Goal: Task Accomplishment & Management: Manage account settings

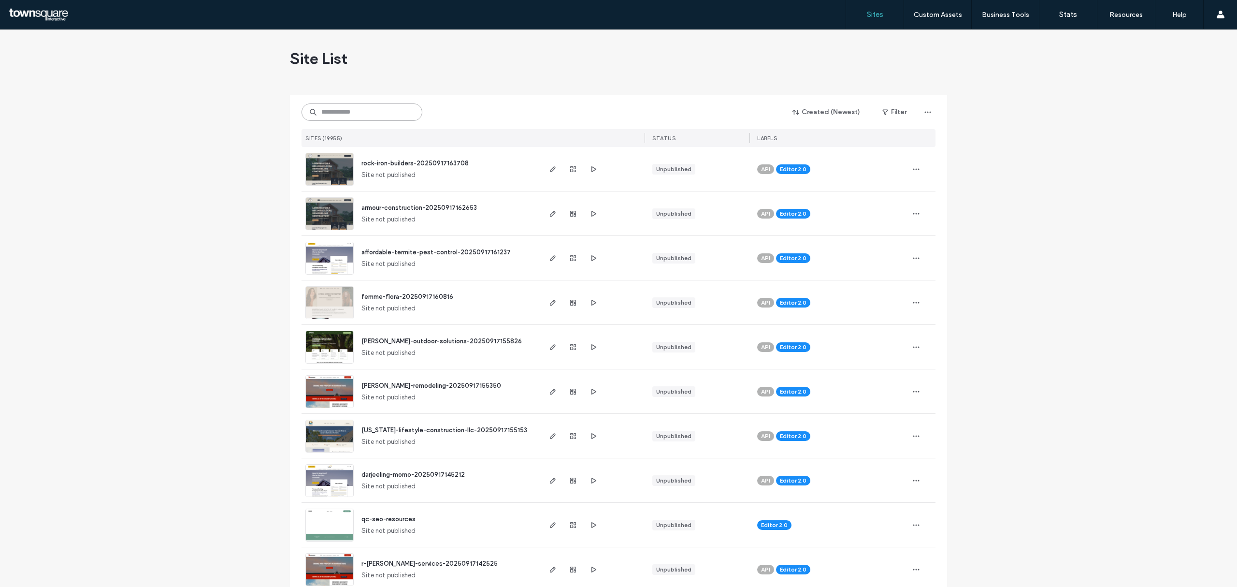
click at [362, 109] on input at bounding box center [362, 111] width 121 height 17
paste input "**********"
type input "**********"
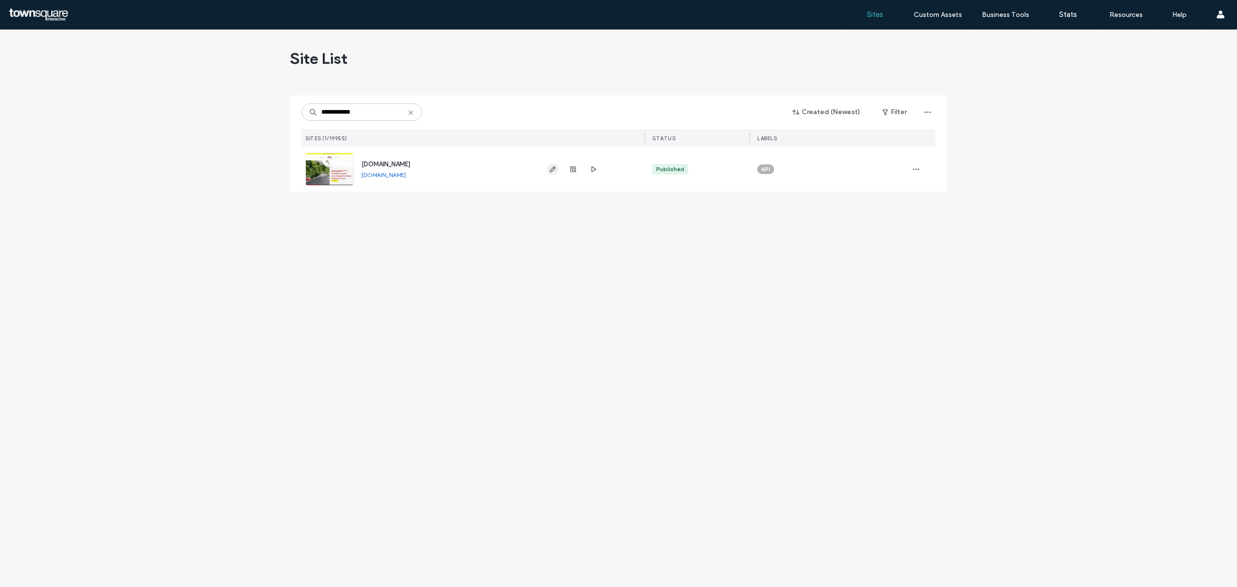
click at [549, 173] on icon "button" at bounding box center [553, 169] width 8 height 8
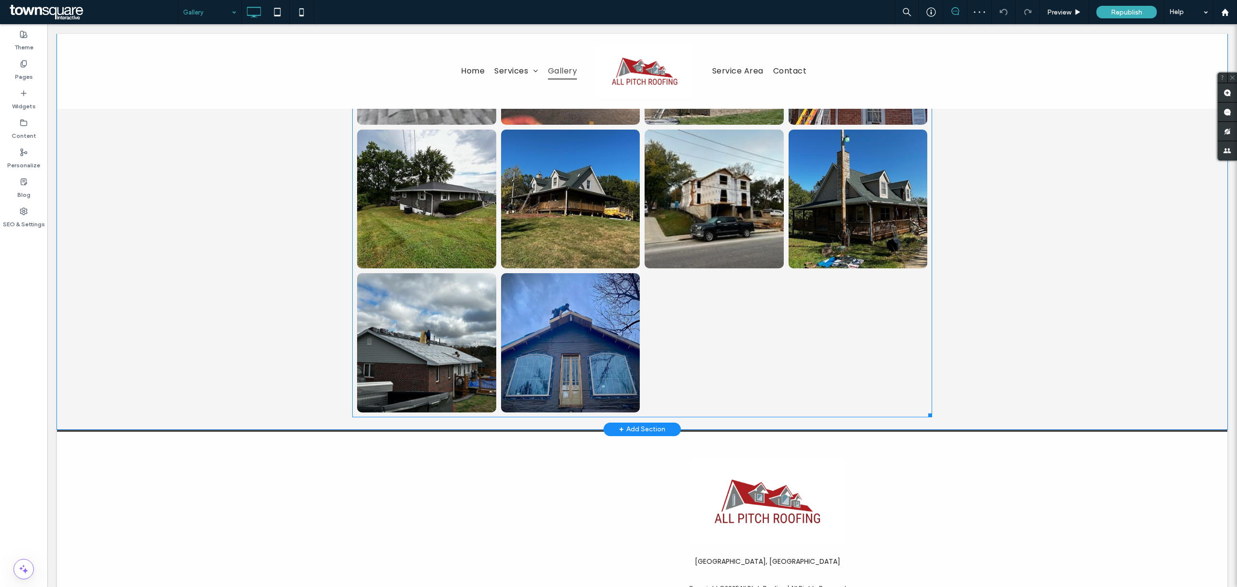
scroll to position [1836, 0]
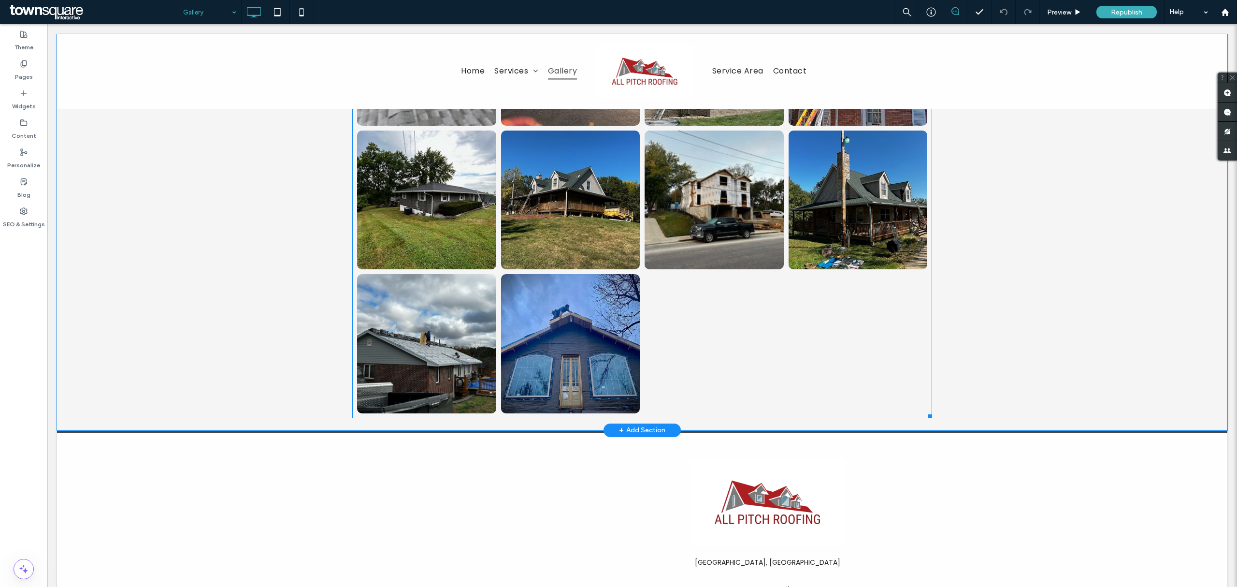
click at [684, 366] on div at bounding box center [714, 344] width 144 height 144
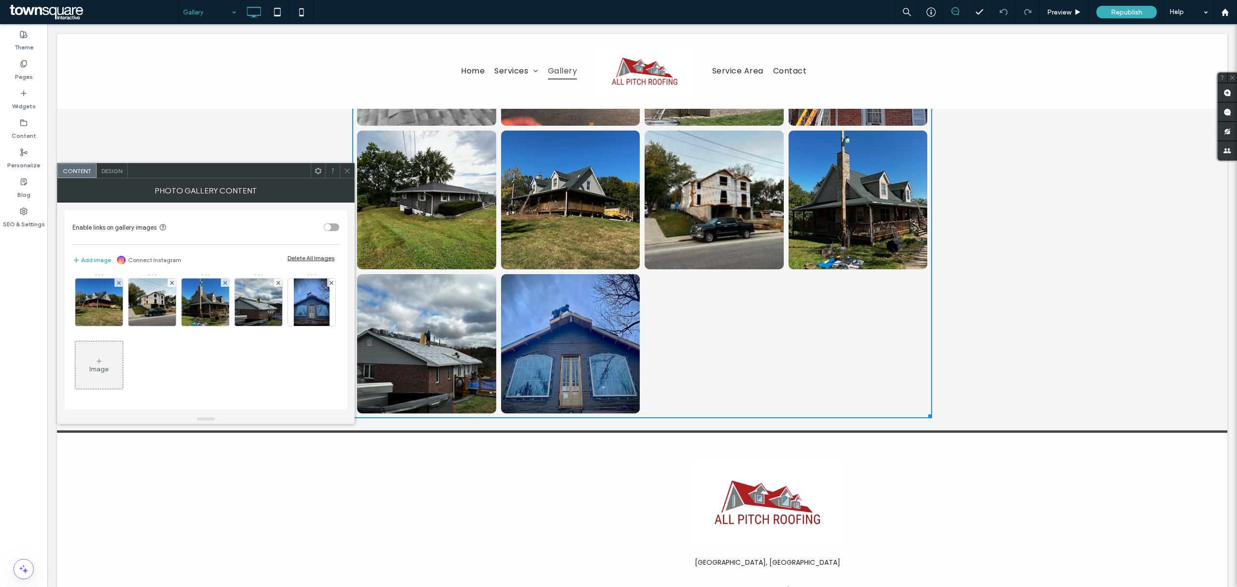
scroll to position [698, 0]
click at [103, 360] on icon at bounding box center [99, 361] width 8 height 8
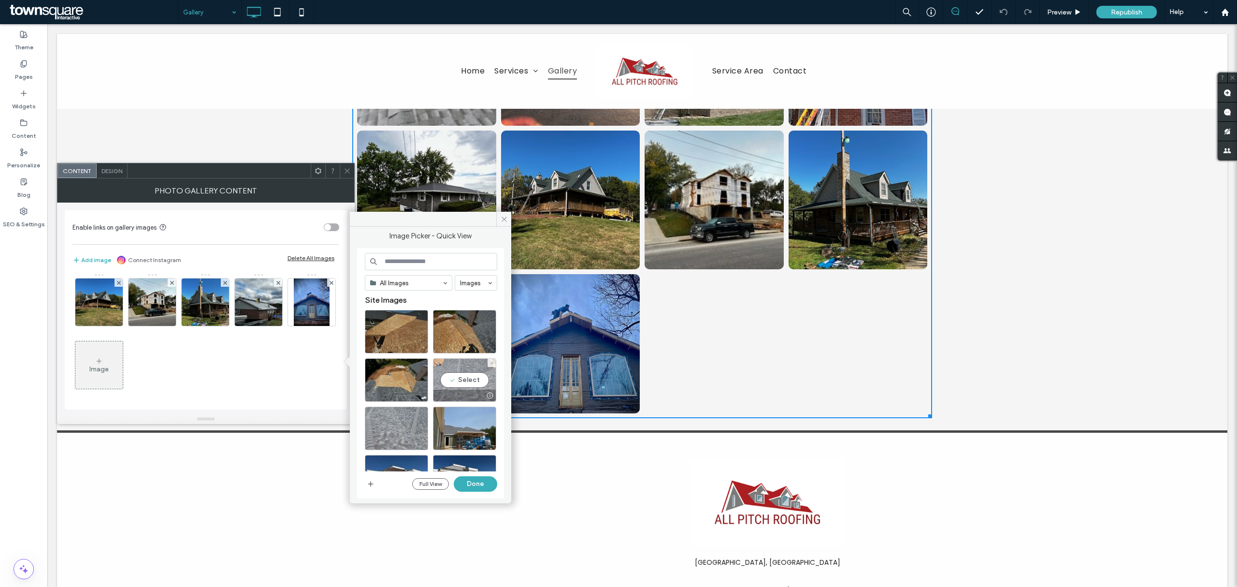
scroll to position [419, 0]
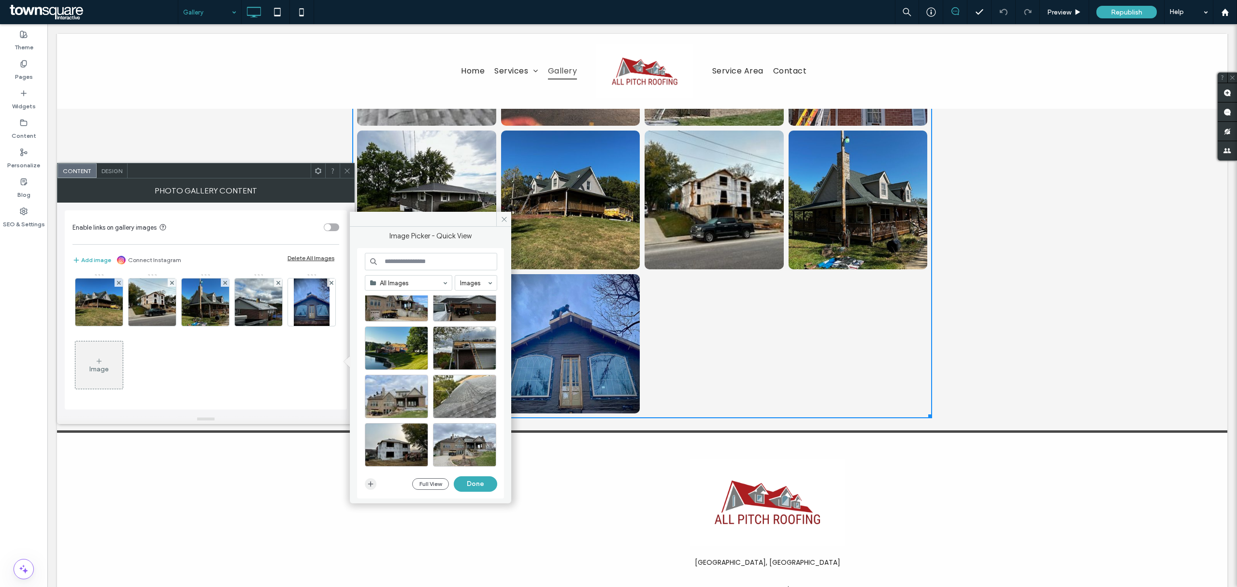
click at [368, 486] on icon "button" at bounding box center [371, 484] width 8 height 8
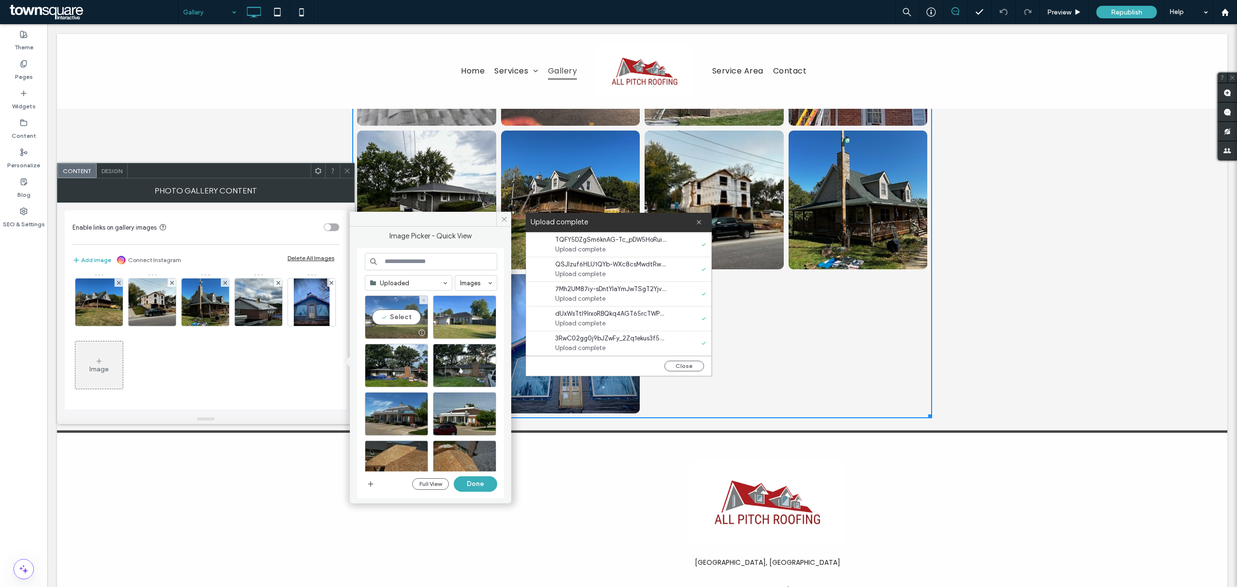
click at [391, 320] on div "Select" at bounding box center [396, 316] width 63 height 43
click at [453, 318] on div "Select" at bounding box center [464, 316] width 63 height 43
click at [408, 362] on div "Select" at bounding box center [396, 365] width 63 height 43
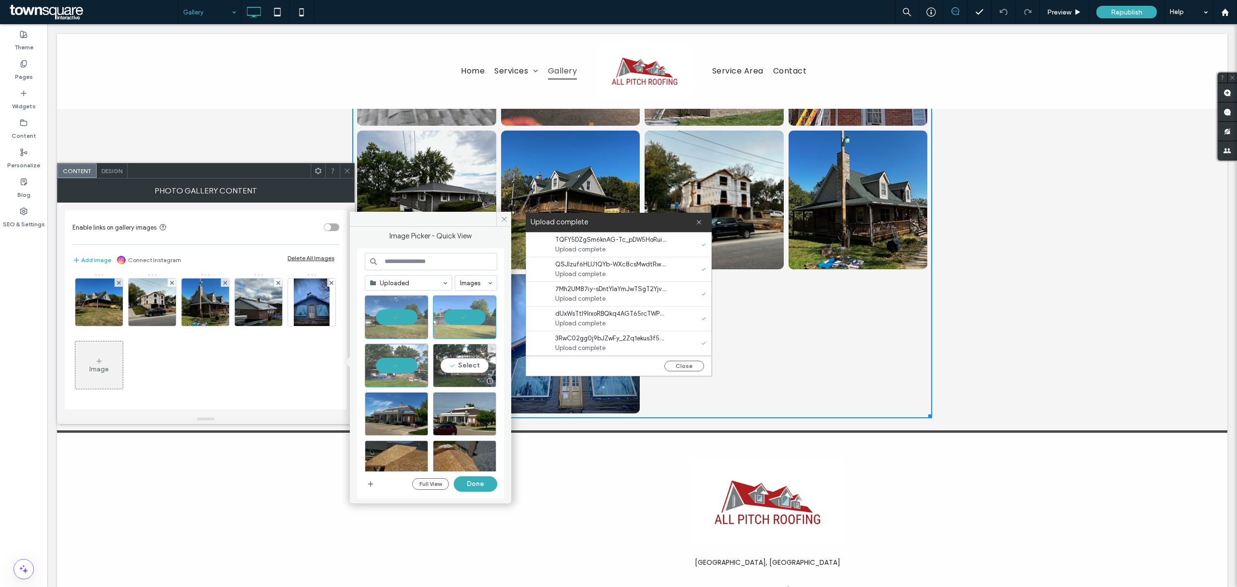
click at [474, 368] on div "Select" at bounding box center [464, 365] width 63 height 43
click at [404, 410] on div "Select" at bounding box center [396, 413] width 63 height 43
click at [471, 417] on div "Select" at bounding box center [464, 413] width 63 height 43
click at [480, 485] on button "Done" at bounding box center [475, 483] width 43 height 15
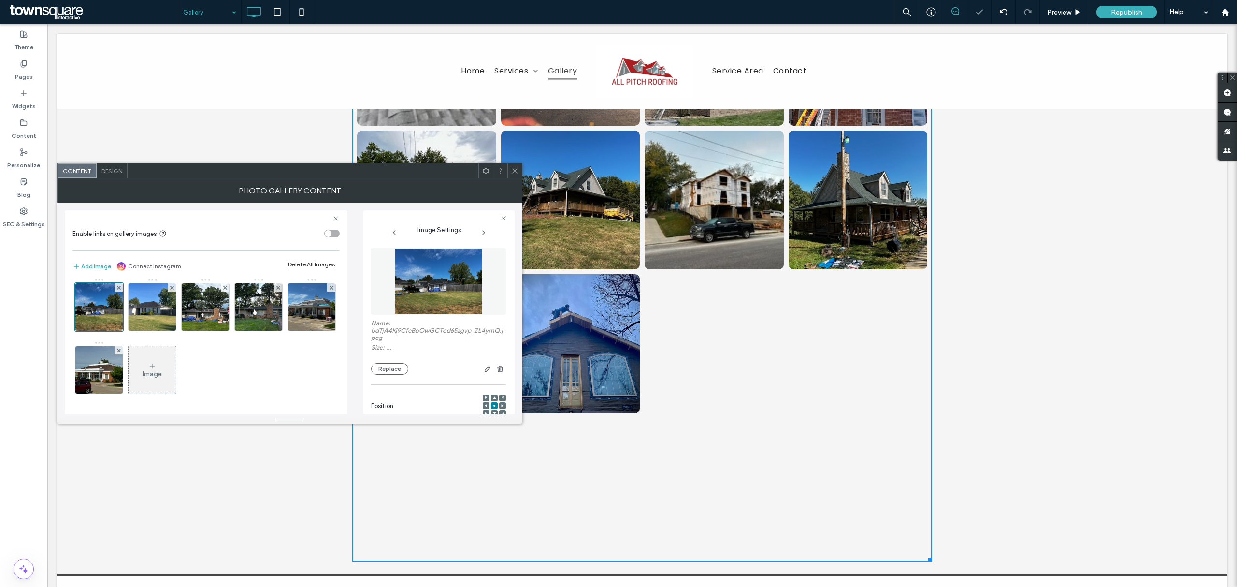
scroll to position [1980, 0]
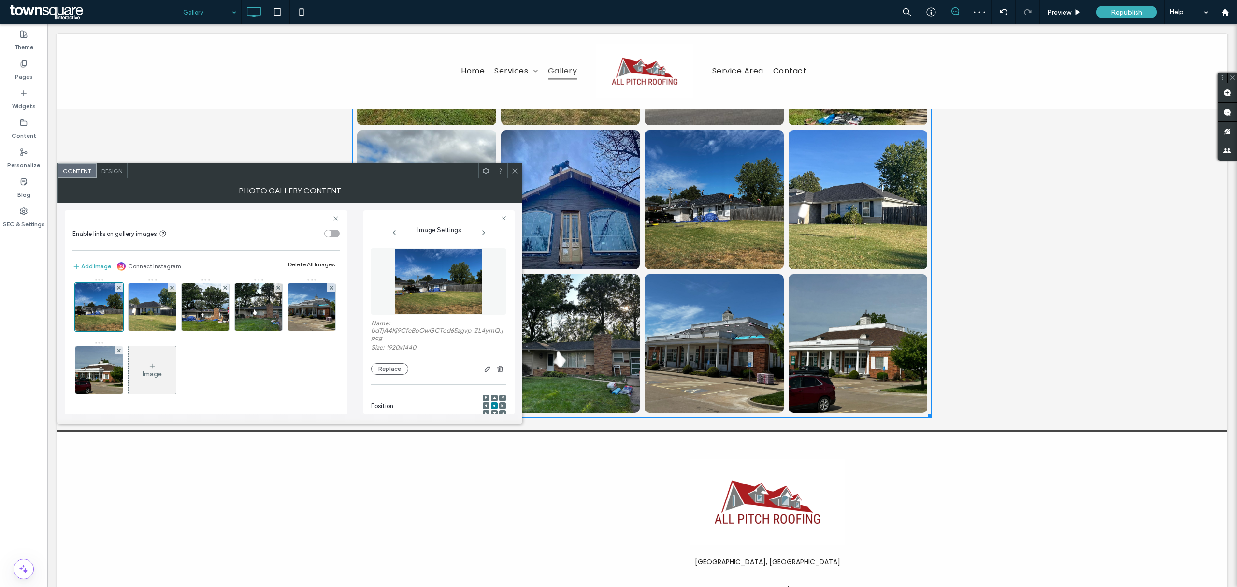
click at [516, 173] on icon at bounding box center [514, 170] width 7 height 7
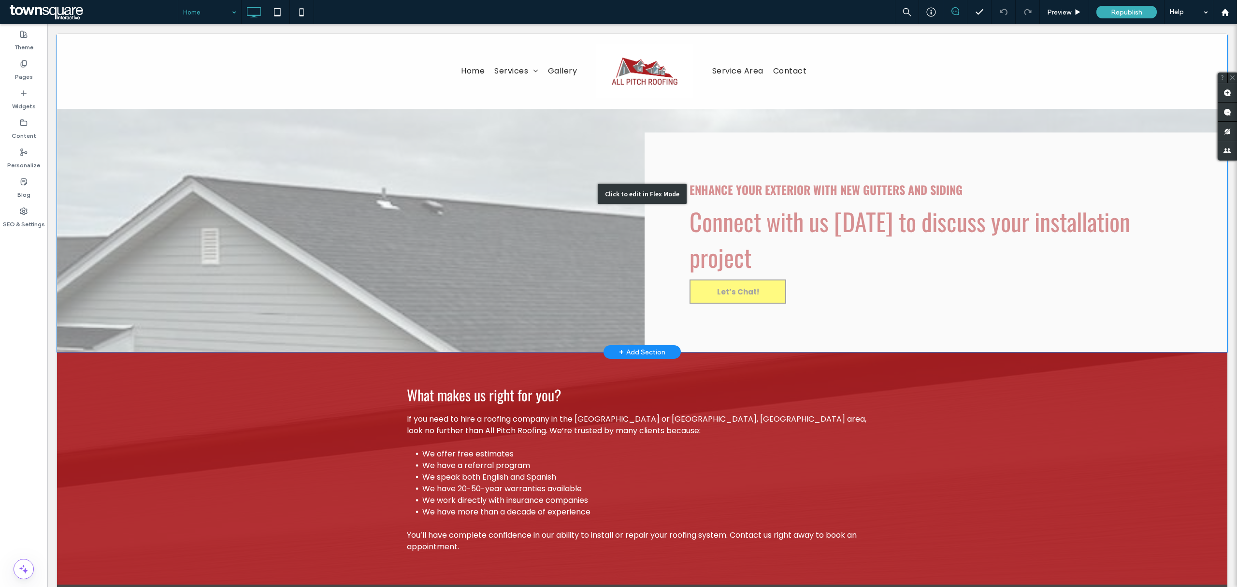
scroll to position [1095, 0]
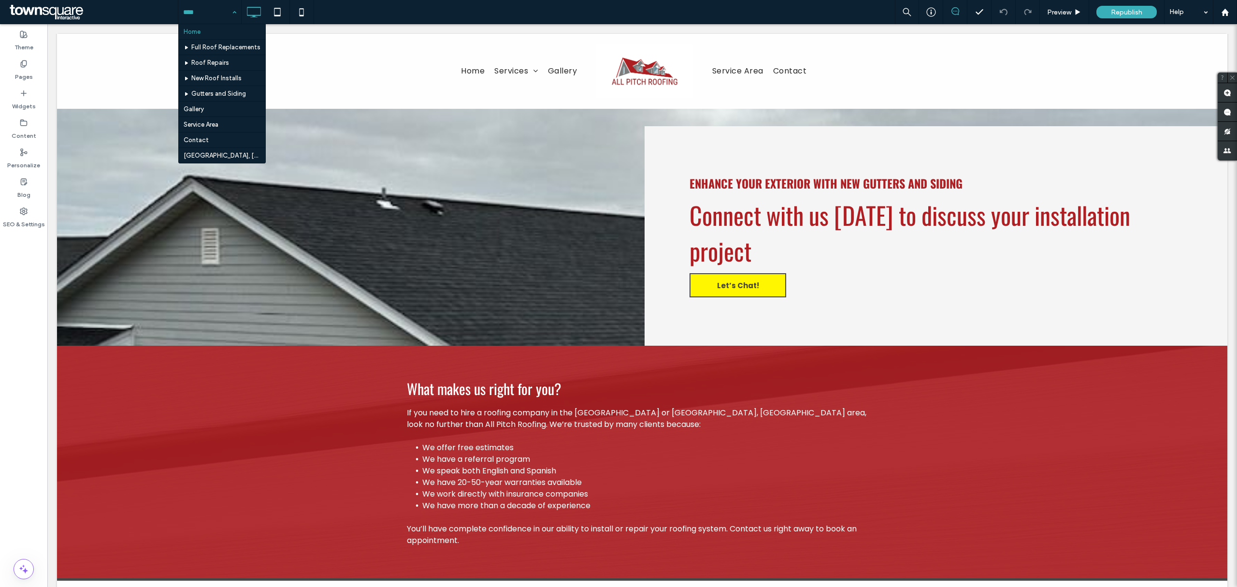
click at [78, 18] on span at bounding box center [92, 11] width 171 height 19
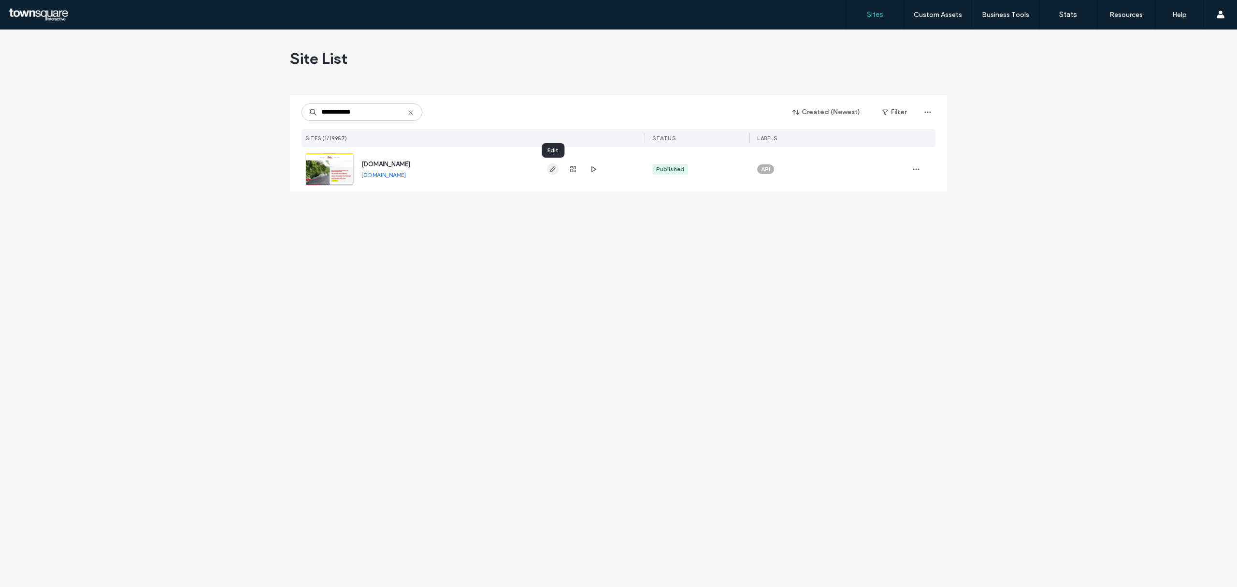
click at [558, 169] on span "button" at bounding box center [553, 169] width 12 height 12
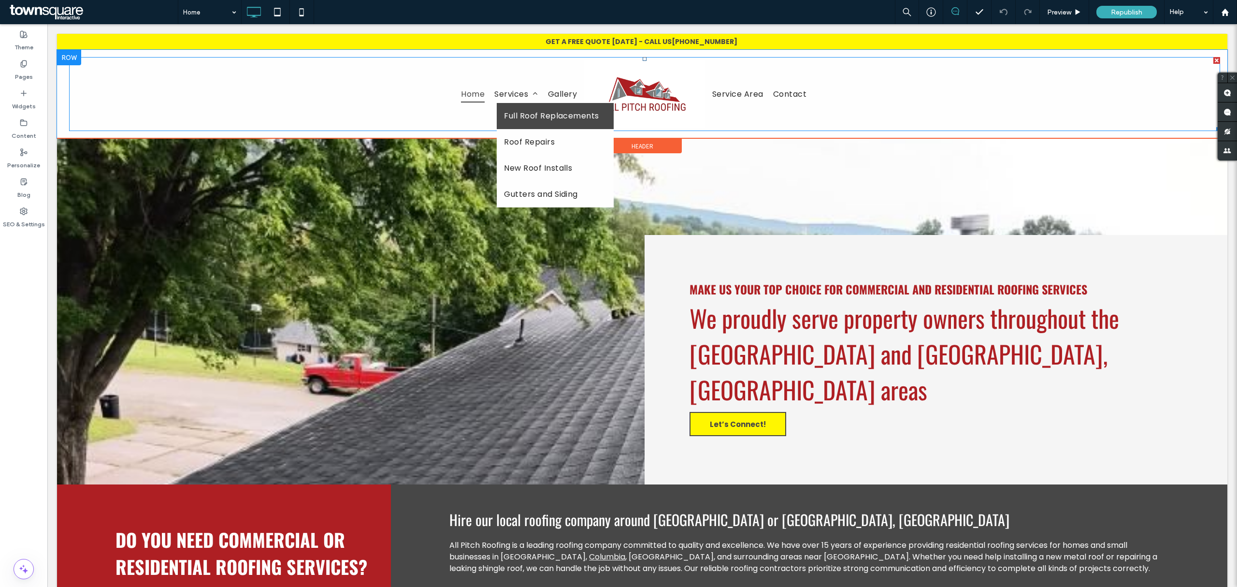
click at [520, 118] on span "Full Roof Replacements" at bounding box center [551, 116] width 95 height 12
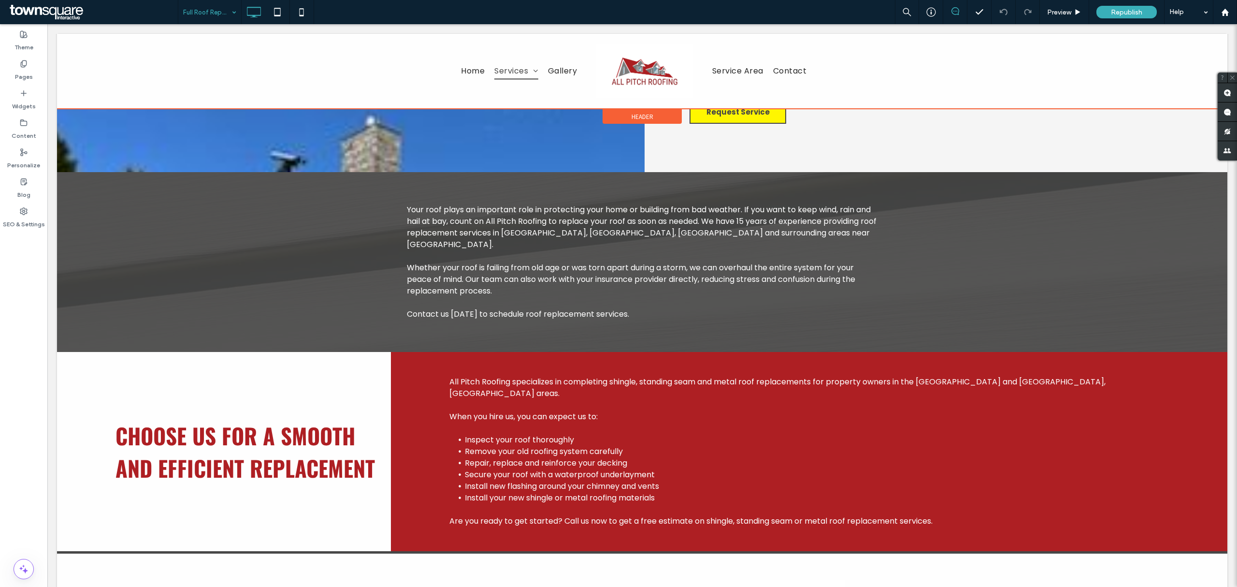
scroll to position [322, 0]
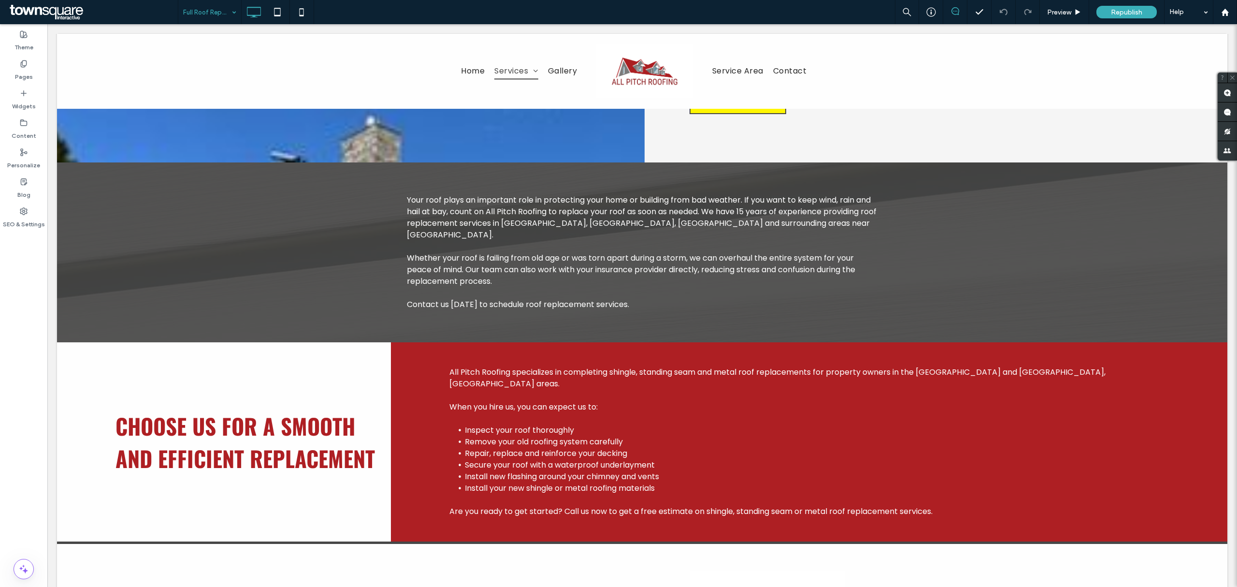
click at [220, 18] on input at bounding box center [207, 12] width 48 height 24
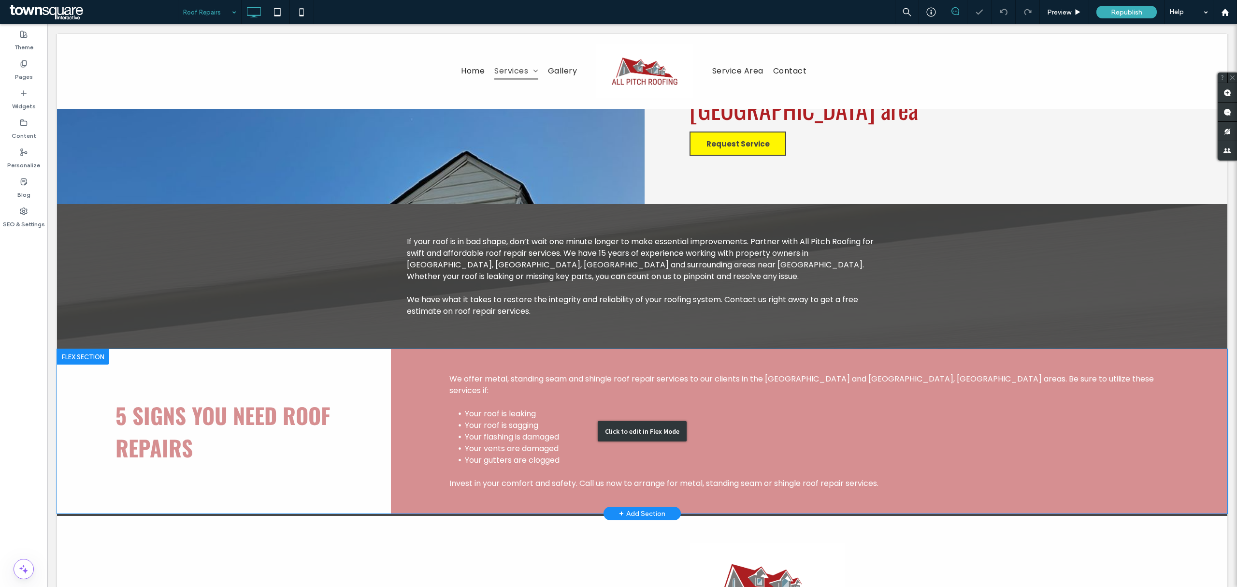
scroll to position [381, 0]
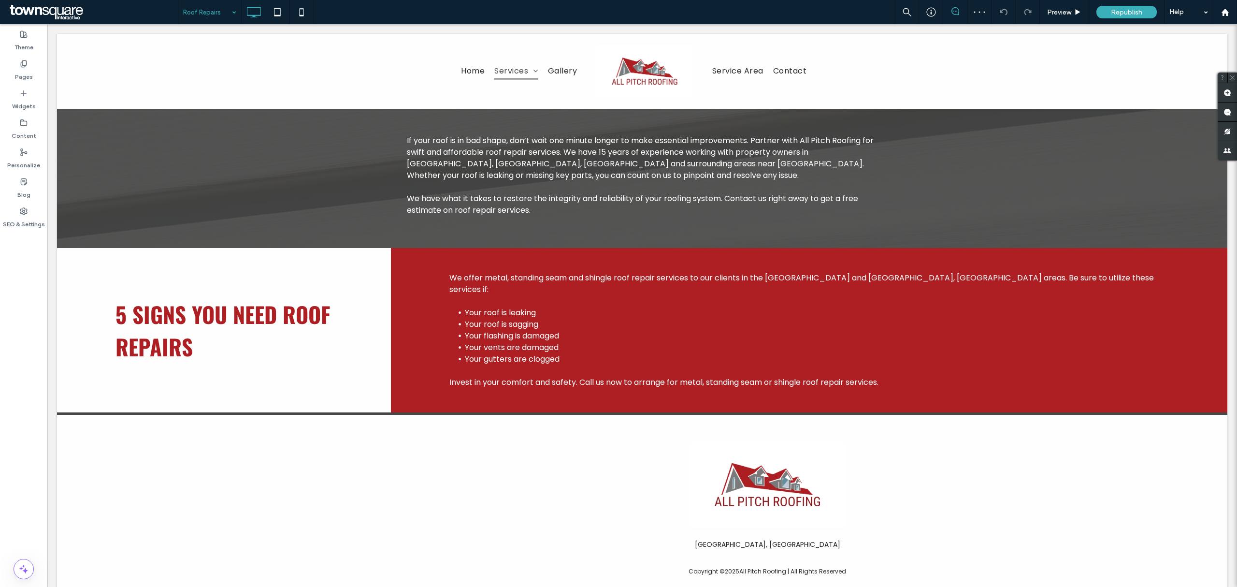
click at [217, 10] on input at bounding box center [207, 12] width 48 height 24
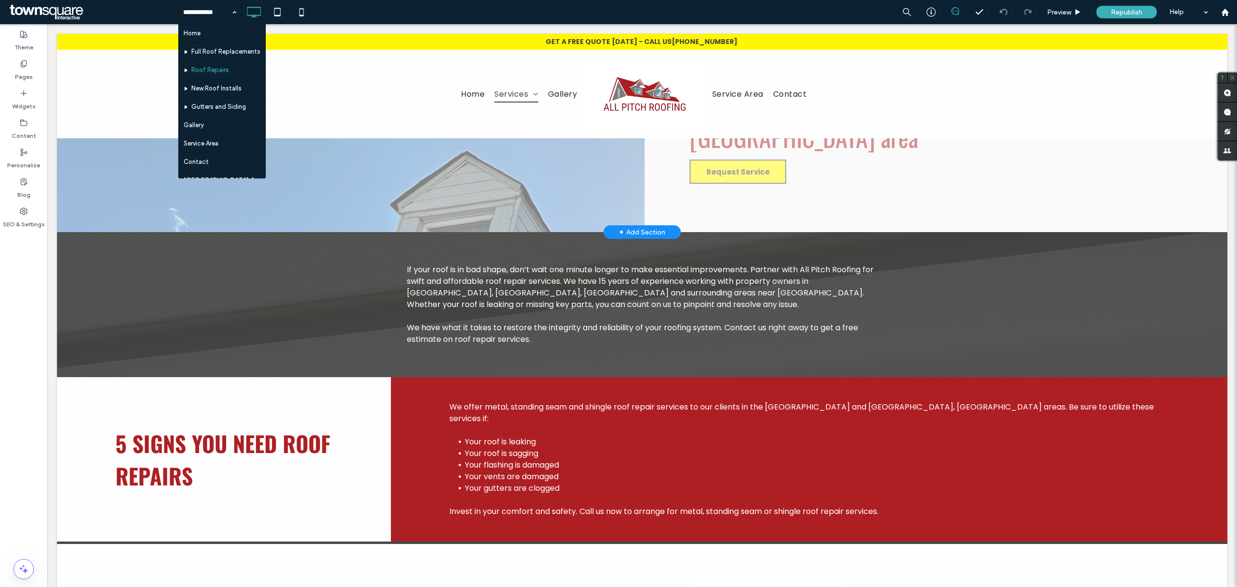
scroll to position [0, 0]
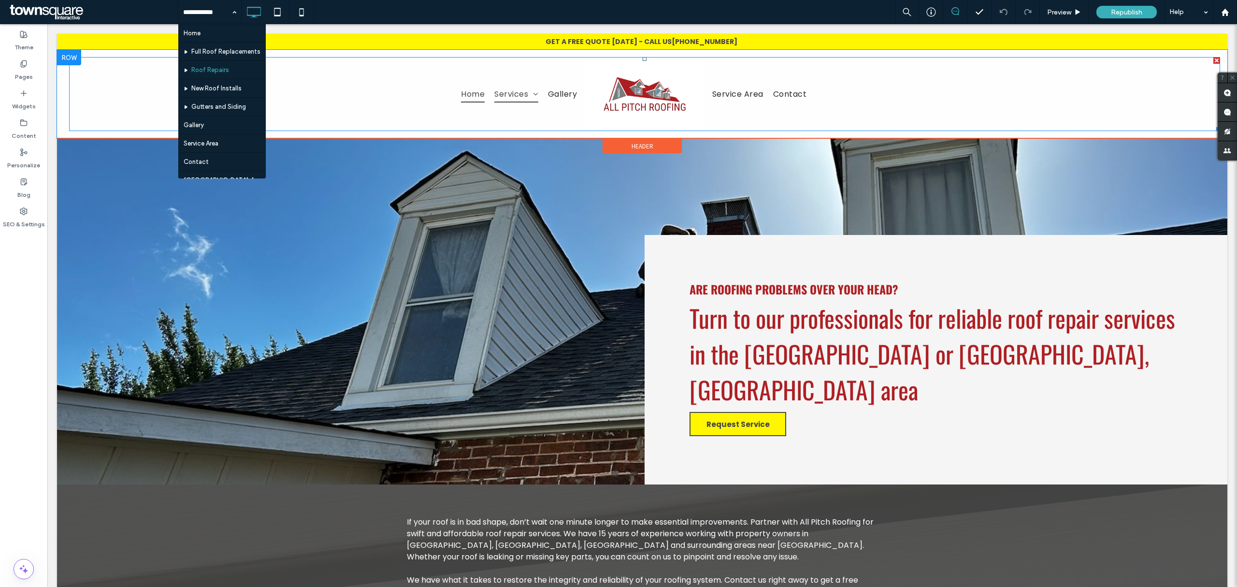
click at [464, 95] on span "Home" at bounding box center [473, 94] width 24 height 16
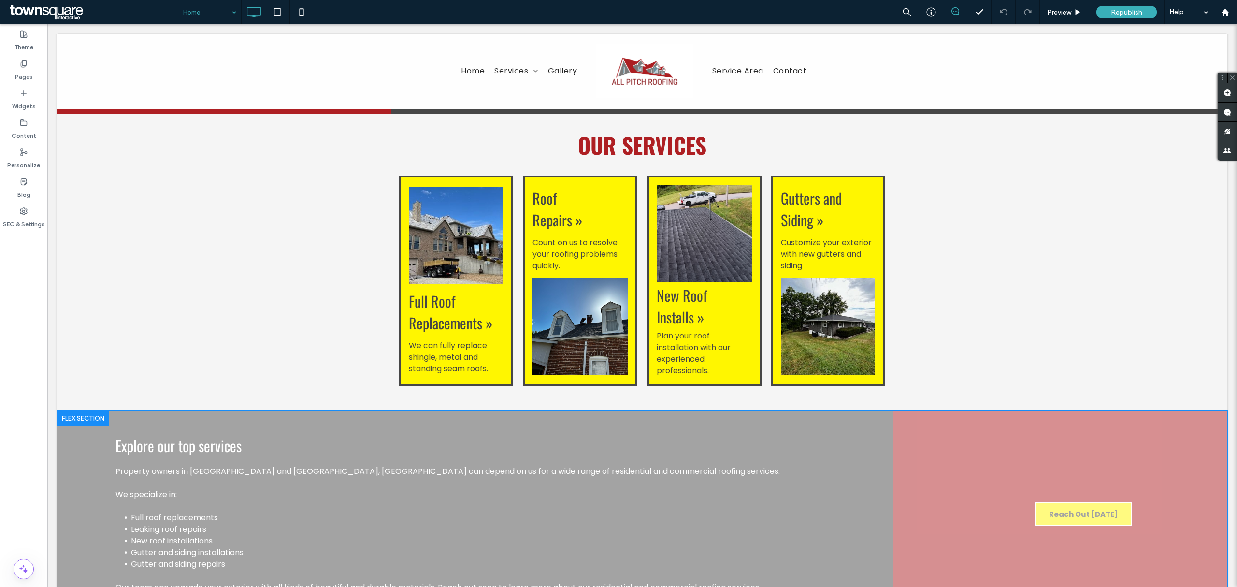
scroll to position [515, 0]
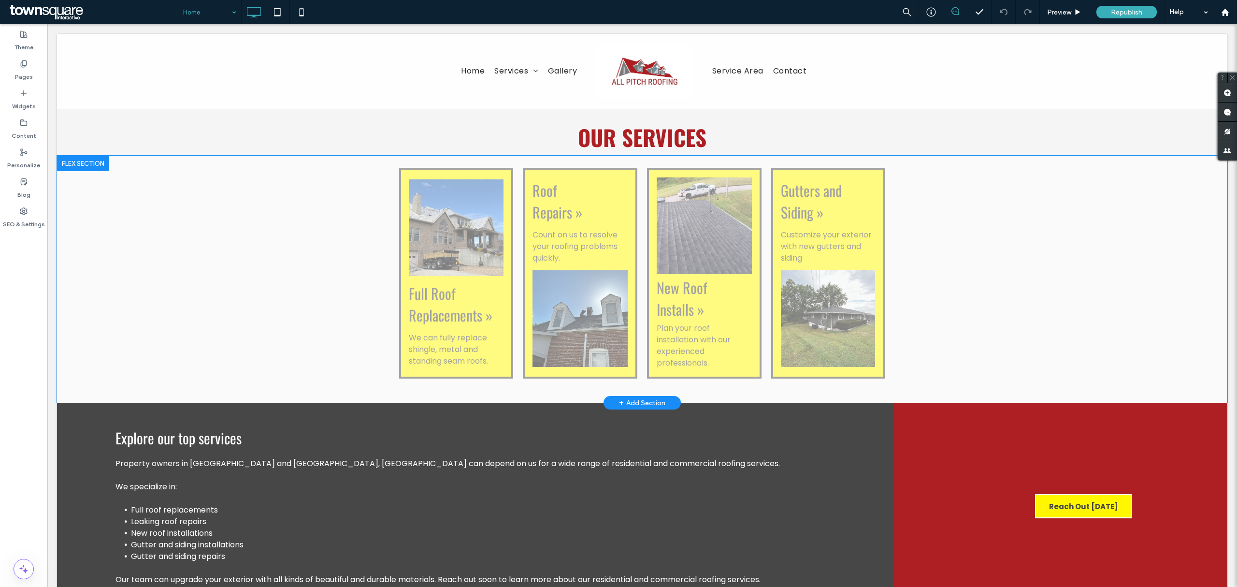
click at [639, 397] on div "+ Add Section" at bounding box center [642, 402] width 46 height 11
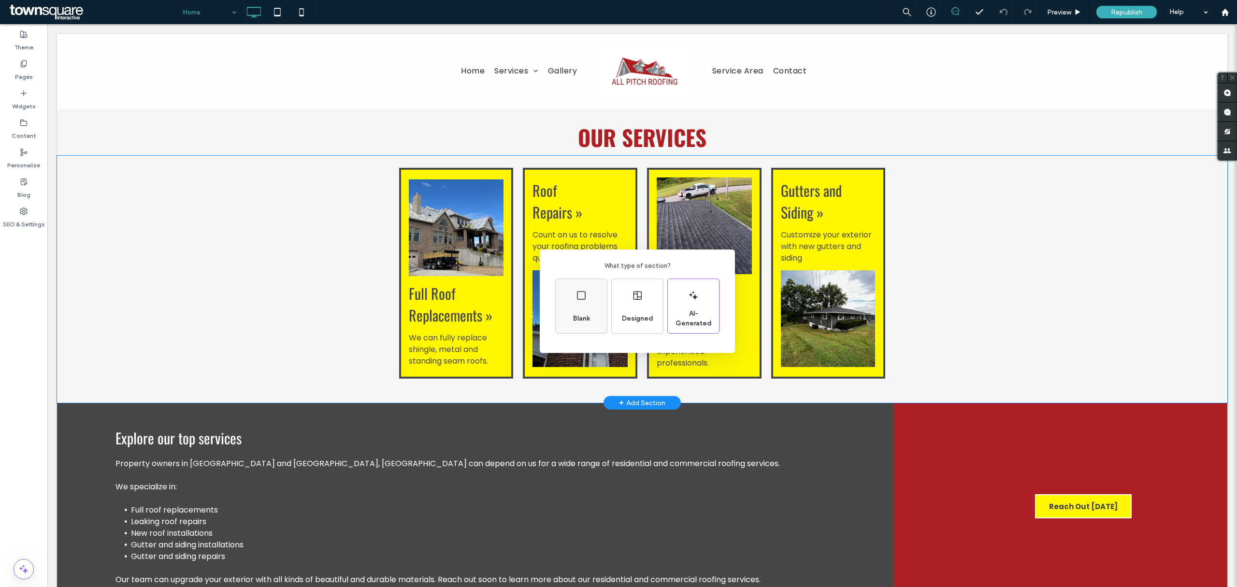
click at [590, 312] on div "Blank" at bounding box center [581, 318] width 25 height 21
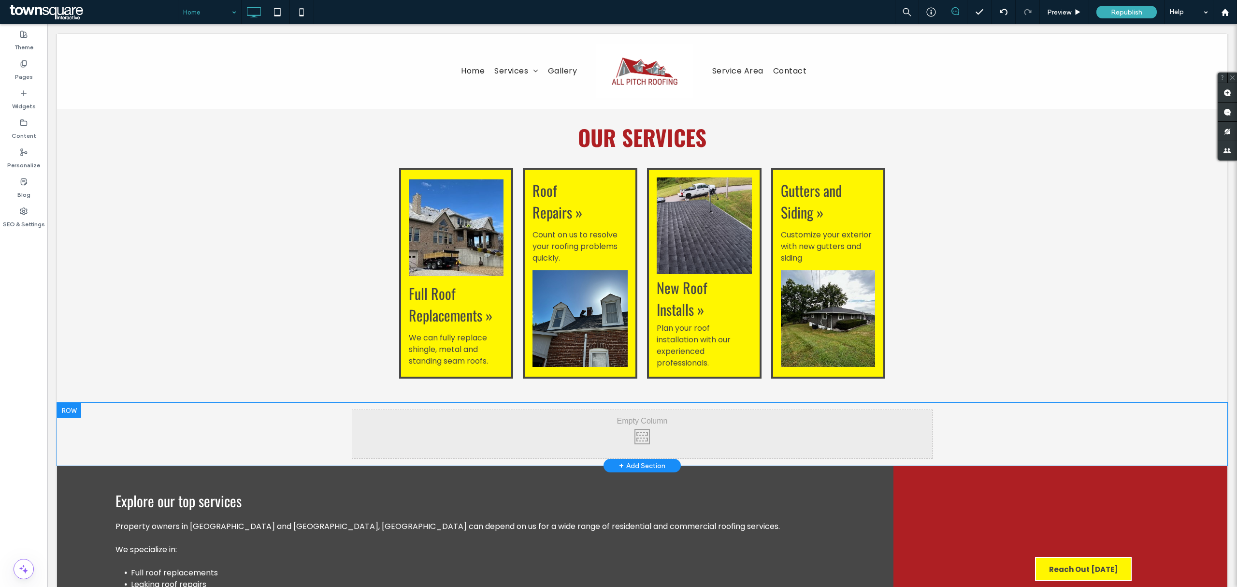
click at [631, 410] on div "Click To Paste Click To Paste" at bounding box center [642, 434] width 580 height 48
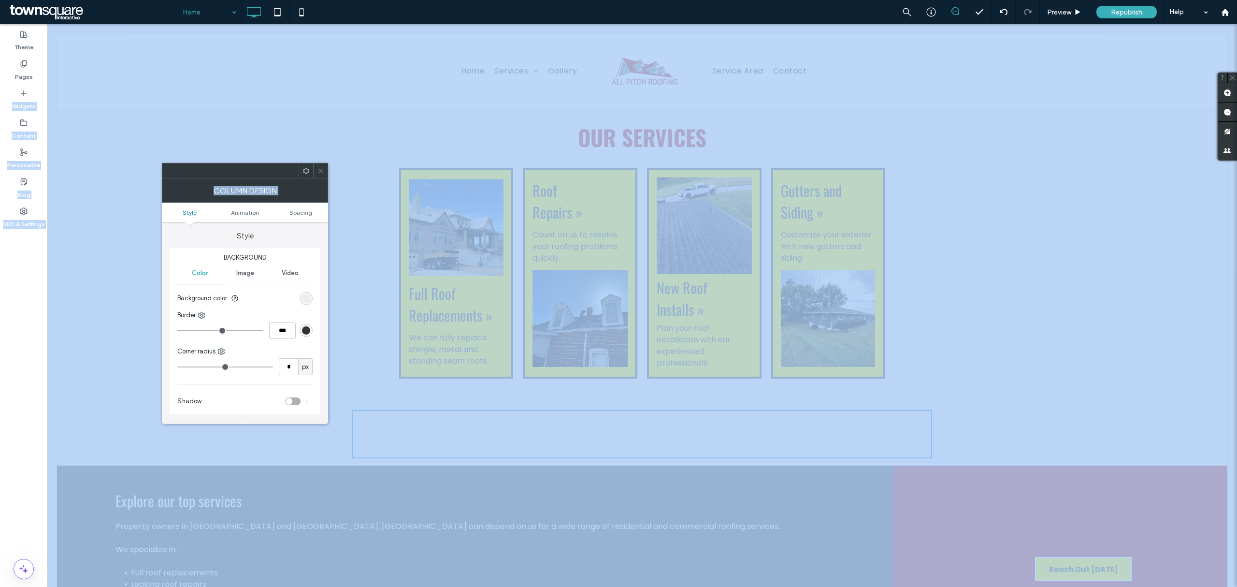
drag, startPoint x: 75, startPoint y: 117, endPoint x: 527, endPoint y: 381, distance: 522.7
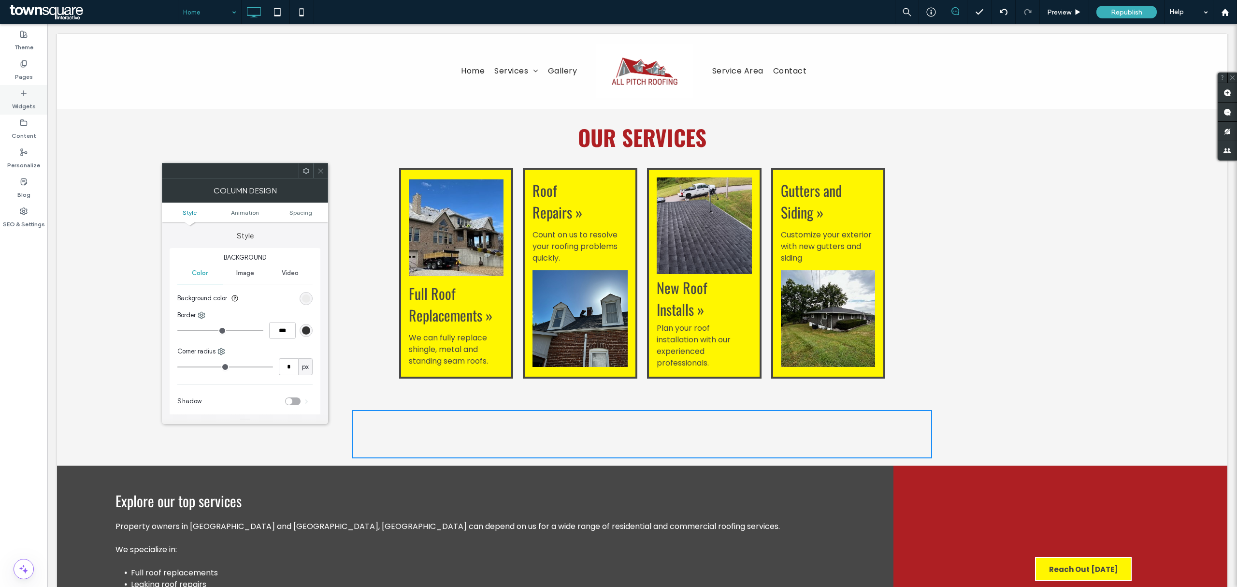
click at [23, 91] on icon at bounding box center [24, 93] width 8 height 8
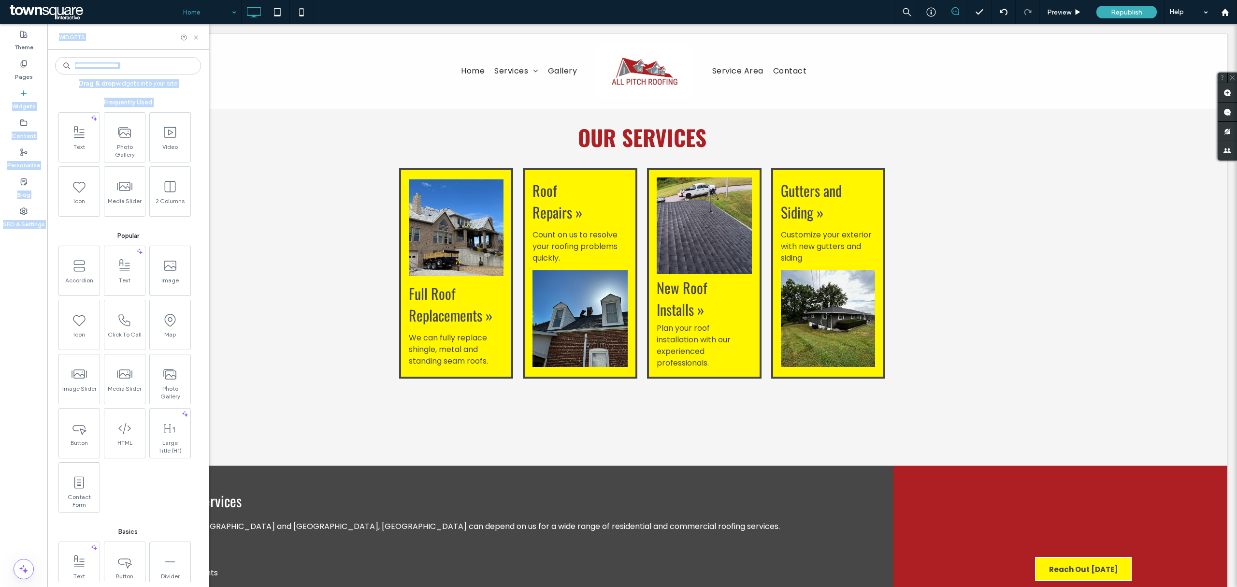
drag, startPoint x: 22, startPoint y: 93, endPoint x: 22, endPoint y: 111, distance: 18.4
click at [26, 114] on div "Theme Pages Widgets Content Personalize Blog SEO & Settings" at bounding box center [23, 305] width 47 height 563
click at [27, 91] on icon at bounding box center [24, 93] width 8 height 8
click at [111, 65] on input at bounding box center [128, 65] width 146 height 17
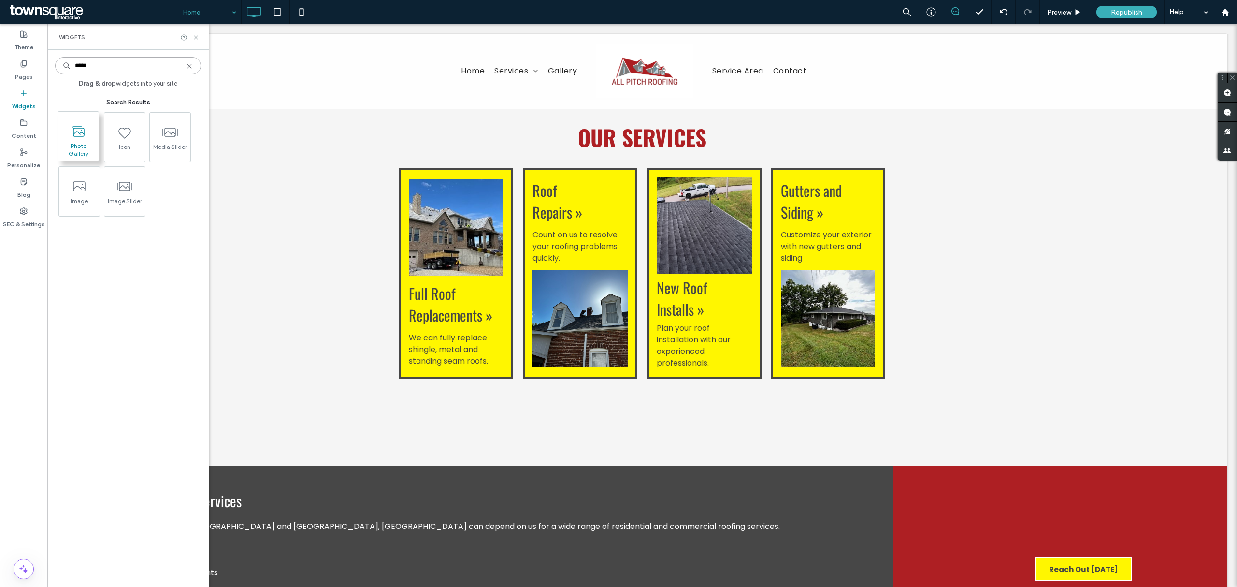
type input "*****"
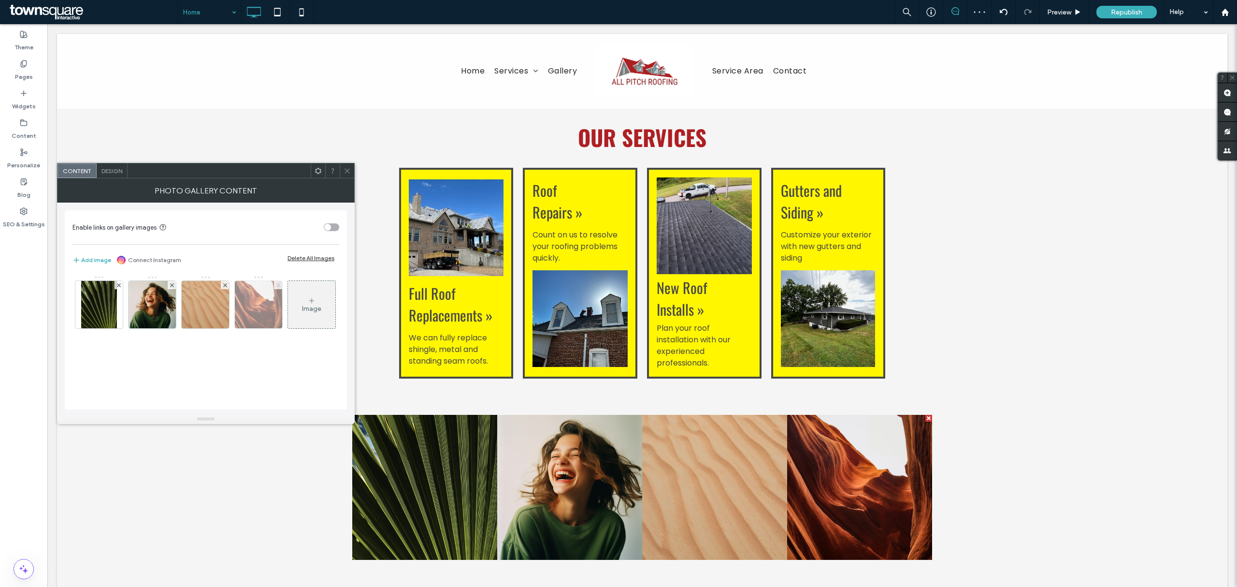
click at [280, 283] on icon at bounding box center [278, 285] width 4 height 4
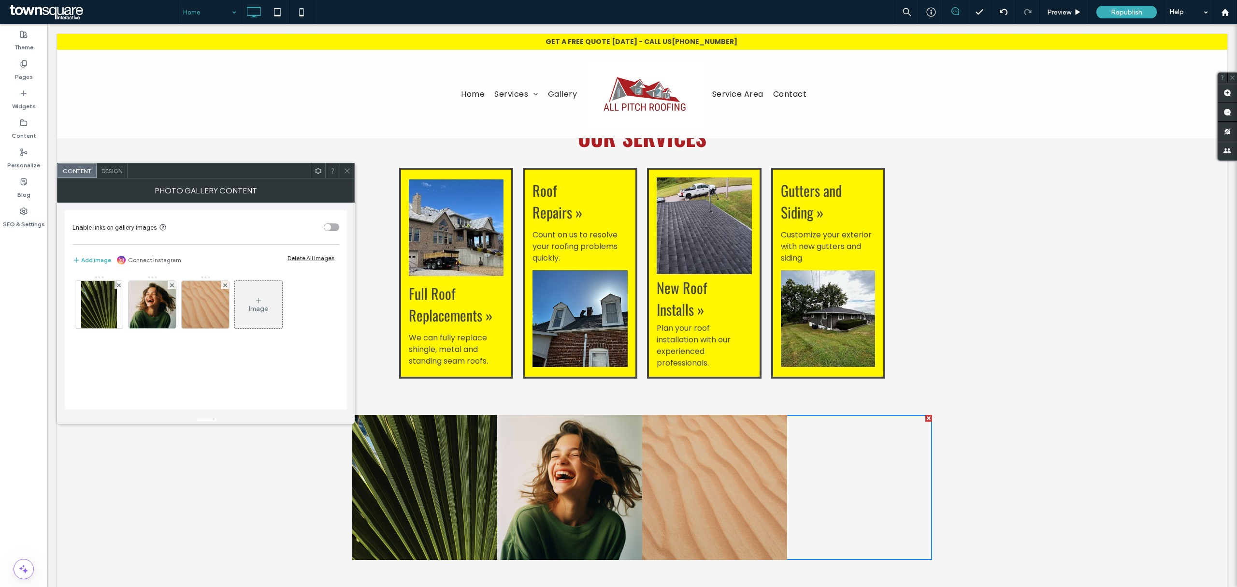
click at [258, 298] on icon at bounding box center [259, 301] width 8 height 8
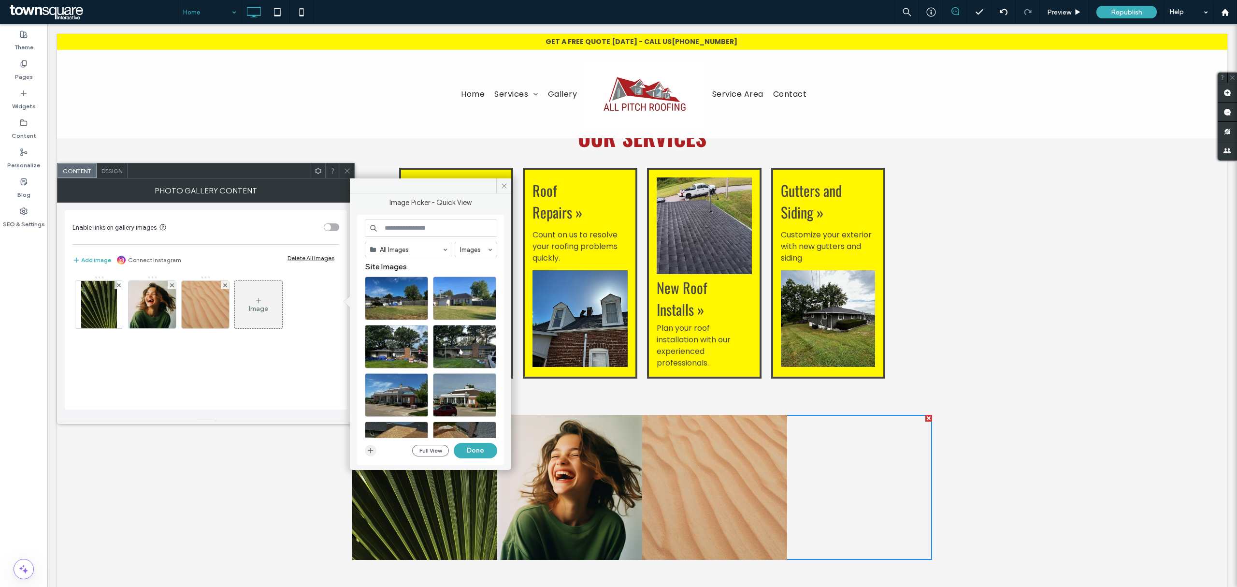
click at [371, 449] on icon "button" at bounding box center [371, 451] width 8 height 8
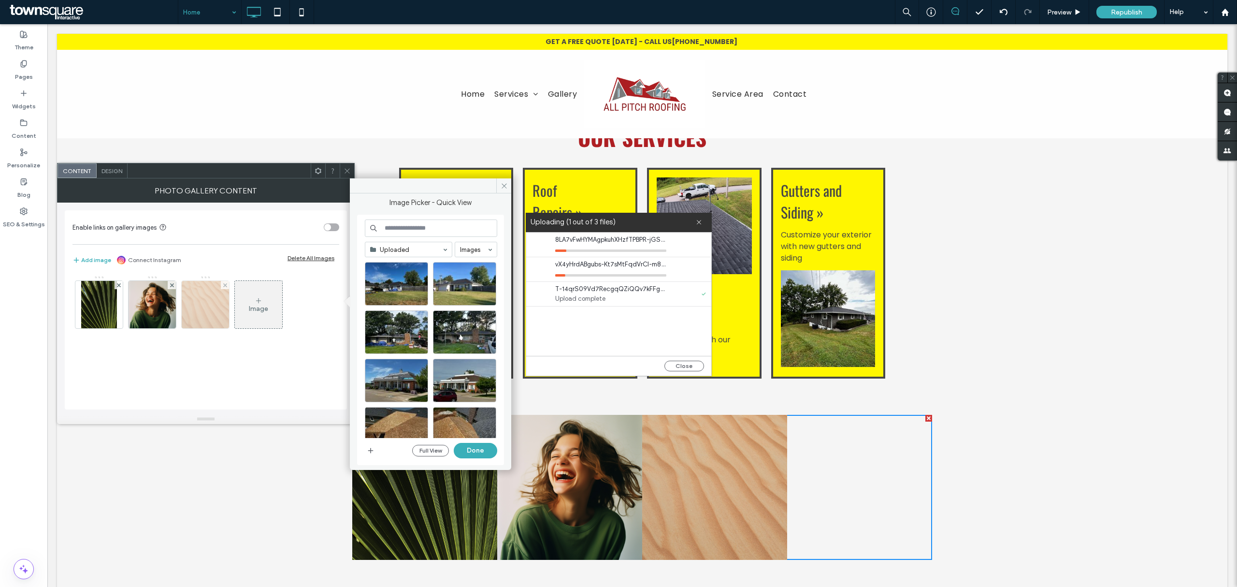
drag, startPoint x: 224, startPoint y: 285, endPoint x: 217, endPoint y: 292, distance: 10.3
click at [224, 286] on icon at bounding box center [225, 285] width 4 height 4
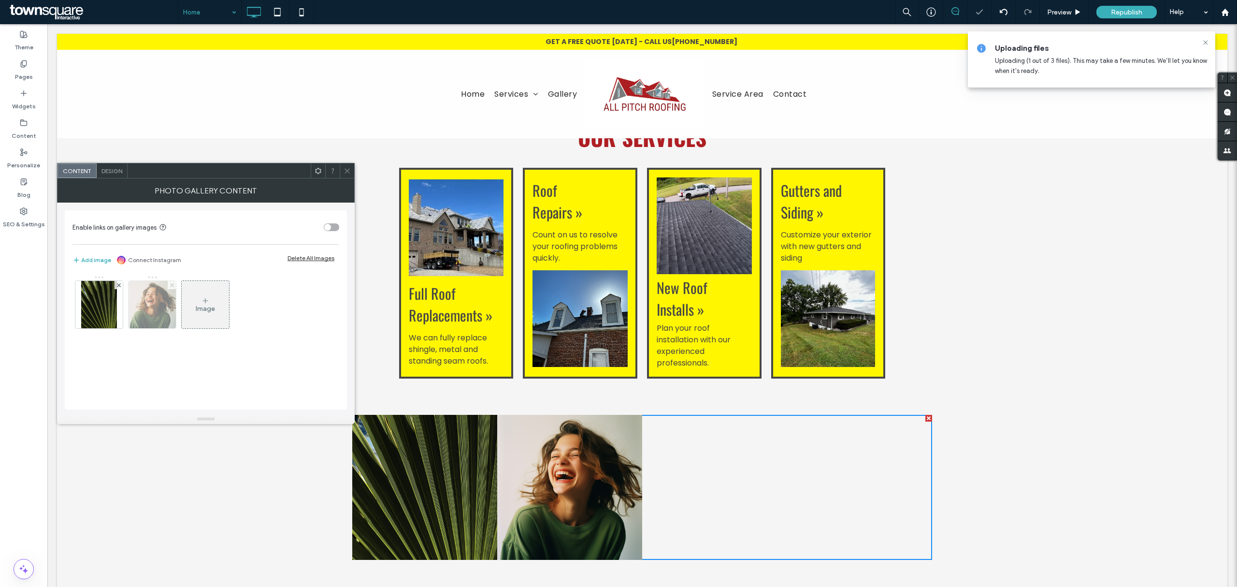
click at [172, 283] on icon at bounding box center [172, 285] width 4 height 4
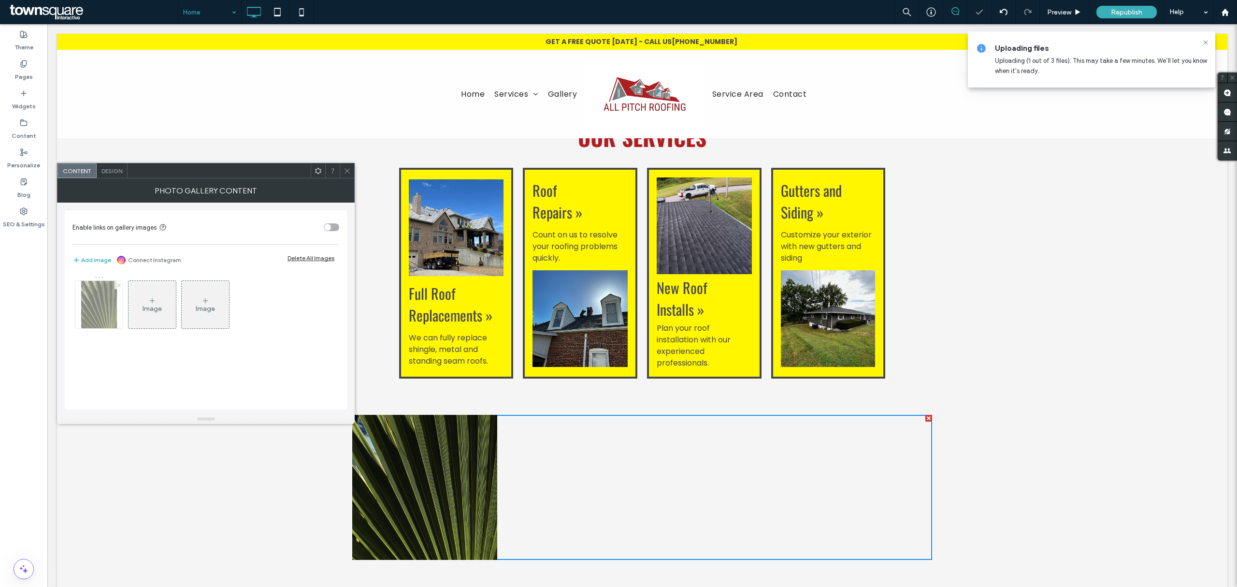
click at [117, 285] on icon at bounding box center [119, 285] width 4 height 4
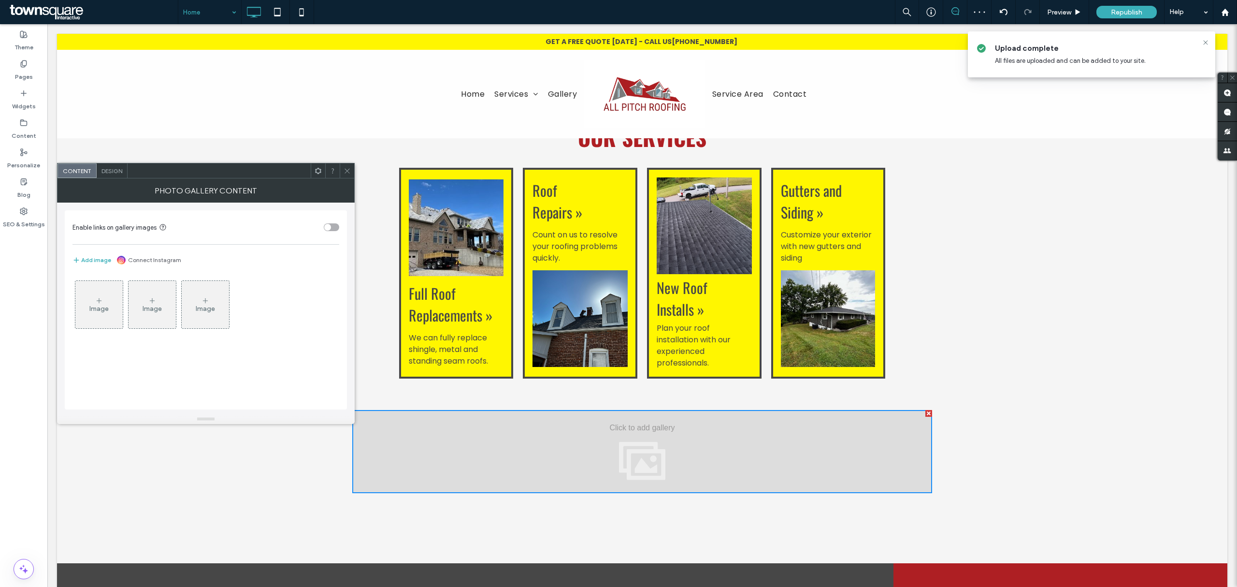
click at [348, 171] on icon at bounding box center [347, 170] width 7 height 7
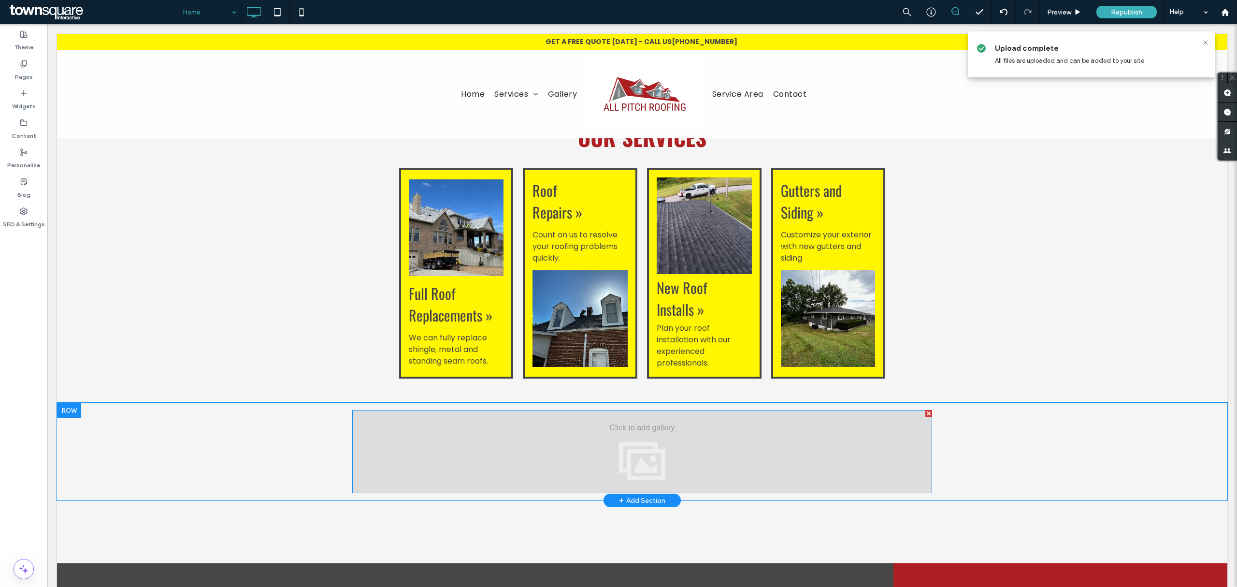
click at [637, 414] on div at bounding box center [642, 451] width 580 height 83
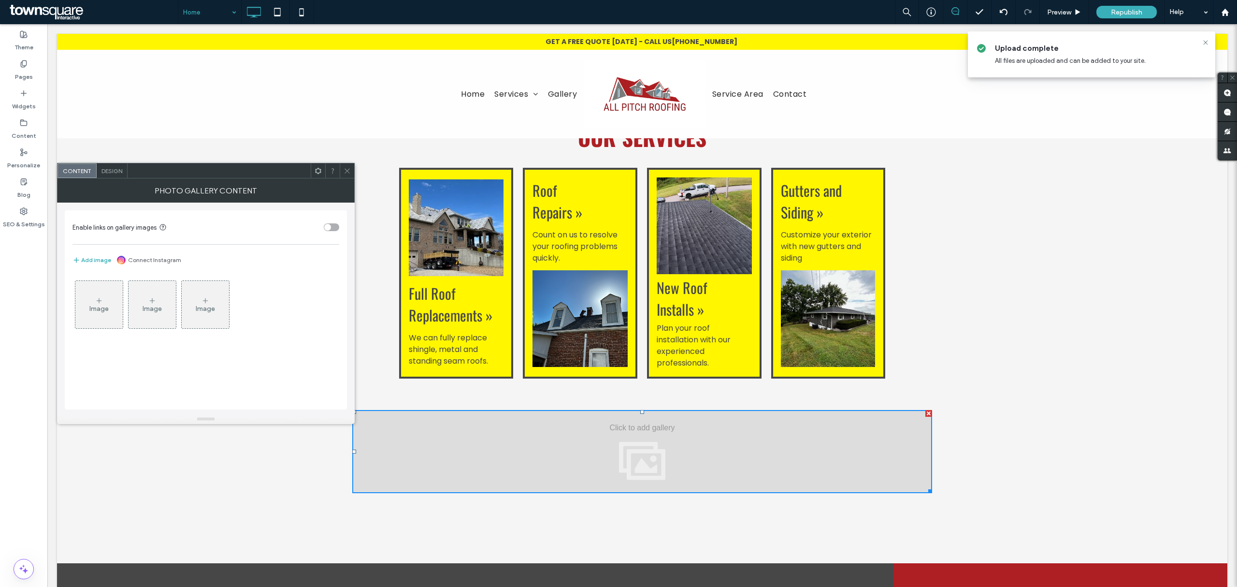
click at [104, 306] on div "Image" at bounding box center [98, 308] width 19 height 8
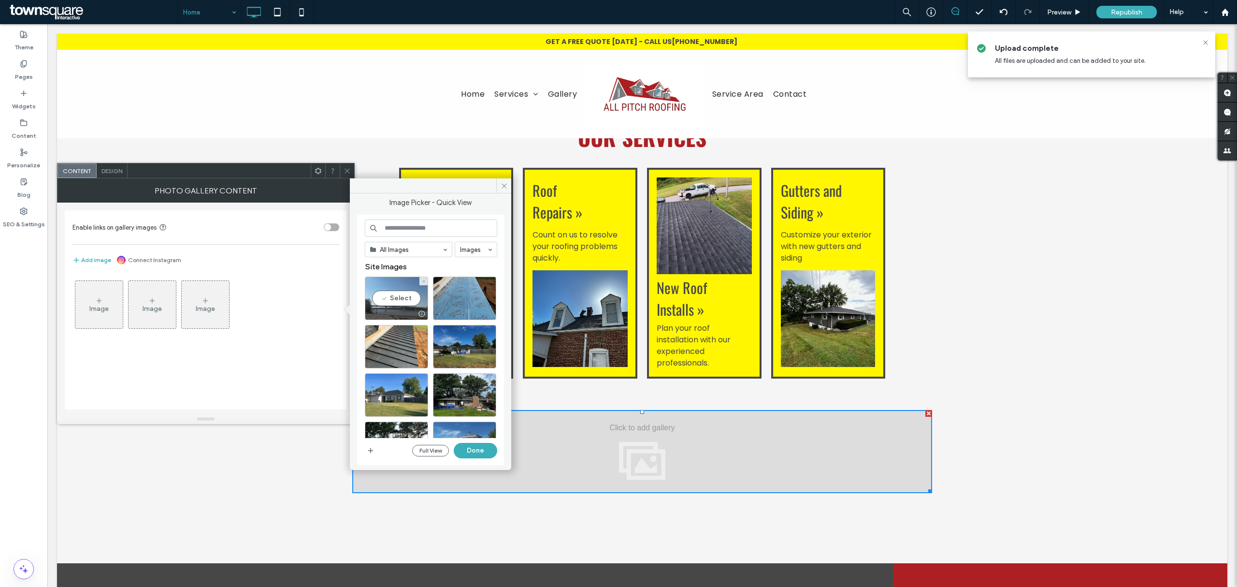
click at [417, 300] on div "Select" at bounding box center [396, 297] width 63 height 43
drag, startPoint x: 455, startPoint y: 296, endPoint x: 443, endPoint y: 310, distance: 17.8
click at [455, 296] on div "Select" at bounding box center [464, 297] width 63 height 43
click at [398, 345] on div "Select" at bounding box center [396, 346] width 63 height 43
drag, startPoint x: 428, startPoint y: 429, endPoint x: 473, endPoint y: 450, distance: 49.5
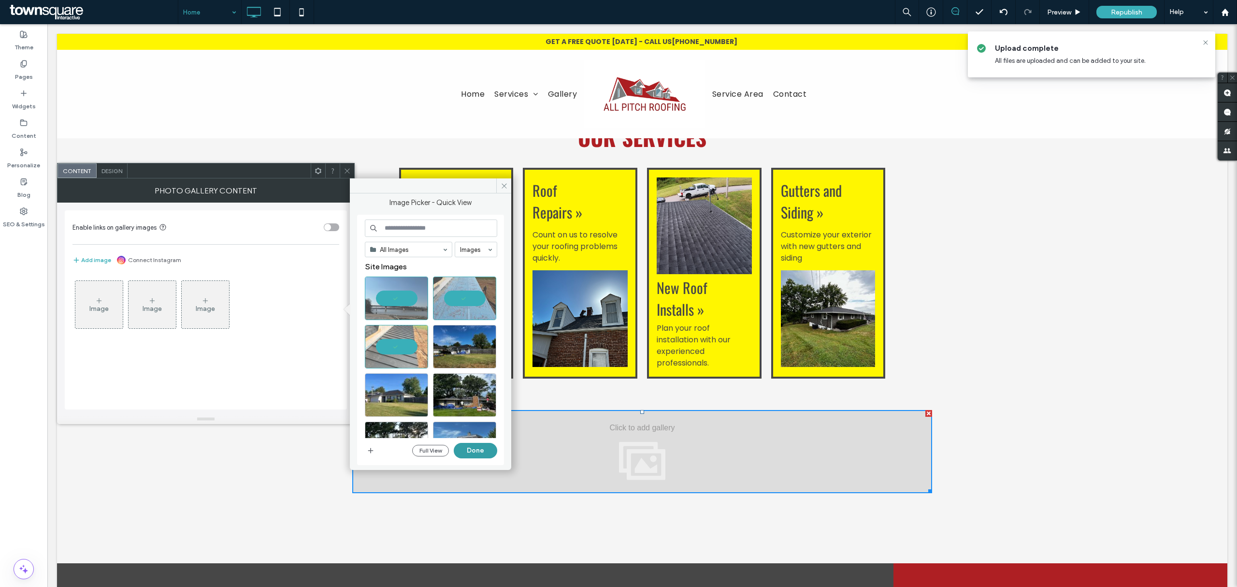
click at [473, 450] on button "Done" at bounding box center [475, 450] width 43 height 15
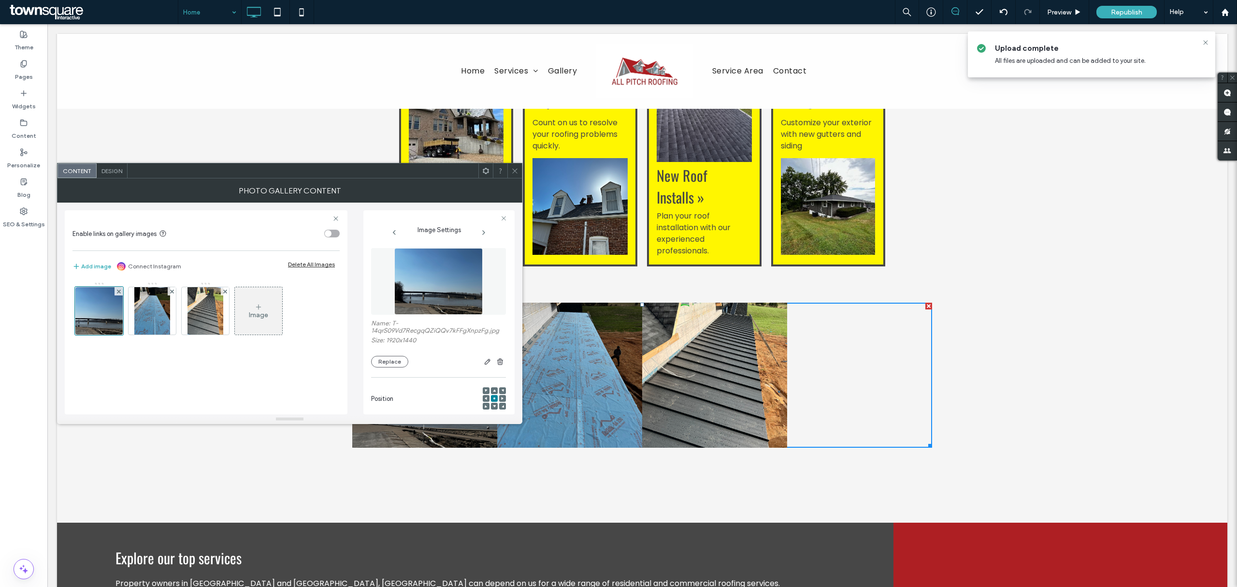
scroll to position [644, 0]
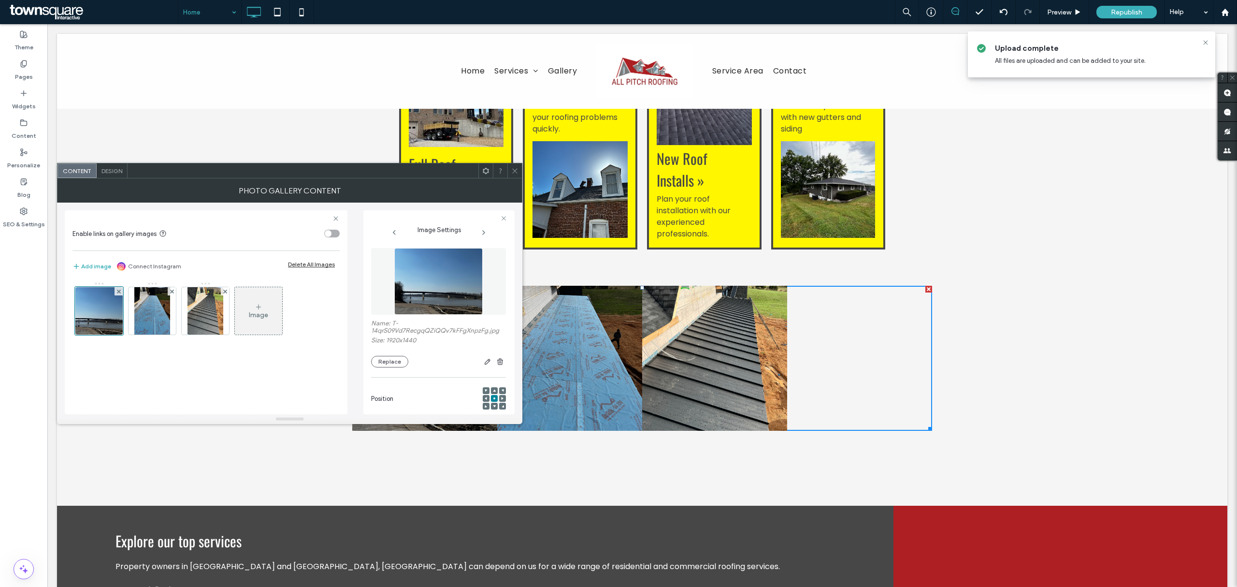
click at [582, 327] on link at bounding box center [569, 358] width 145 height 145
click at [116, 174] on div "Design" at bounding box center [112, 170] width 31 height 14
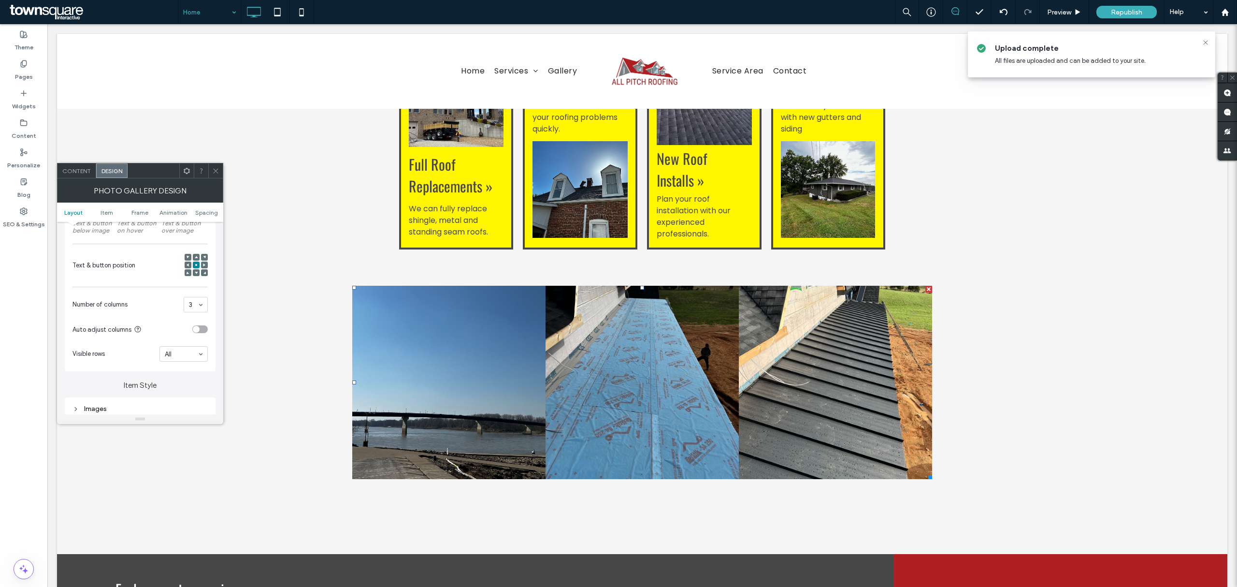
click at [86, 167] on span "Content" at bounding box center [76, 170] width 29 height 7
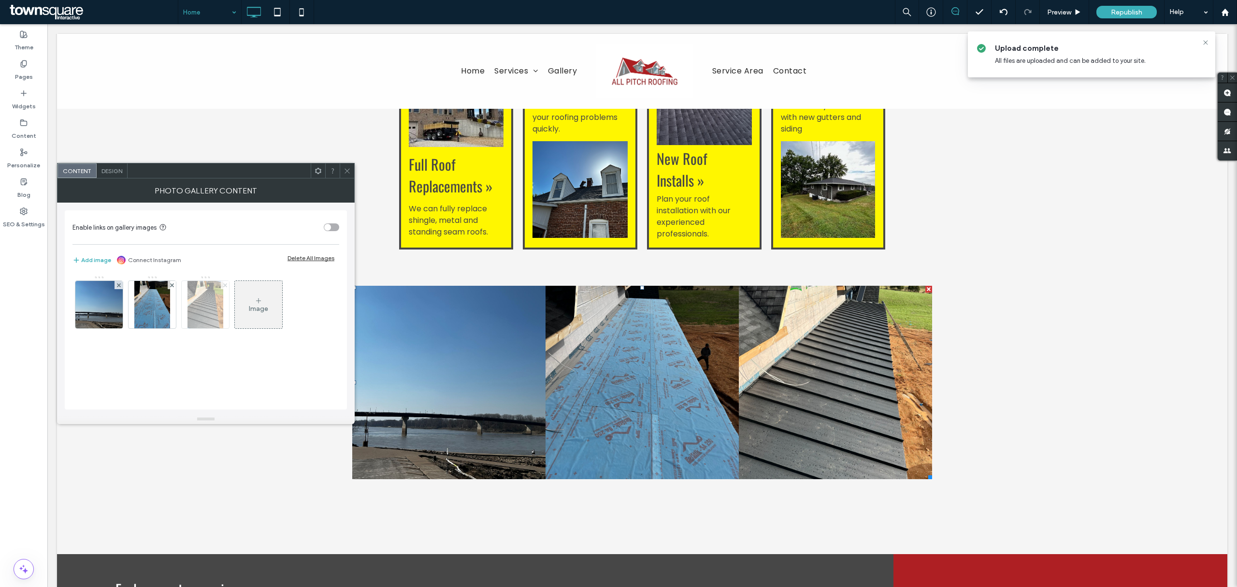
click at [225, 287] on icon at bounding box center [225, 285] width 4 height 4
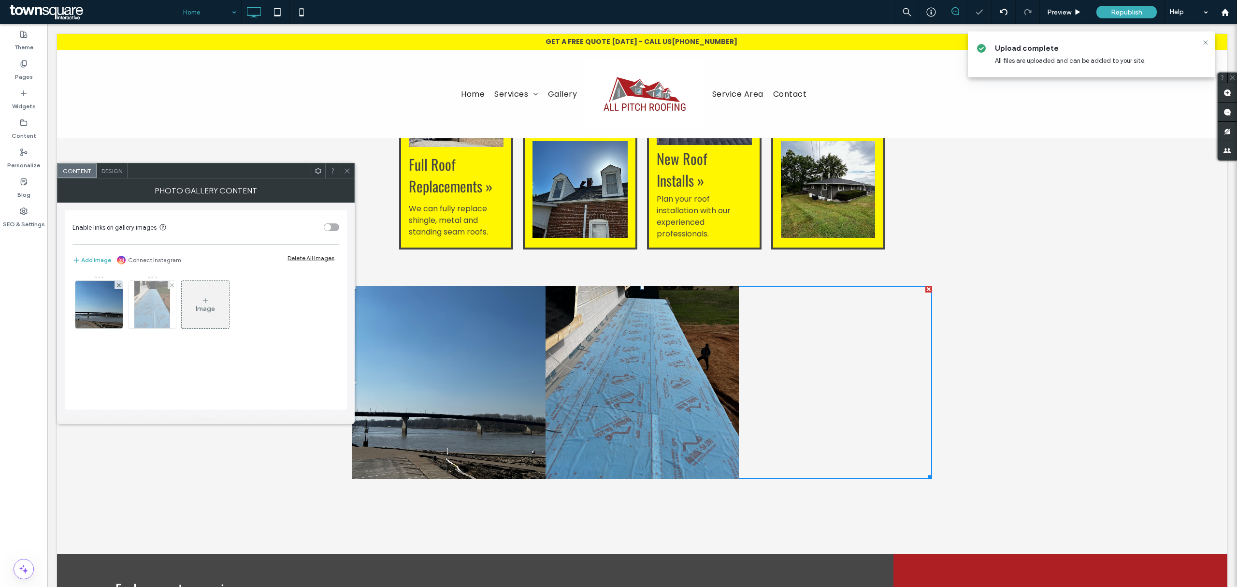
click at [169, 285] on div at bounding box center [172, 285] width 8 height 8
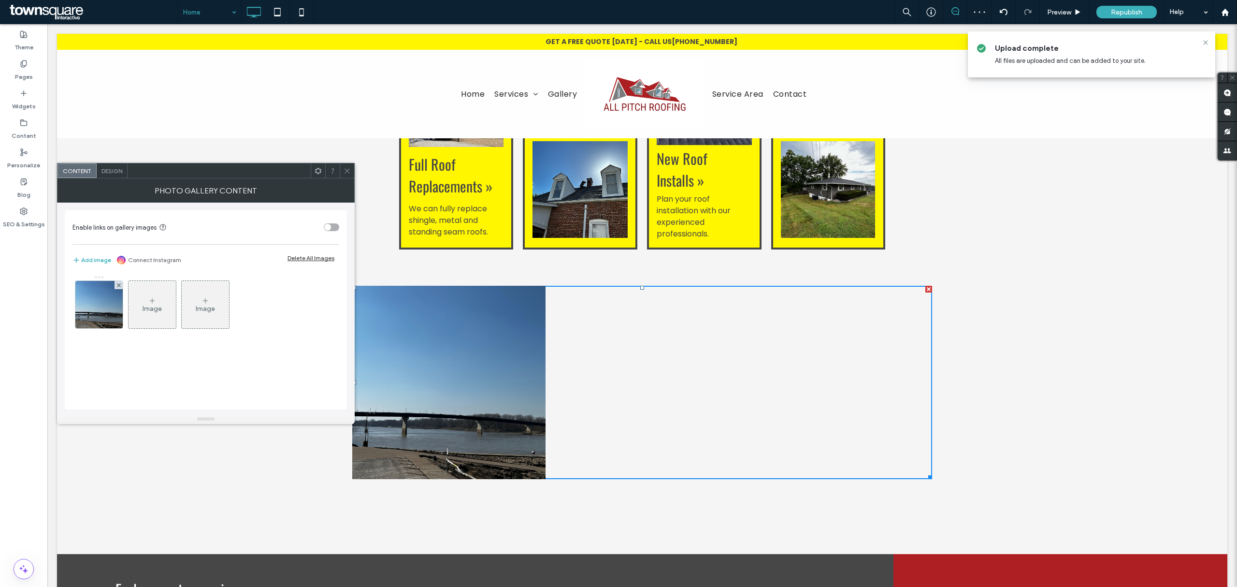
click at [115, 168] on span "Design" at bounding box center [111, 170] width 21 height 7
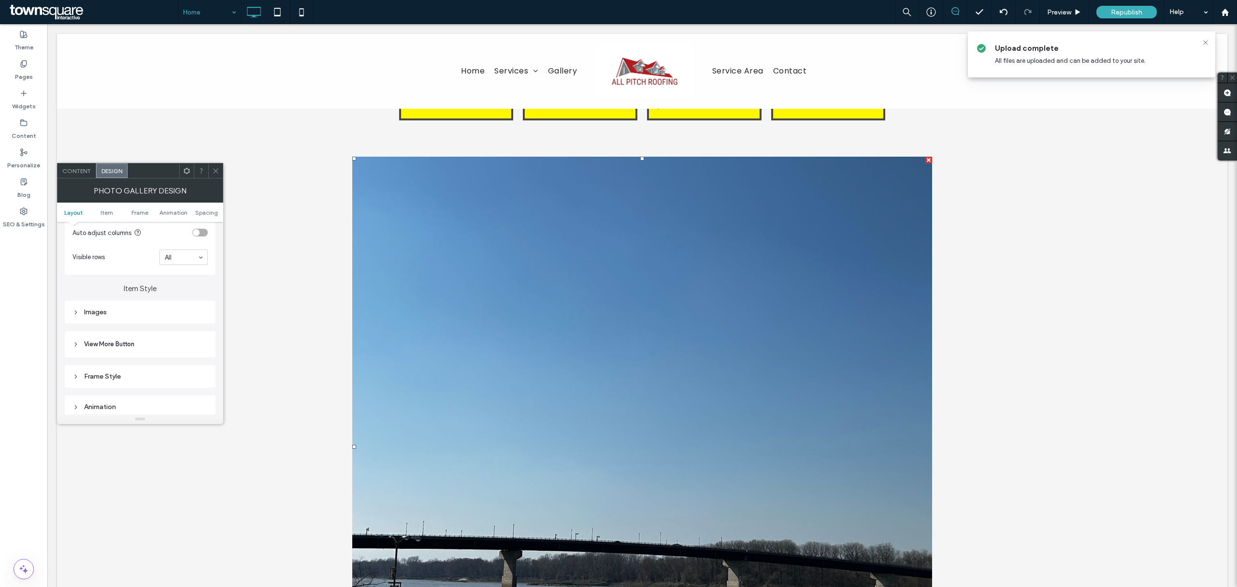
scroll to position [322, 0]
click at [128, 347] on div "Frame Style" at bounding box center [139, 344] width 135 height 8
click at [196, 262] on div "toggle" at bounding box center [196, 261] width 7 height 7
click at [196, 262] on div "toggle" at bounding box center [199, 262] width 15 height 8
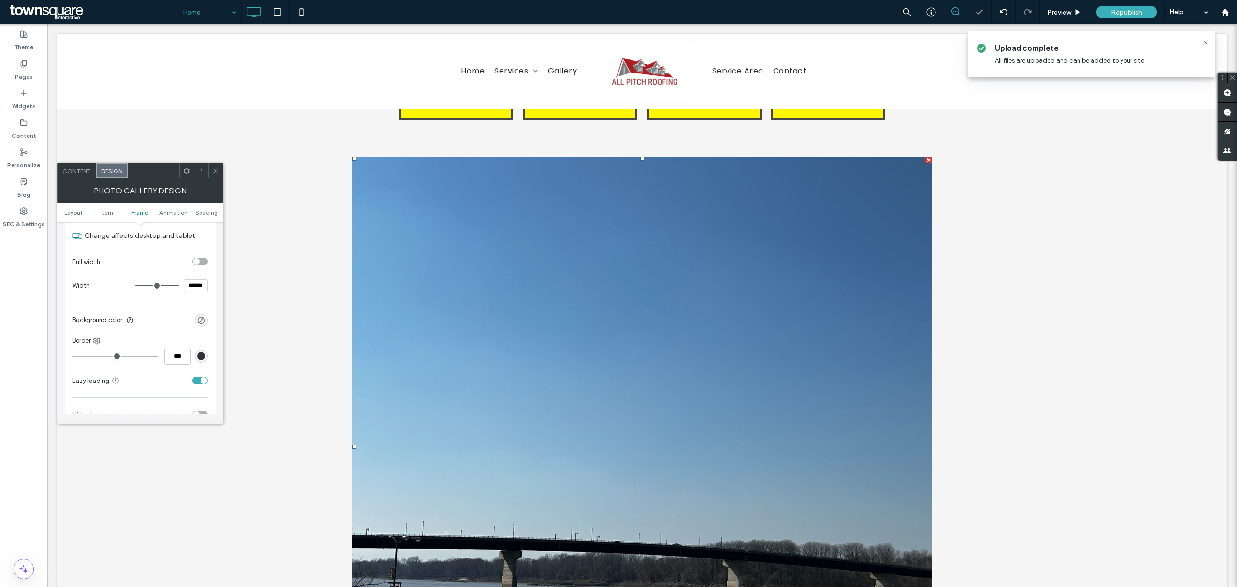
click at [679, 298] on link at bounding box center [642, 447] width 580 height 580
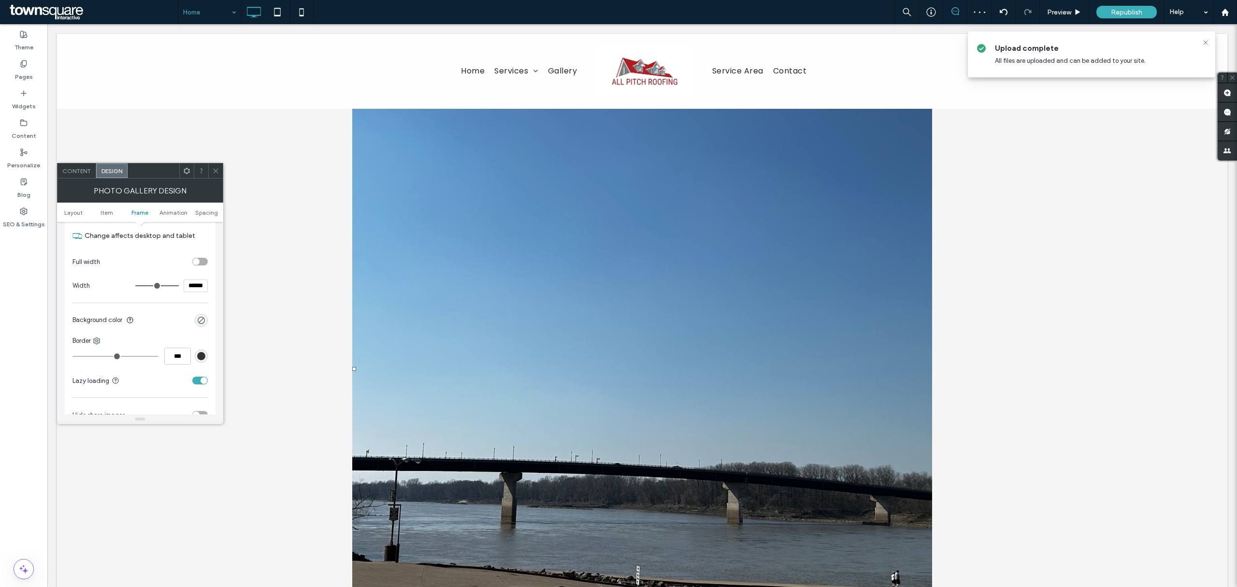
scroll to position [902, 0]
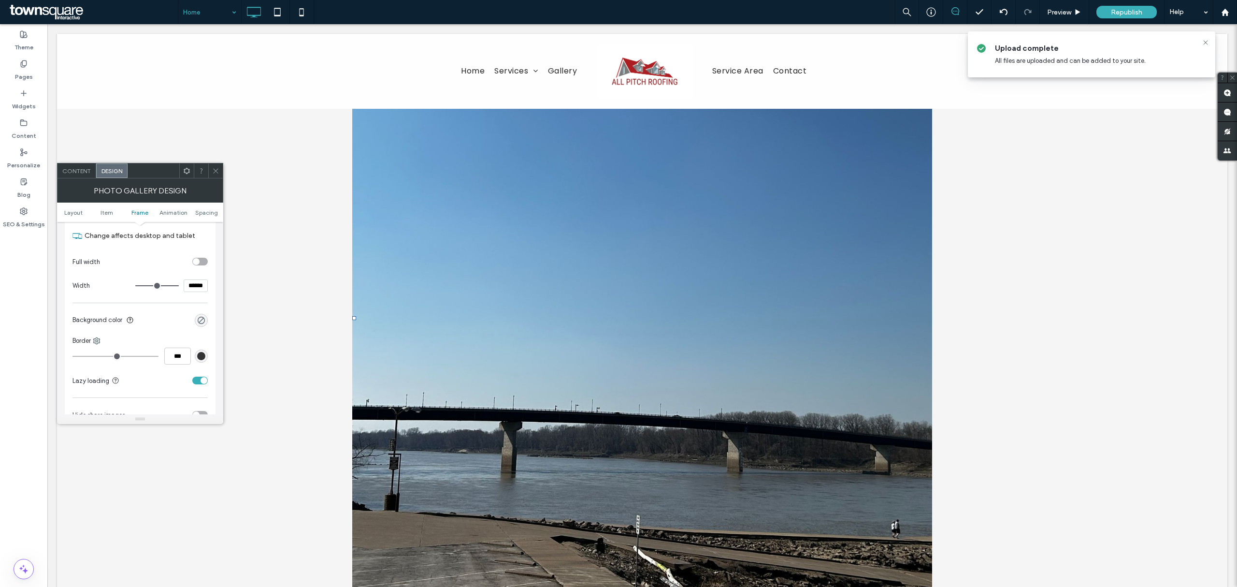
click at [912, 316] on link at bounding box center [642, 318] width 580 height 580
click at [881, 285] on link at bounding box center [642, 318] width 580 height 580
click at [215, 170] on use at bounding box center [215, 170] width 5 height 5
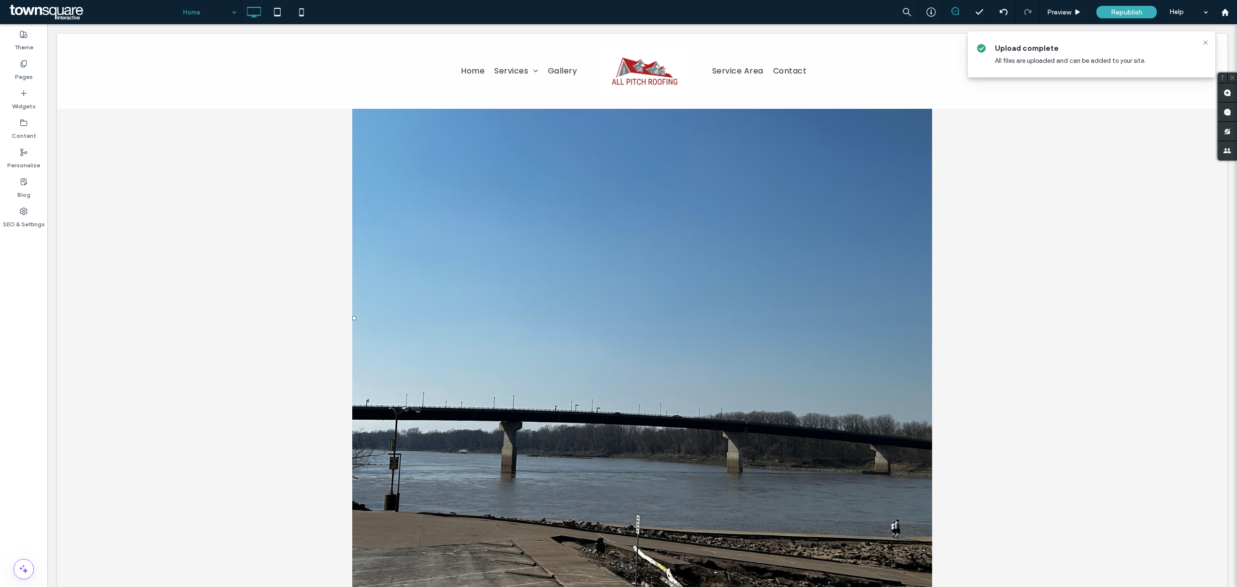
drag, startPoint x: 350, startPoint y: 281, endPoint x: 226, endPoint y: 275, distance: 123.9
click at [226, 275] on div "Click To Paste Click To Paste Button L:0 Row + Add Section" at bounding box center [642, 318] width 1171 height 604
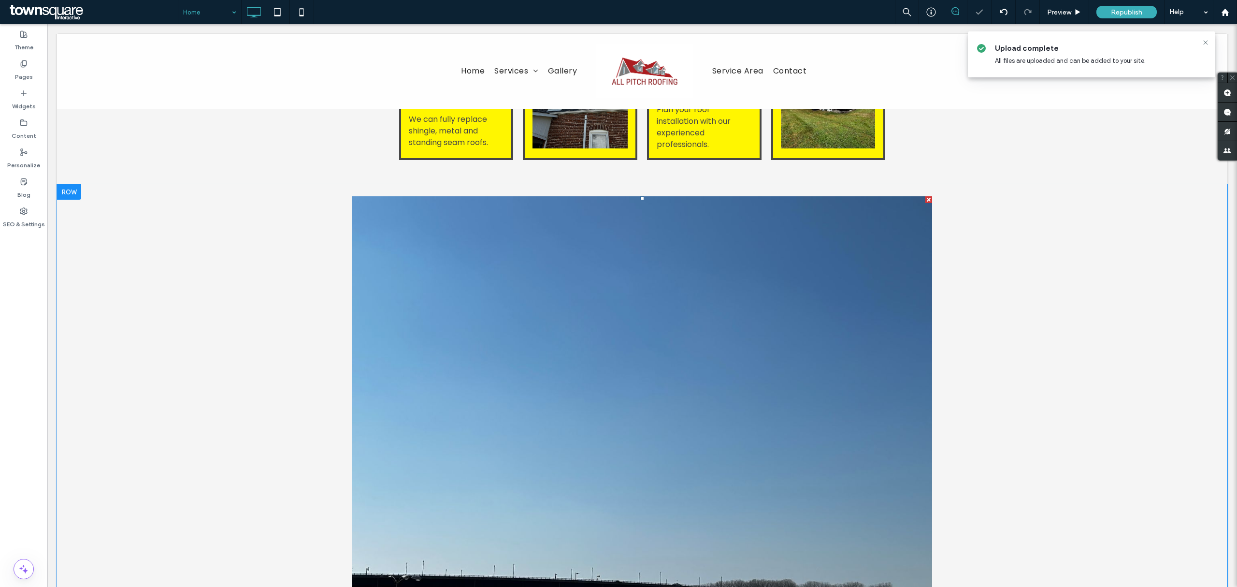
scroll to position [709, 0]
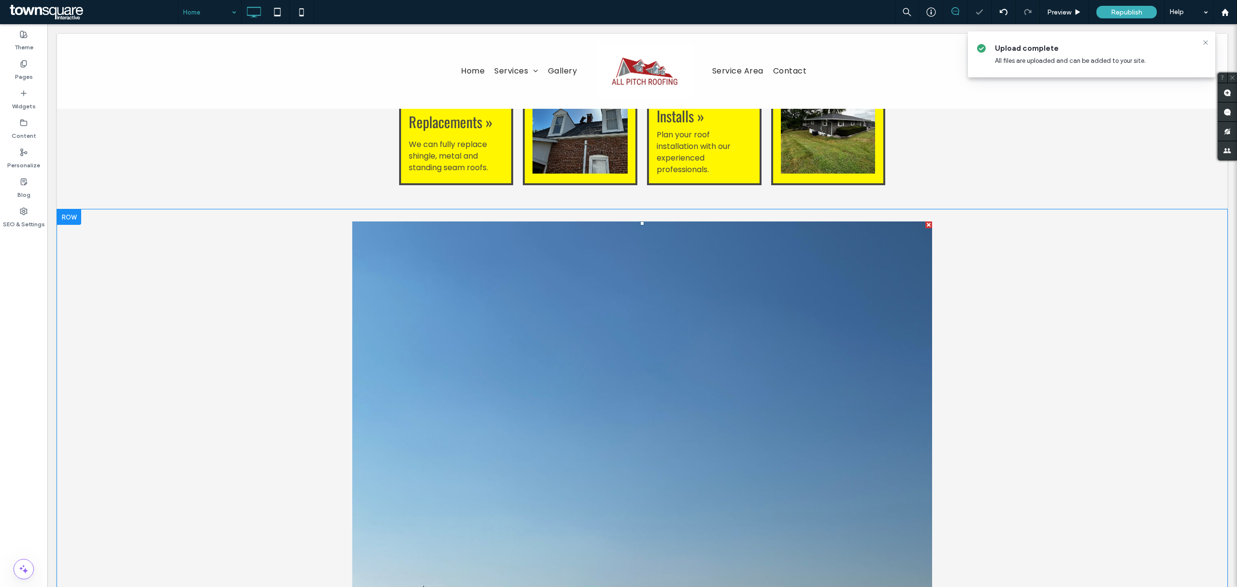
click at [772, 304] on link at bounding box center [642, 511] width 580 height 580
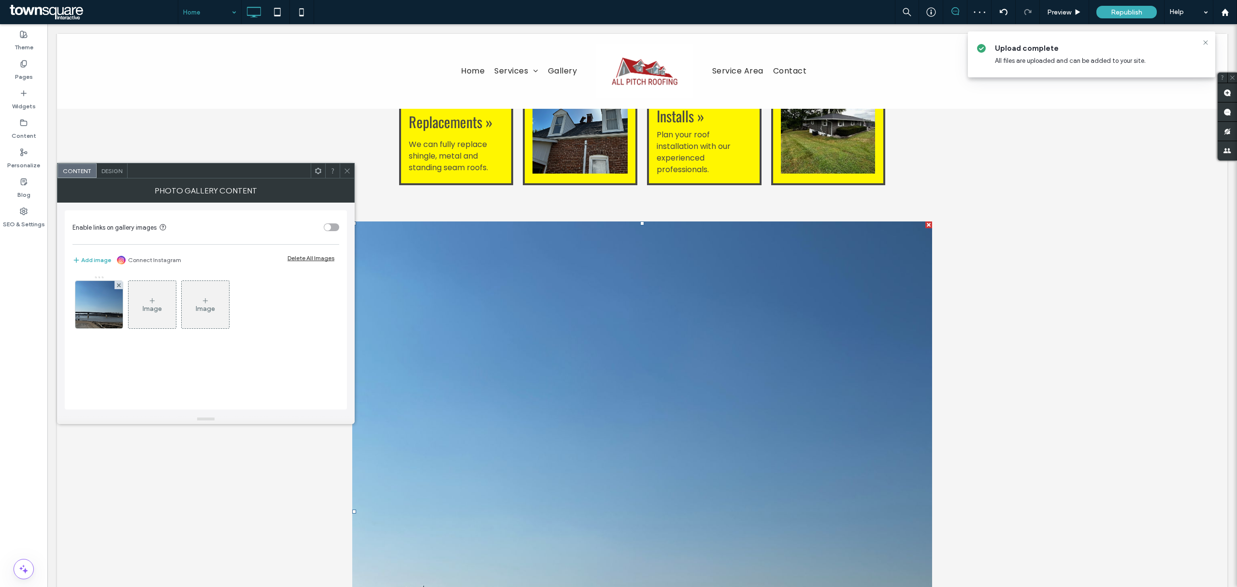
click at [117, 172] on span "Design" at bounding box center [111, 170] width 21 height 7
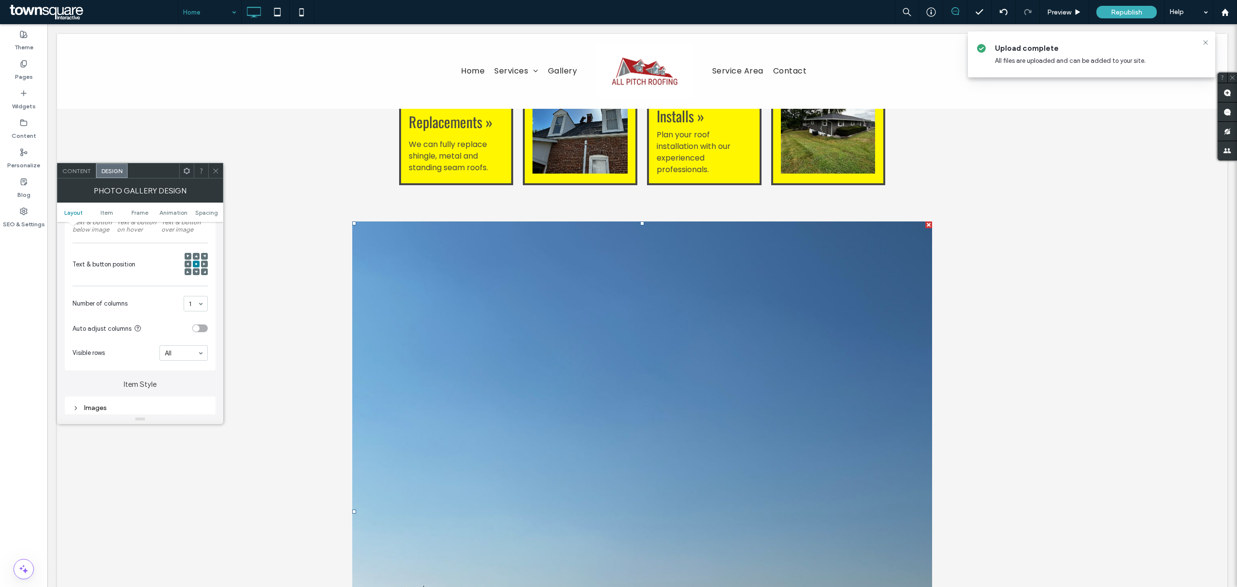
scroll to position [193, 0]
click at [480, 352] on link at bounding box center [642, 511] width 580 height 580
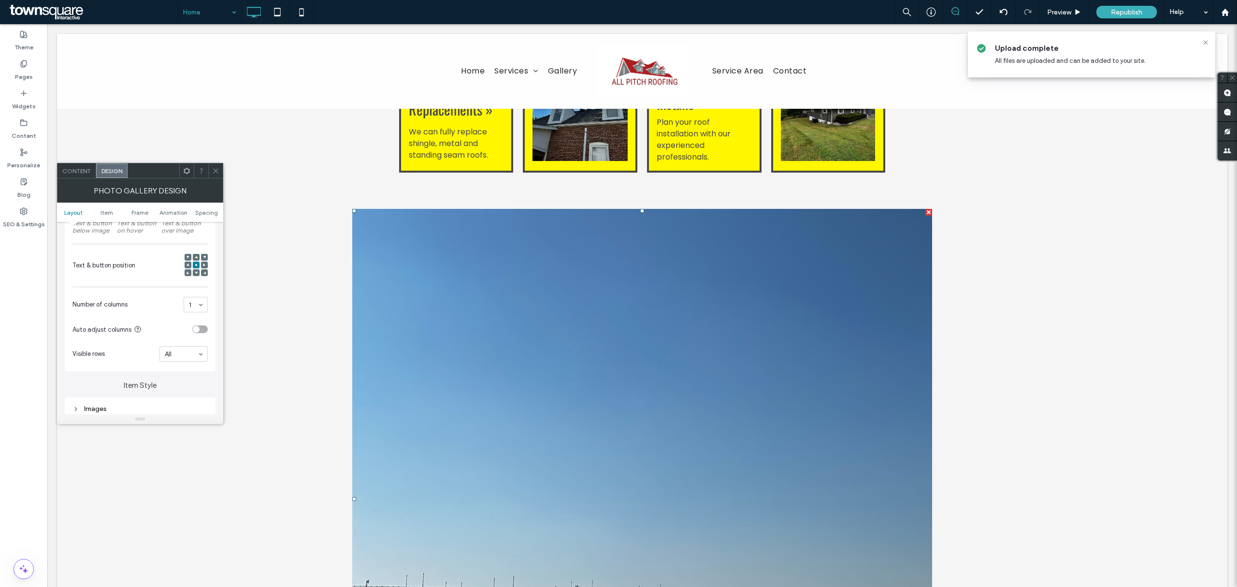
scroll to position [587, 0]
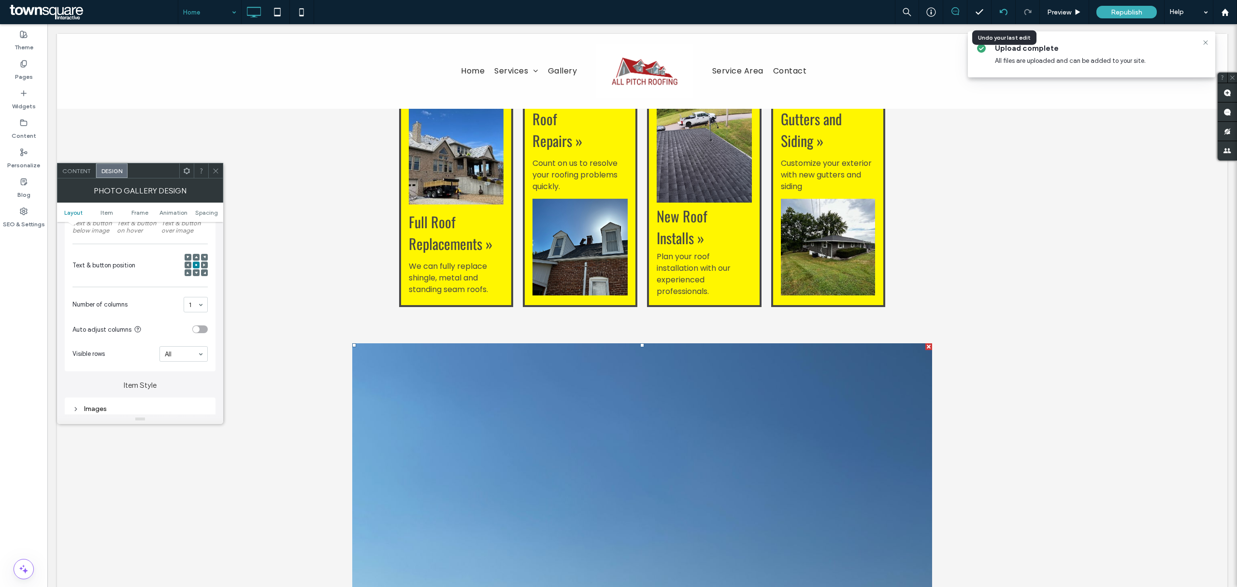
click at [1002, 11] on icon at bounding box center [1004, 12] width 8 height 8
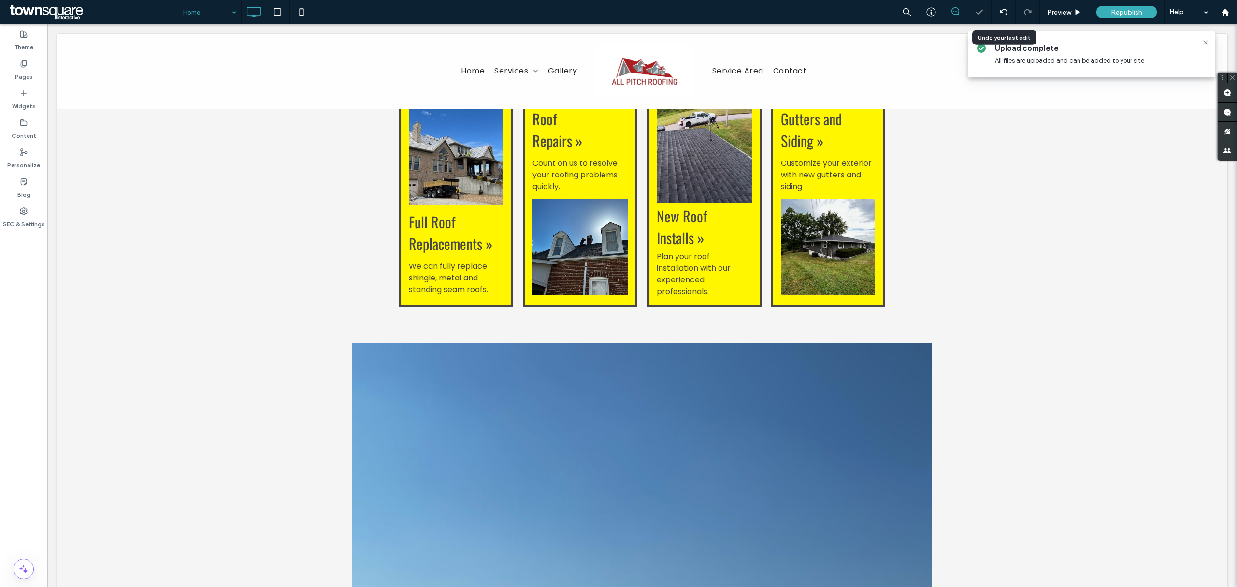
click at [1002, 11] on div at bounding box center [618, 293] width 1237 height 587
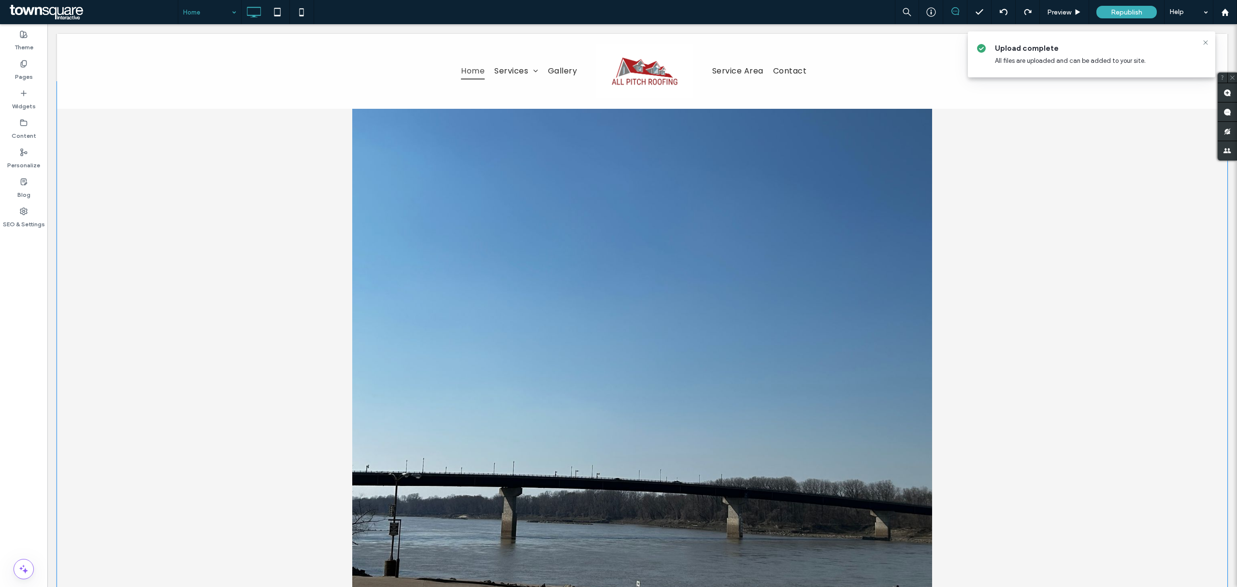
scroll to position [838, 0]
click at [638, 288] on link at bounding box center [642, 382] width 580 height 580
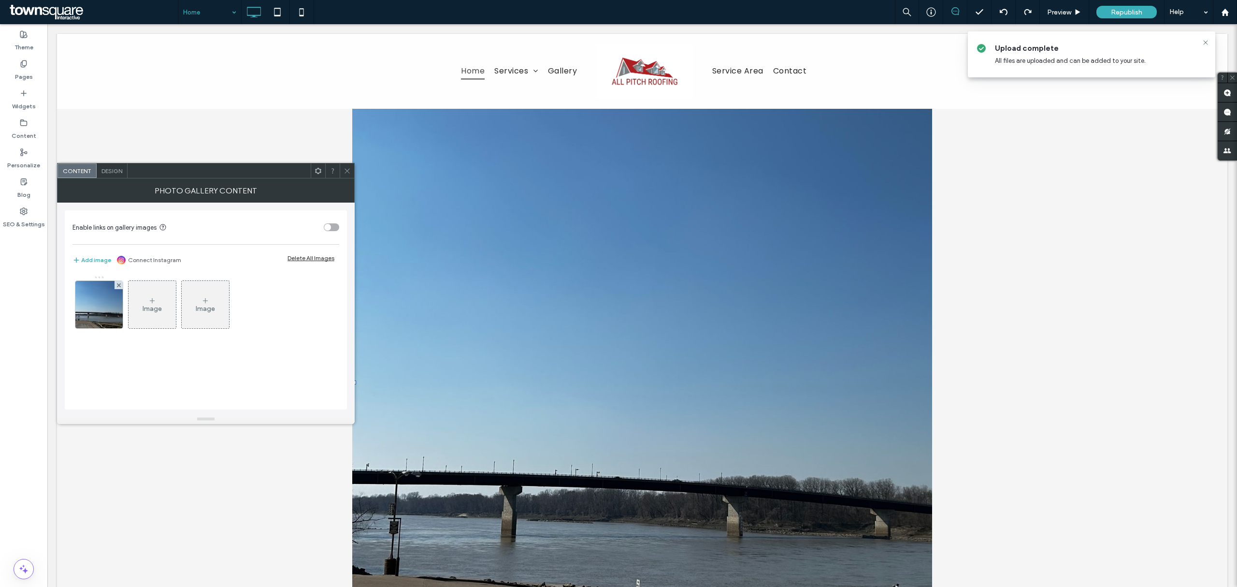
click at [638, 288] on link at bounding box center [642, 382] width 580 height 580
click at [149, 304] on icon at bounding box center [152, 301] width 8 height 8
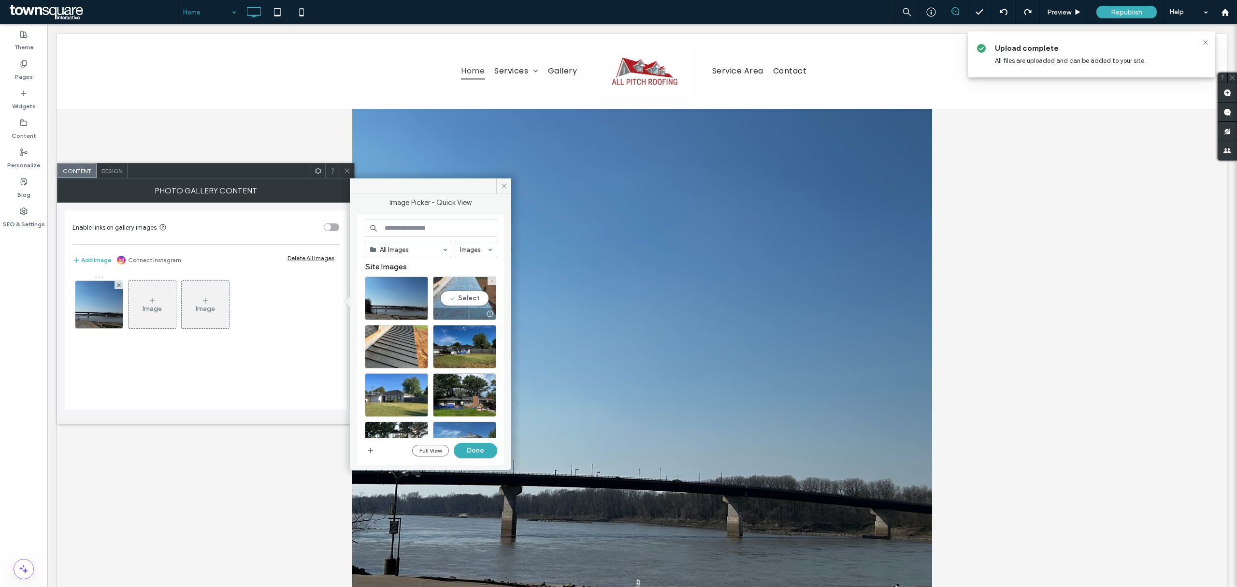
click at [476, 296] on div "Select" at bounding box center [464, 297] width 63 height 43
click at [403, 342] on div "Select" at bounding box center [396, 346] width 63 height 43
click at [476, 449] on button "Done" at bounding box center [475, 450] width 43 height 15
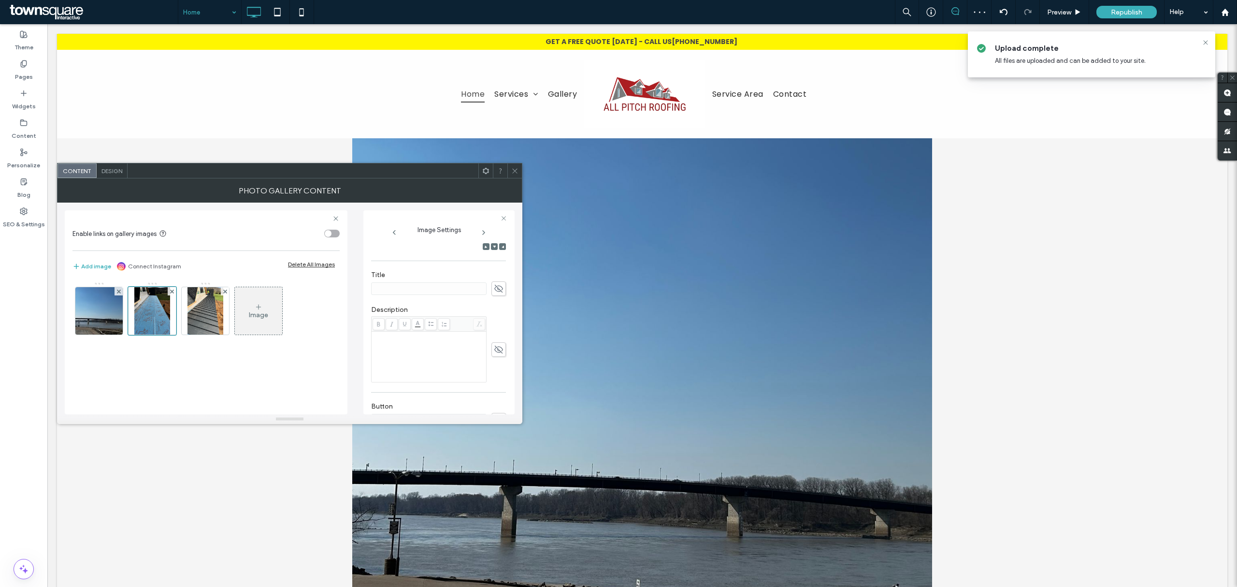
scroll to position [193, 0]
click at [115, 171] on span "Design" at bounding box center [111, 170] width 21 height 7
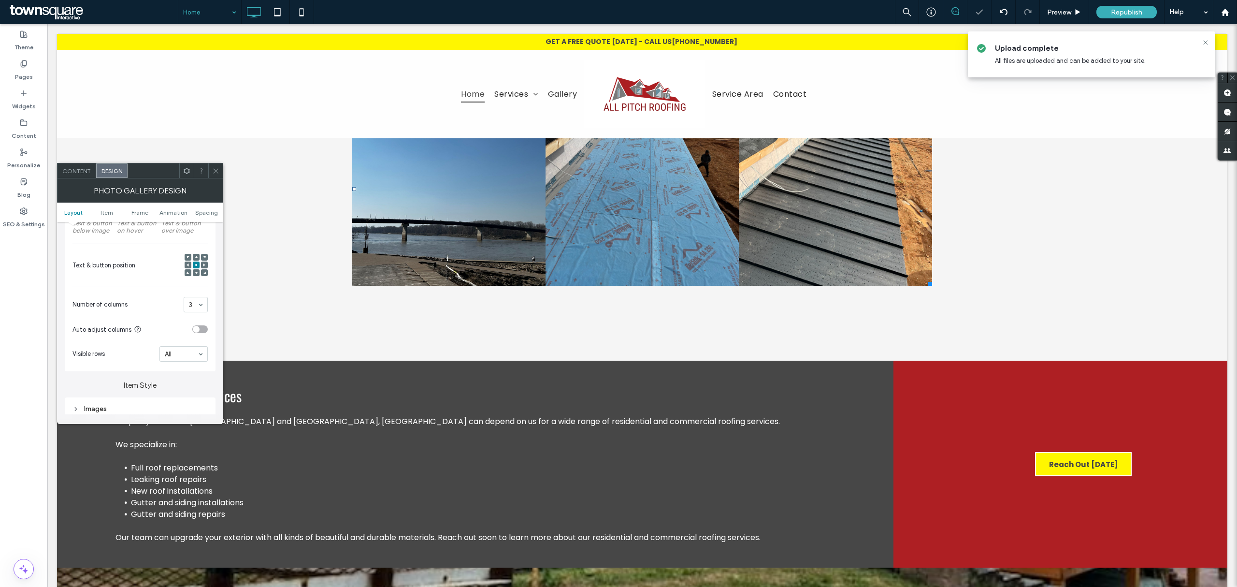
click at [217, 175] on span at bounding box center [215, 170] width 7 height 14
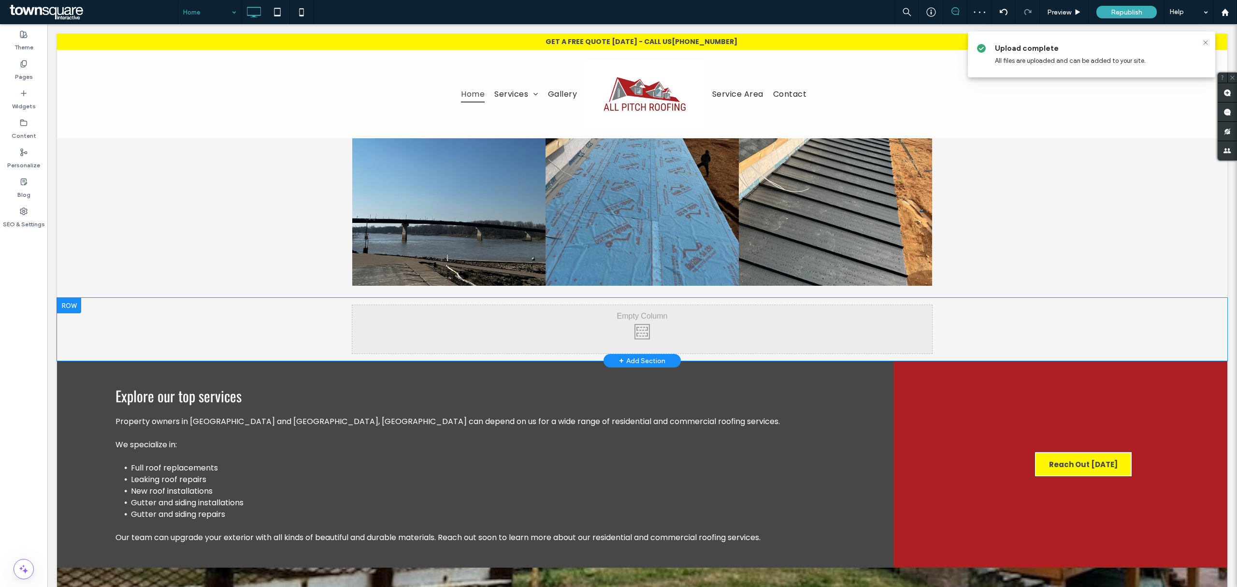
click at [232, 303] on div "Click To Paste Row + Add Section" at bounding box center [642, 329] width 1171 height 63
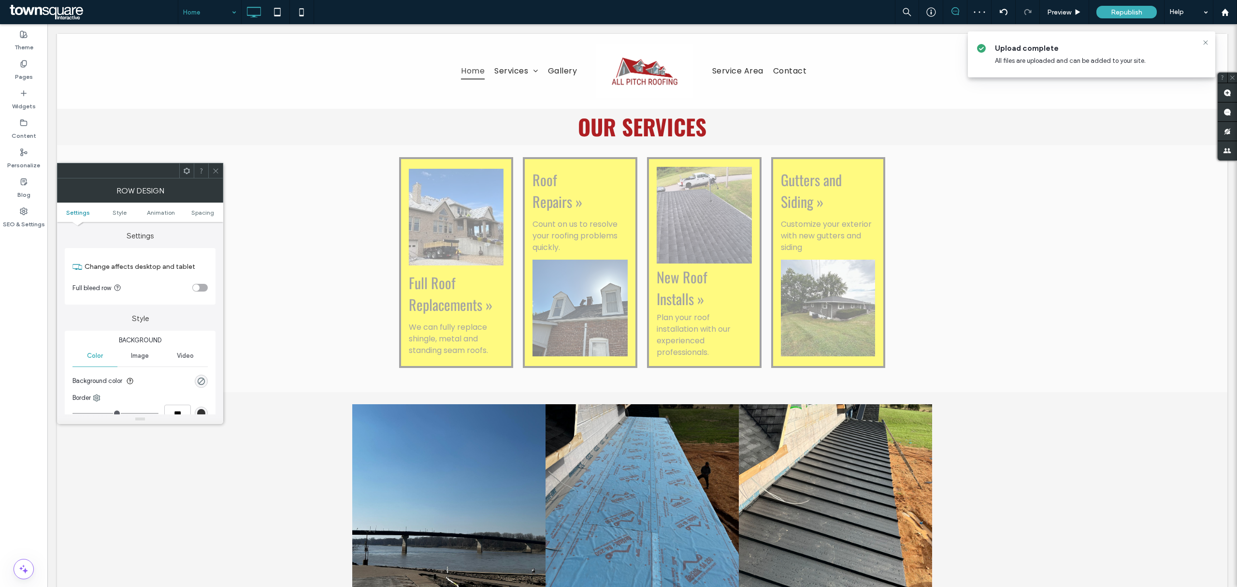
scroll to position [515, 0]
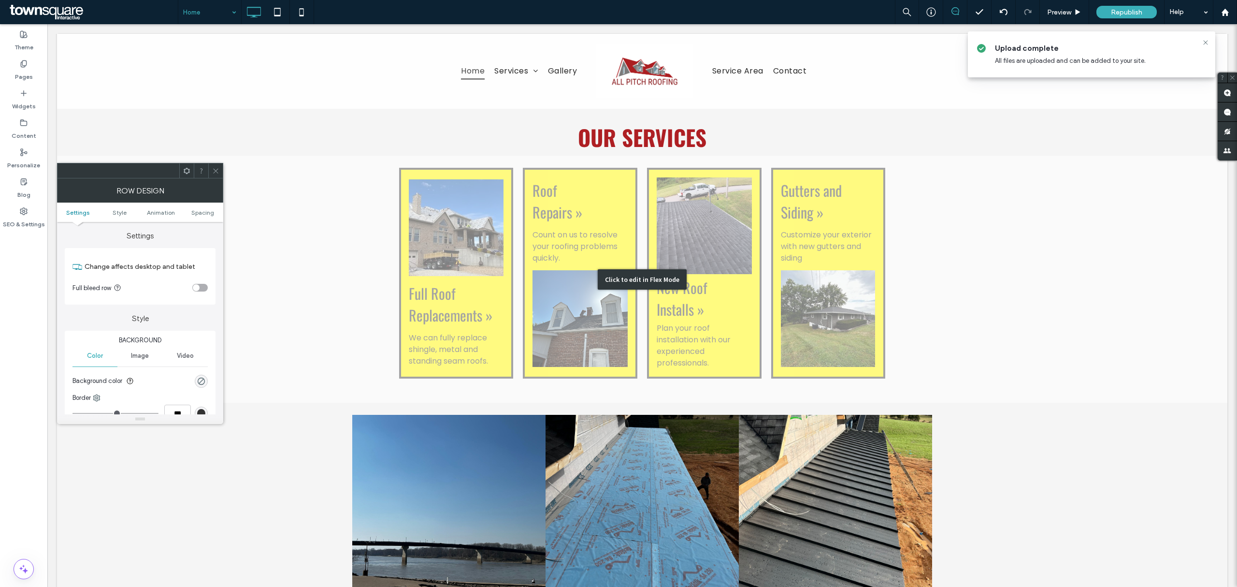
click at [1207, 223] on div "Click to edit in Flex Mode" at bounding box center [642, 279] width 1171 height 247
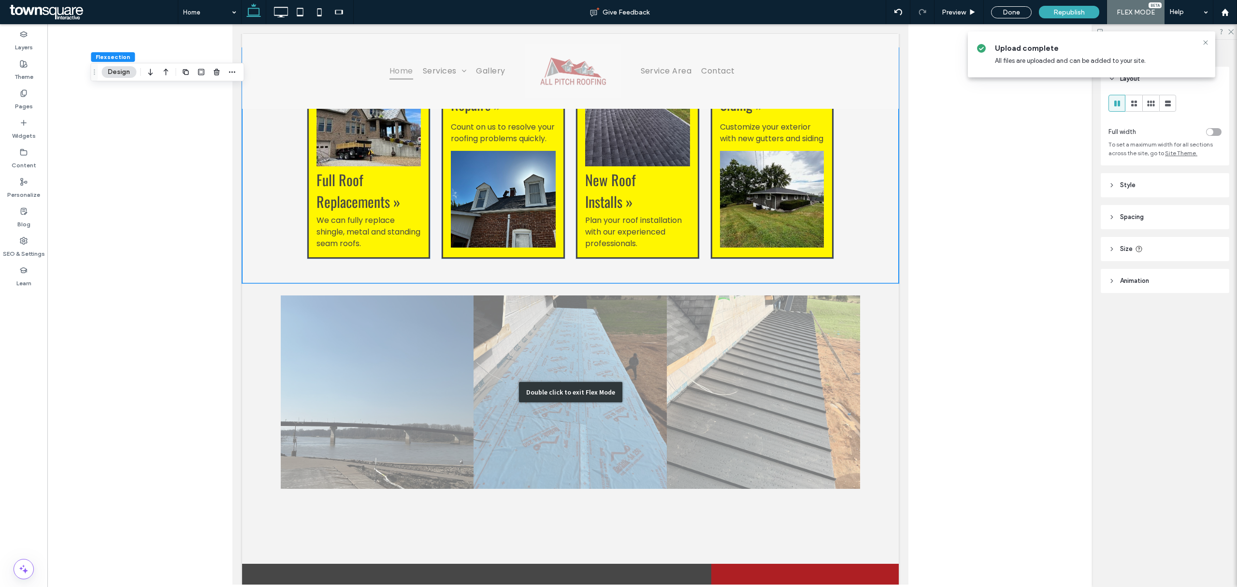
scroll to position [832, 0]
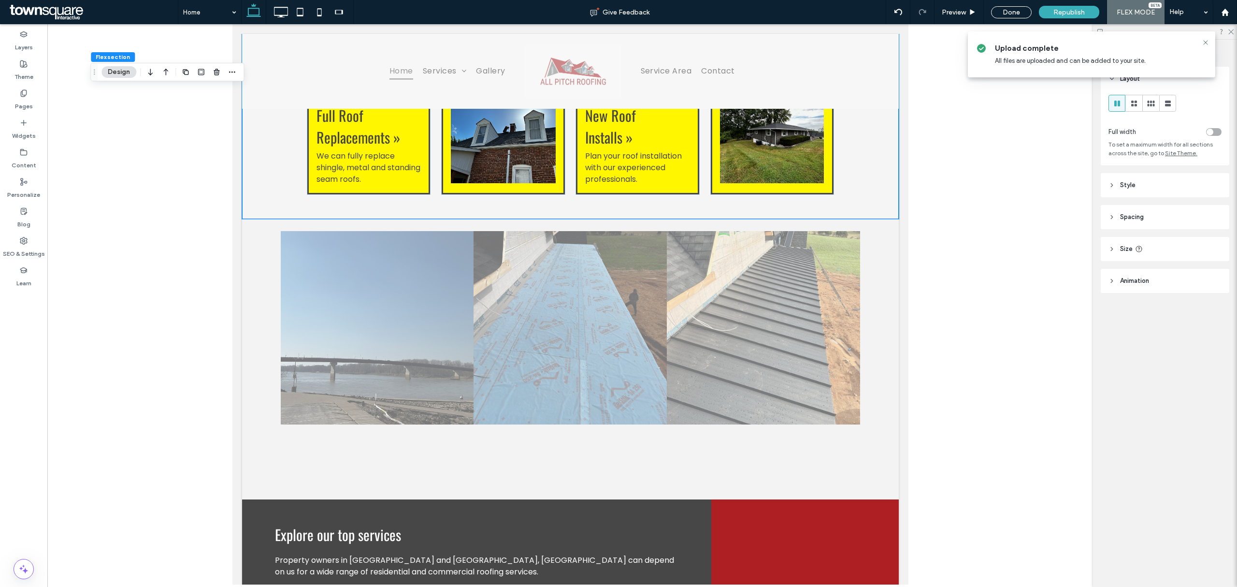
click at [977, 281] on div at bounding box center [570, 304] width 1046 height 560
click at [1010, 13] on div "Done" at bounding box center [1011, 12] width 41 height 12
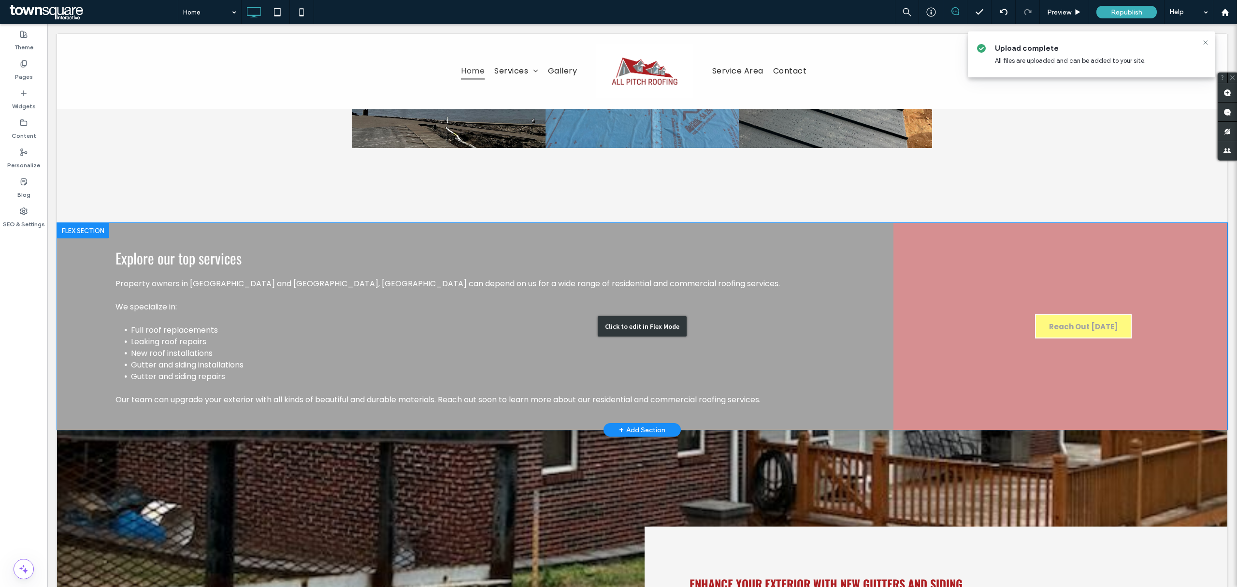
scroll to position [703, 0]
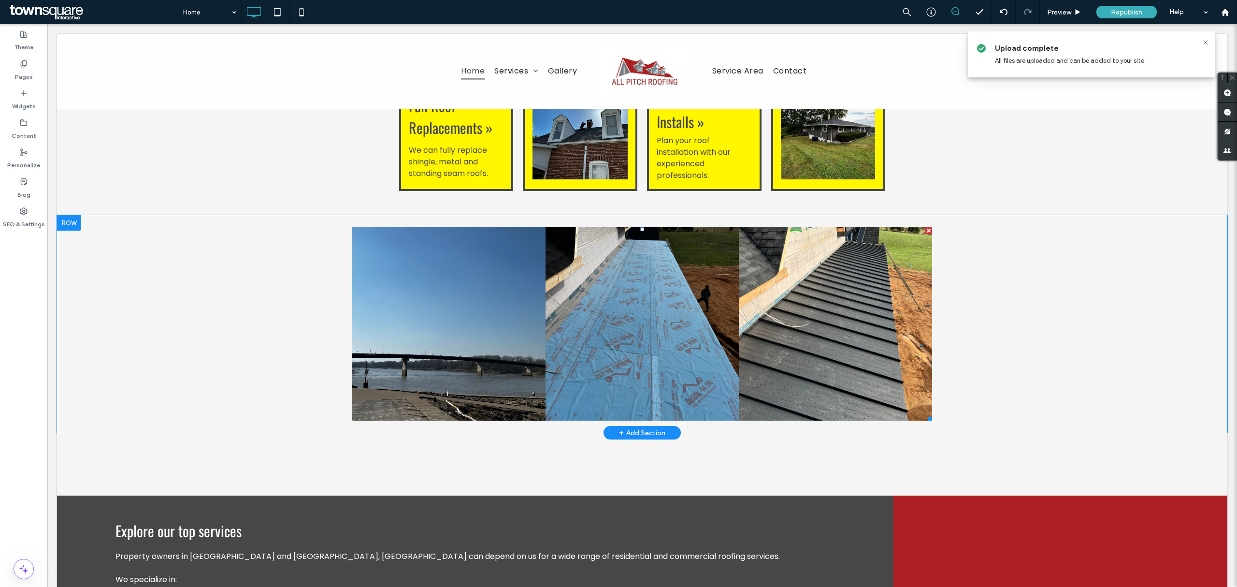
click at [491, 299] on link at bounding box center [448, 323] width 193 height 193
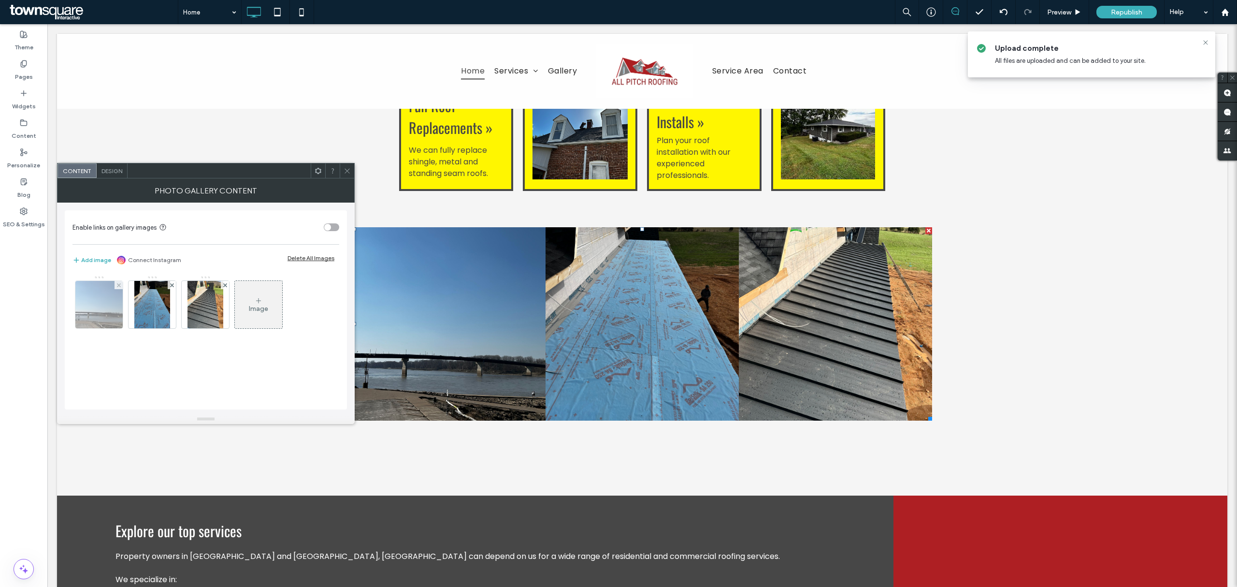
click at [105, 304] on img at bounding box center [99, 304] width 63 height 47
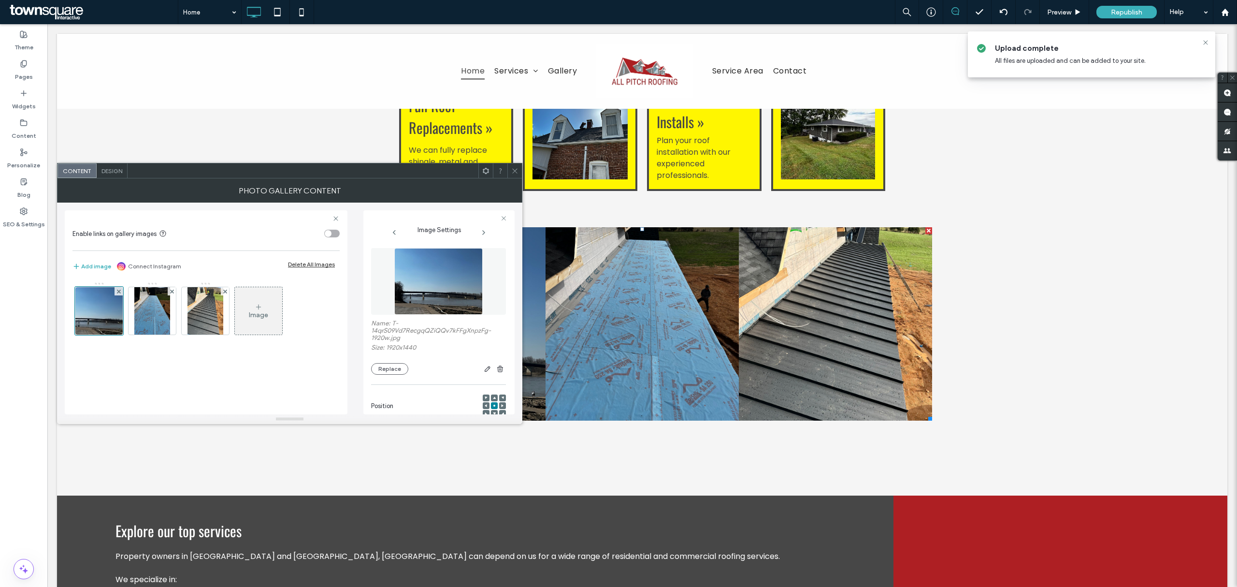
click at [97, 283] on div at bounding box center [99, 308] width 48 height 53
click at [105, 310] on div at bounding box center [99, 311] width 48 height 48
click at [104, 310] on div at bounding box center [99, 311] width 48 height 48
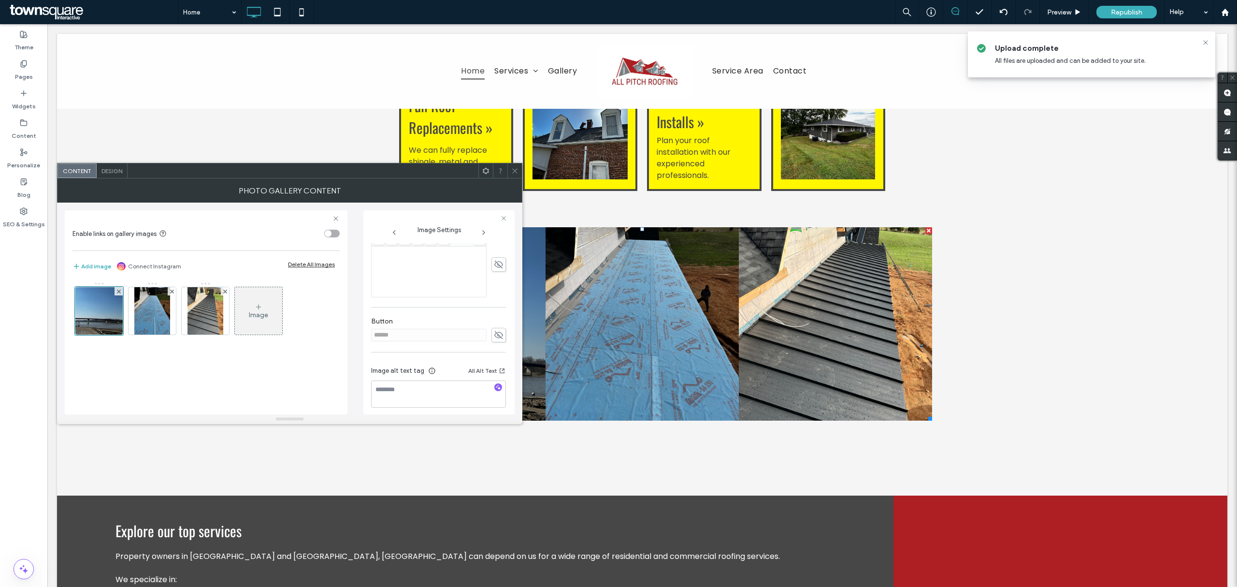
scroll to position [259, 0]
click at [120, 175] on div "Design" at bounding box center [112, 170] width 31 height 14
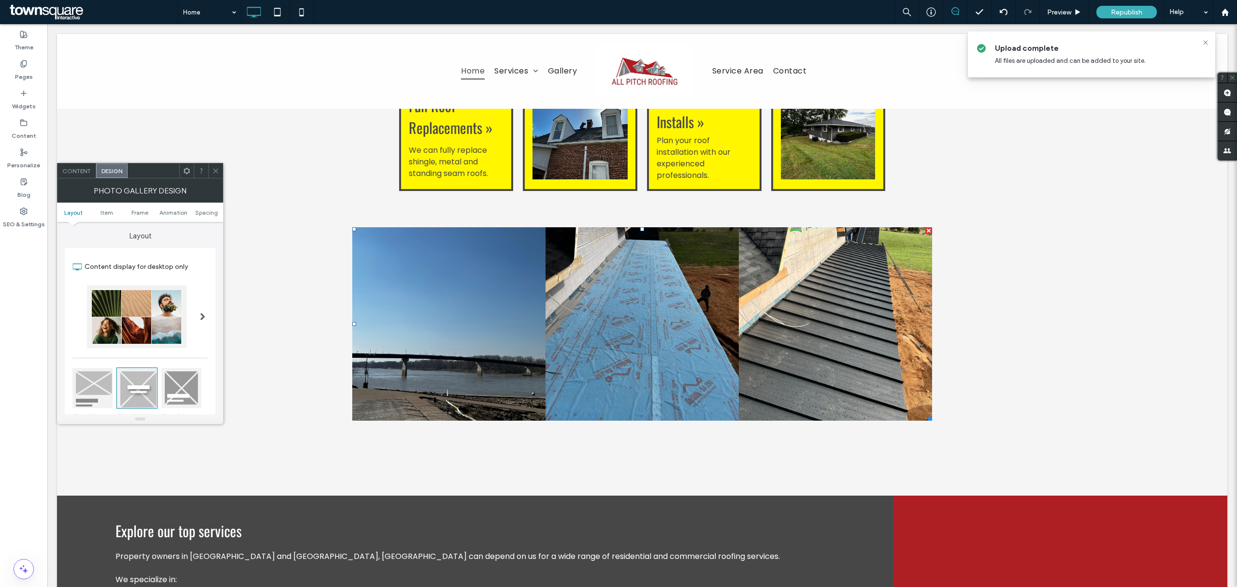
click at [183, 377] on div at bounding box center [181, 388] width 40 height 40
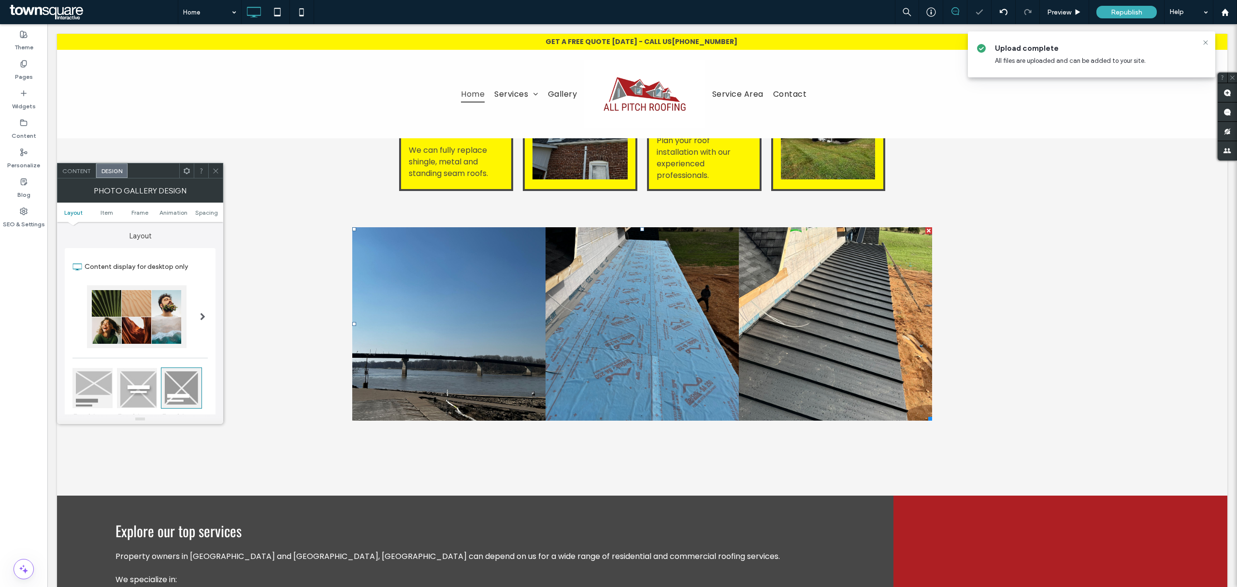
click at [97, 381] on div at bounding box center [92, 388] width 40 height 40
click at [138, 385] on div at bounding box center [137, 388] width 40 height 40
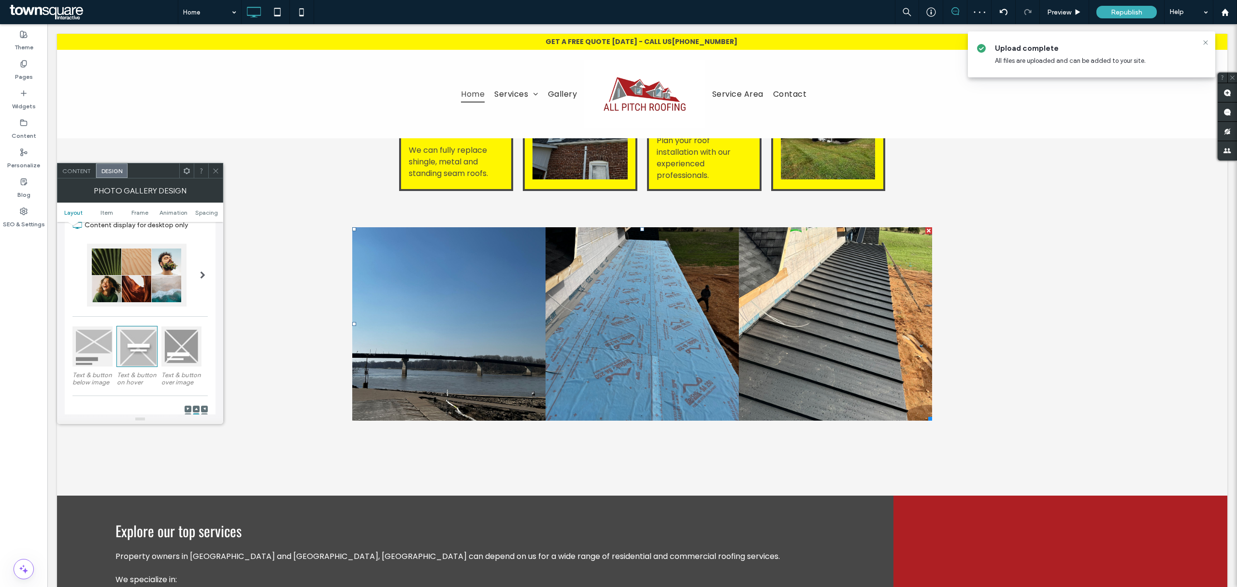
scroll to position [64, 0]
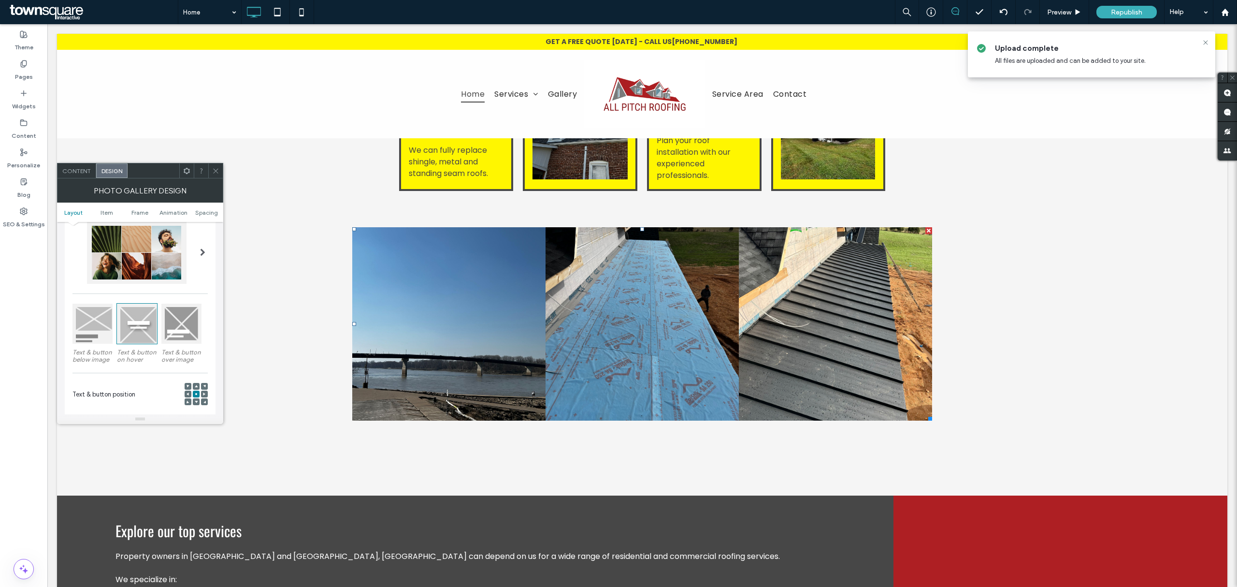
click at [202, 252] on span at bounding box center [202, 252] width 5 height 8
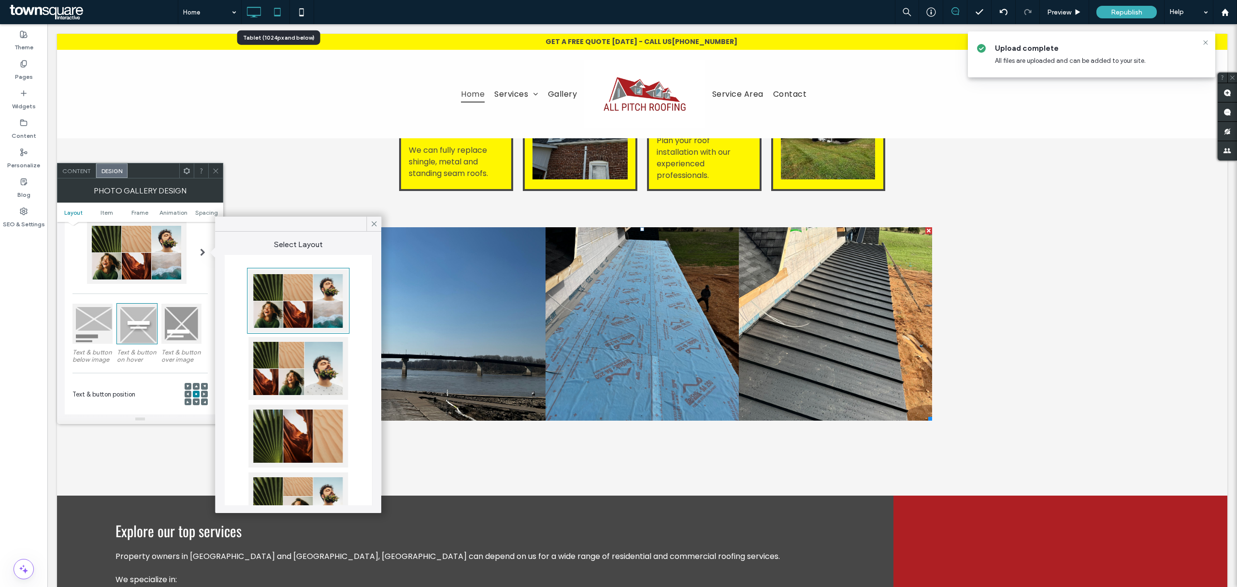
click at [281, 14] on icon at bounding box center [277, 11] width 19 height 19
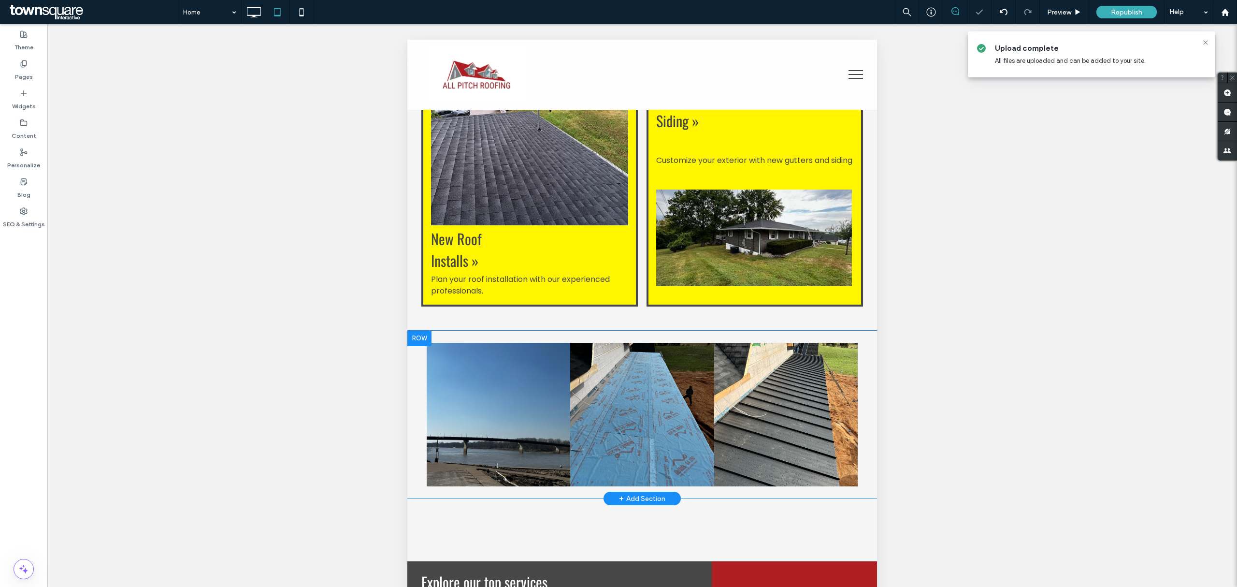
scroll to position [896, 0]
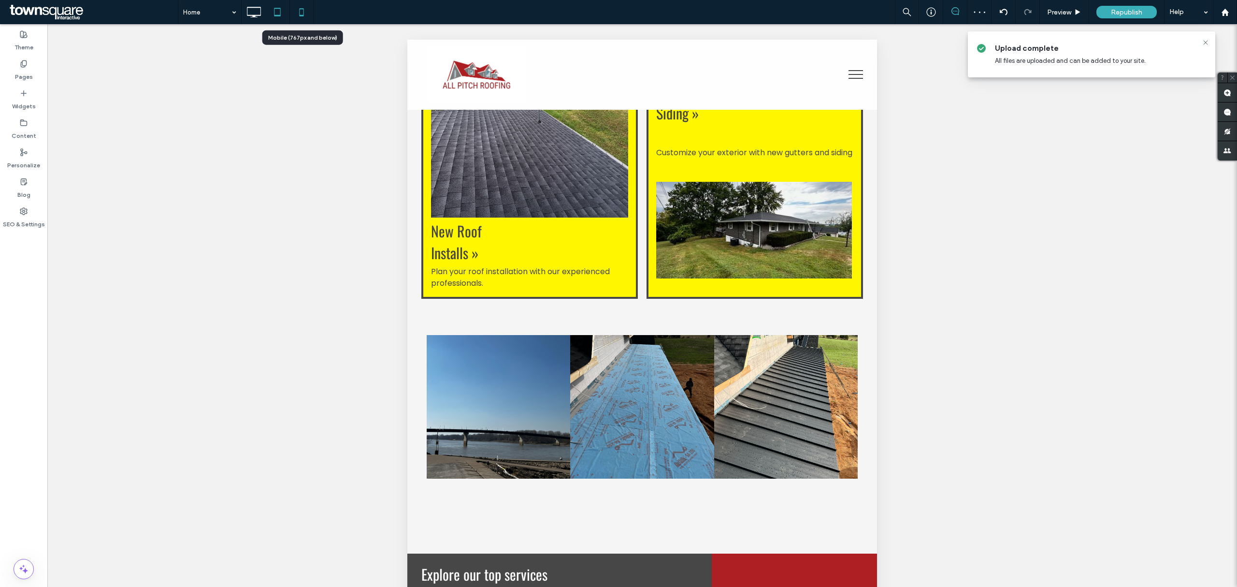
click at [296, 16] on icon at bounding box center [301, 11] width 19 height 19
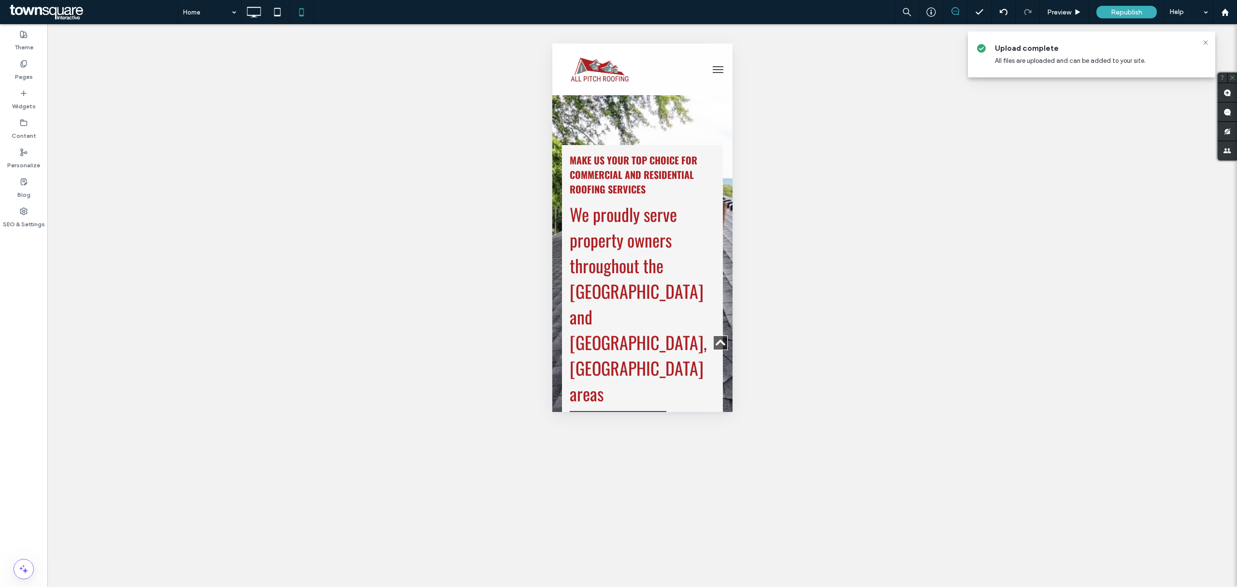
scroll to position [1482, 0]
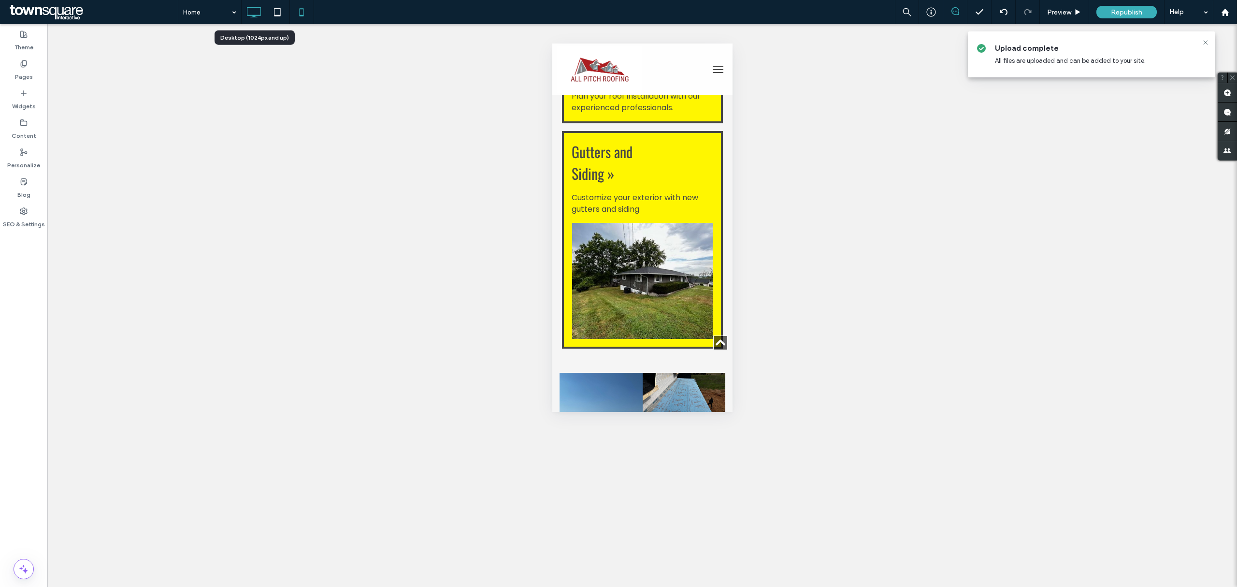
click at [256, 13] on icon at bounding box center [253, 11] width 19 height 19
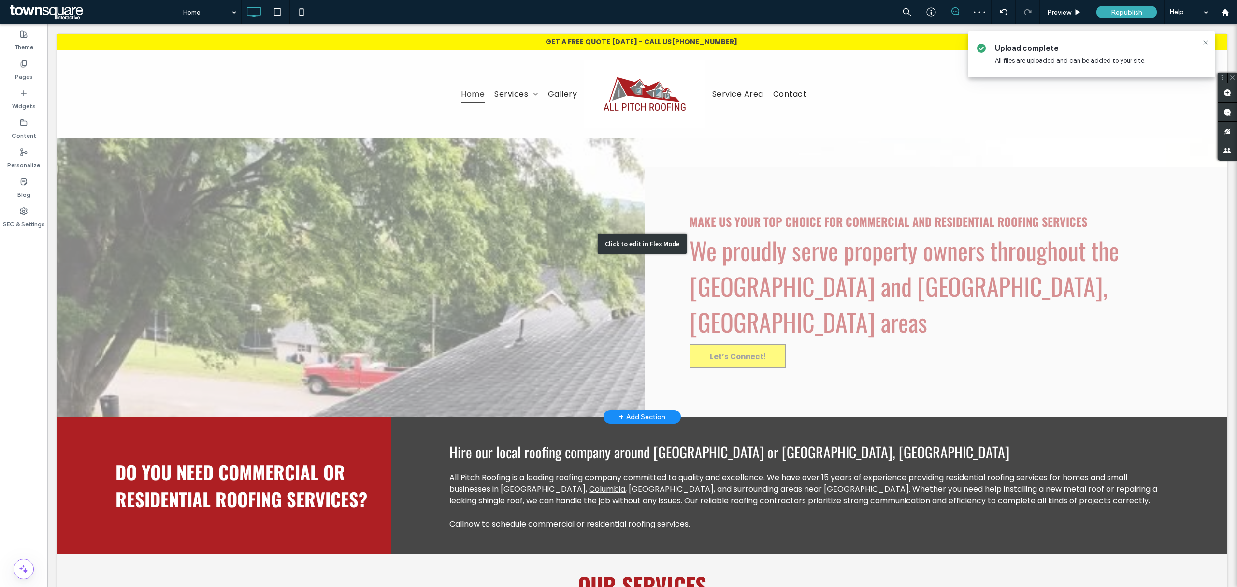
scroll to position [64, 0]
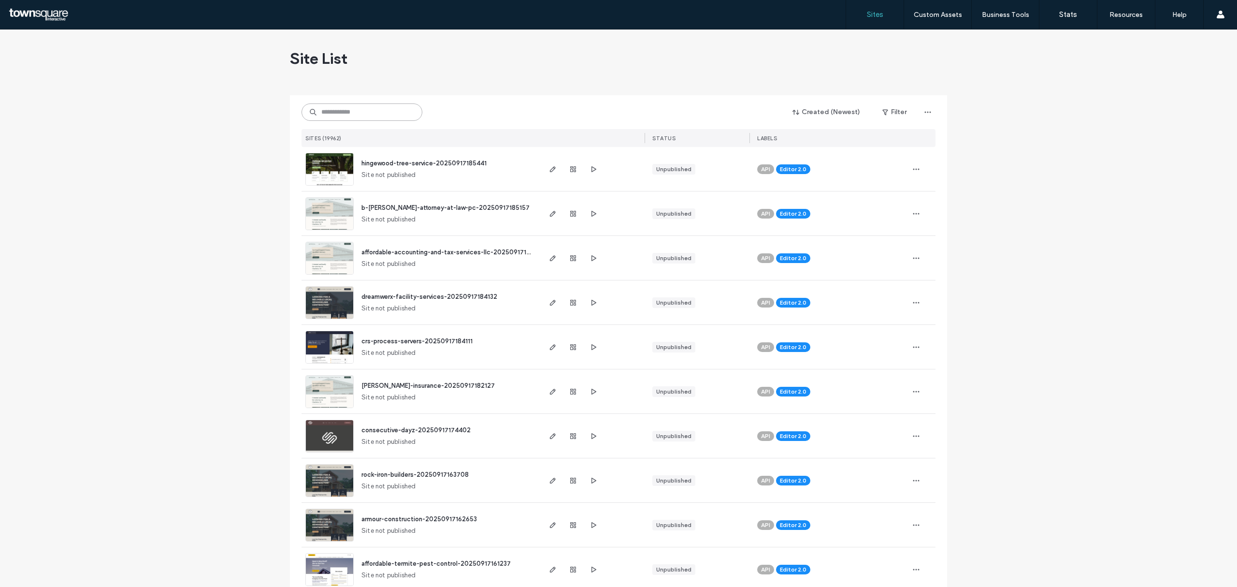
click at [392, 113] on input at bounding box center [362, 111] width 121 height 17
paste input "**********"
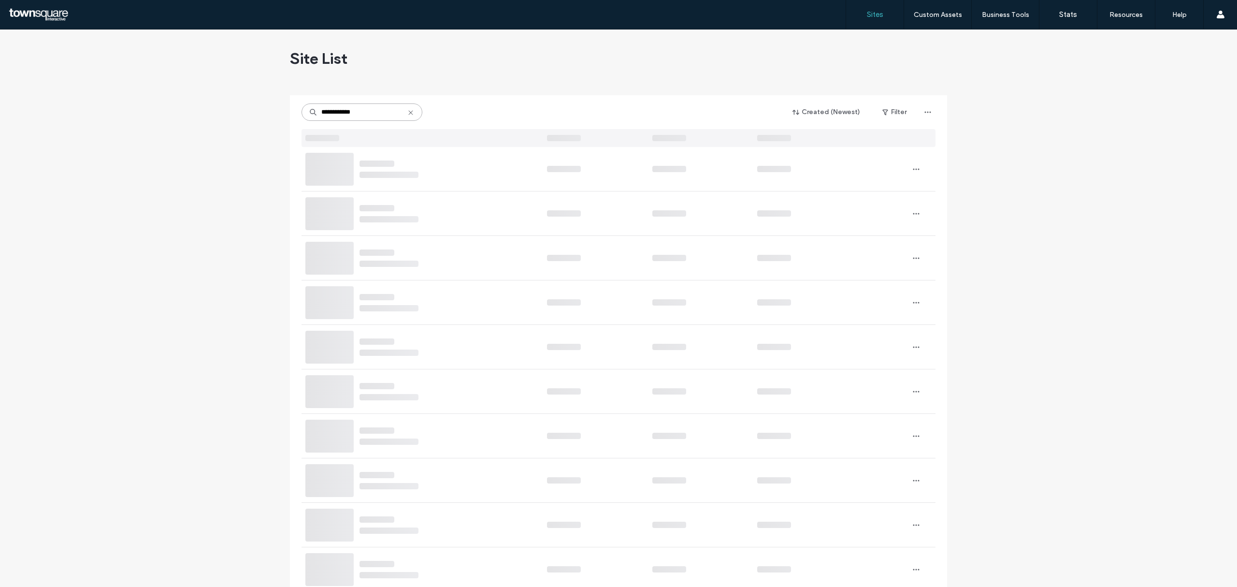
type input "**********"
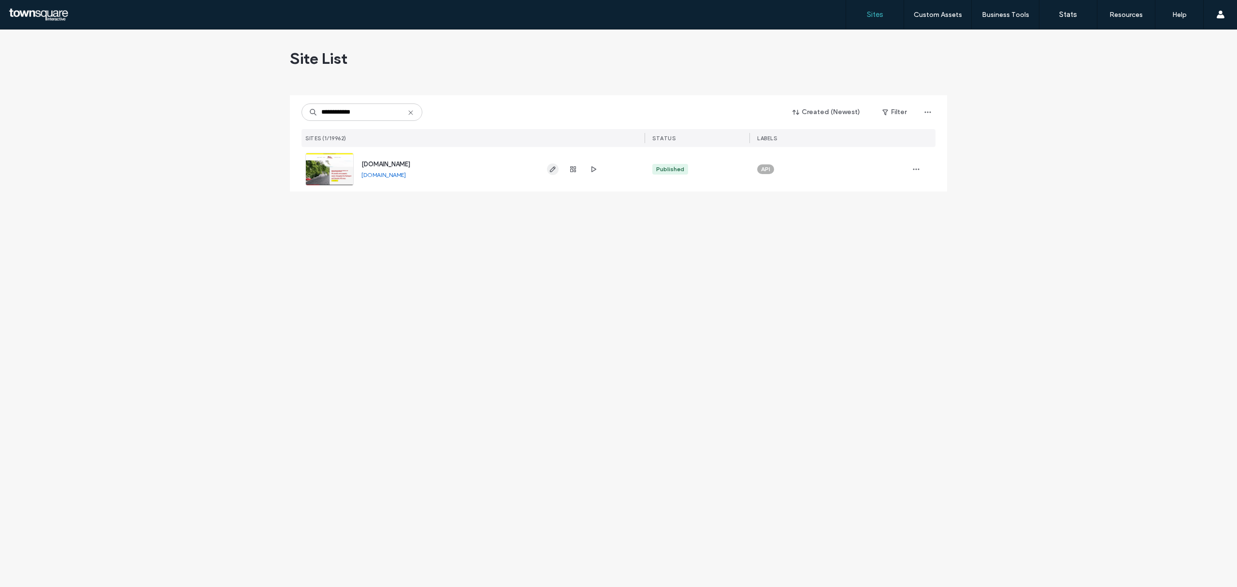
click at [548, 170] on span "button" at bounding box center [553, 169] width 12 height 12
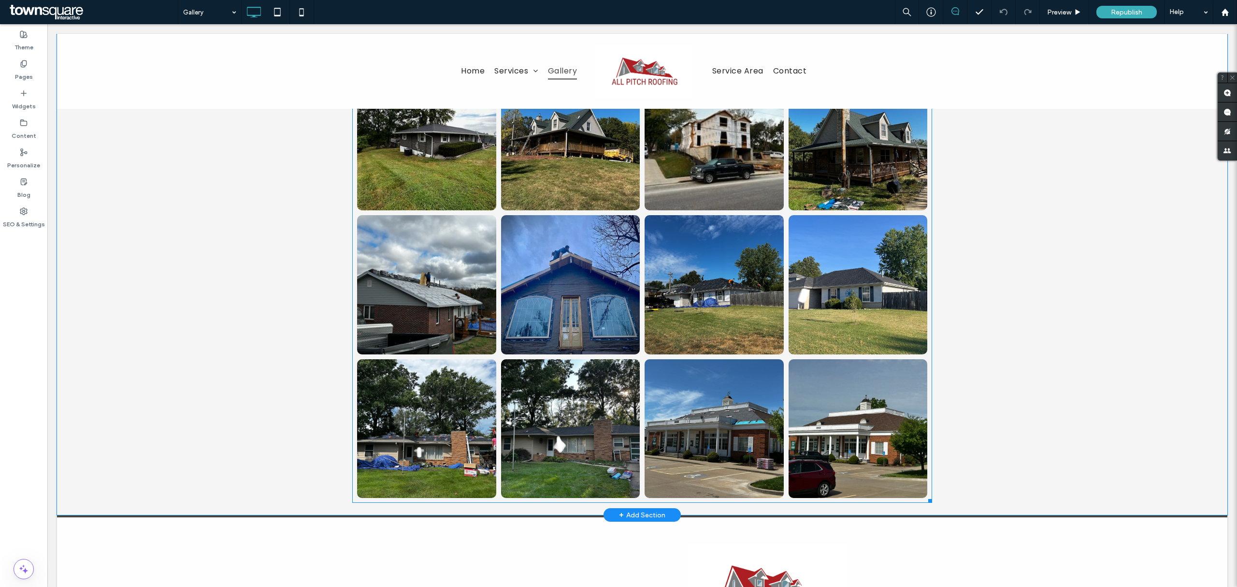
scroll to position [1933, 0]
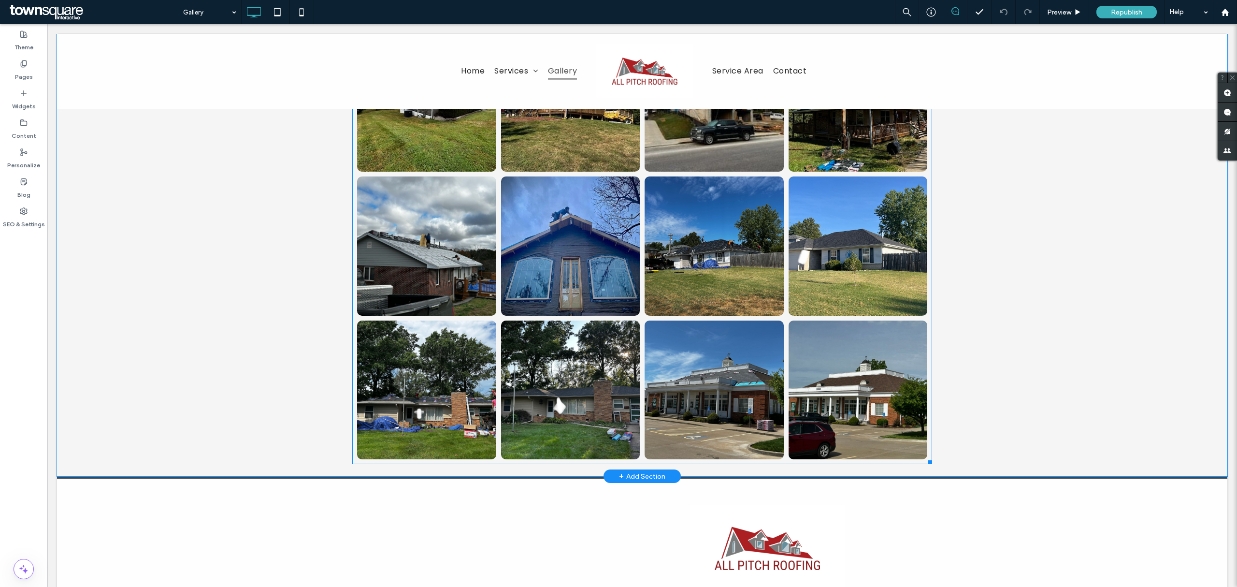
click at [882, 419] on link at bounding box center [858, 389] width 139 height 139
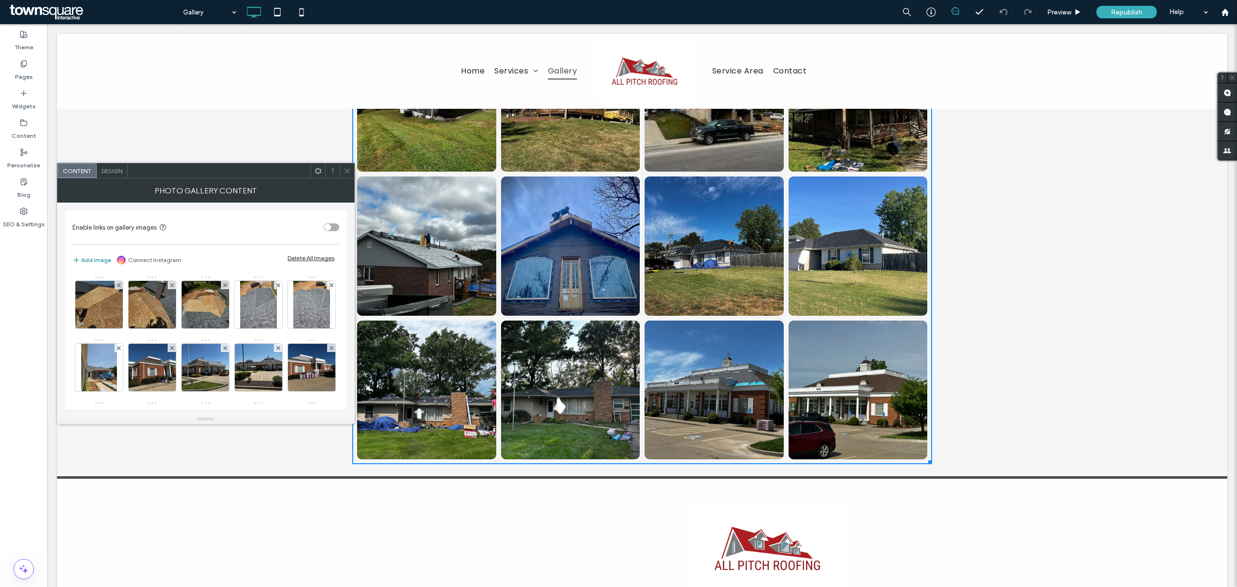
click at [101, 260] on button "Add image" at bounding box center [91, 260] width 39 height 12
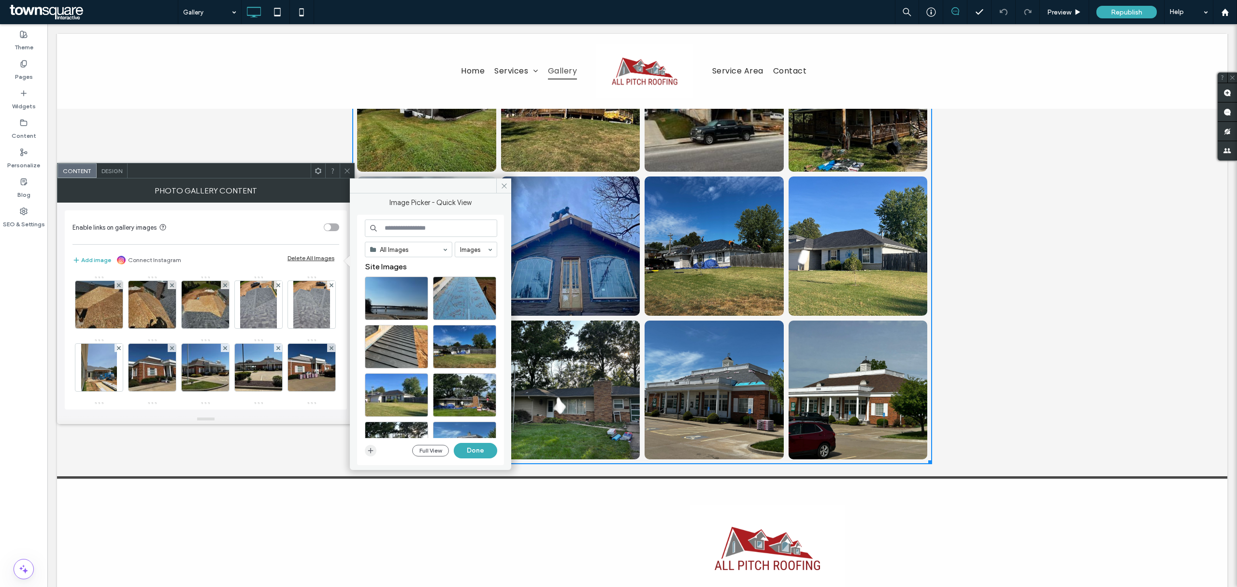
click at [371, 451] on icon "button" at bounding box center [371, 451] width 8 height 8
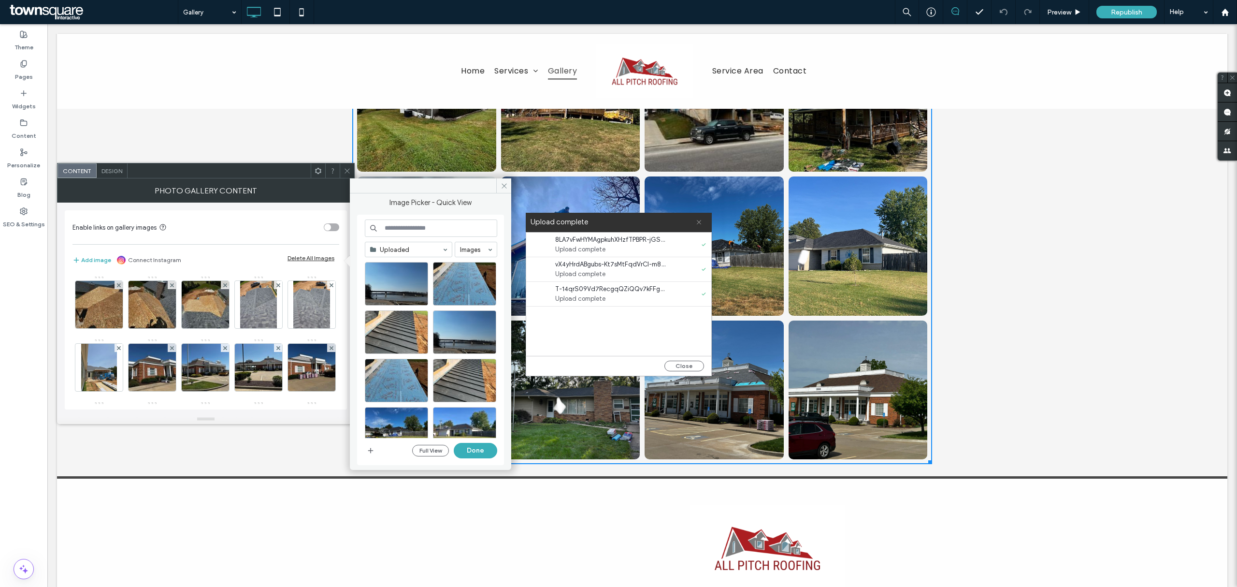
click at [697, 223] on use at bounding box center [699, 222] width 4 height 4
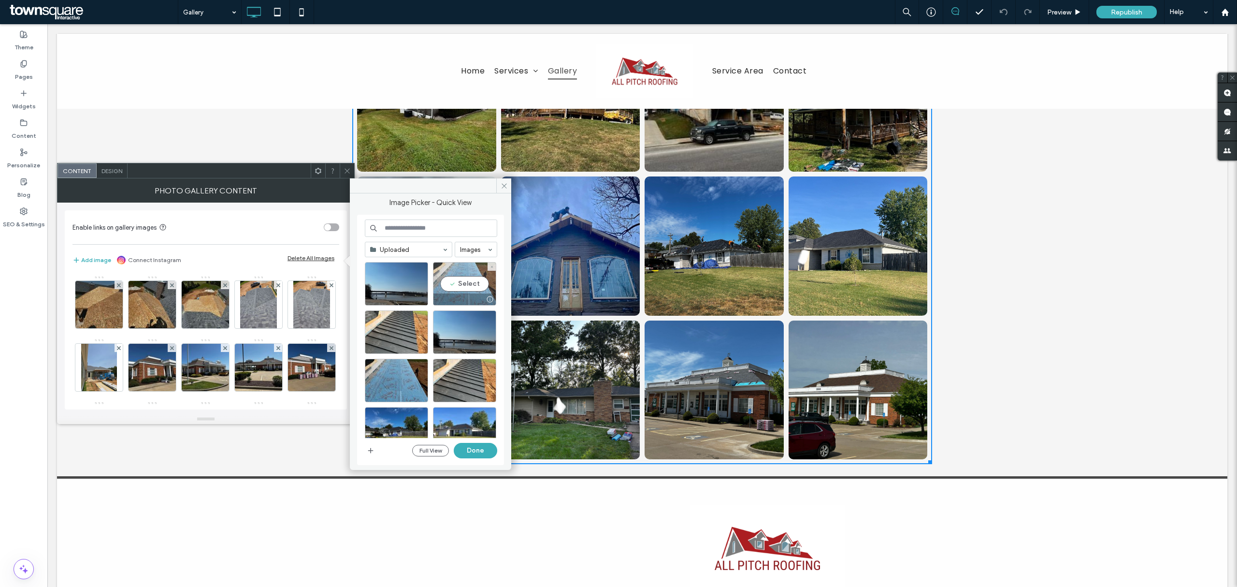
click at [473, 283] on div "Select" at bounding box center [464, 283] width 63 height 43
click at [394, 331] on div "Select" at bounding box center [396, 331] width 63 height 43
click at [468, 447] on button "Done" at bounding box center [475, 450] width 43 height 15
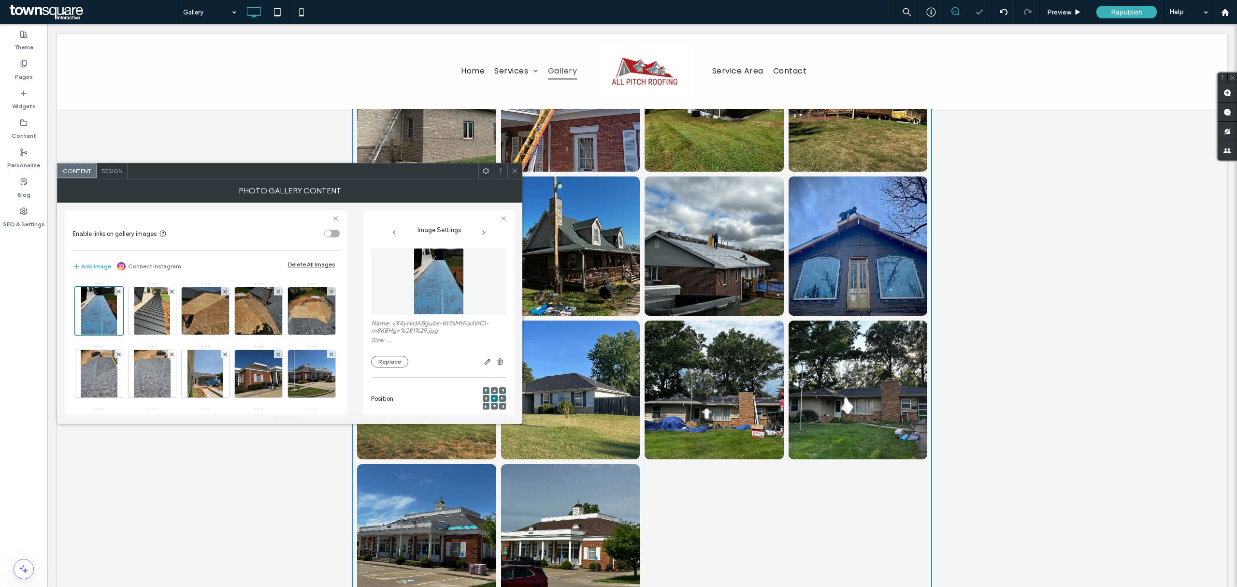
scroll to position [2077, 0]
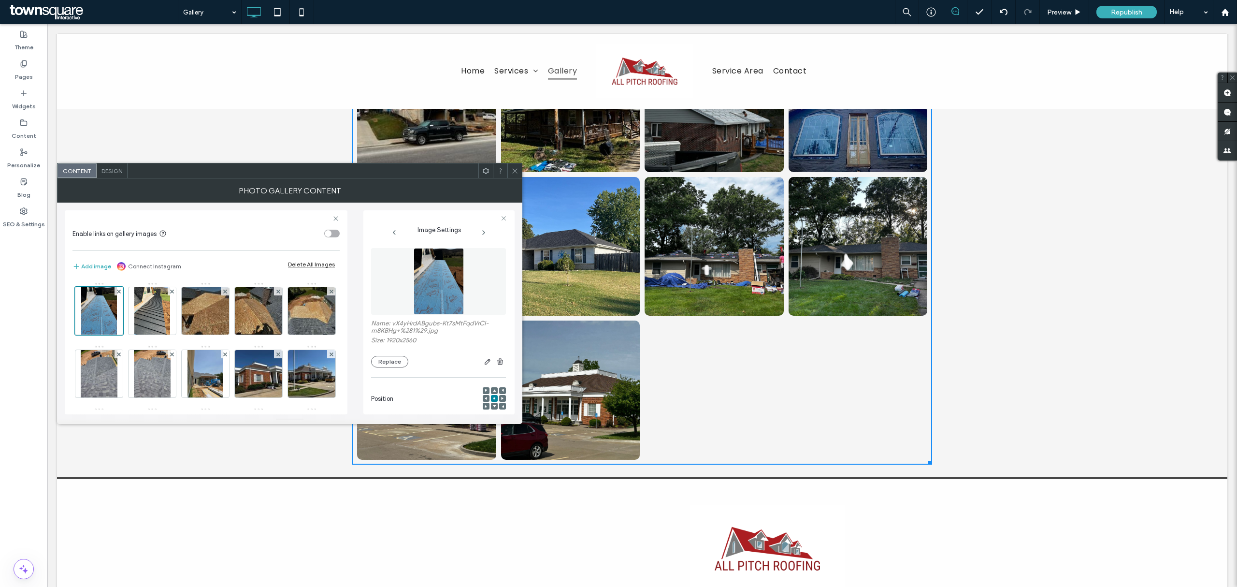
click at [514, 170] on use at bounding box center [514, 170] width 5 height 5
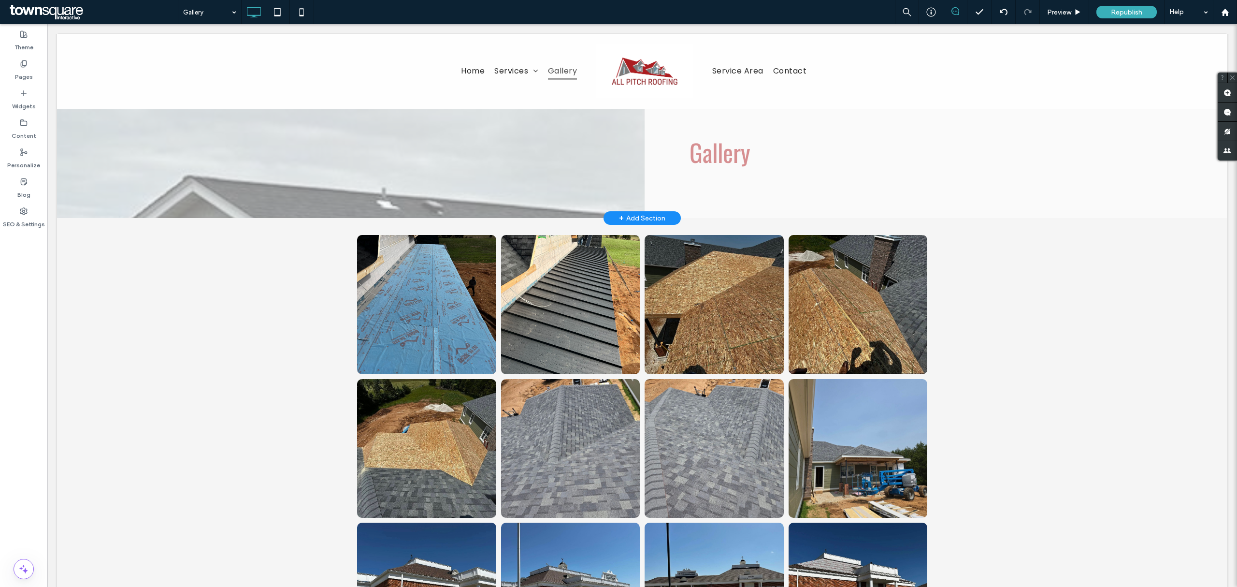
scroll to position [144, 0]
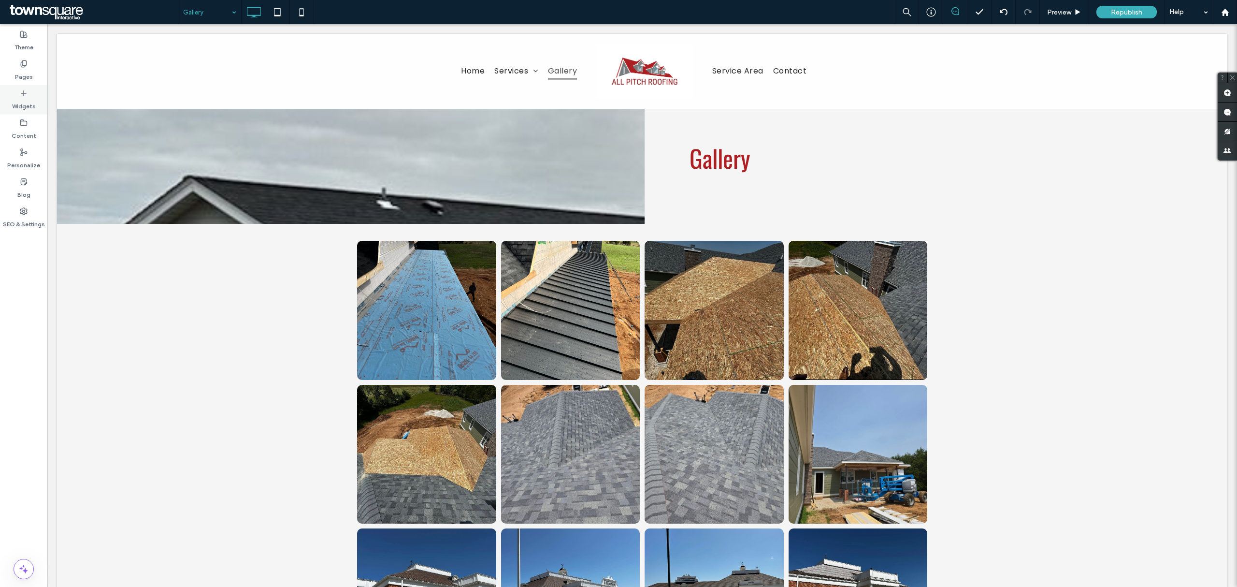
click at [24, 94] on icon at bounding box center [24, 93] width 8 height 8
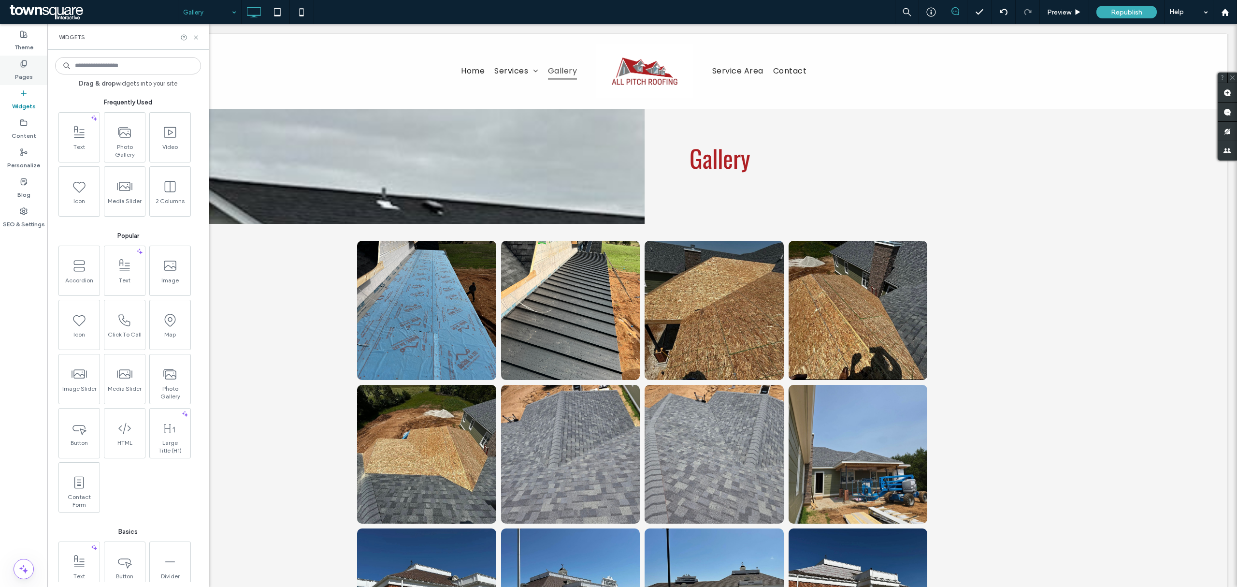
click at [32, 63] on div "Pages" at bounding box center [23, 70] width 47 height 29
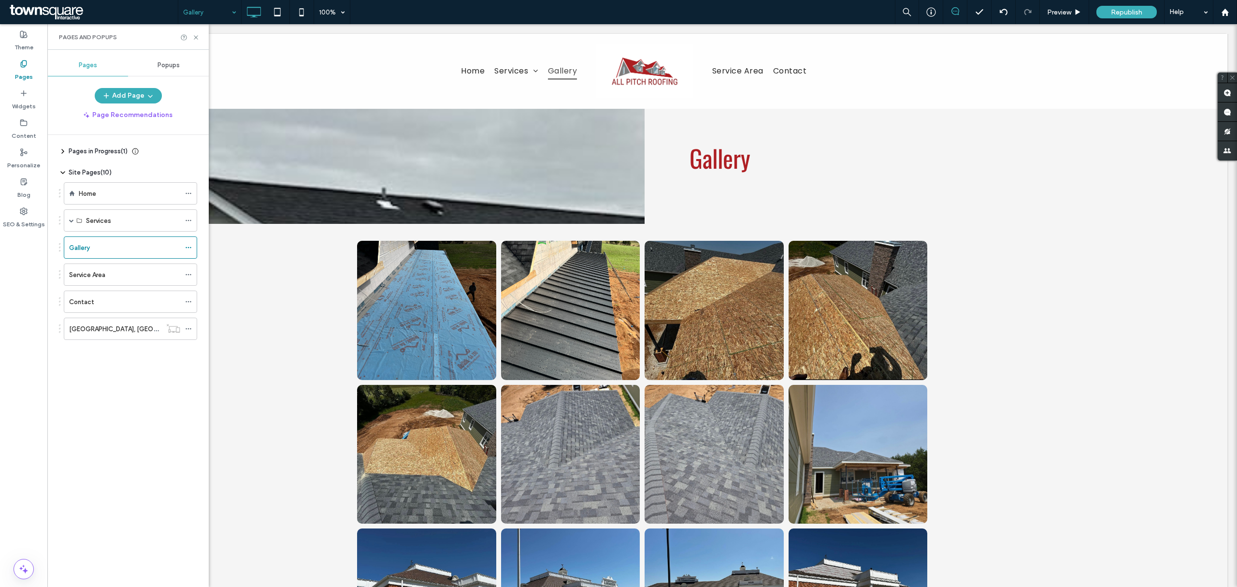
click at [86, 194] on label "Home" at bounding box center [87, 193] width 17 height 17
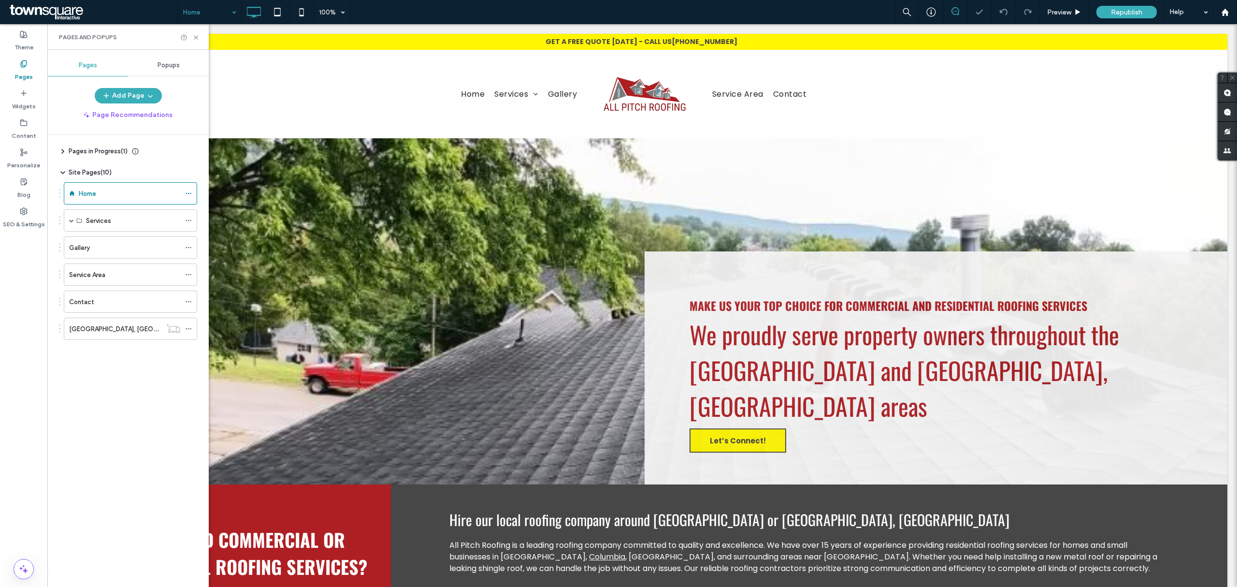
click at [200, 36] on div "Pages and Popups" at bounding box center [127, 37] width 161 height 26
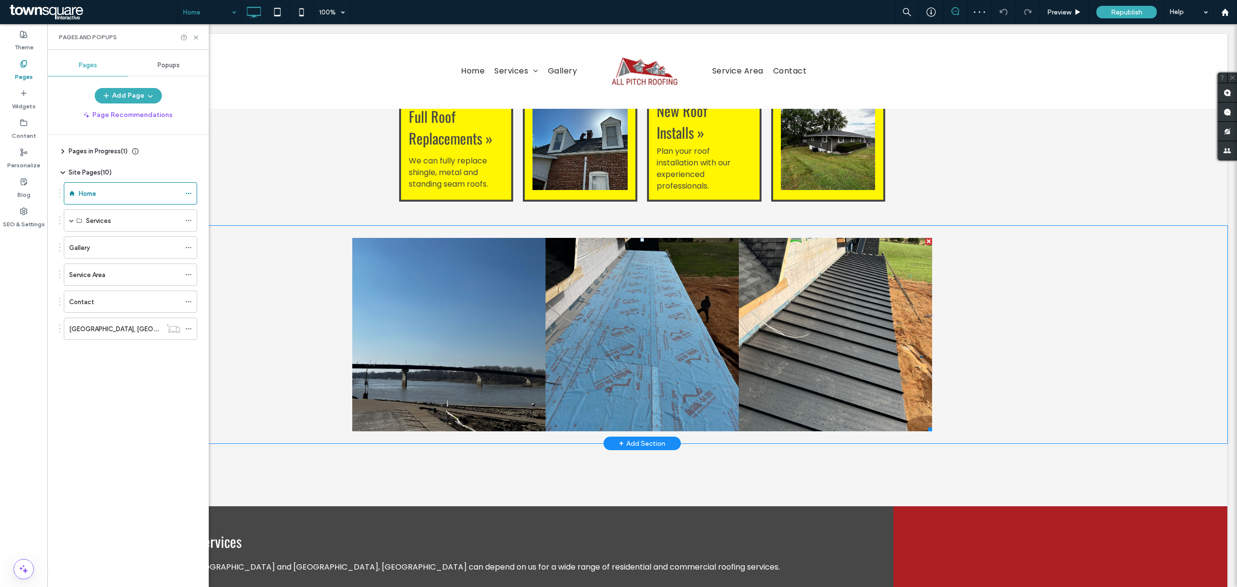
scroll to position [709, 0]
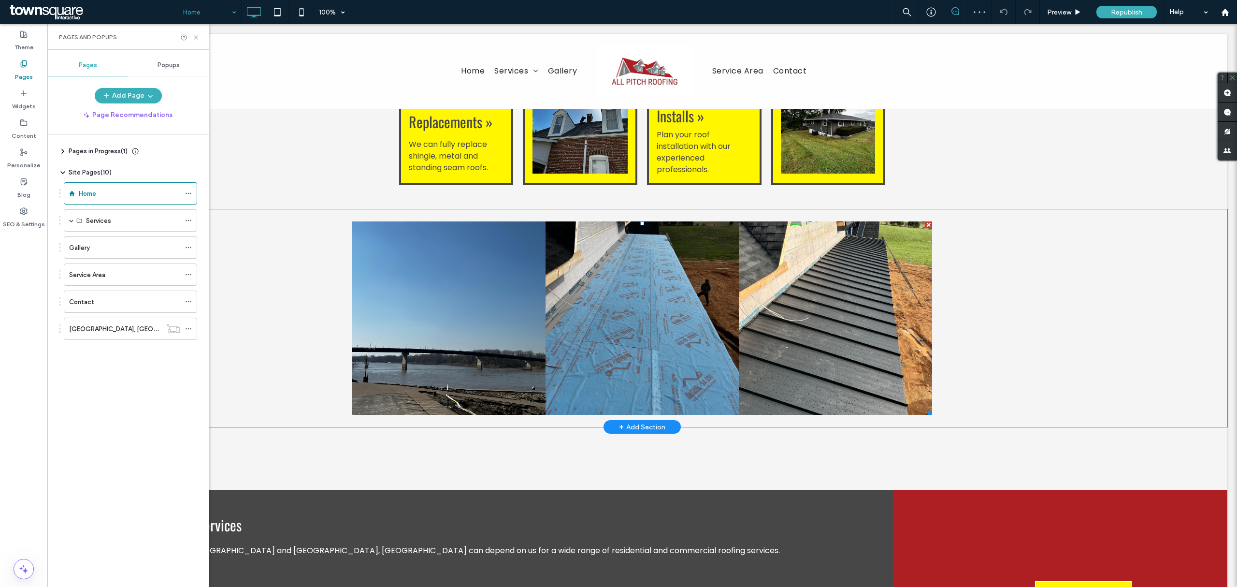
click at [701, 294] on link at bounding box center [642, 317] width 193 height 193
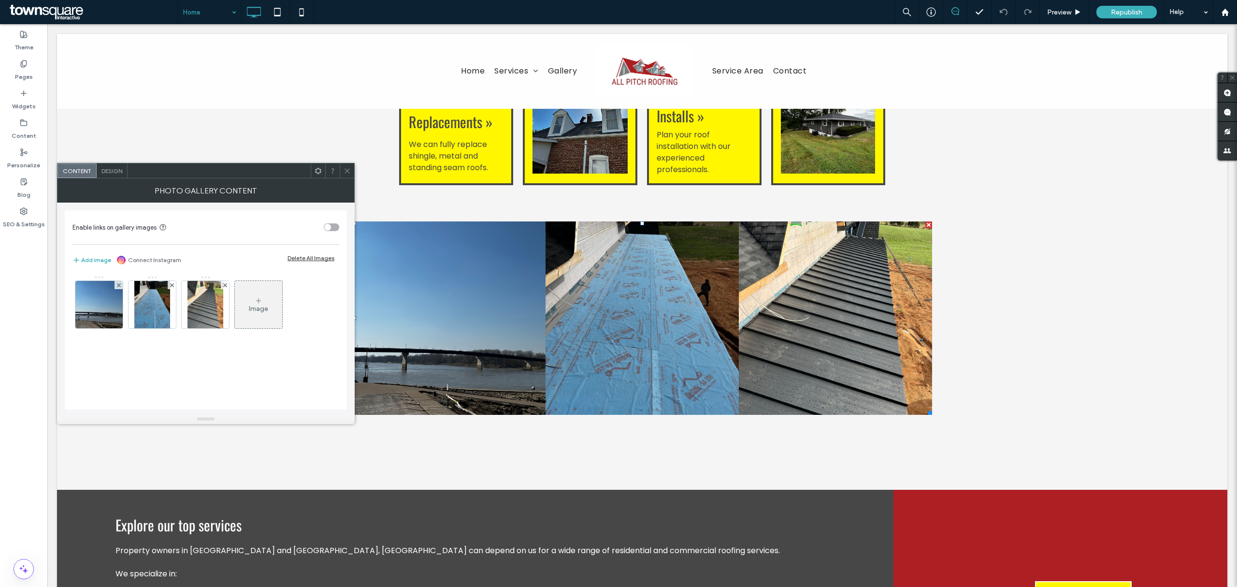
click at [926, 221] on div at bounding box center [929, 224] width 7 height 7
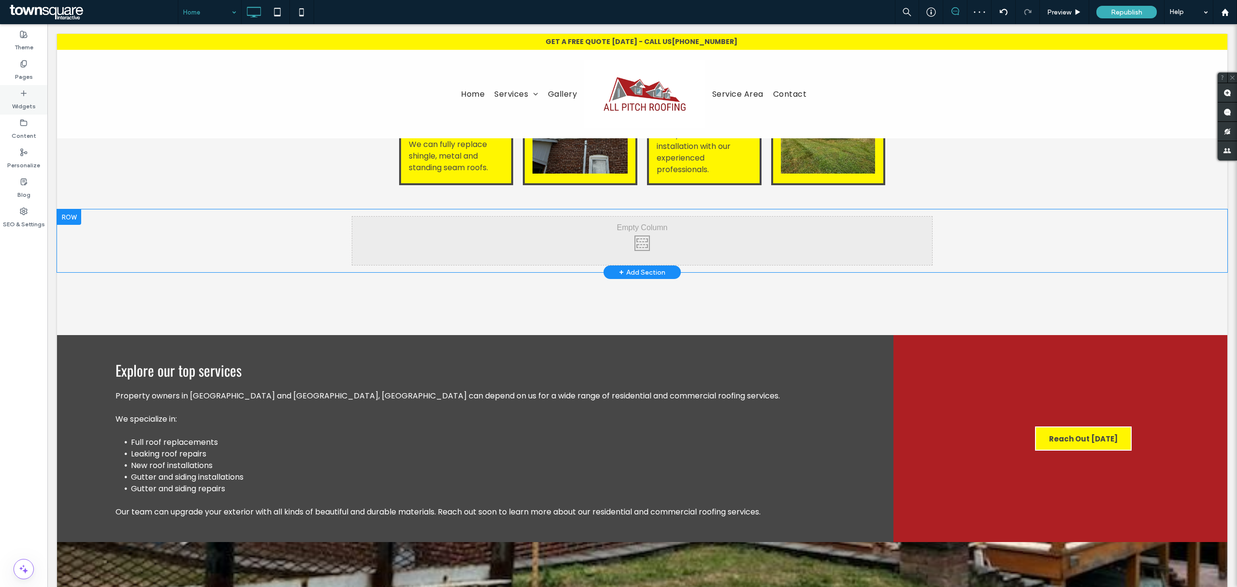
click at [22, 97] on icon at bounding box center [24, 93] width 8 height 8
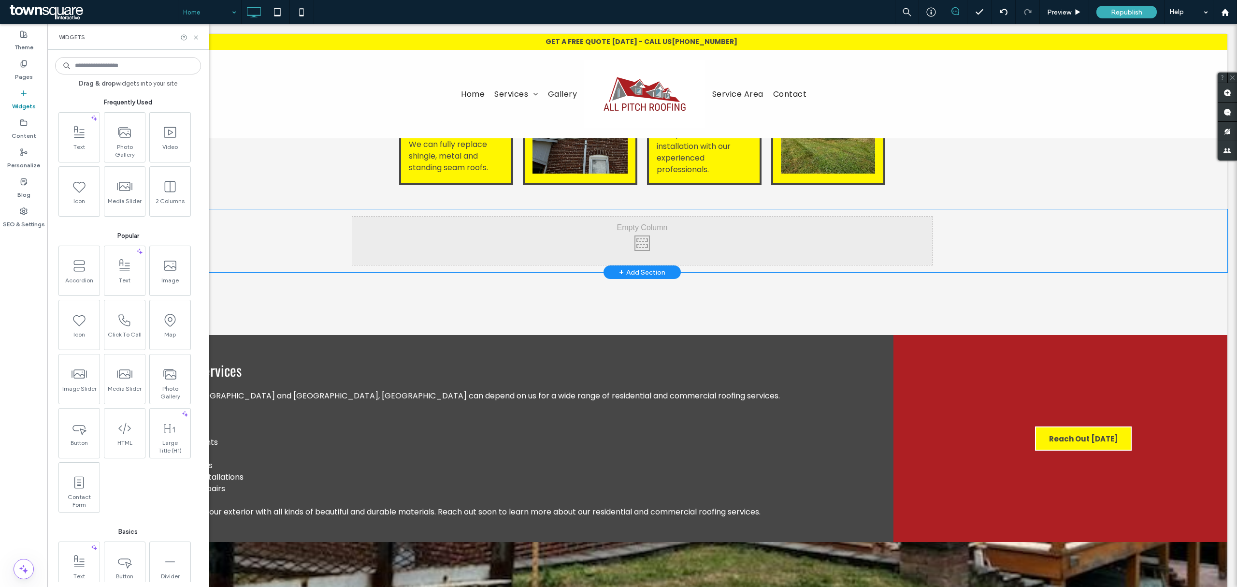
click at [134, 66] on input at bounding box center [128, 65] width 146 height 17
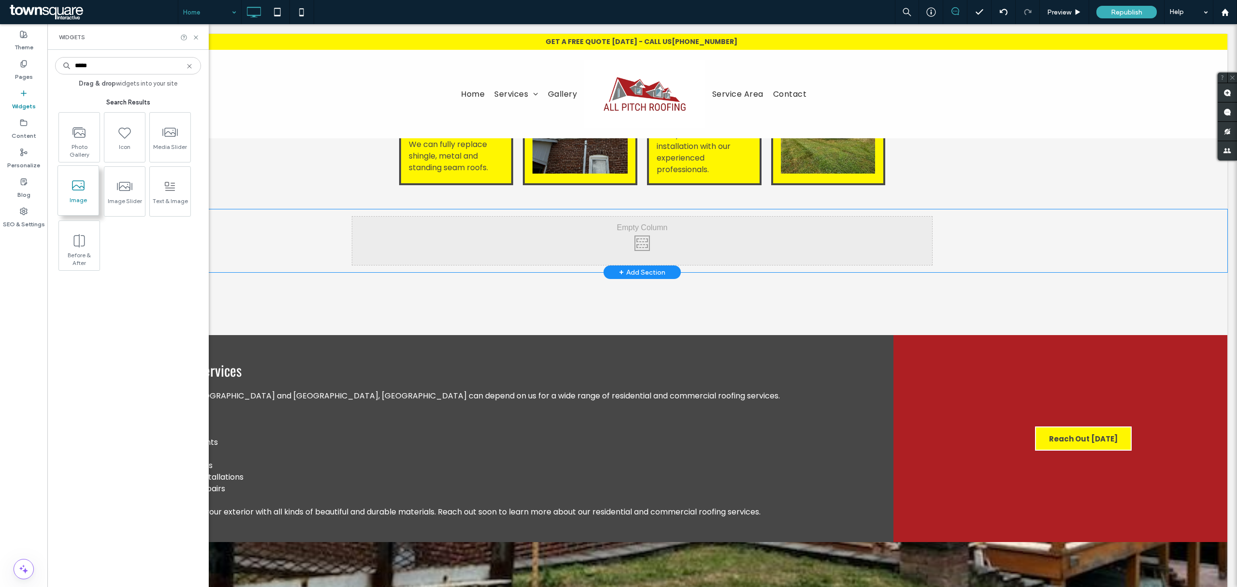
type input "*****"
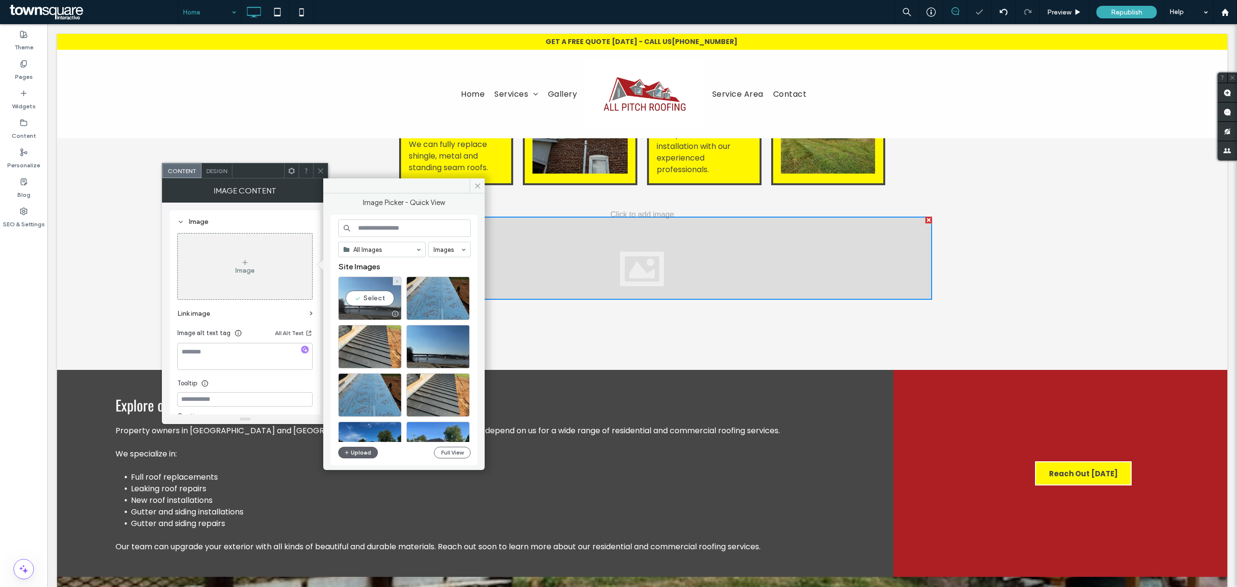
drag, startPoint x: 371, startPoint y: 286, endPoint x: 324, endPoint y: 261, distance: 53.6
click at [371, 285] on div "Select" at bounding box center [369, 297] width 63 height 43
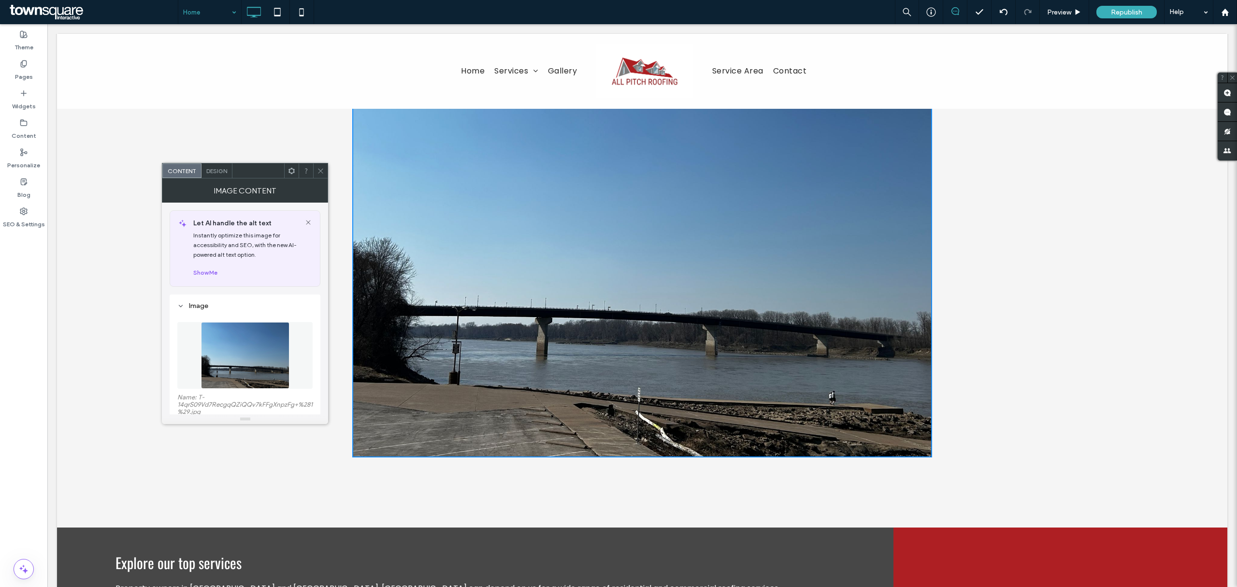
scroll to position [902, 0]
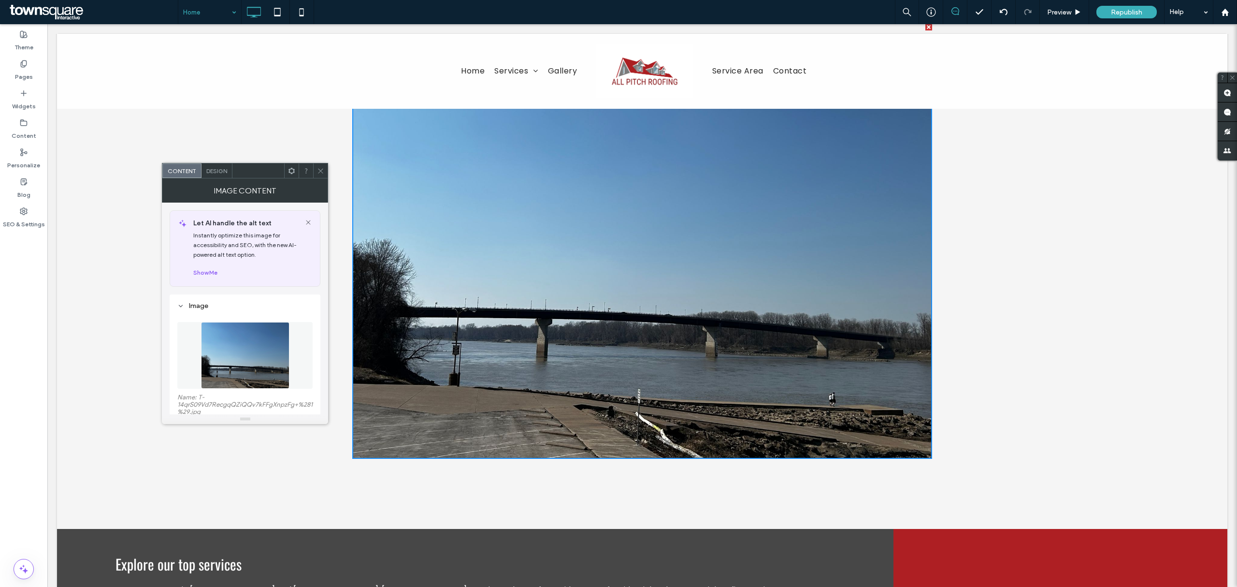
click at [319, 173] on use at bounding box center [321, 170] width 5 height 5
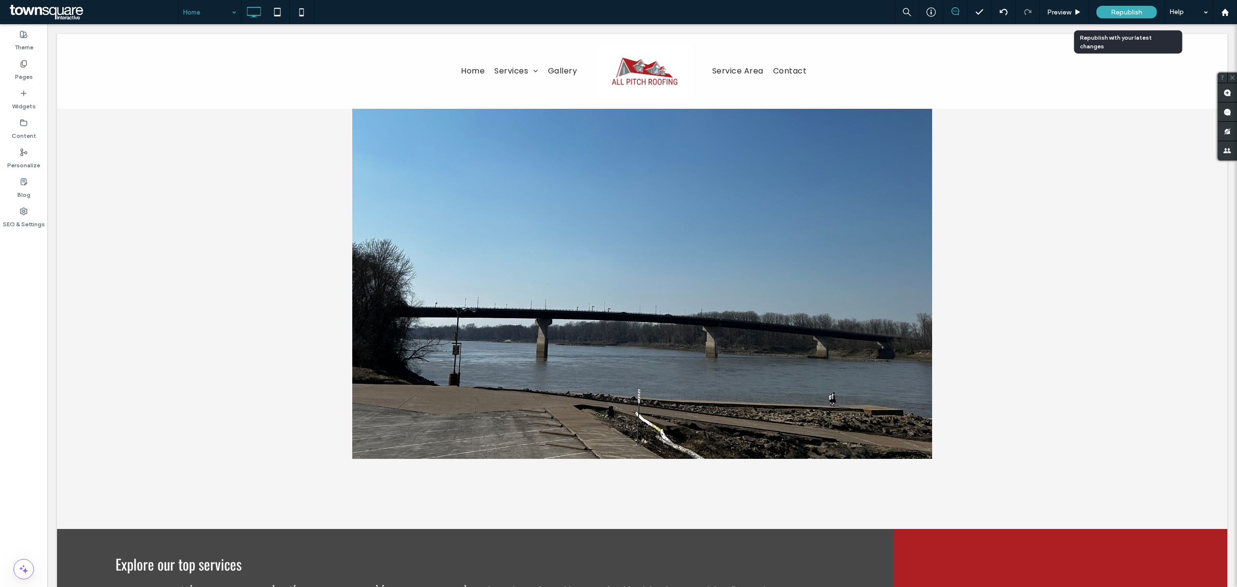
click at [1116, 12] on span "Republish" at bounding box center [1126, 12] width 31 height 8
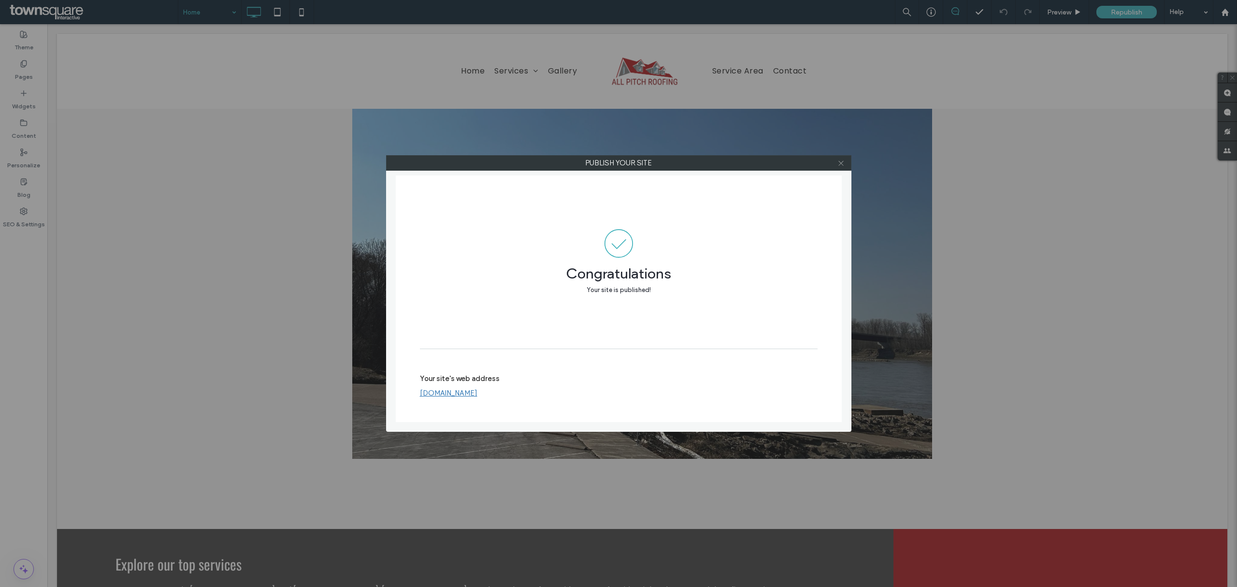
click at [842, 159] on icon at bounding box center [841, 162] width 7 height 7
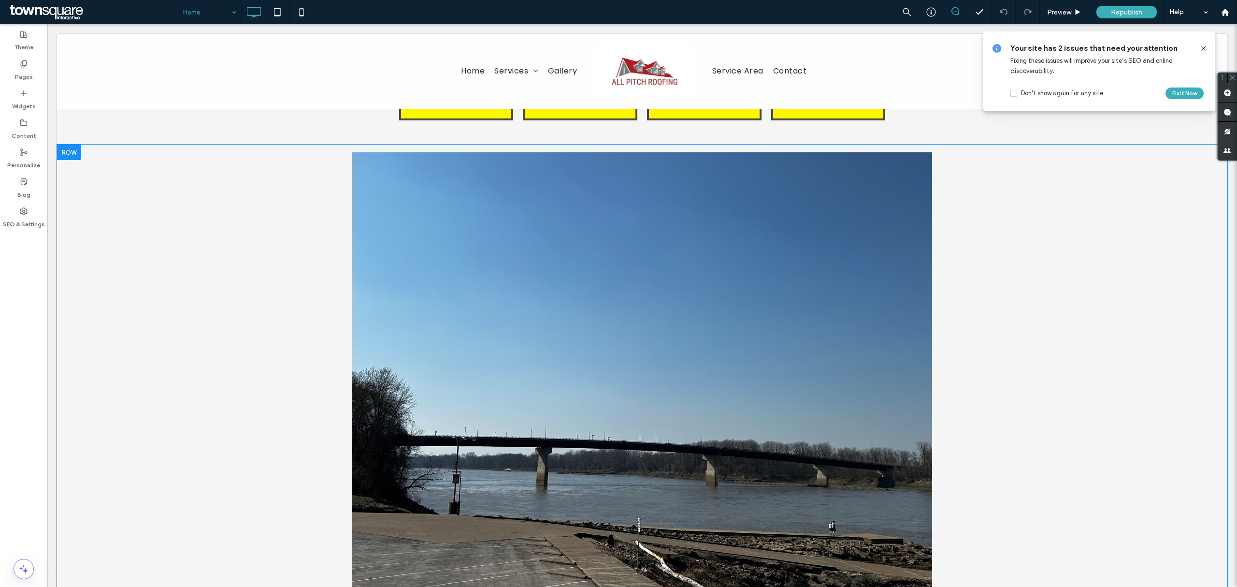
scroll to position [580, 0]
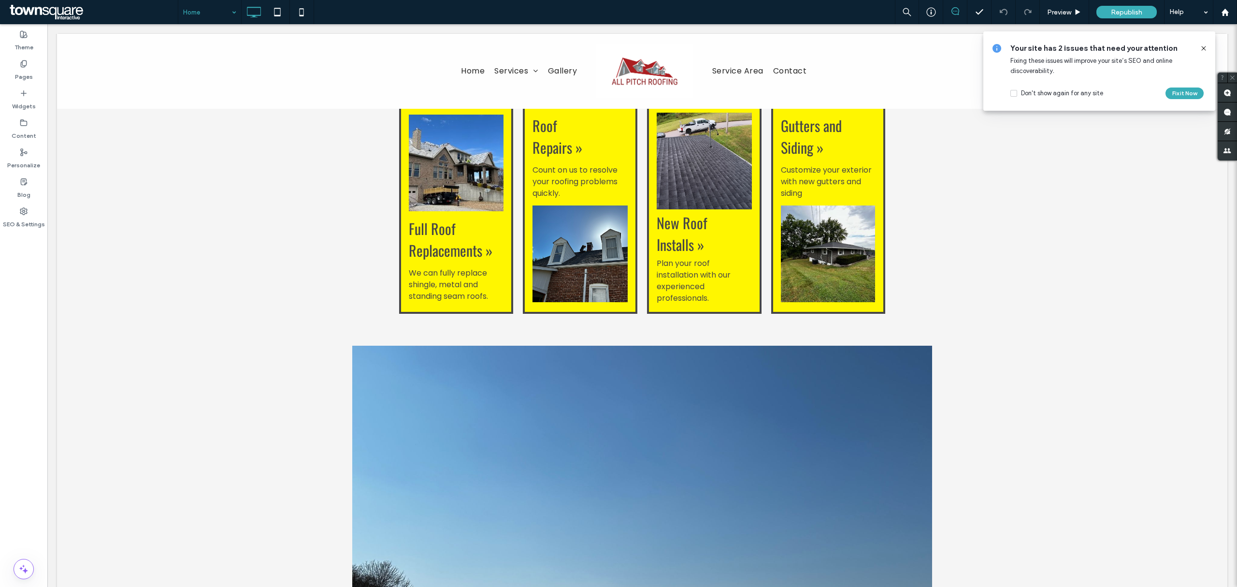
click at [1203, 45] on icon at bounding box center [1204, 48] width 8 height 8
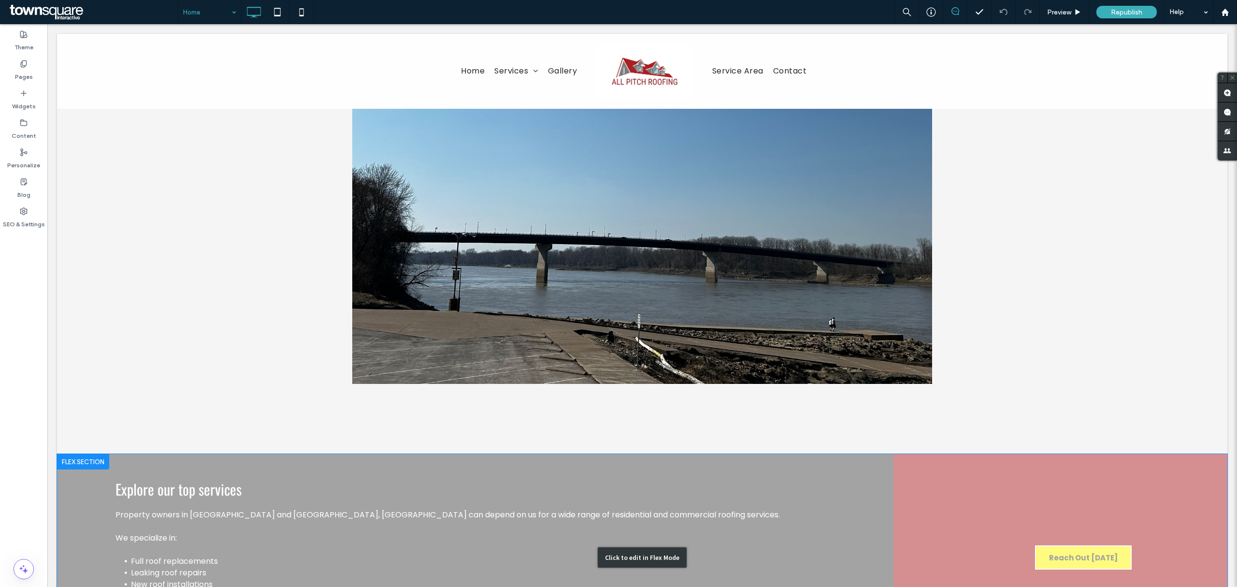
scroll to position [902, 0]
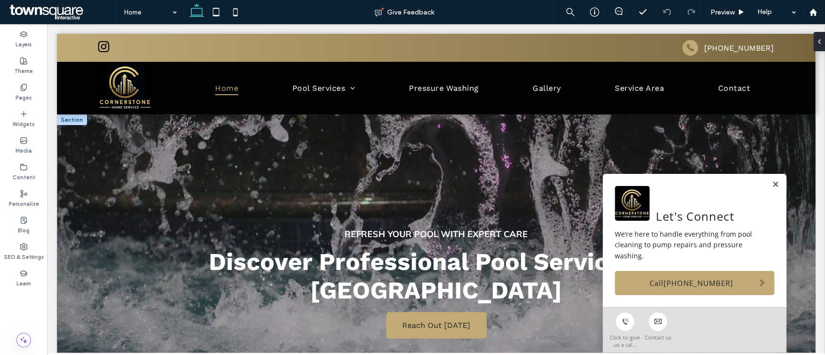
click at [772, 184] on link at bounding box center [775, 185] width 7 height 8
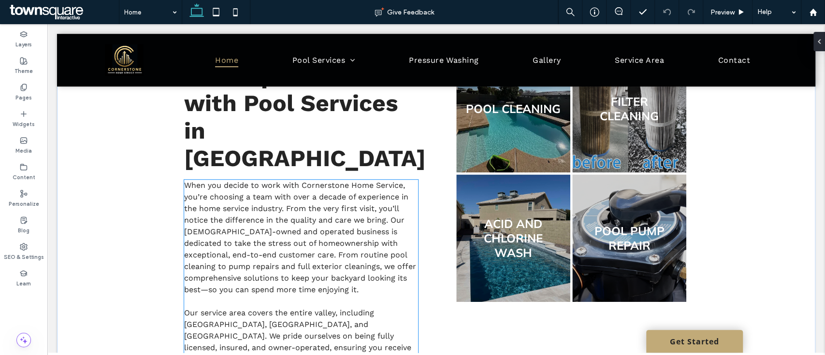
scroll to position [451, 0]
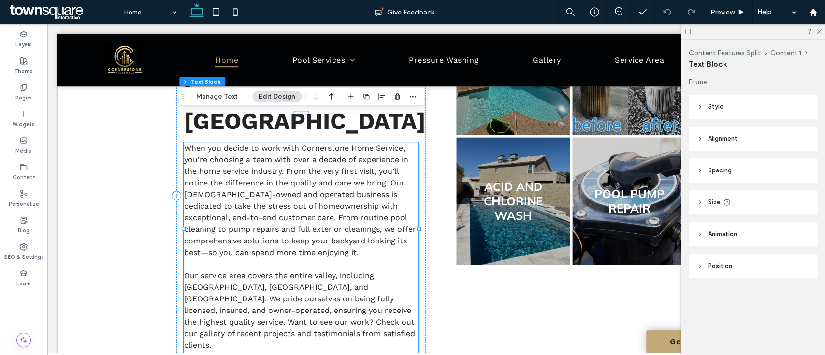
click at [205, 271] on span "Our service area covers the entire valley, including [GEOGRAPHIC_DATA], [GEOGRA…" at bounding box center [299, 310] width 231 height 79
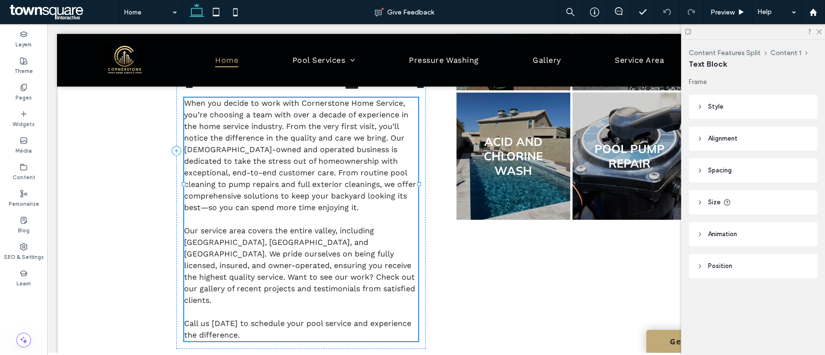
click at [204, 226] on span "Our service area covers the entire valley, including [GEOGRAPHIC_DATA], [GEOGRA…" at bounding box center [299, 265] width 231 height 79
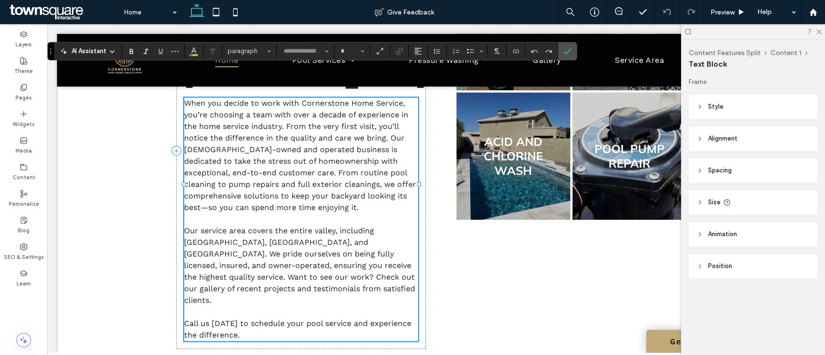
type input "*********"
type input "**"
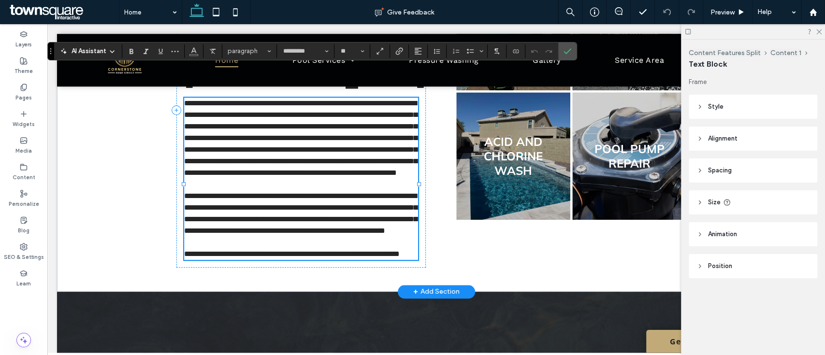
click at [206, 214] on span "**********" at bounding box center [300, 213] width 233 height 42
click at [572, 48] on label "Confirm" at bounding box center [567, 51] width 14 height 17
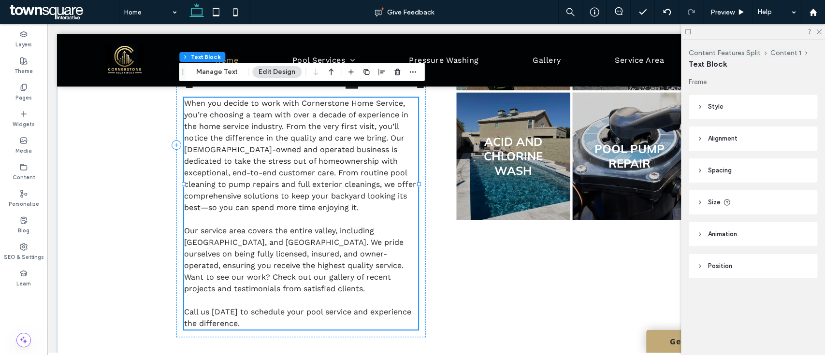
click at [401, 225] on p "Our service area covers the entire valley, including Tempe, and Scottsdale. We …" at bounding box center [301, 260] width 234 height 70
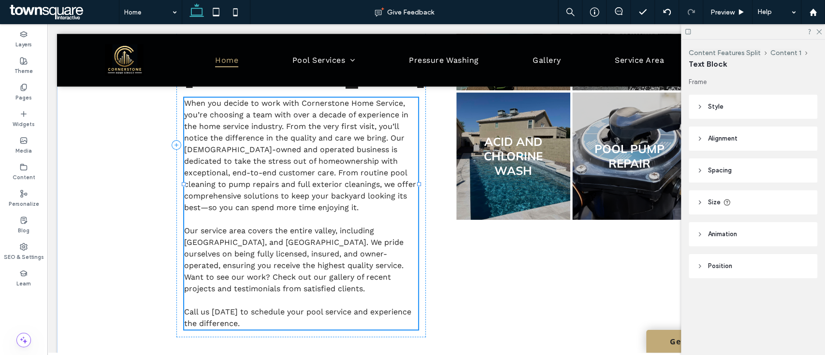
type input "*********"
type input "**"
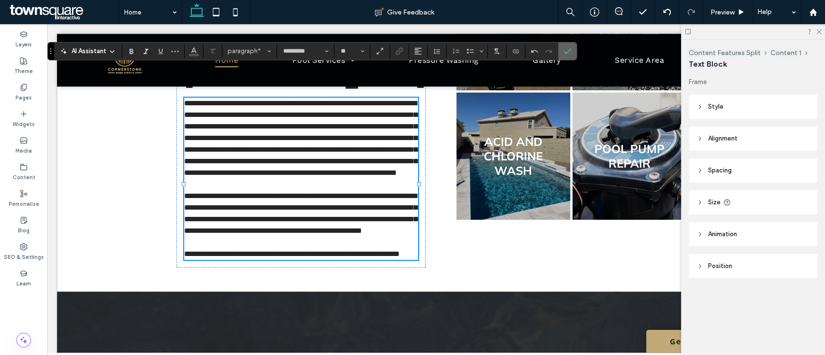
click at [571, 48] on label "Confirm" at bounding box center [567, 51] width 14 height 17
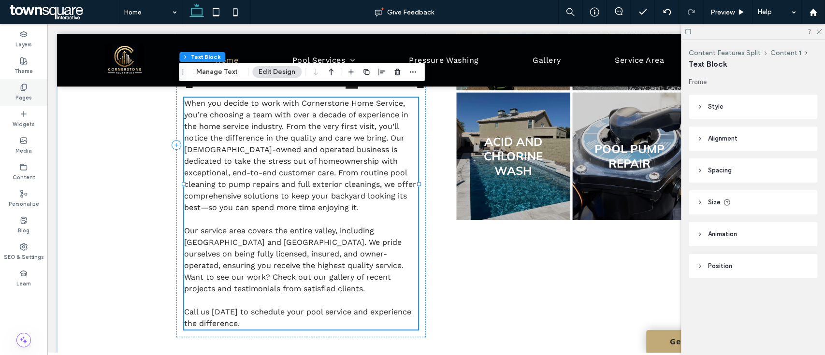
click at [27, 86] on icon at bounding box center [24, 88] width 8 height 8
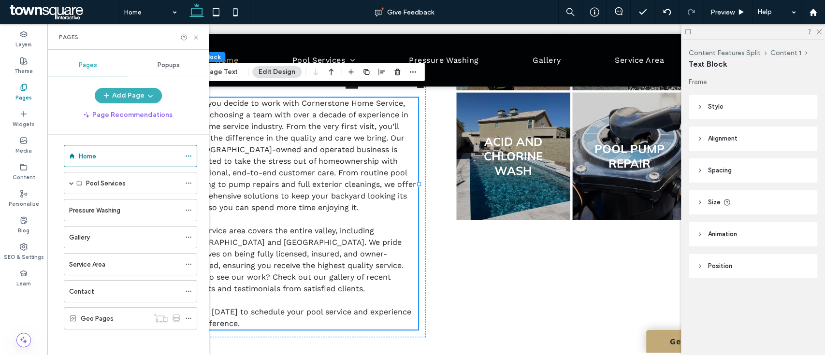
scroll to position [8, 0]
click at [71, 182] on span at bounding box center [71, 181] width 5 height 5
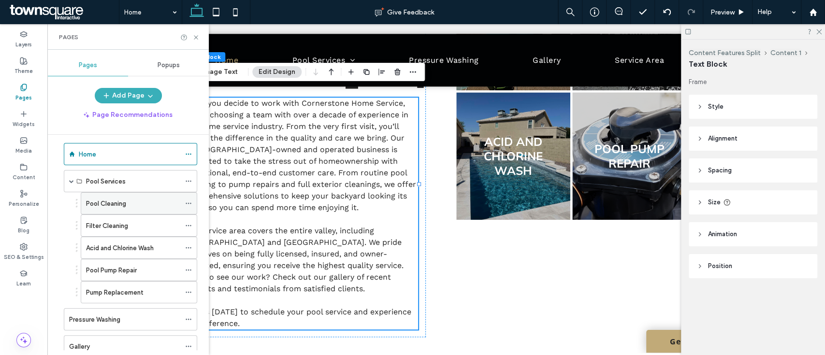
click at [116, 201] on label "Pool Cleaning" at bounding box center [106, 203] width 40 height 17
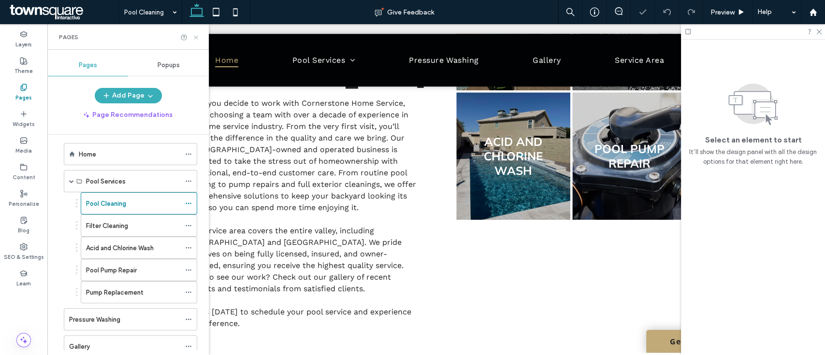
click at [194, 37] on icon at bounding box center [195, 37] width 7 height 7
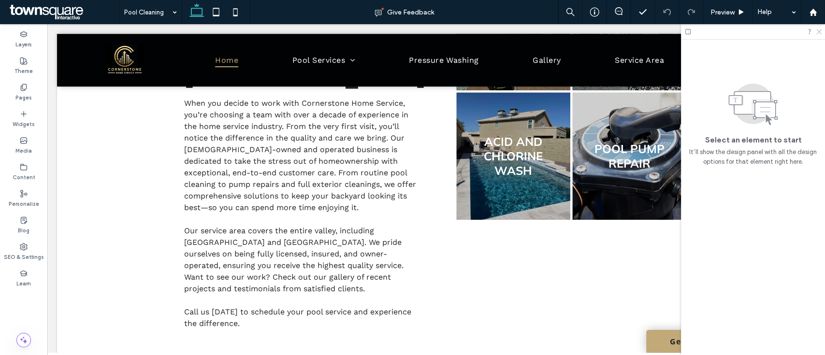
click at [820, 32] on icon at bounding box center [818, 31] width 6 height 6
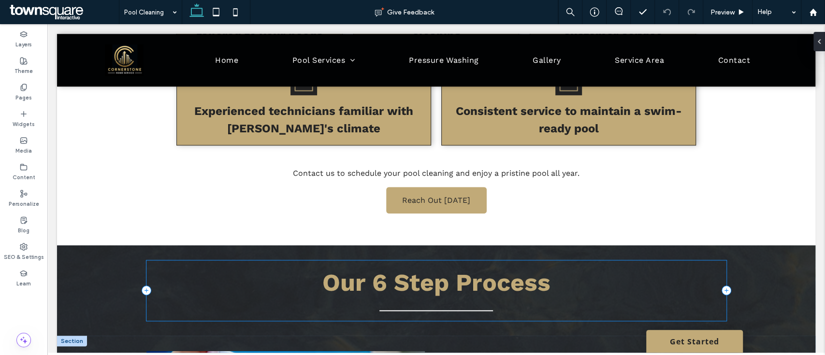
scroll to position [785, 0]
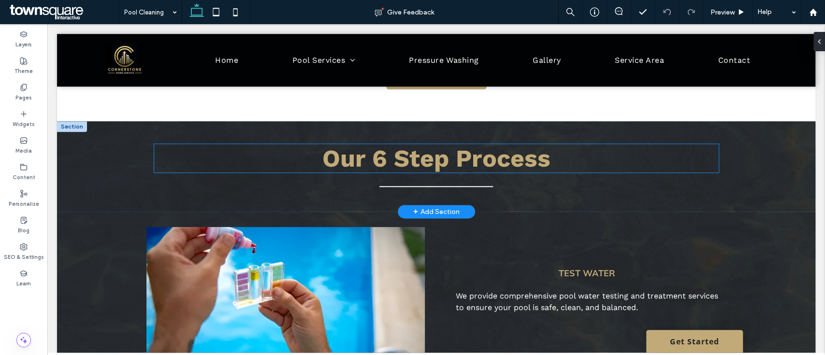
click at [383, 144] on span "Our 6 Step Process" at bounding box center [436, 158] width 228 height 29
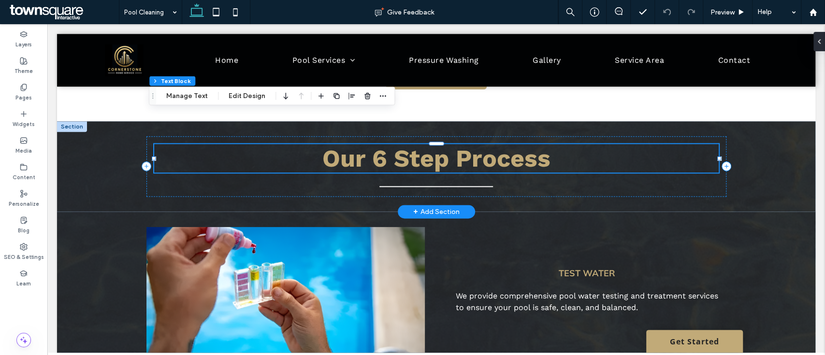
click at [381, 144] on span "Our 6 Step Process" at bounding box center [436, 158] width 228 height 29
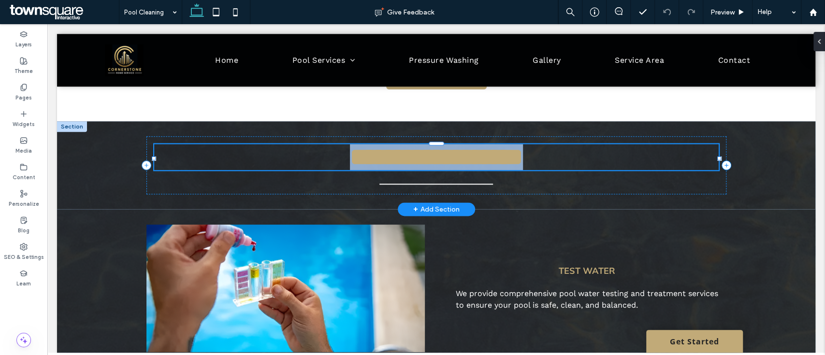
click at [381, 145] on span "**********" at bounding box center [436, 157] width 173 height 24
type input "*********"
type input "**"
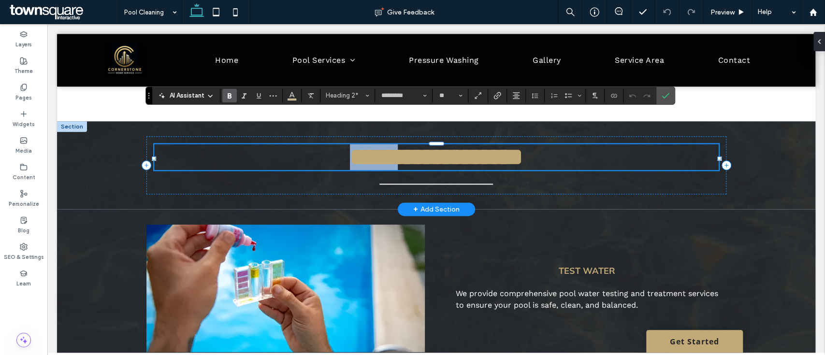
click at [379, 145] on span "**********" at bounding box center [436, 157] width 173 height 24
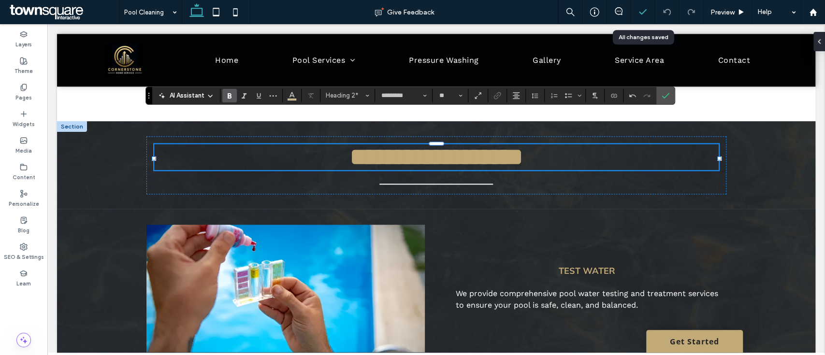
click at [639, 8] on icon at bounding box center [643, 12] width 10 height 10
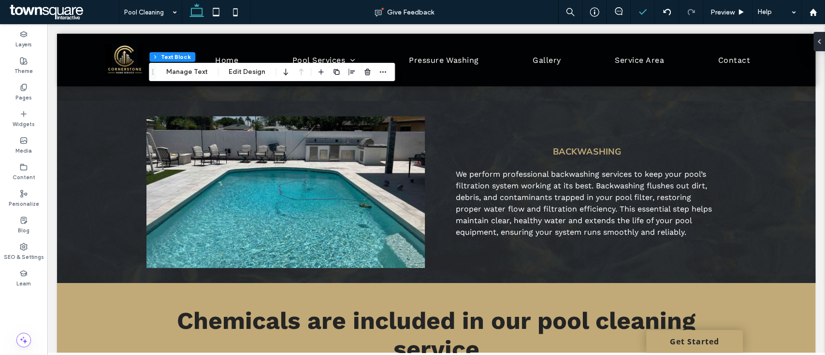
scroll to position [1817, 0]
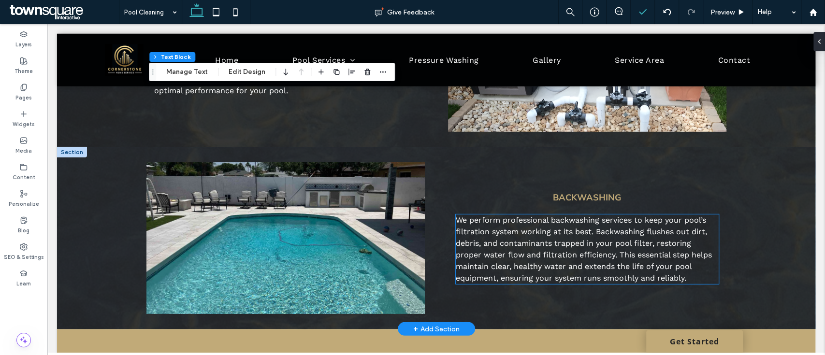
click at [516, 216] on span "We perform professional backwashing services to keep your pool’s filtration sys…" at bounding box center [584, 249] width 256 height 67
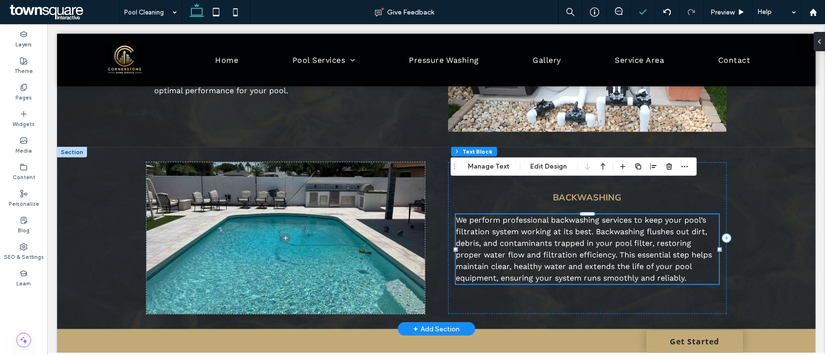
click at [522, 216] on span "We perform professional backwashing services to keep your pool’s filtration sys…" at bounding box center [584, 249] width 256 height 67
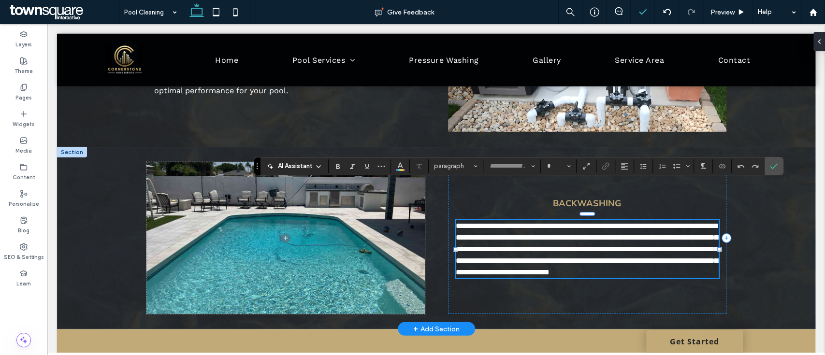
click at [523, 222] on span "**********" at bounding box center [587, 249] width 262 height 54
type input "*********"
type input "**"
drag, startPoint x: 545, startPoint y: 189, endPoint x: 499, endPoint y: 188, distance: 45.9
click at [499, 222] on span "**********" at bounding box center [587, 249] width 262 height 54
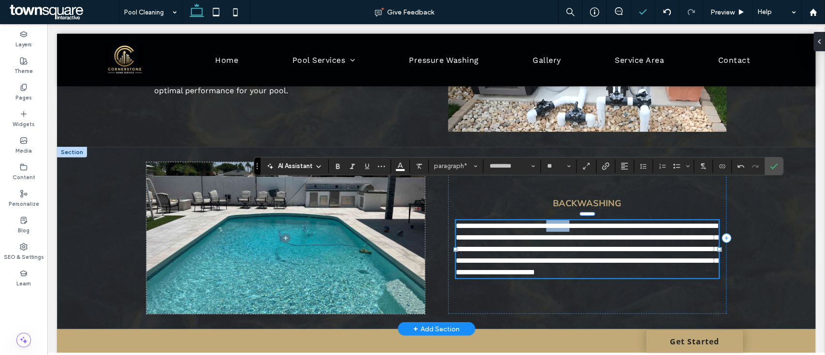
drag, startPoint x: 609, startPoint y: 188, endPoint x: 579, endPoint y: 192, distance: 31.2
click at [579, 222] on span "**********" at bounding box center [587, 249] width 262 height 54
click at [772, 164] on icon "Confirm" at bounding box center [774, 166] width 8 height 8
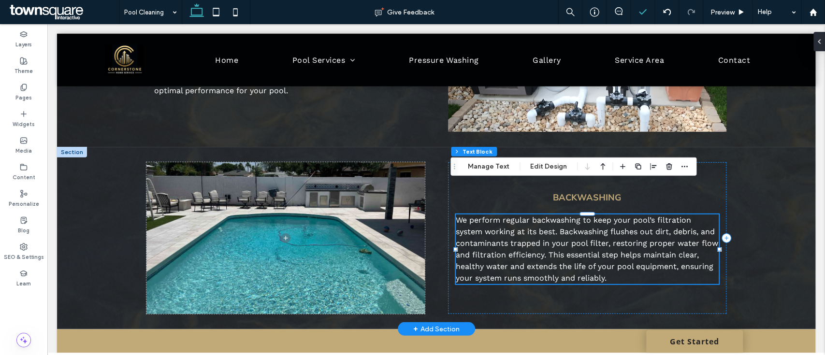
click at [519, 215] on p "We perform regular backwashing to keep your pool’s filtration system working at…" at bounding box center [587, 250] width 263 height 70
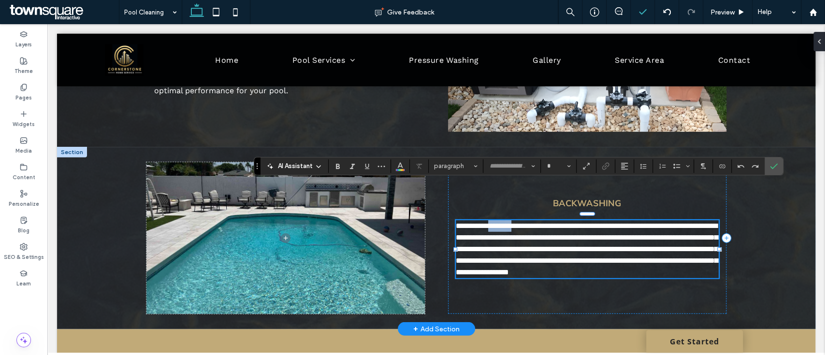
click at [519, 220] on p "**********" at bounding box center [587, 249] width 263 height 58
type input "*********"
type input "**"
click at [547, 222] on span "**********" at bounding box center [587, 249] width 262 height 54
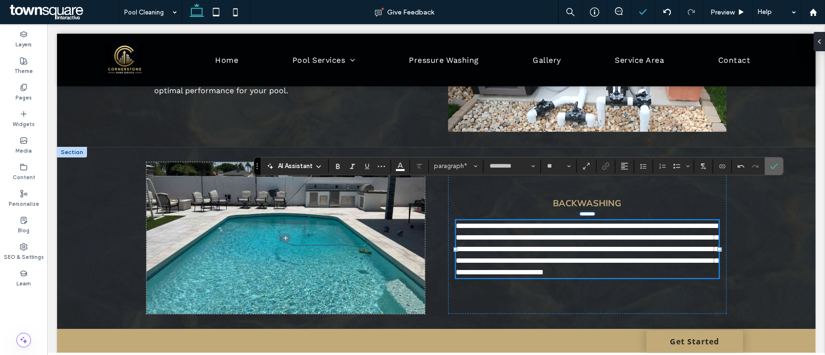
click at [776, 172] on span "Confirm" at bounding box center [774, 166] width 8 height 16
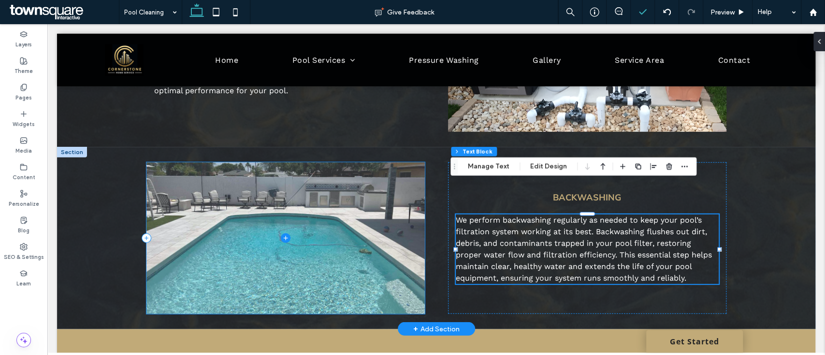
click at [298, 207] on span at bounding box center [285, 238] width 278 height 152
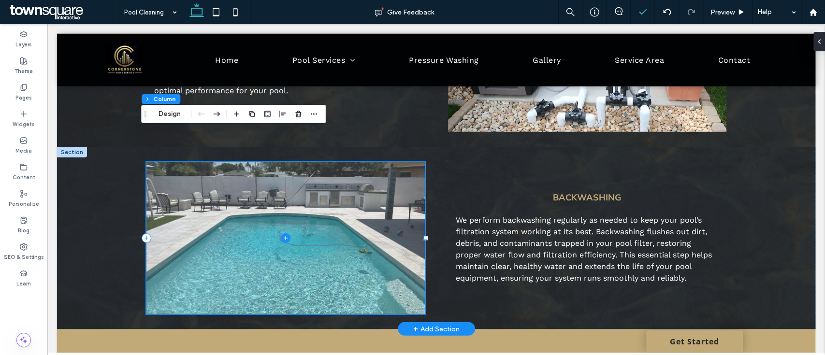
click at [281, 233] on icon at bounding box center [286, 238] width 10 height 10
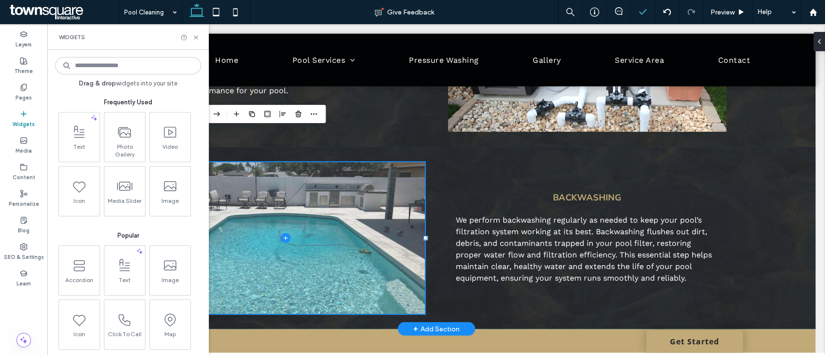
click at [311, 168] on span at bounding box center [285, 238] width 278 height 152
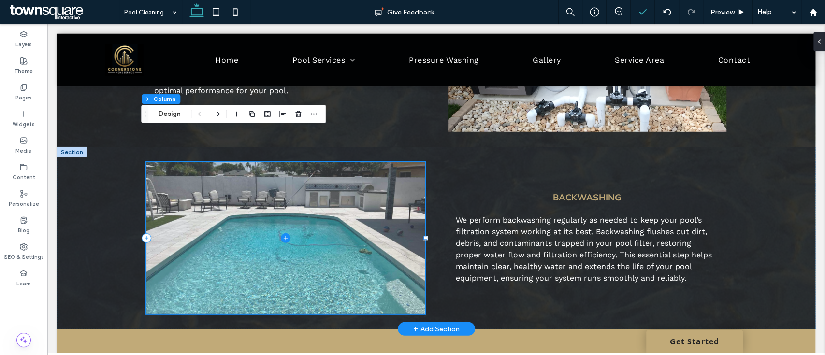
click at [251, 183] on span at bounding box center [285, 238] width 278 height 152
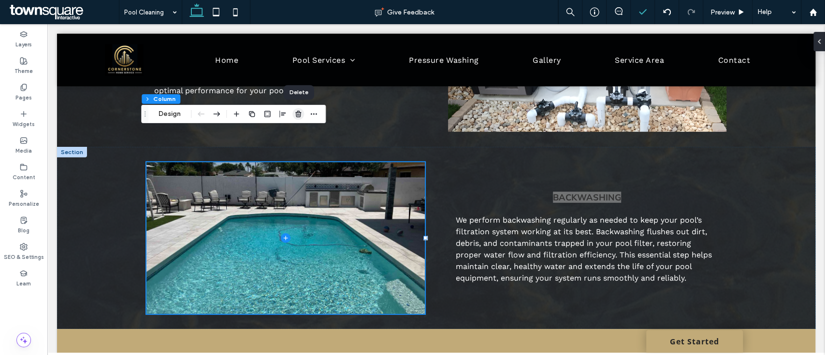
click at [300, 113] on use "button" at bounding box center [298, 114] width 6 height 6
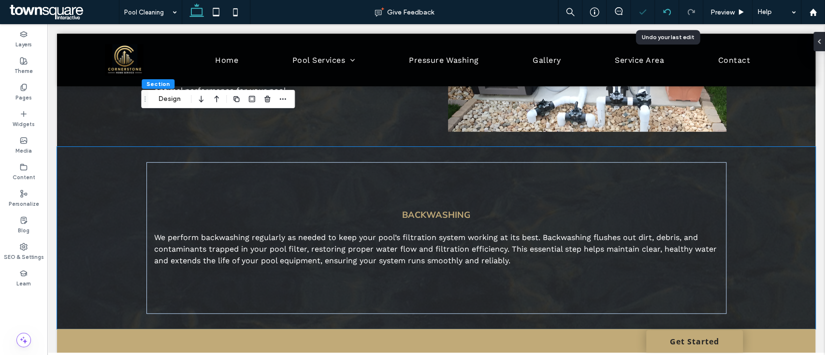
click at [670, 6] on div at bounding box center [667, 12] width 24 height 24
click at [666, 10] on use at bounding box center [667, 12] width 8 height 6
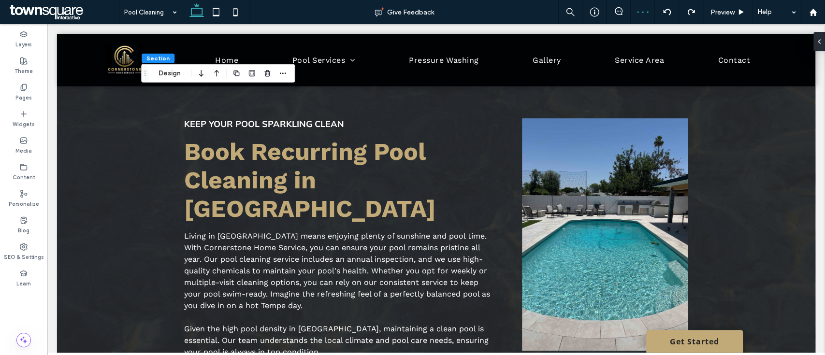
scroll to position [1855, 0]
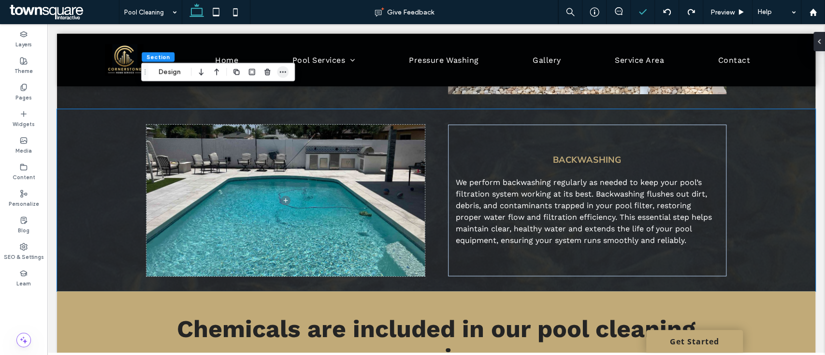
click at [279, 69] on icon "button" at bounding box center [283, 72] width 8 height 8
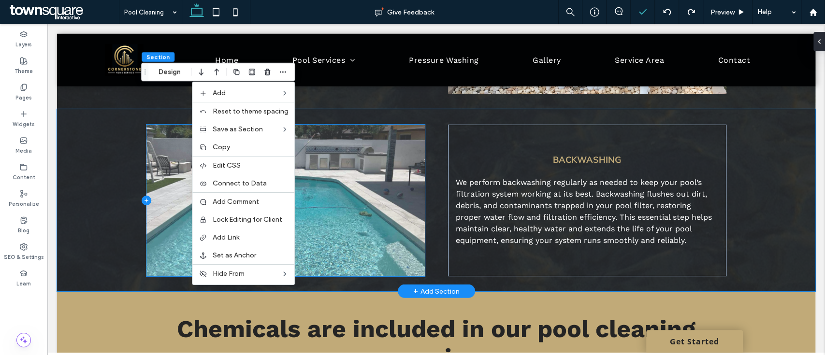
click at [143, 196] on icon at bounding box center [147, 201] width 10 height 10
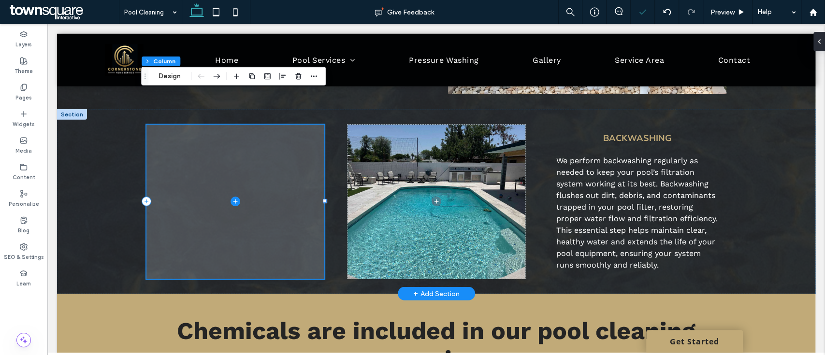
click at [231, 197] on icon at bounding box center [236, 202] width 10 height 10
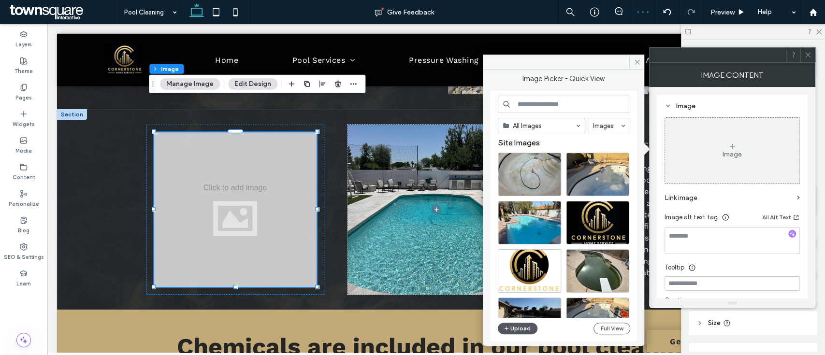
click at [517, 328] on button "Upload" at bounding box center [518, 329] width 40 height 12
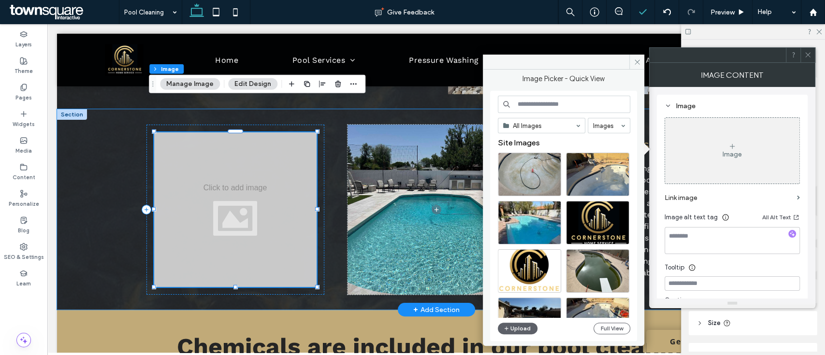
click at [201, 80] on button "Manage Image" at bounding box center [190, 84] width 60 height 12
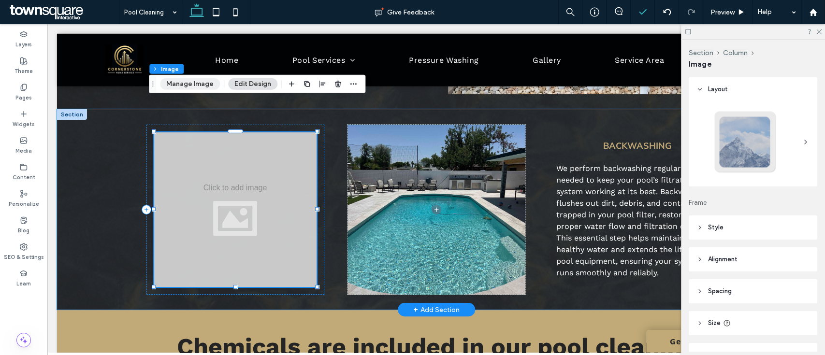
click at [199, 87] on button "Manage Image" at bounding box center [190, 84] width 60 height 12
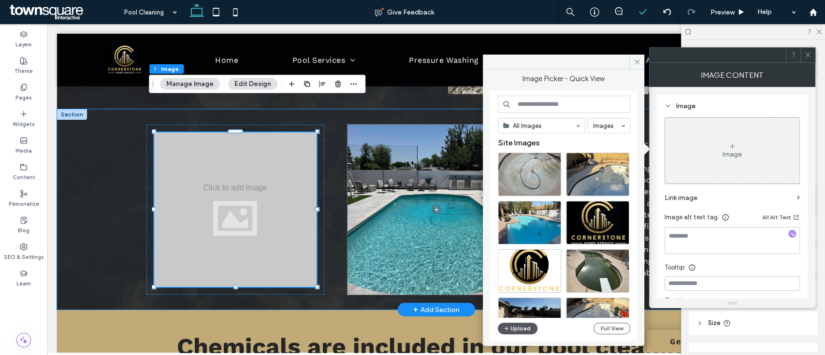
click at [508, 325] on icon "button" at bounding box center [507, 329] width 6 height 8
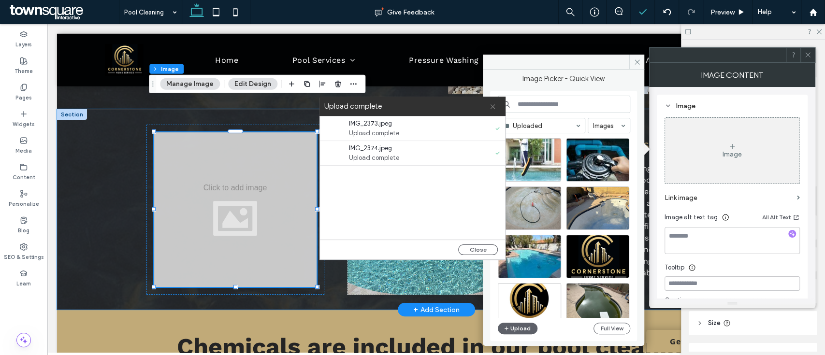
click at [495, 106] on icon at bounding box center [493, 106] width 6 height 6
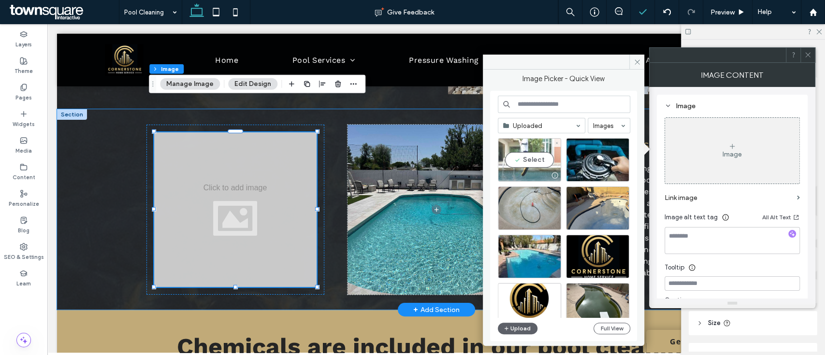
click at [526, 159] on div "Select" at bounding box center [529, 159] width 63 height 43
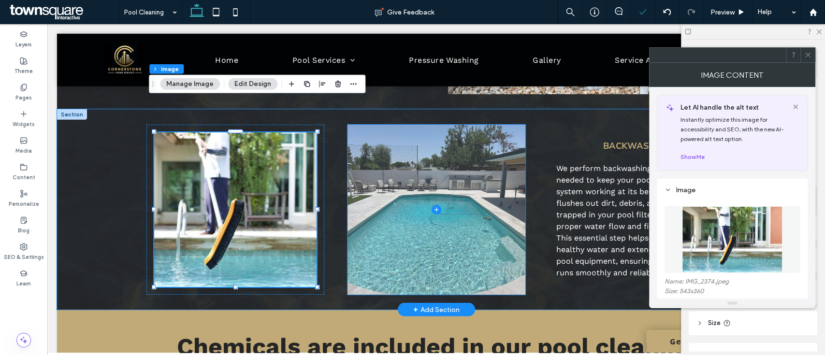
click at [452, 155] on span at bounding box center [437, 210] width 178 height 170
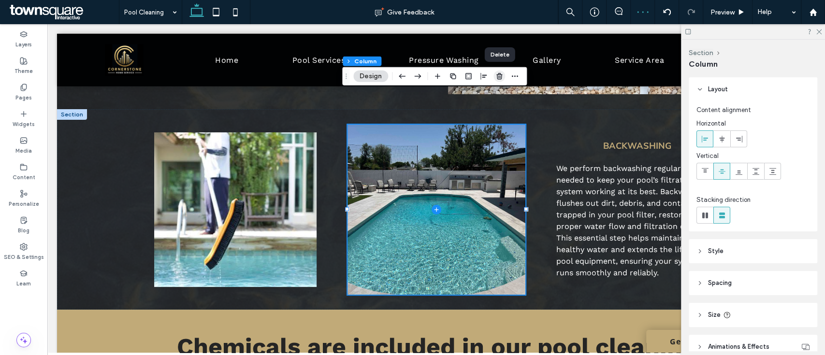
click at [496, 75] on use "button" at bounding box center [499, 76] width 6 height 6
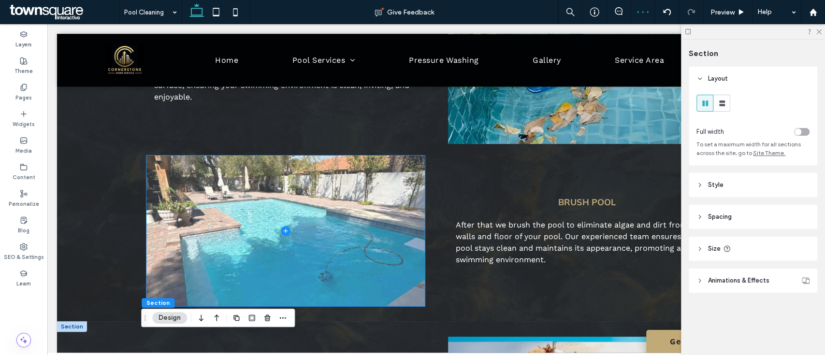
scroll to position [1145, 0]
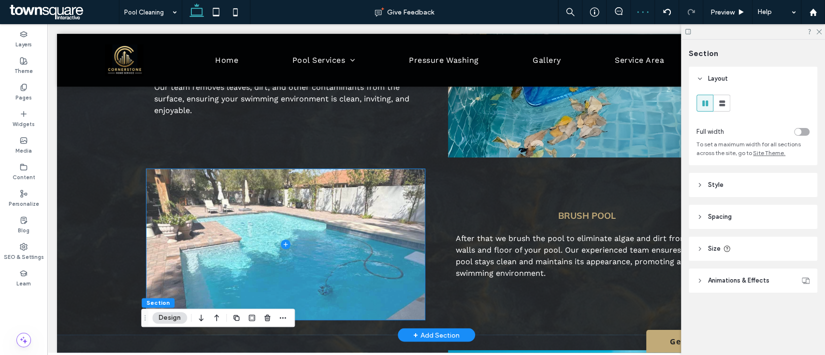
click at [298, 210] on span at bounding box center [285, 244] width 278 height 151
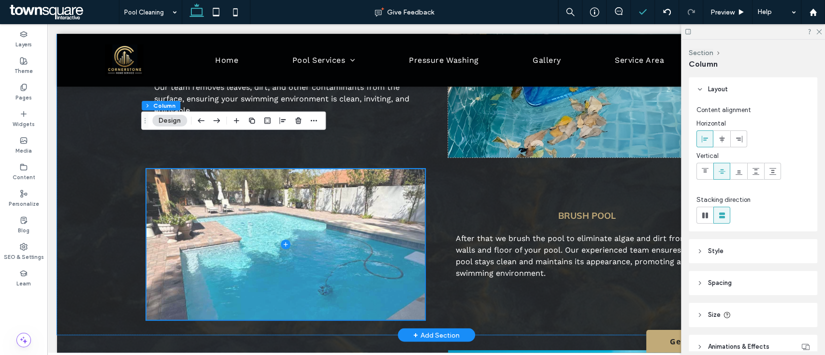
click at [146, 204] on span at bounding box center [285, 244] width 278 height 151
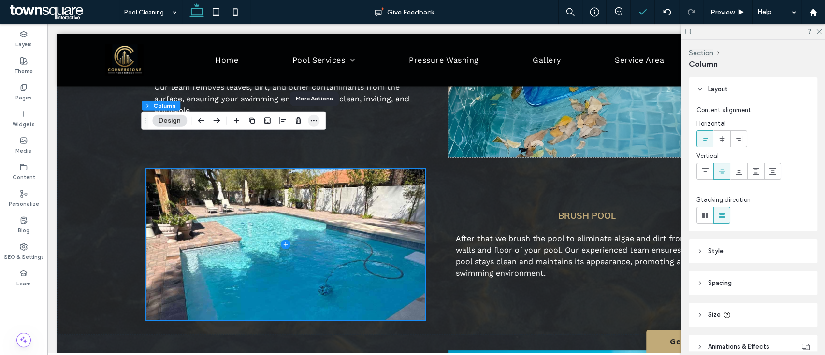
click at [315, 117] on icon "button" at bounding box center [314, 121] width 8 height 8
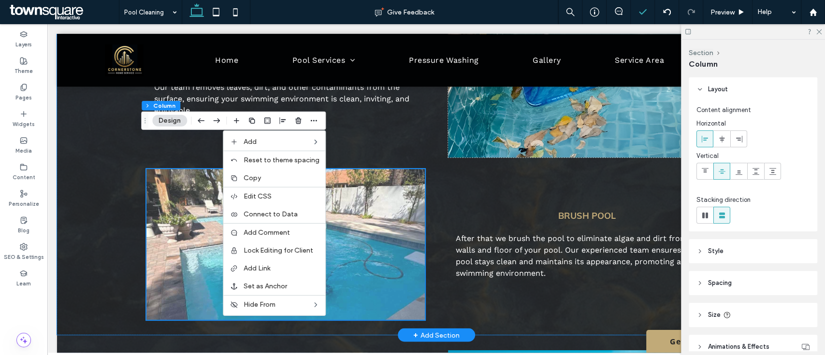
click at [155, 201] on span at bounding box center [285, 244] width 278 height 151
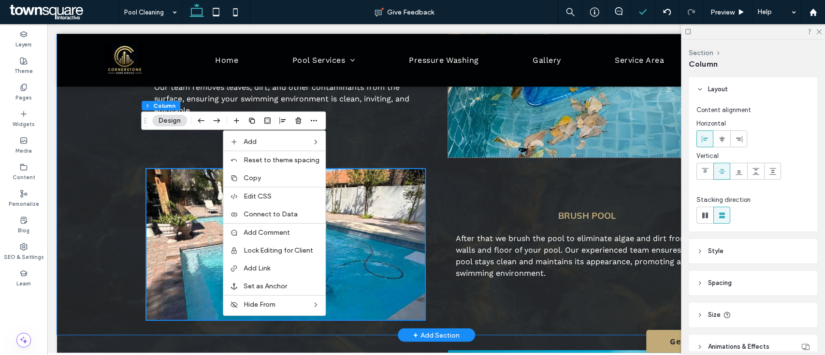
click at [139, 196] on div "Test Water We provide comprehensive pool water testing and treatment services t…" at bounding box center [436, 93] width 758 height 483
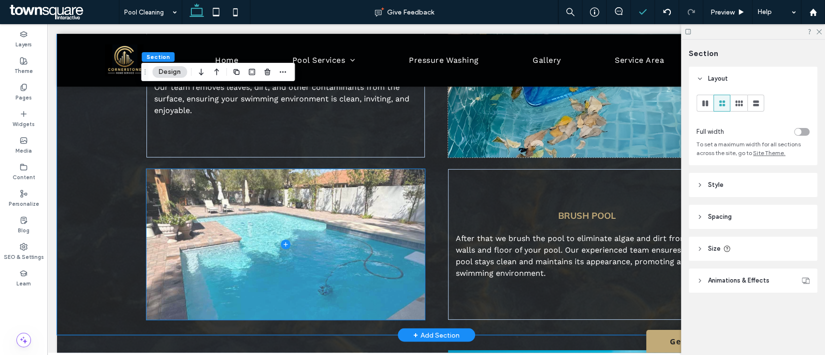
click at [146, 194] on span at bounding box center [285, 244] width 278 height 151
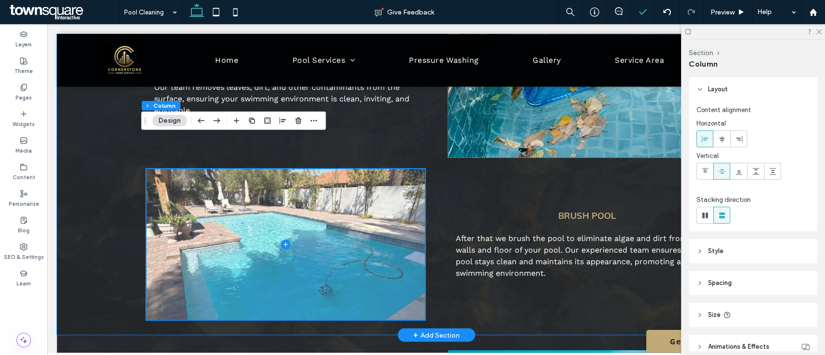
click at [154, 200] on span at bounding box center [285, 244] width 278 height 151
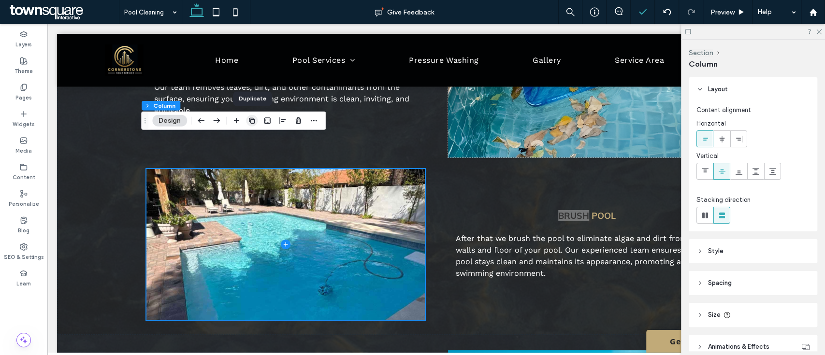
click at [251, 118] on use "button" at bounding box center [252, 121] width 6 height 6
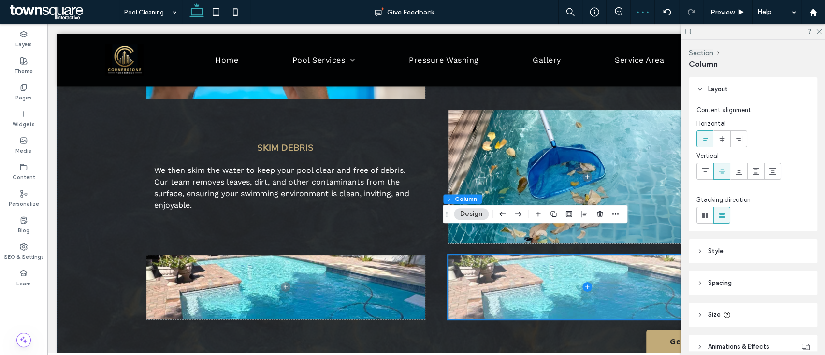
scroll to position [1017, 0]
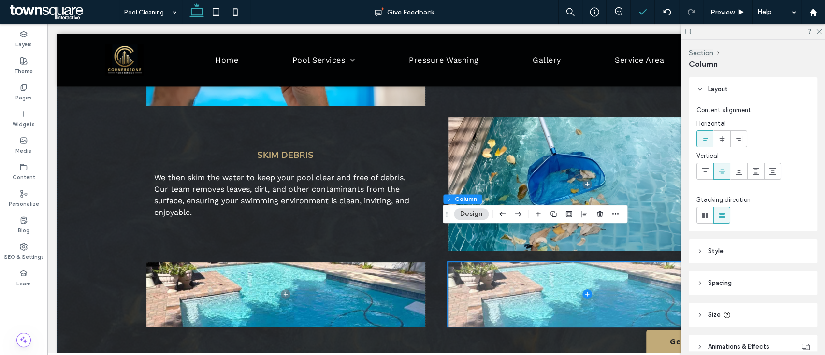
click at [585, 290] on icon at bounding box center [587, 295] width 10 height 10
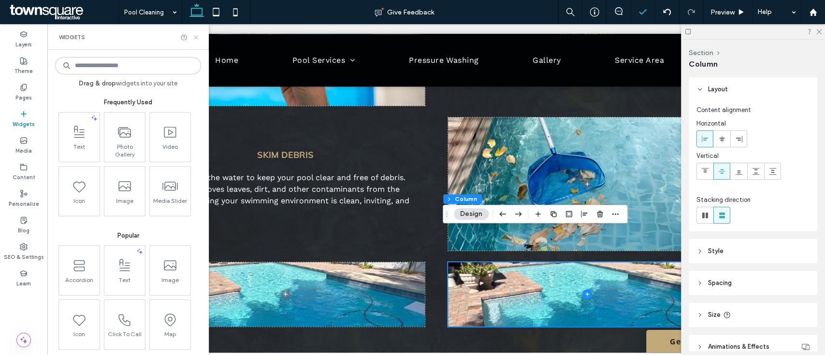
click at [195, 37] on icon at bounding box center [195, 37] width 7 height 7
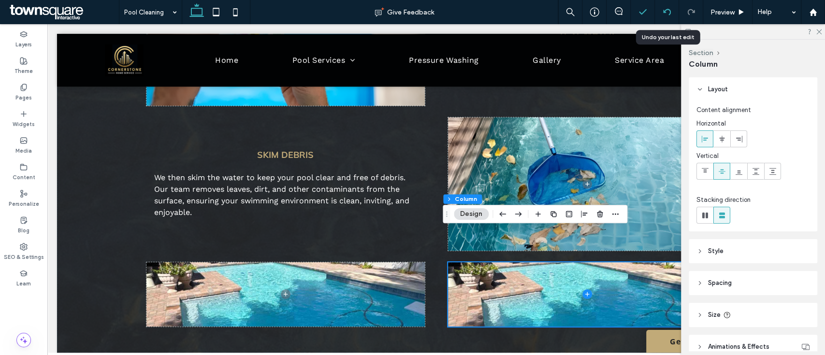
click at [664, 6] on div at bounding box center [667, 12] width 24 height 24
click at [667, 15] on icon at bounding box center [667, 12] width 8 height 8
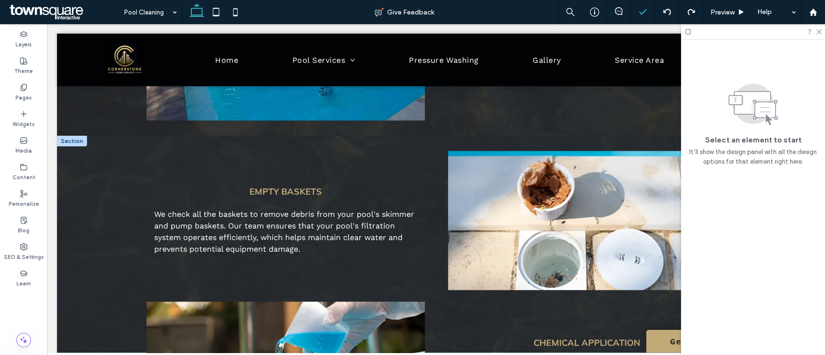
scroll to position [1160, 0]
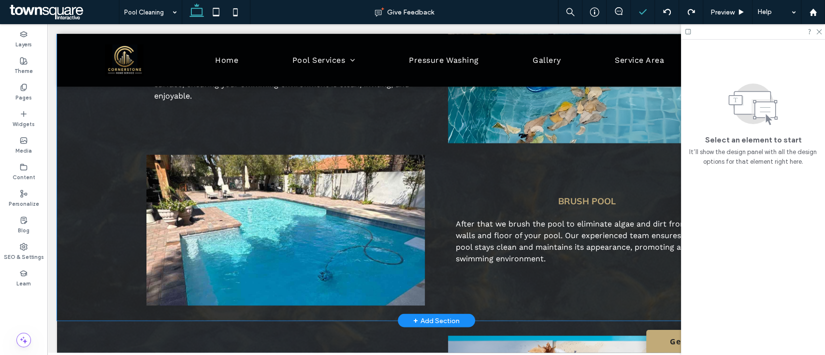
click at [137, 193] on div "Test Water We provide comprehensive pool water testing and treatment services t…" at bounding box center [436, 78] width 758 height 483
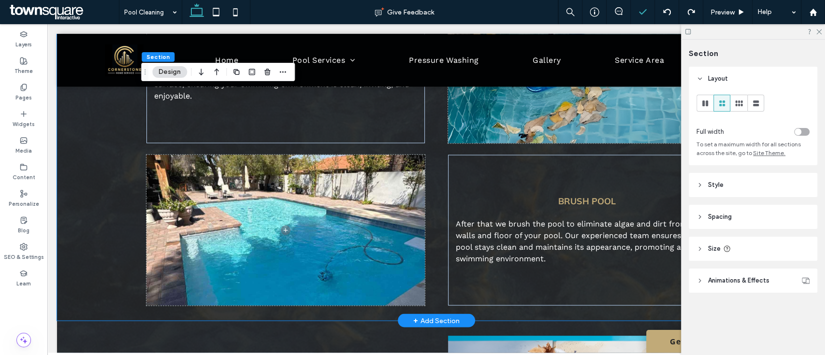
click at [105, 199] on div "Test Water We provide comprehensive pool water testing and treatment services t…" at bounding box center [436, 78] width 758 height 483
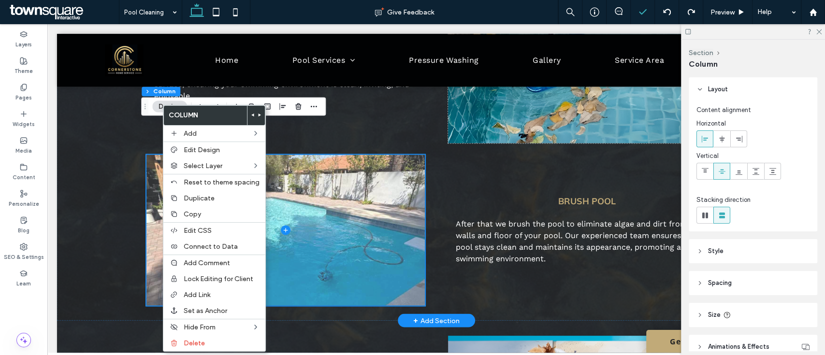
click at [314, 225] on span at bounding box center [285, 230] width 278 height 151
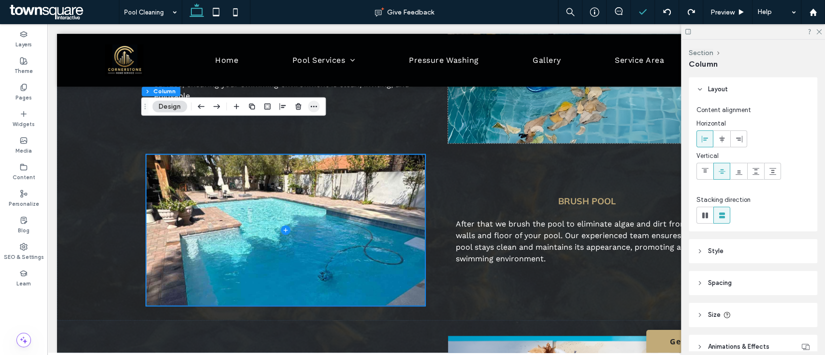
click at [318, 107] on span "button" at bounding box center [314, 107] width 12 height 12
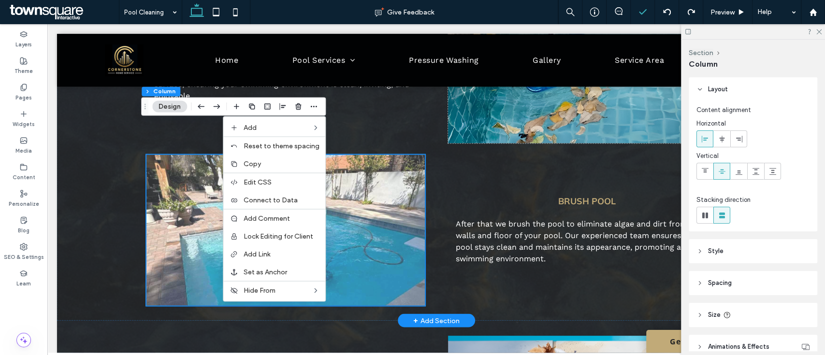
click at [187, 176] on span at bounding box center [285, 230] width 278 height 151
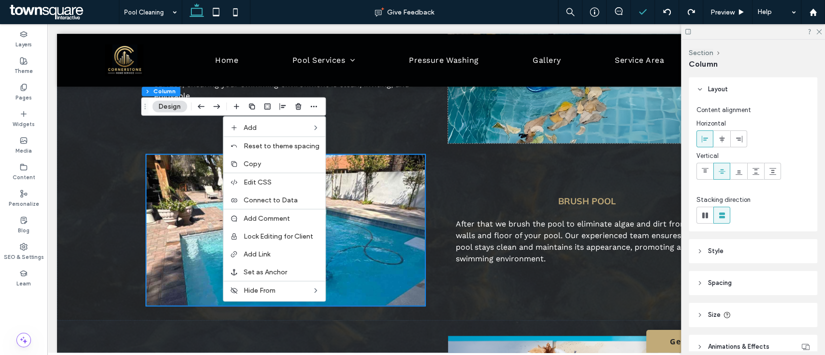
click at [167, 107] on button "Design" at bounding box center [169, 107] width 35 height 12
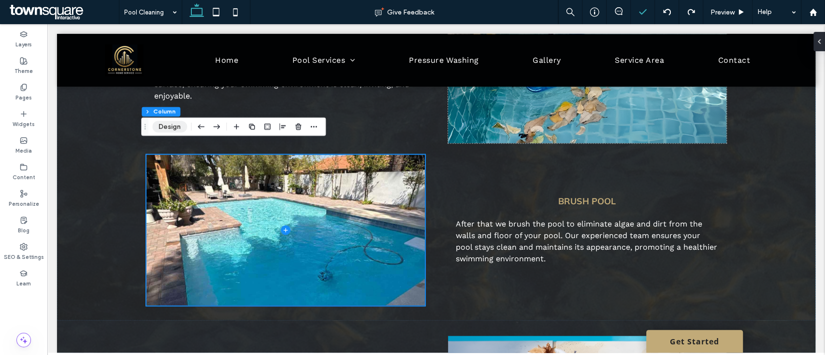
click at [179, 126] on button "Design" at bounding box center [169, 127] width 35 height 12
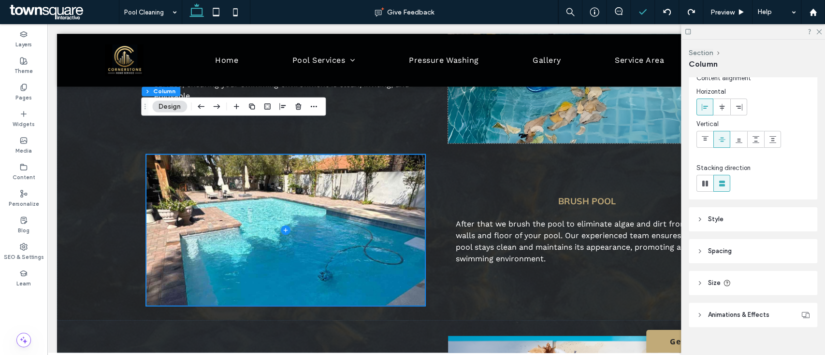
scroll to position [46, 0]
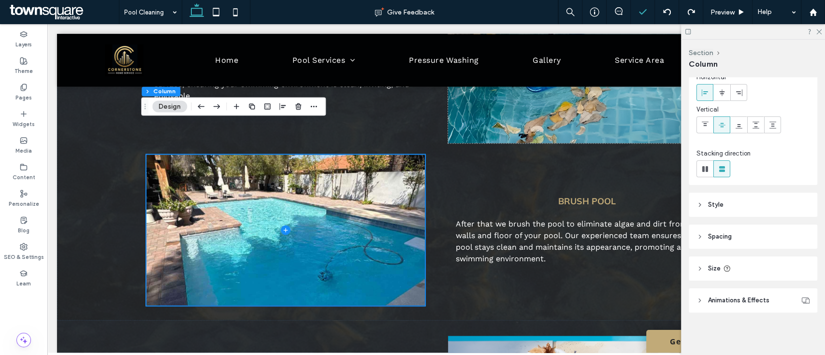
click at [747, 300] on span "Animations & Effects" at bounding box center [738, 301] width 61 height 10
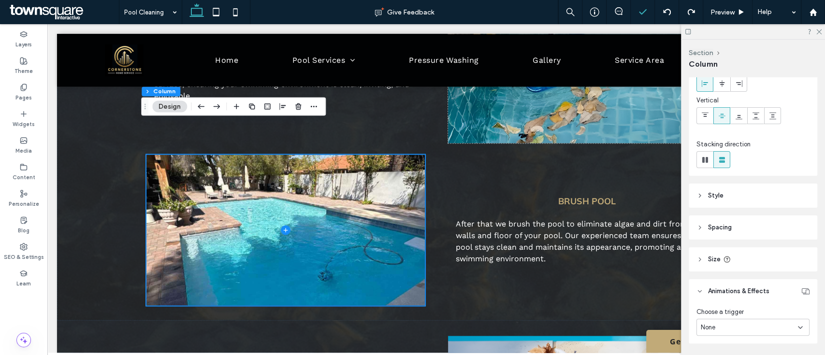
scroll to position [86, 0]
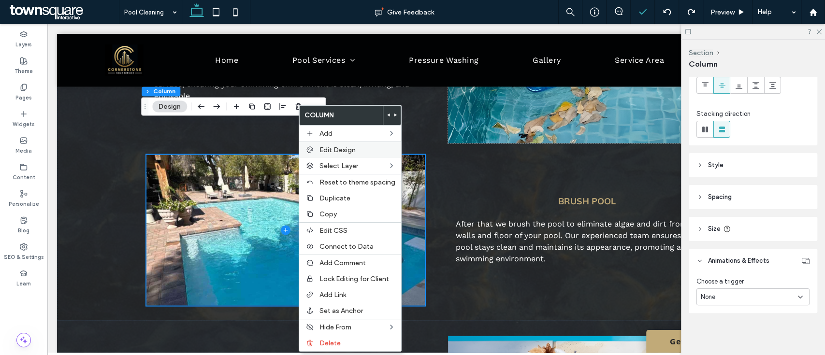
click at [344, 156] on div "Edit Design" at bounding box center [350, 150] width 102 height 16
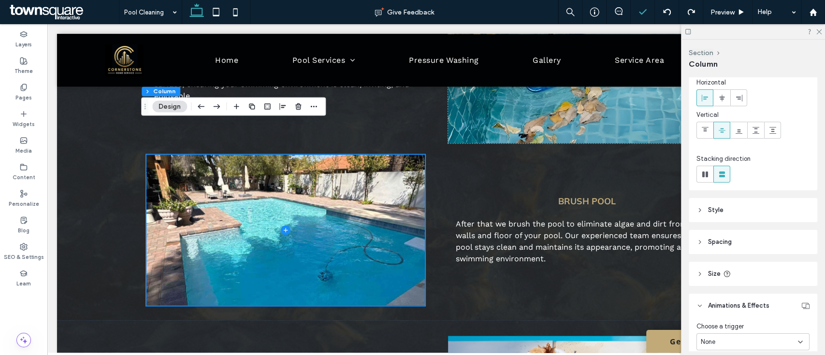
scroll to position [0, 0]
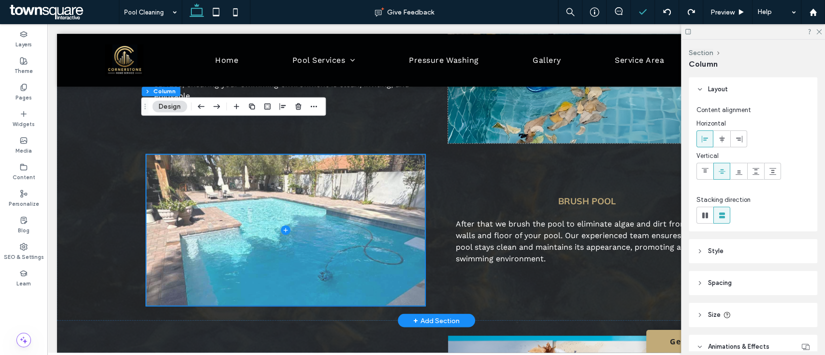
click at [318, 224] on span at bounding box center [285, 230] width 278 height 151
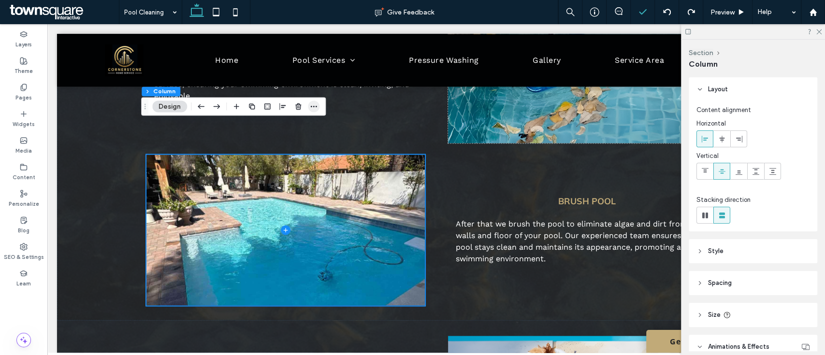
click at [313, 102] on icon "button" at bounding box center [314, 106] width 8 height 8
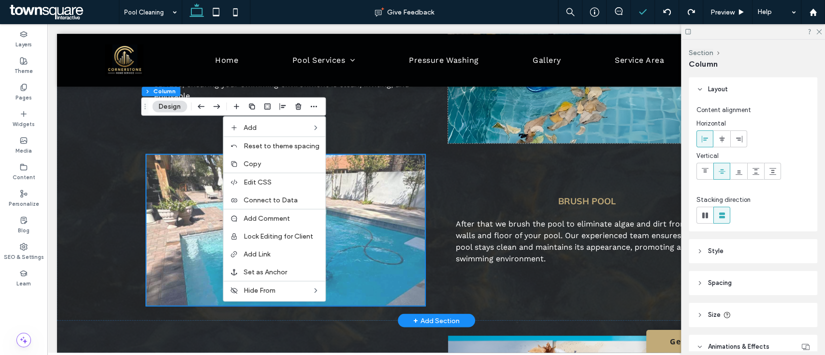
click at [377, 212] on span at bounding box center [285, 230] width 278 height 151
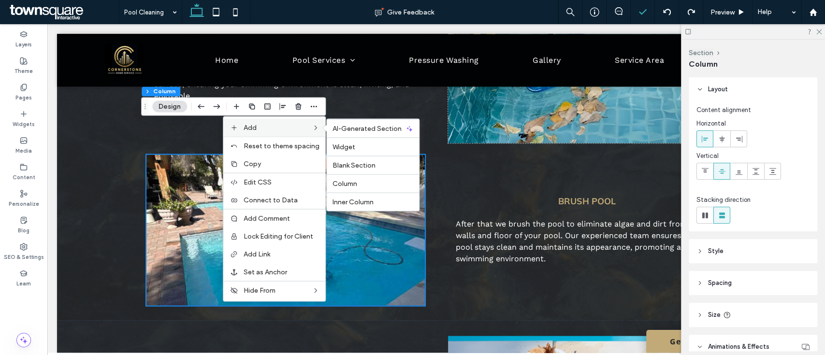
click at [257, 126] on span "Add" at bounding box center [250, 127] width 13 height 8
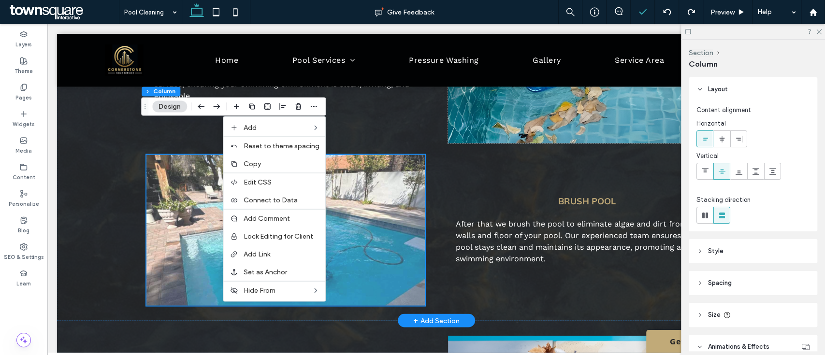
click at [183, 170] on span at bounding box center [285, 230] width 278 height 151
click at [195, 191] on span at bounding box center [285, 230] width 278 height 151
click at [196, 191] on span at bounding box center [285, 230] width 278 height 151
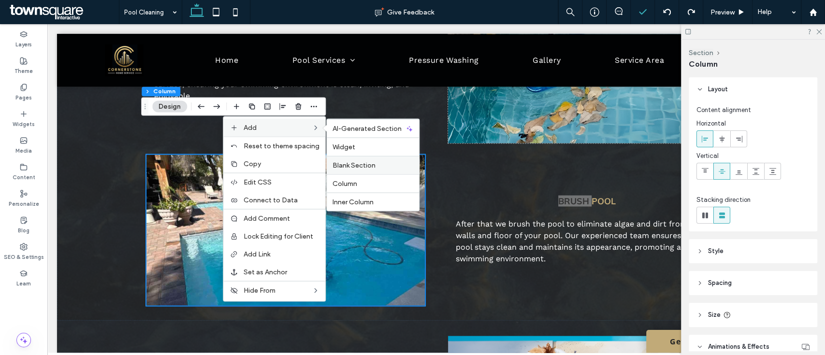
click at [354, 159] on div "Blank Section" at bounding box center [373, 165] width 92 height 18
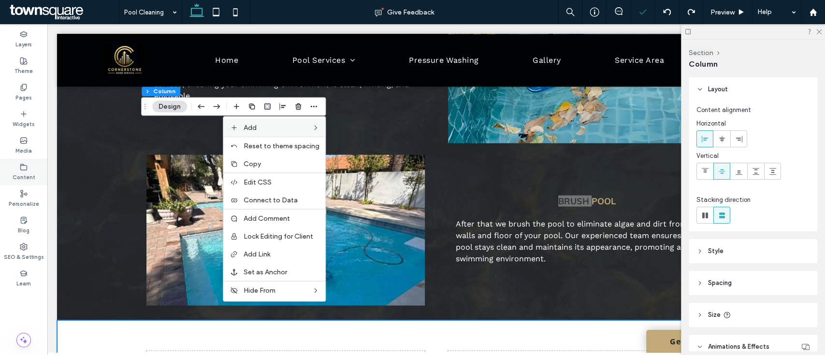
click at [31, 171] on label "Content" at bounding box center [24, 176] width 23 height 11
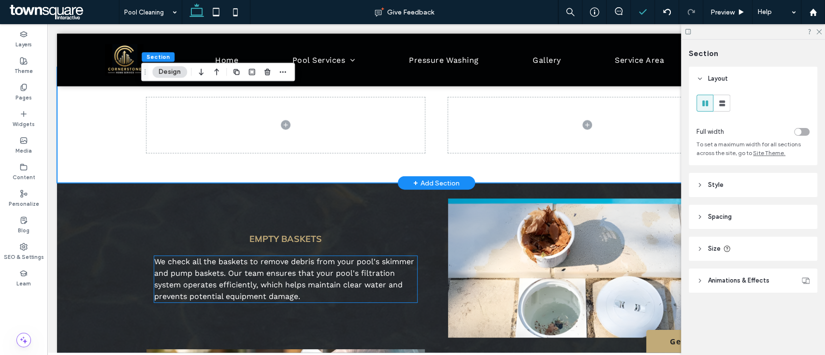
scroll to position [1289, 0]
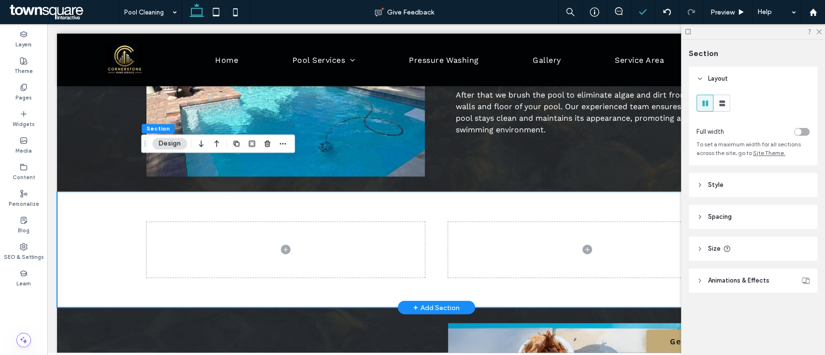
click at [210, 192] on div at bounding box center [436, 250] width 580 height 116
click at [265, 143] on use "button" at bounding box center [267, 144] width 6 height 6
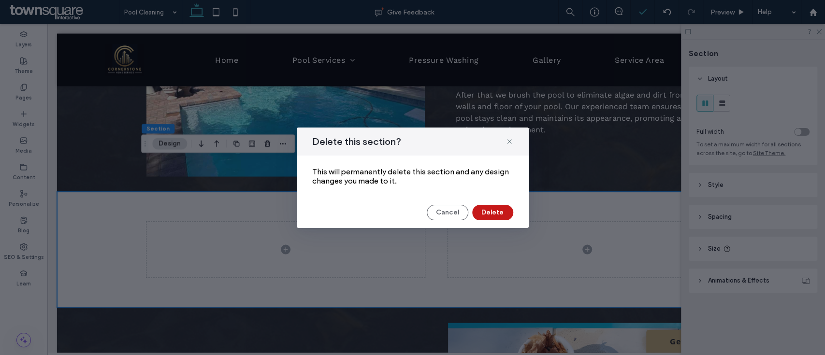
click at [501, 212] on button "Delete" at bounding box center [492, 212] width 41 height 15
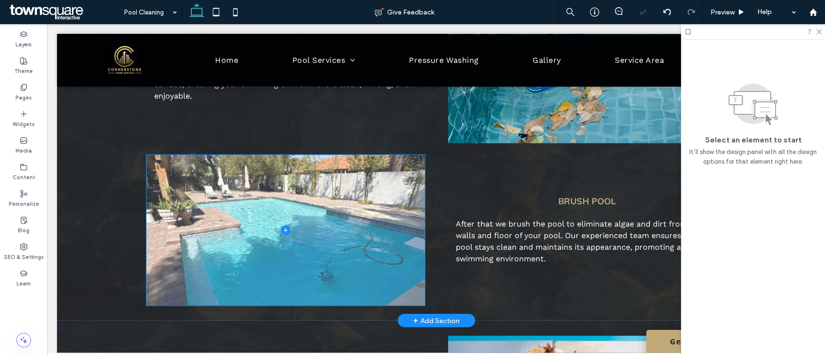
scroll to position [1160, 0]
click at [361, 205] on span at bounding box center [285, 230] width 278 height 151
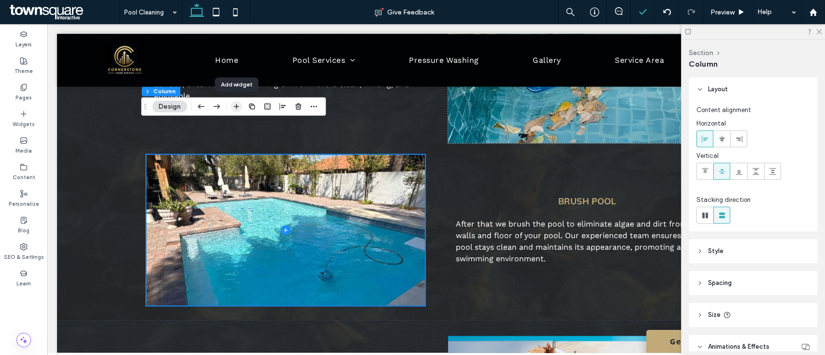
click at [232, 104] on icon "button" at bounding box center [236, 106] width 8 height 8
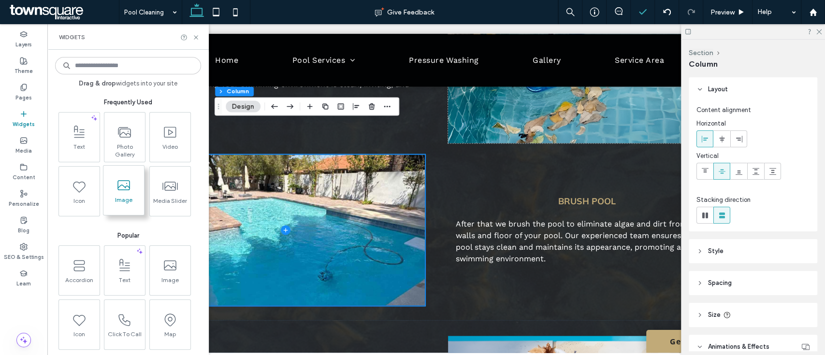
click at [125, 196] on span "Image" at bounding box center [123, 203] width 41 height 14
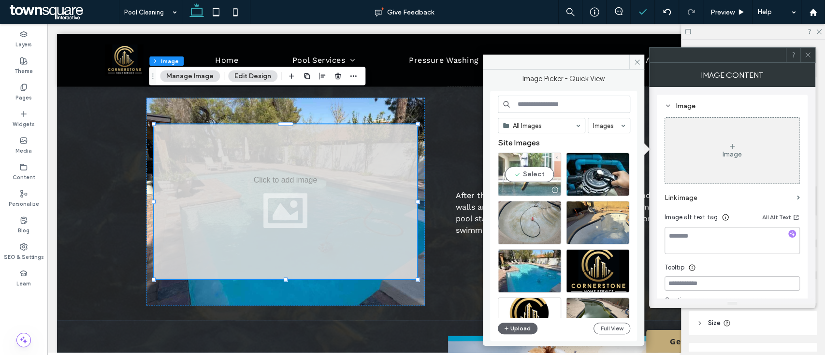
click at [533, 176] on div "Select" at bounding box center [529, 174] width 63 height 43
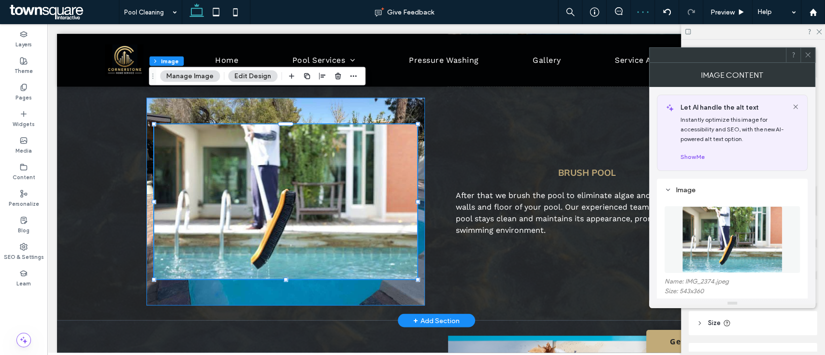
click at [399, 258] on div at bounding box center [285, 202] width 278 height 208
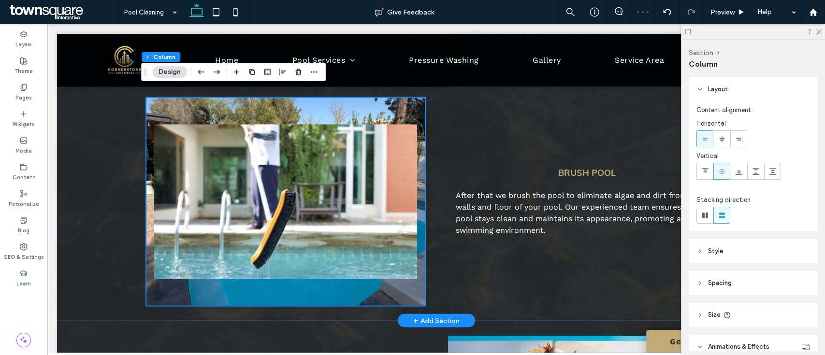
click at [398, 258] on div at bounding box center [285, 202] width 278 height 208
click at [300, 72] on use "button" at bounding box center [298, 72] width 6 height 6
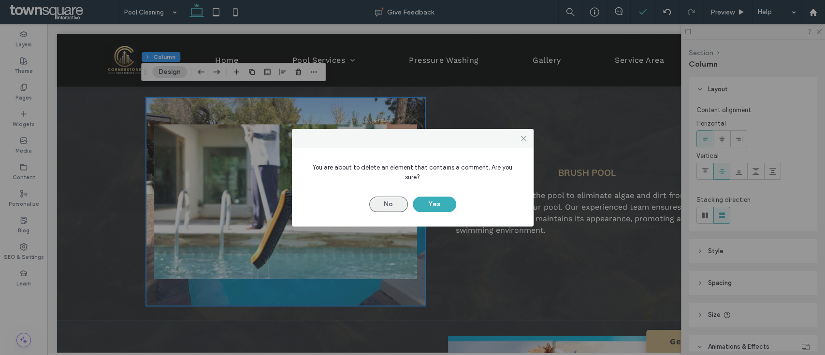
click at [371, 199] on button "No" at bounding box center [388, 204] width 39 height 15
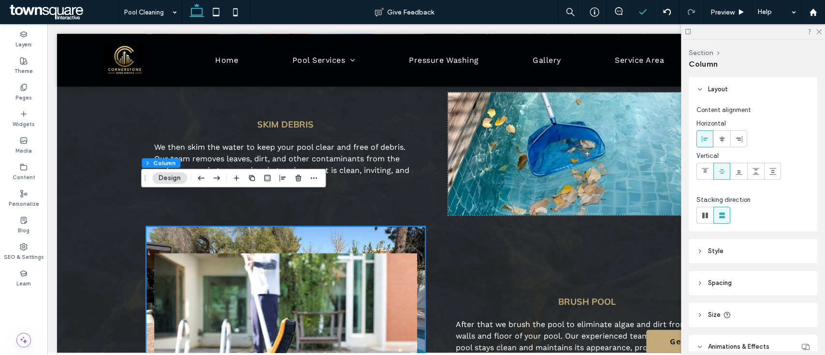
scroll to position [1095, 0]
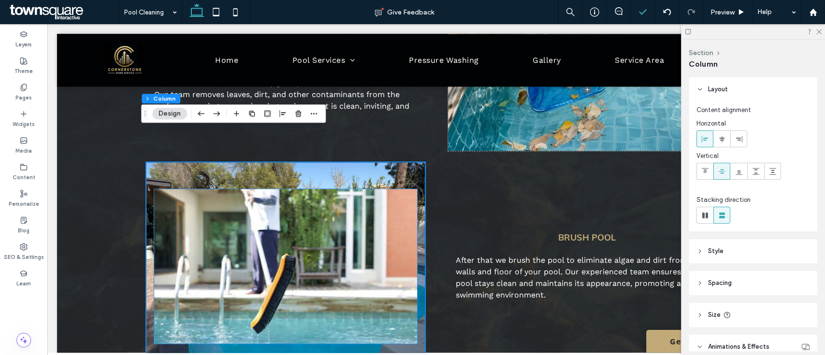
click at [371, 196] on img at bounding box center [285, 266] width 263 height 155
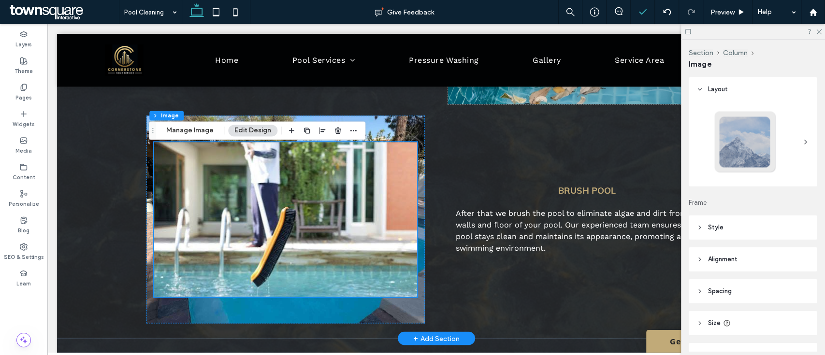
scroll to position [1160, 0]
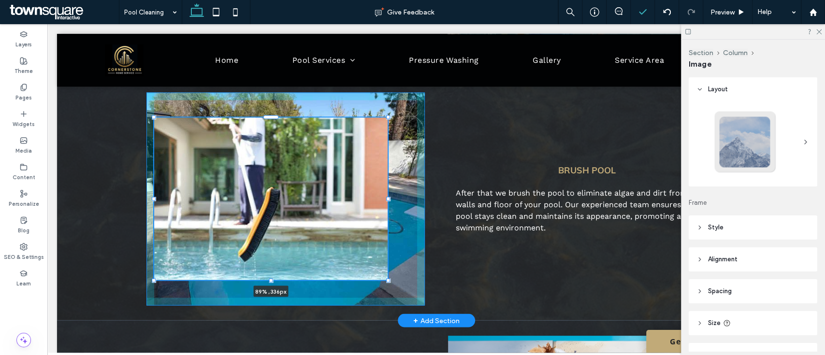
drag, startPoint x: 149, startPoint y: 247, endPoint x: 178, endPoint y: 251, distance: 29.7
click at [178, 251] on div "Test Water We provide comprehensive pool water testing and treatment services t…" at bounding box center [436, 78] width 580 height 483
type input "**"
type input "****"
type input "***"
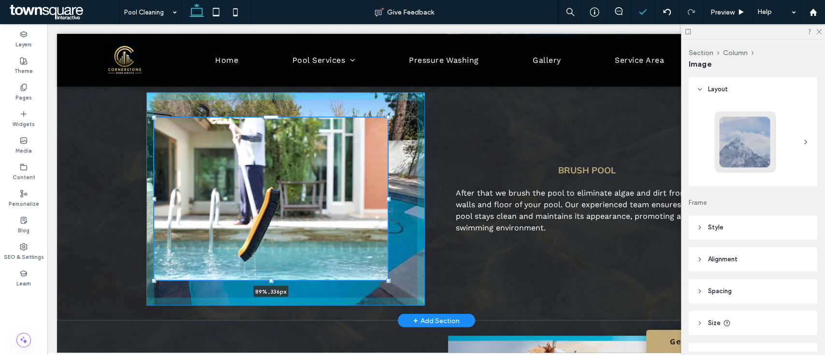
type input "***"
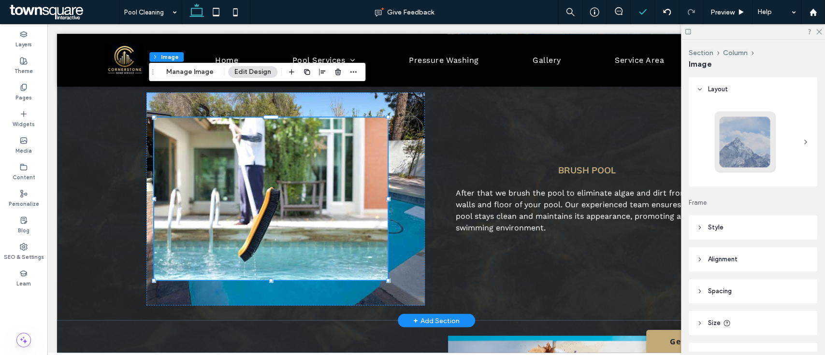
click at [328, 157] on img at bounding box center [270, 198] width 233 height 162
click at [339, 69] on icon "button" at bounding box center [338, 72] width 8 height 8
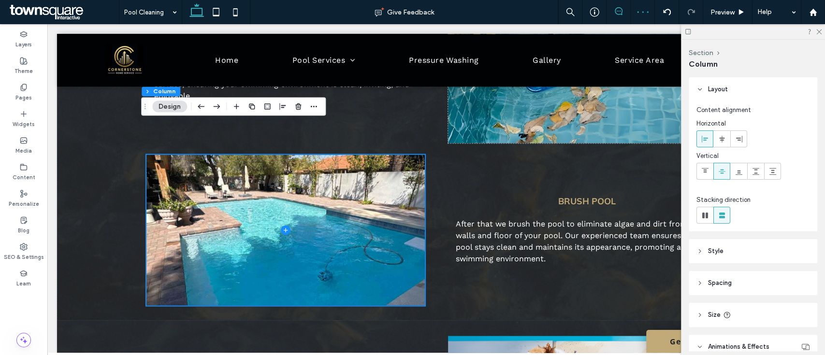
click at [615, 14] on use at bounding box center [619, 11] width 8 height 8
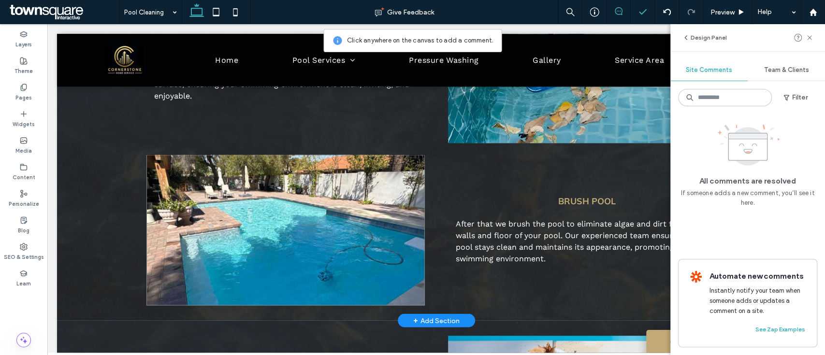
click at [309, 192] on span at bounding box center [285, 230] width 278 height 151
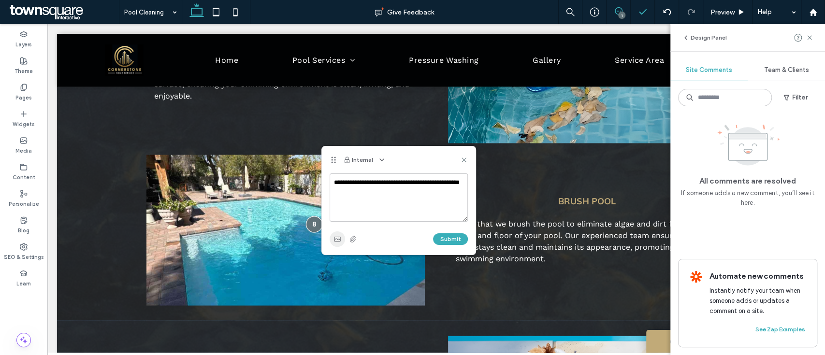
type textarea "**********"
click at [337, 235] on icon "button" at bounding box center [337, 239] width 8 height 8
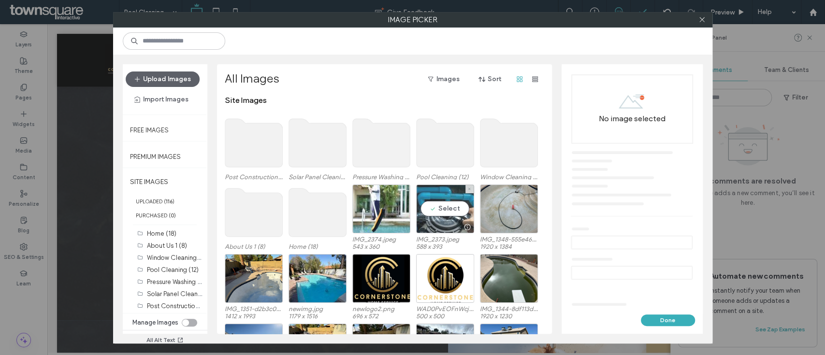
click at [442, 210] on div "Select" at bounding box center [445, 209] width 58 height 49
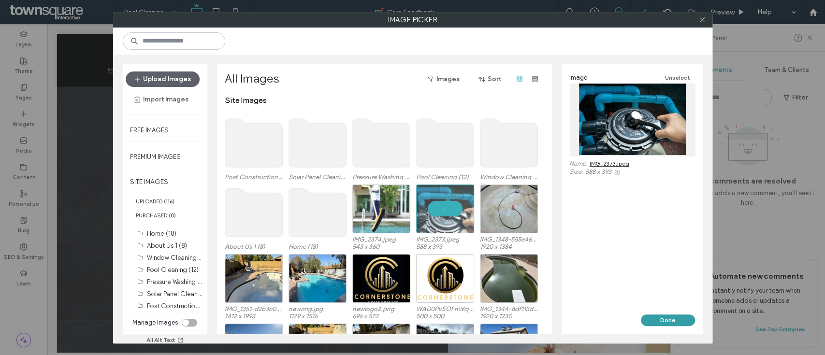
click at [672, 318] on button "Done" at bounding box center [668, 321] width 54 height 12
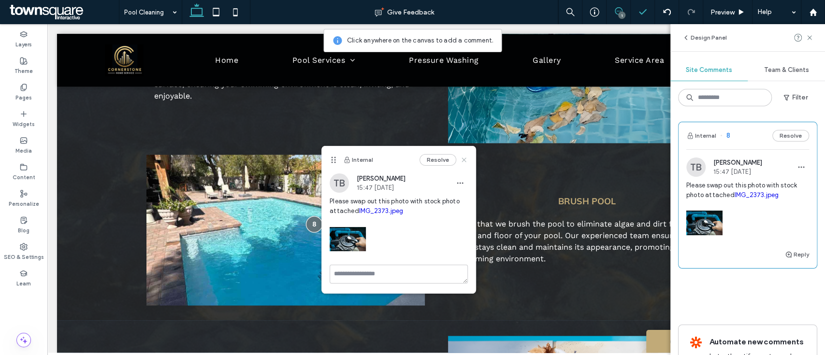
click at [465, 162] on icon at bounding box center [464, 160] width 8 height 8
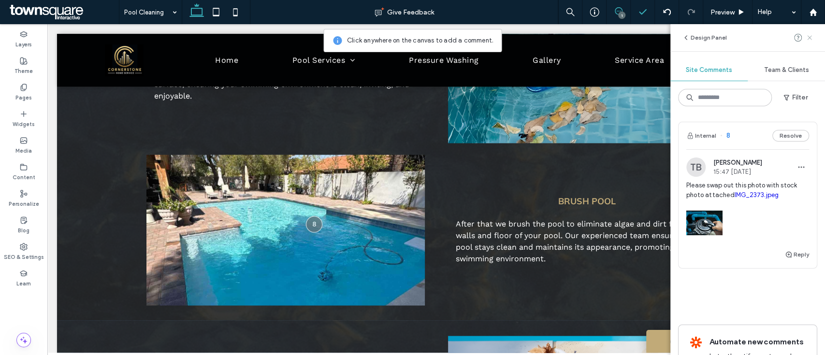
click at [810, 37] on use at bounding box center [809, 37] width 4 height 4
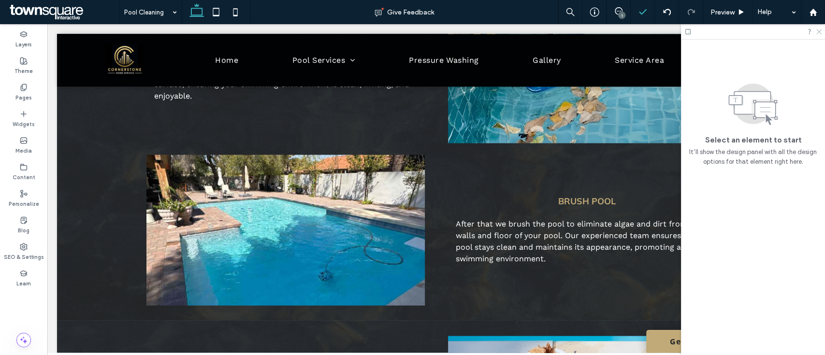
click at [819, 30] on icon at bounding box center [818, 31] width 6 height 6
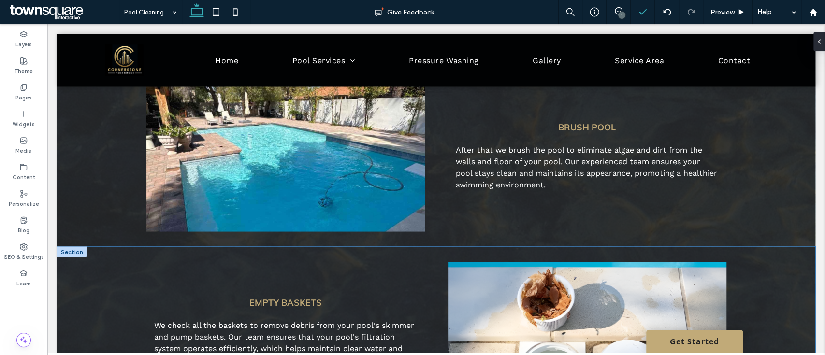
scroll to position [967, 0]
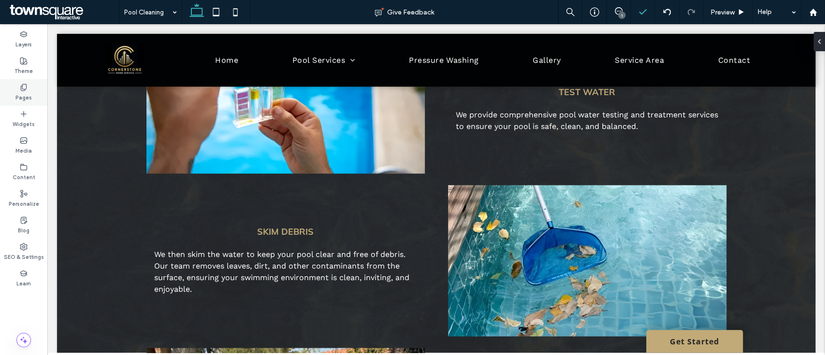
click at [26, 89] on icon at bounding box center [24, 88] width 8 height 8
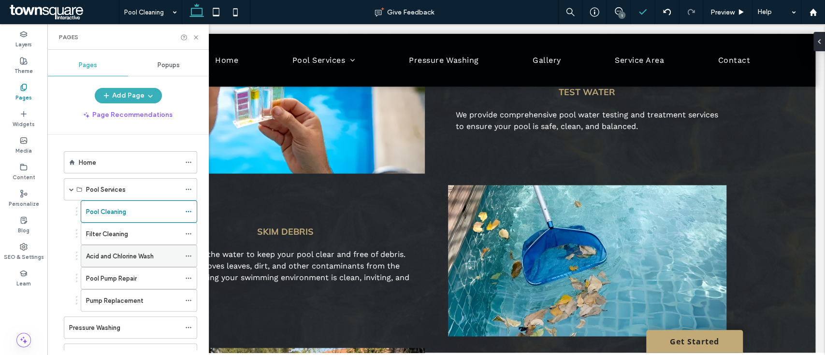
click at [119, 258] on label "Acid and Chlorine Wash" at bounding box center [120, 256] width 68 height 17
click at [198, 37] on icon at bounding box center [195, 37] width 7 height 7
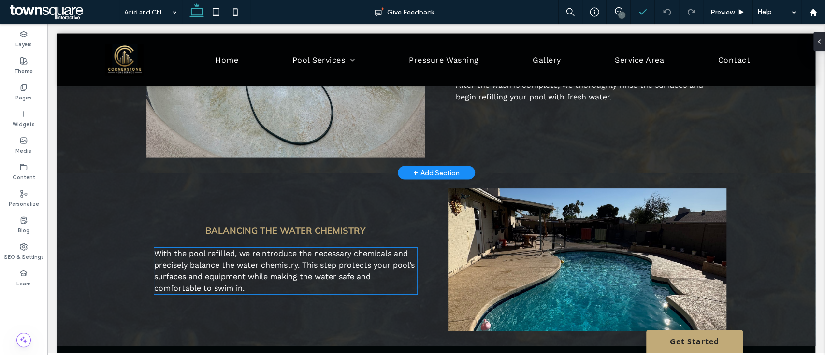
scroll to position [1288, 0]
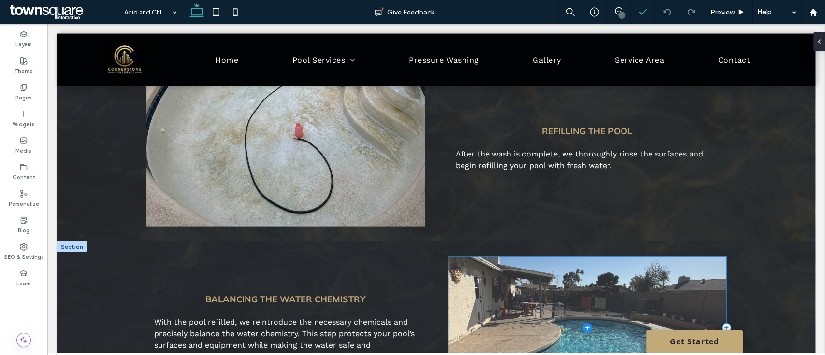
click at [476, 268] on span at bounding box center [587, 328] width 278 height 143
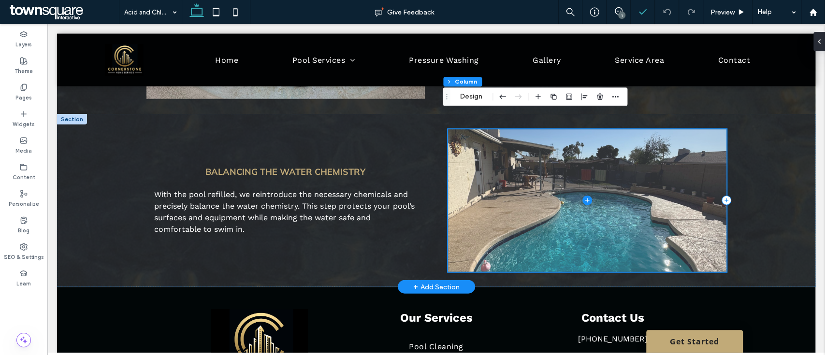
scroll to position [1416, 0]
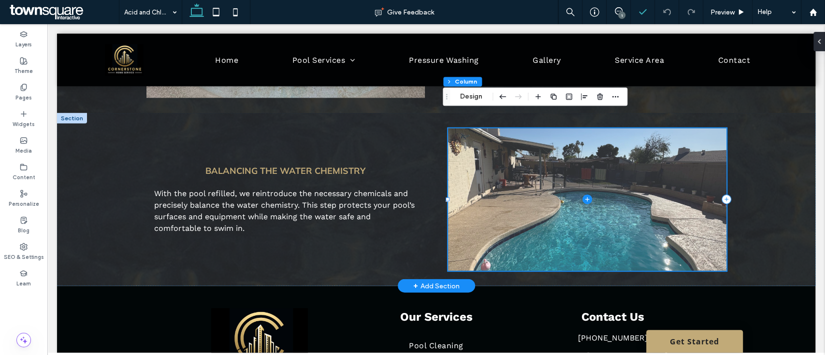
click at [606, 203] on span at bounding box center [587, 200] width 278 height 143
click at [607, 198] on span at bounding box center [587, 200] width 278 height 143
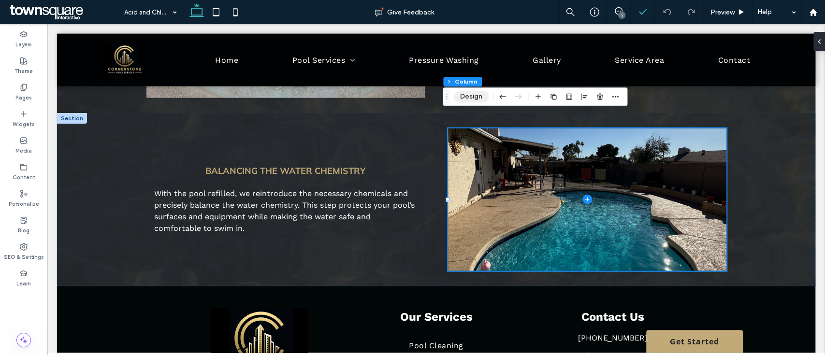
click at [479, 94] on button "Design" at bounding box center [471, 97] width 35 height 12
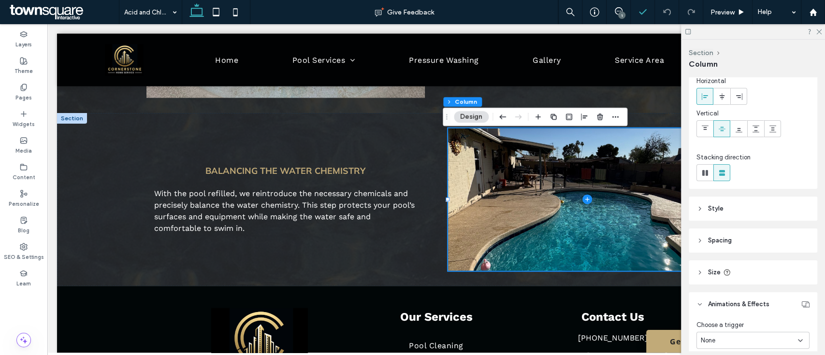
scroll to position [86, 0]
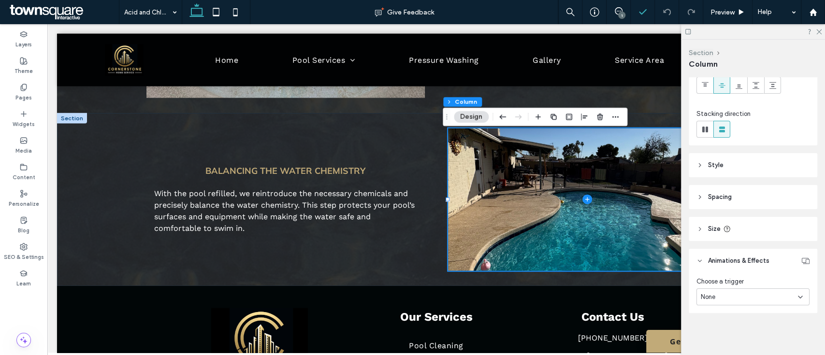
click at [712, 52] on button "Section" at bounding box center [701, 53] width 25 height 8
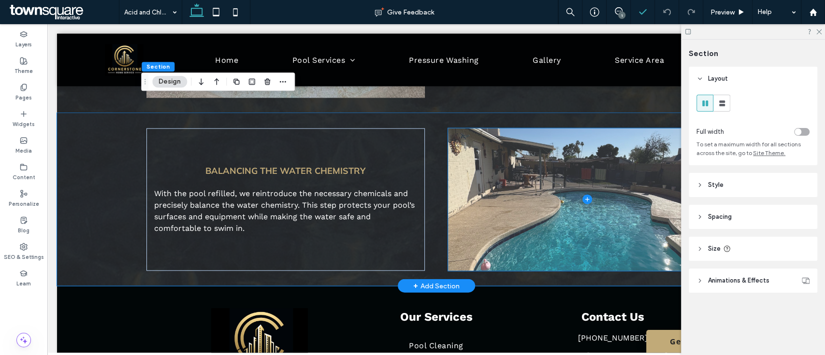
click at [601, 217] on span at bounding box center [587, 200] width 278 height 143
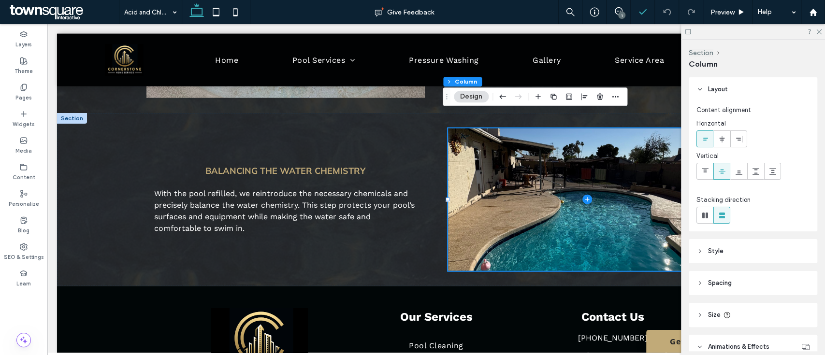
click at [711, 311] on span "Size" at bounding box center [714, 315] width 13 height 10
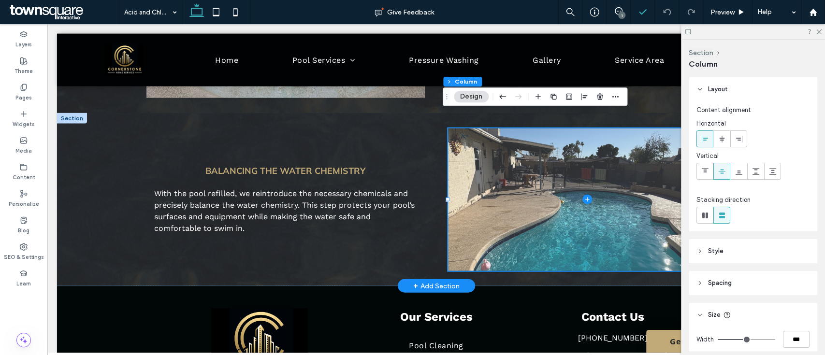
click at [479, 234] on span at bounding box center [587, 200] width 278 height 143
drag, startPoint x: 519, startPoint y: 199, endPoint x: 524, endPoint y: 178, distance: 21.0
click at [519, 195] on span at bounding box center [587, 200] width 278 height 143
click at [525, 178] on span at bounding box center [587, 200] width 278 height 143
click at [509, 184] on span at bounding box center [587, 200] width 278 height 143
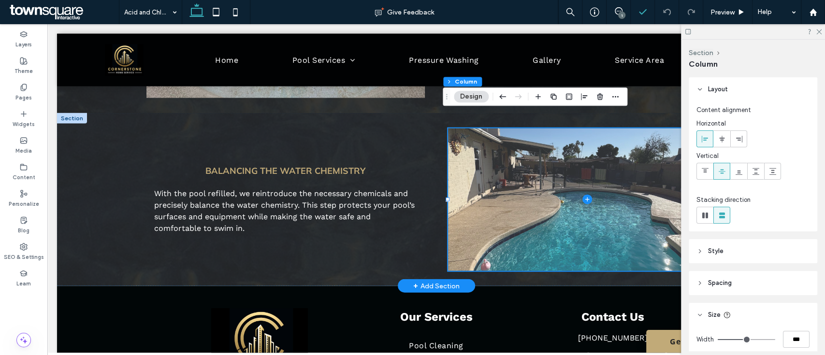
click at [509, 184] on span at bounding box center [587, 200] width 278 height 143
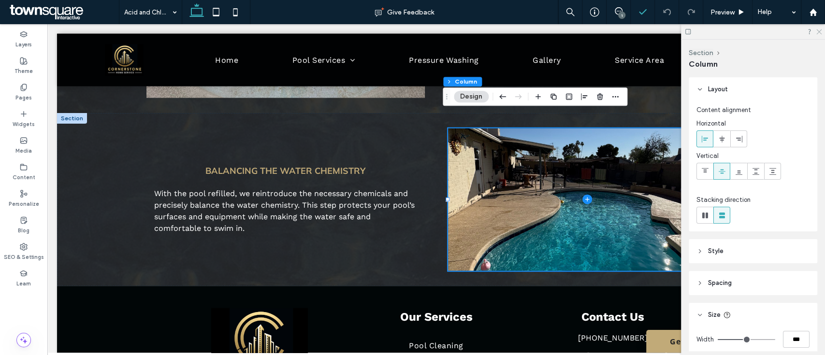
drag, startPoint x: 820, startPoint y: 29, endPoint x: 745, endPoint y: 47, distance: 76.6
click at [820, 29] on icon at bounding box center [818, 31] width 6 height 6
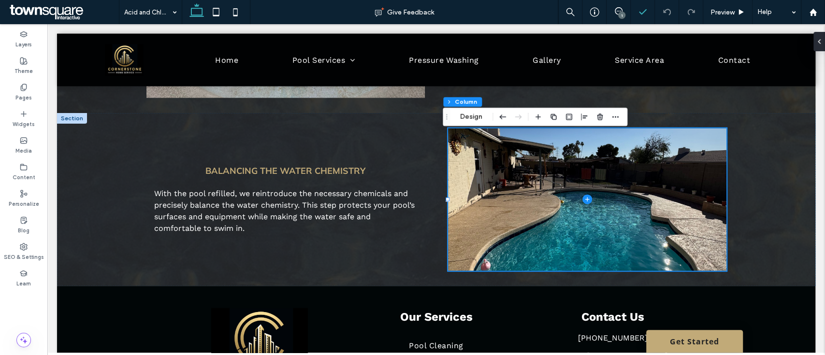
click at [620, 14] on div "1" at bounding box center [621, 15] width 7 height 7
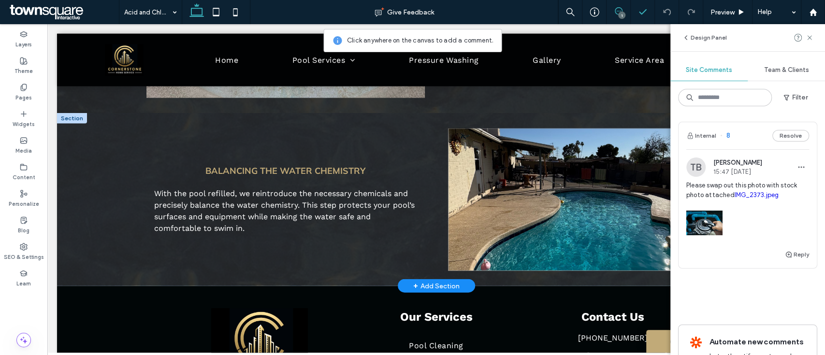
click at [551, 181] on span at bounding box center [587, 200] width 278 height 143
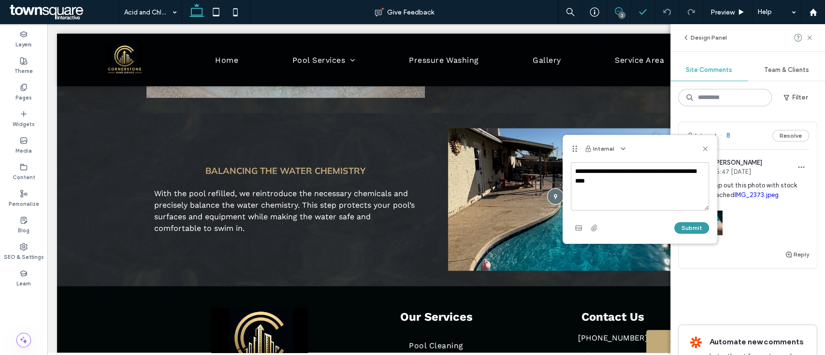
type textarea "**********"
click at [692, 226] on button "Submit" at bounding box center [691, 228] width 35 height 12
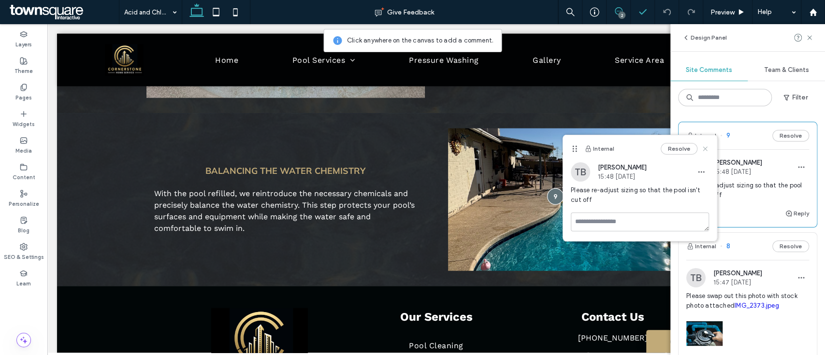
click at [704, 148] on use at bounding box center [705, 149] width 4 height 4
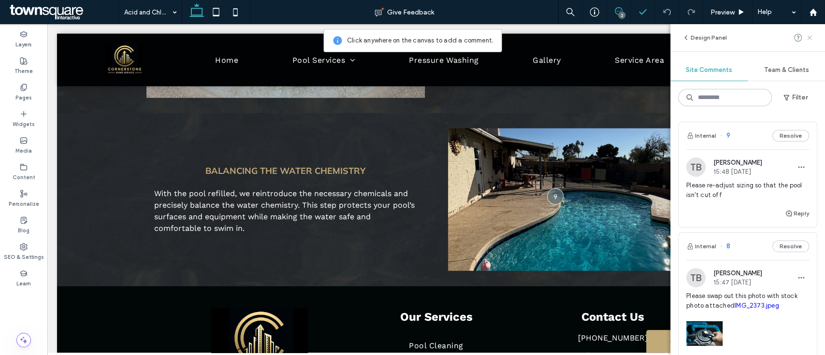
click at [806, 36] on icon at bounding box center [810, 38] width 8 height 8
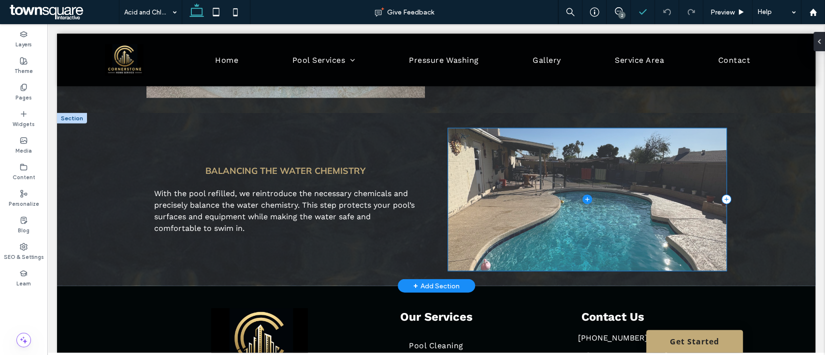
click at [638, 173] on span at bounding box center [587, 200] width 278 height 143
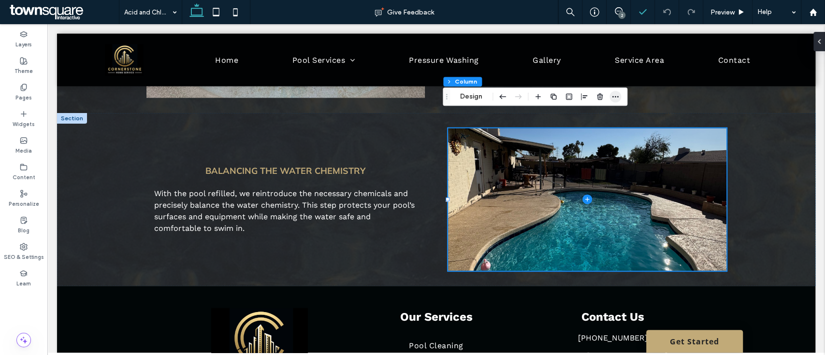
click at [615, 98] on icon "button" at bounding box center [615, 97] width 8 height 8
click at [468, 95] on button "Design" at bounding box center [471, 97] width 35 height 12
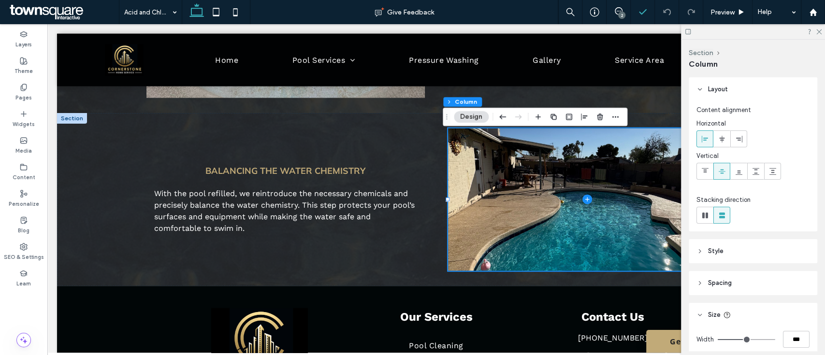
click at [730, 259] on header "Style" at bounding box center [753, 251] width 129 height 24
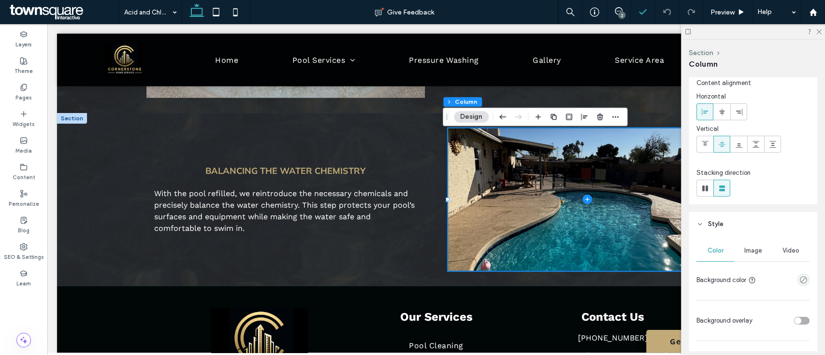
scroll to position [64, 0]
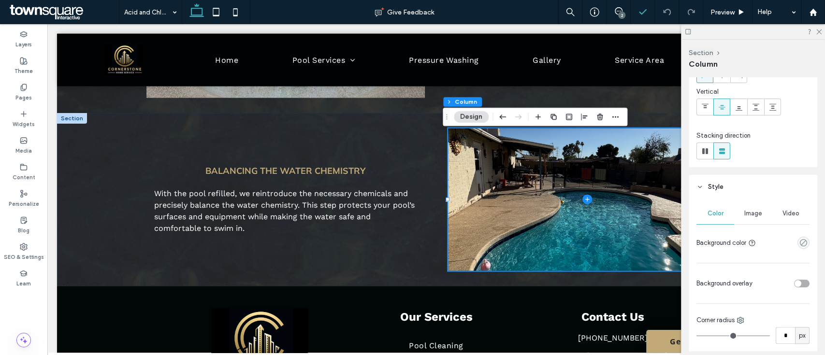
click at [756, 218] on div "Image" at bounding box center [753, 213] width 38 height 21
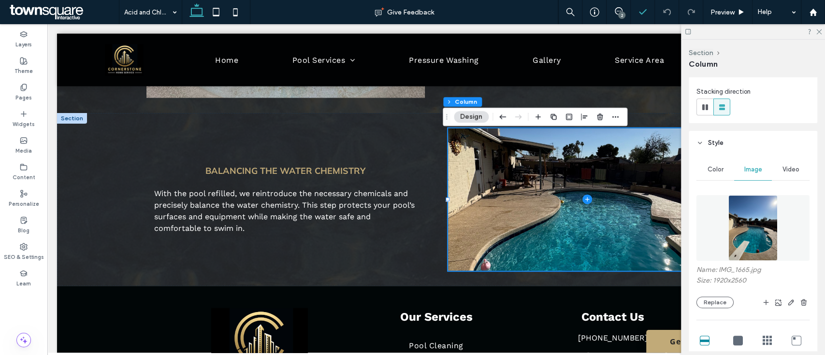
scroll to position [129, 0]
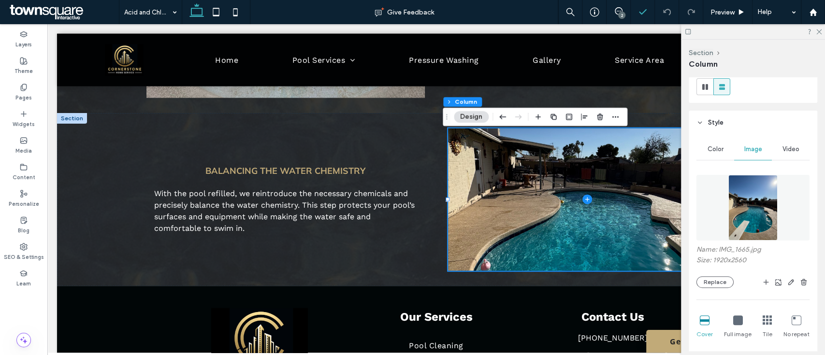
click at [749, 215] on img at bounding box center [753, 208] width 50 height 66
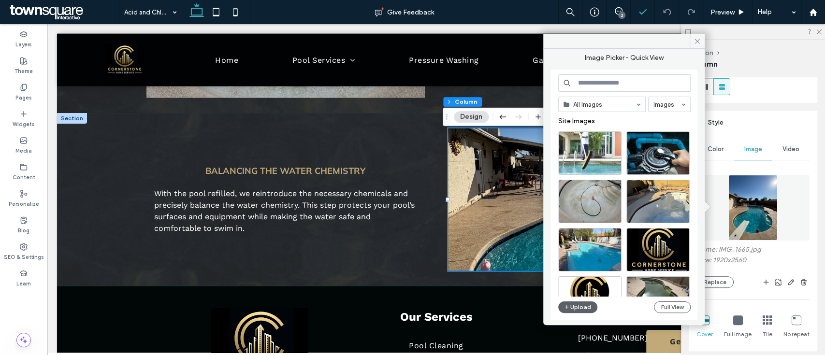
click at [749, 215] on img at bounding box center [753, 208] width 50 height 66
click at [787, 280] on icon "button" at bounding box center [791, 282] width 8 height 8
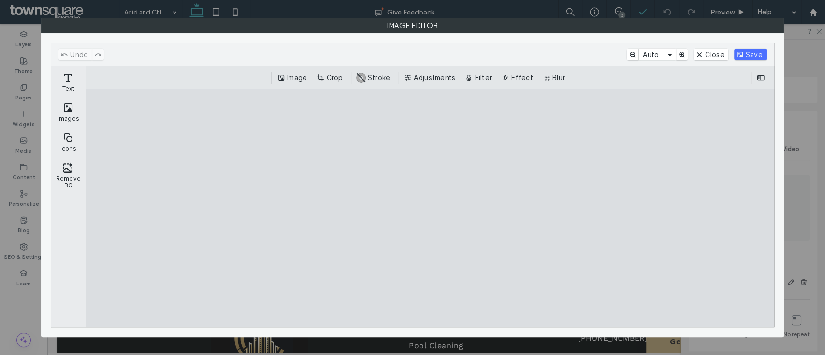
drag, startPoint x: 441, startPoint y: 210, endPoint x: 441, endPoint y: 193, distance: 16.9
click at [430, 209] on cesdk-canvas "Editor canvas" at bounding box center [430, 209] width 0 height 0
click at [337, 77] on button "Crop" at bounding box center [331, 78] width 32 height 12
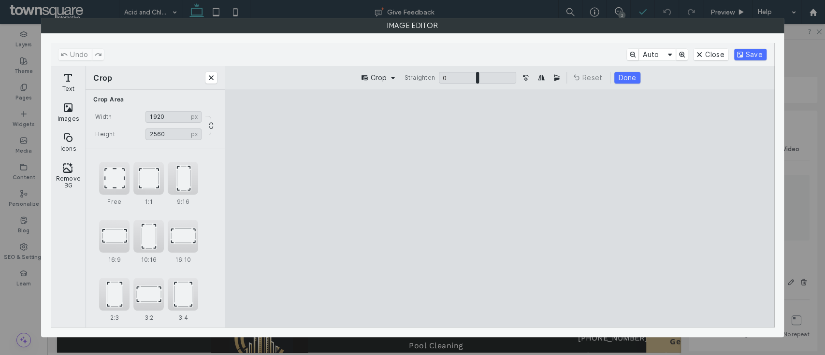
drag, startPoint x: 526, startPoint y: 249, endPoint x: 525, endPoint y: 223, distance: 26.6
click at [499, 209] on cesdk-canvas "Editor canvas" at bounding box center [499, 209] width 0 height 0
drag, startPoint x: 540, startPoint y: 168, endPoint x: 540, endPoint y: 175, distance: 6.8
click at [499, 209] on cesdk-canvas "Editor canvas" at bounding box center [499, 209] width 0 height 0
drag, startPoint x: 543, startPoint y: 172, endPoint x: 545, endPoint y: 147, distance: 24.2
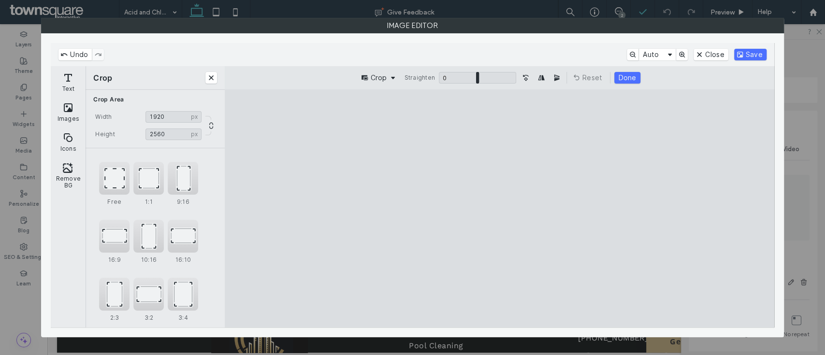
click at [499, 209] on cesdk-canvas "Editor canvas" at bounding box center [499, 209] width 0 height 0
click at [712, 55] on button "Close" at bounding box center [711, 55] width 34 height 12
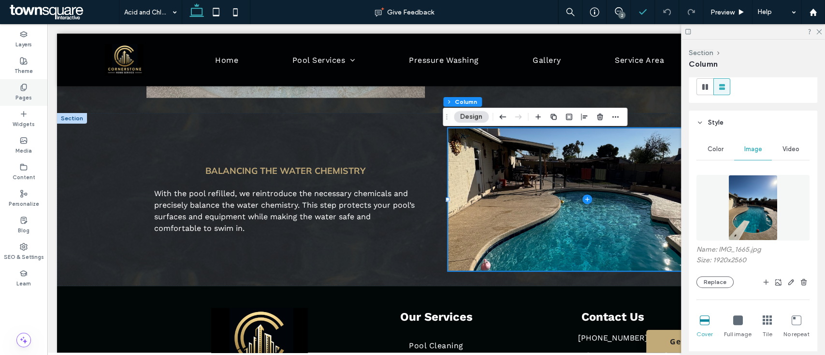
click at [20, 91] on label "Pages" at bounding box center [23, 96] width 16 height 11
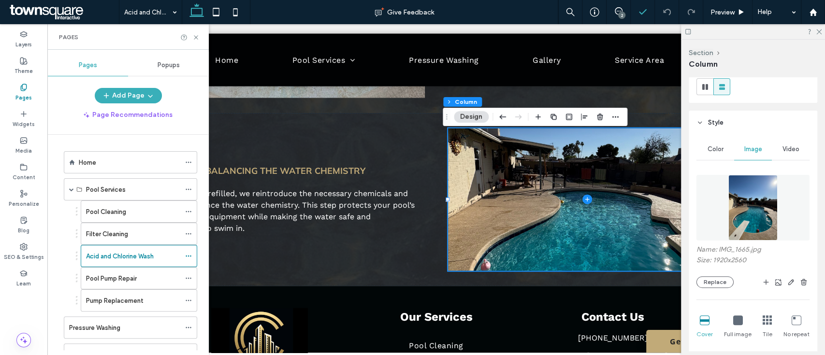
click at [125, 206] on label "Pool Cleaning" at bounding box center [106, 211] width 40 height 17
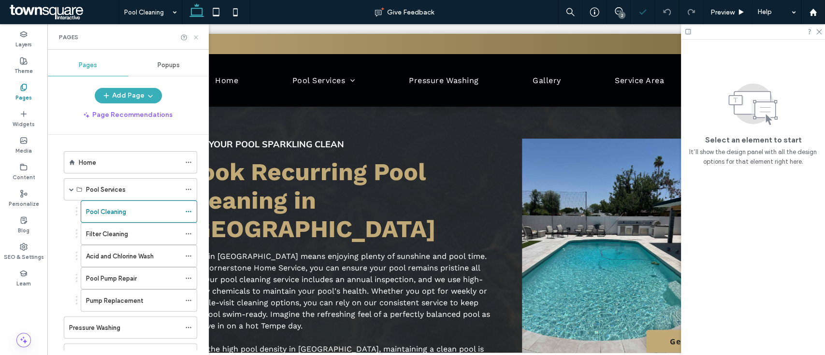
click at [194, 37] on icon at bounding box center [195, 37] width 7 height 7
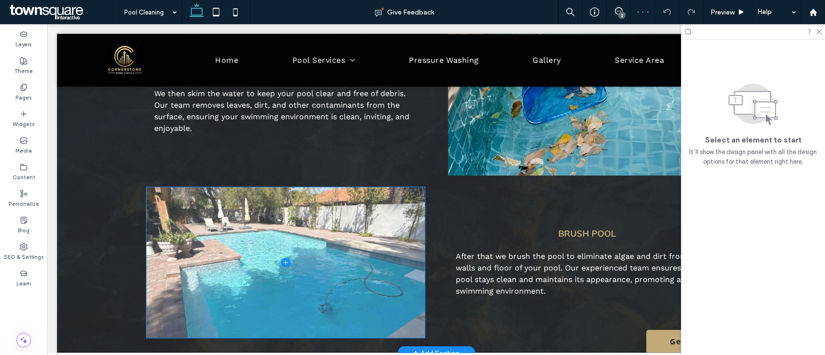
scroll to position [1160, 0]
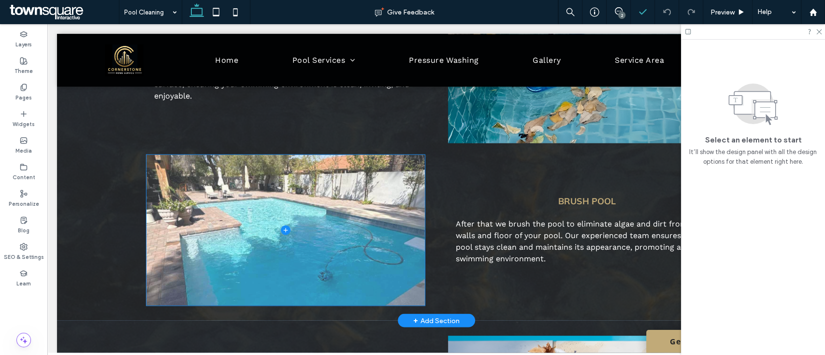
click at [298, 210] on span at bounding box center [285, 230] width 278 height 151
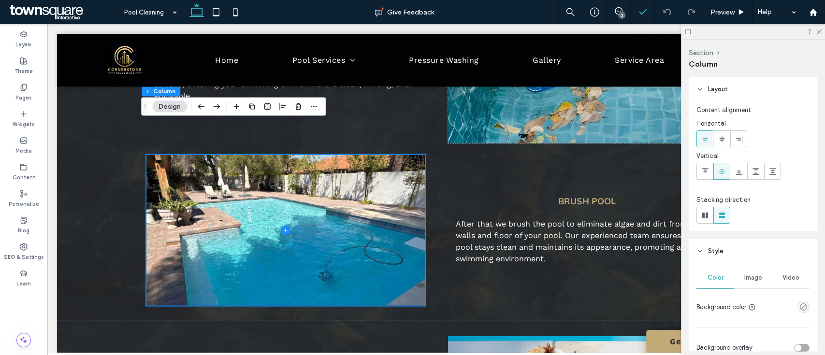
click at [163, 111] on button "Design" at bounding box center [169, 107] width 35 height 12
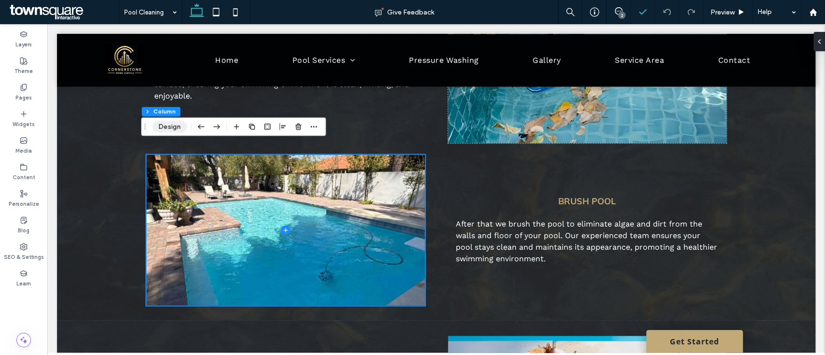
click at [164, 124] on button "Design" at bounding box center [169, 127] width 35 height 12
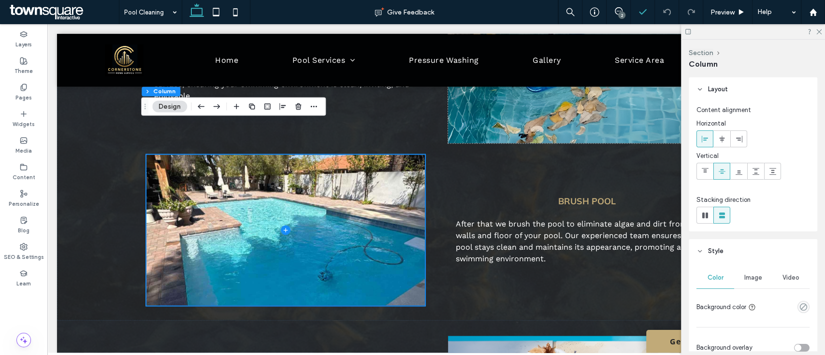
click at [751, 277] on span "Image" at bounding box center [753, 278] width 18 height 8
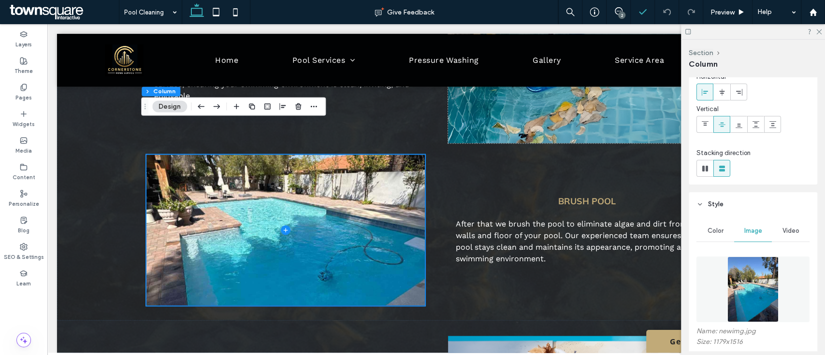
scroll to position [64, 0]
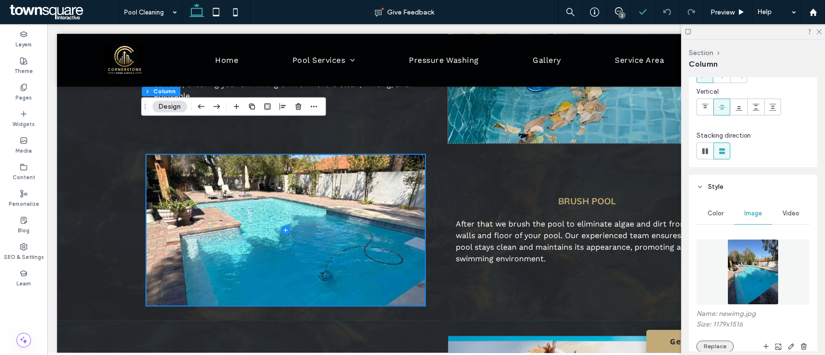
click at [720, 348] on button "Replace" at bounding box center [714, 347] width 37 height 12
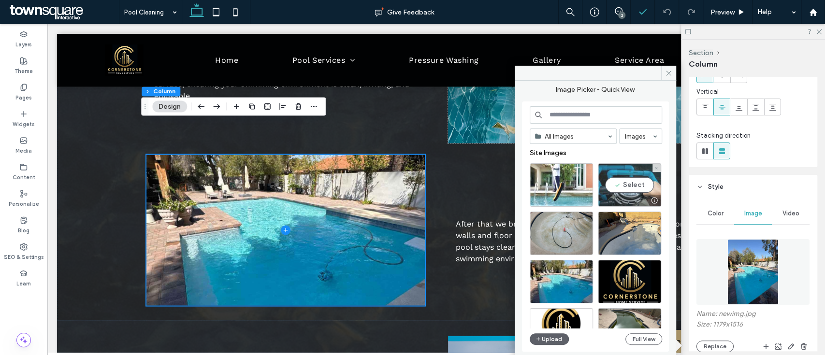
click at [636, 180] on div "Select" at bounding box center [629, 184] width 63 height 43
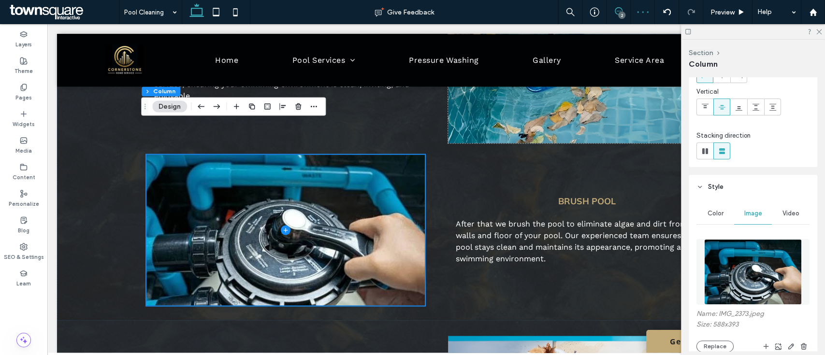
click at [627, 12] on span at bounding box center [619, 11] width 24 height 8
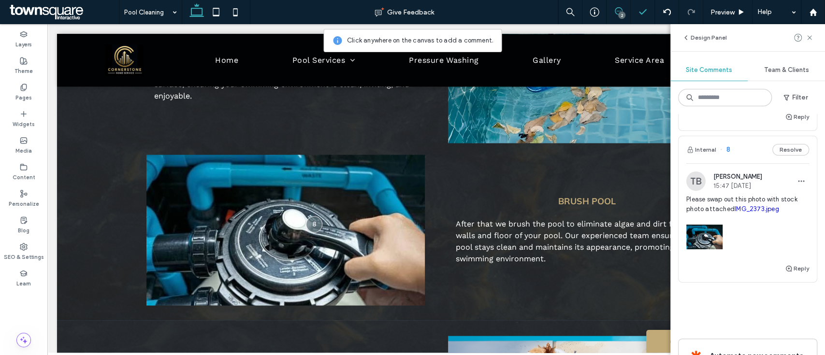
scroll to position [129, 0]
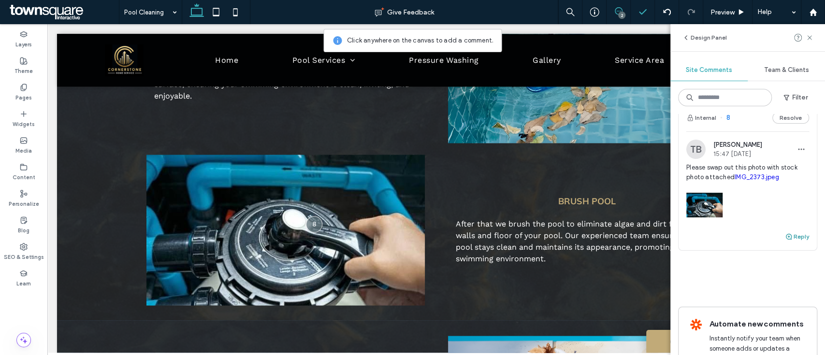
click at [788, 235] on button "Reply" at bounding box center [797, 237] width 24 height 12
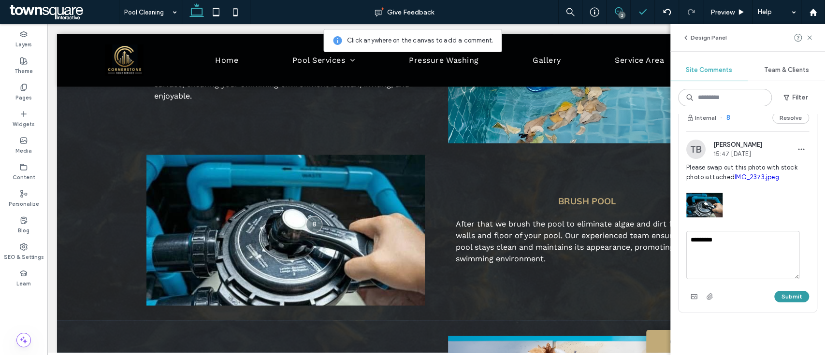
type textarea "*********"
click at [791, 296] on button "Submit" at bounding box center [791, 297] width 35 height 12
click at [796, 148] on span "button" at bounding box center [801, 149] width 15 height 15
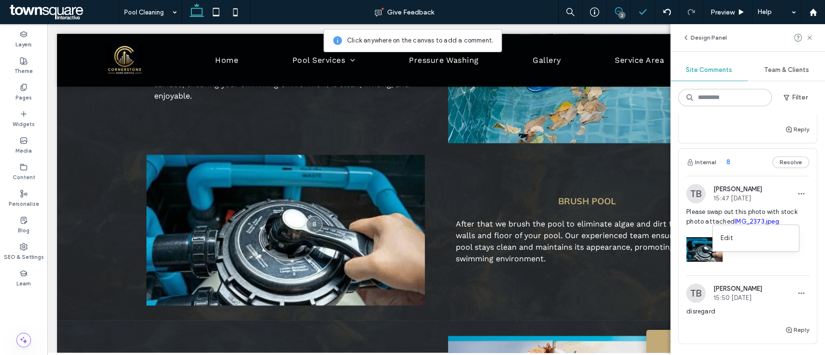
scroll to position [64, 0]
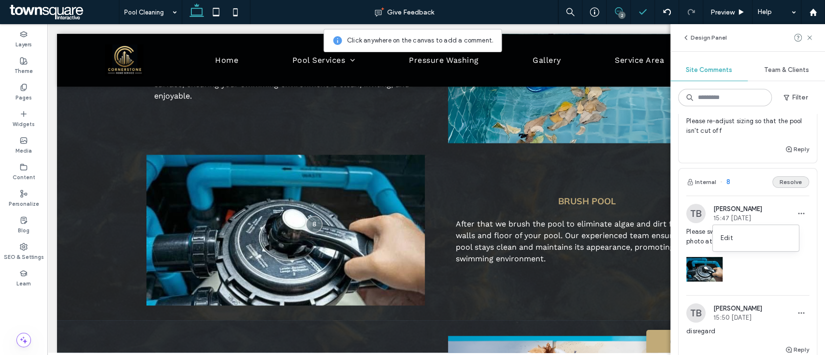
click at [783, 181] on button "Resolve" at bounding box center [790, 182] width 37 height 12
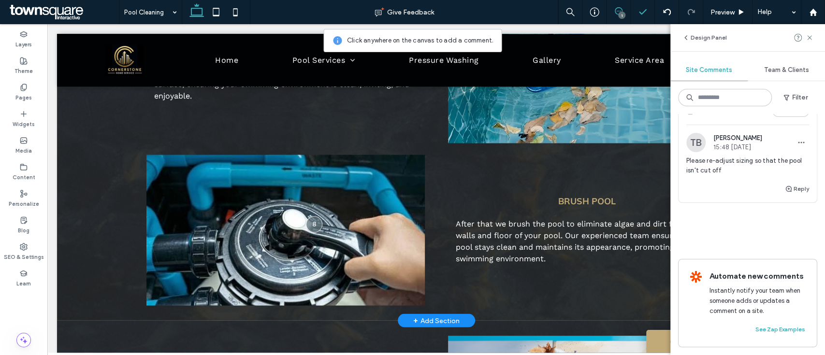
scroll to position [35, 0]
click at [806, 37] on icon at bounding box center [810, 38] width 8 height 8
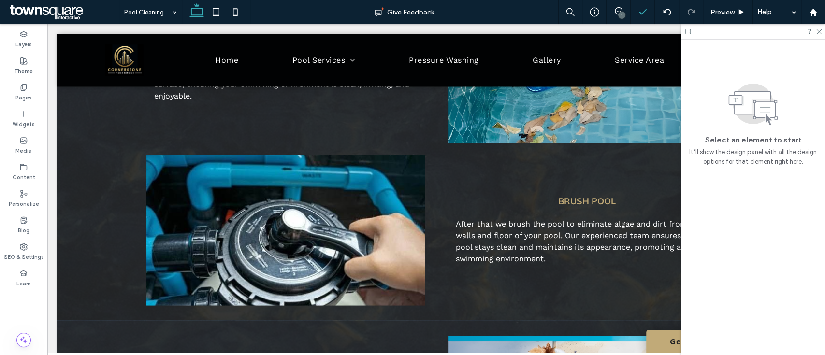
scroll to position [0, 0]
click at [624, 15] on div "1" at bounding box center [621, 15] width 7 height 7
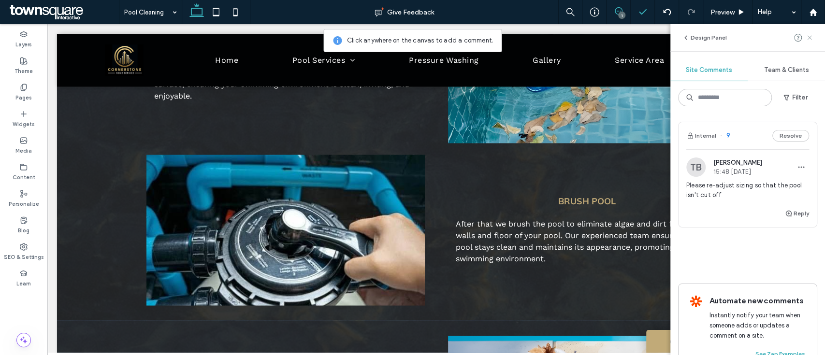
click at [810, 38] on use at bounding box center [809, 37] width 4 height 4
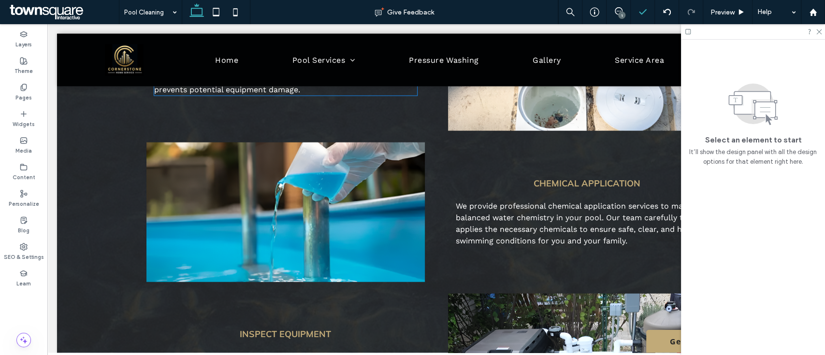
scroll to position [1547, 0]
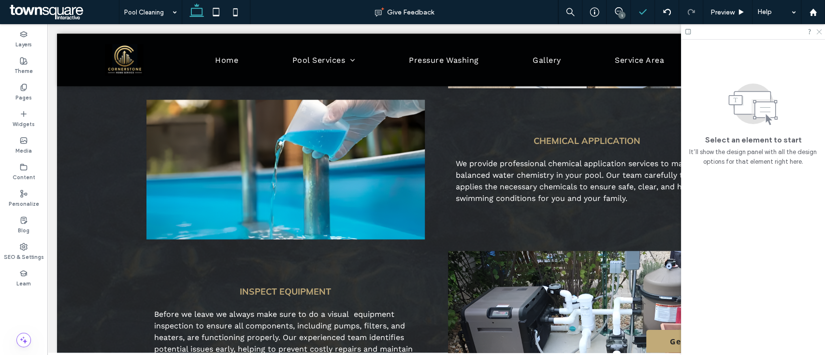
click at [819, 30] on icon at bounding box center [818, 31] width 6 height 6
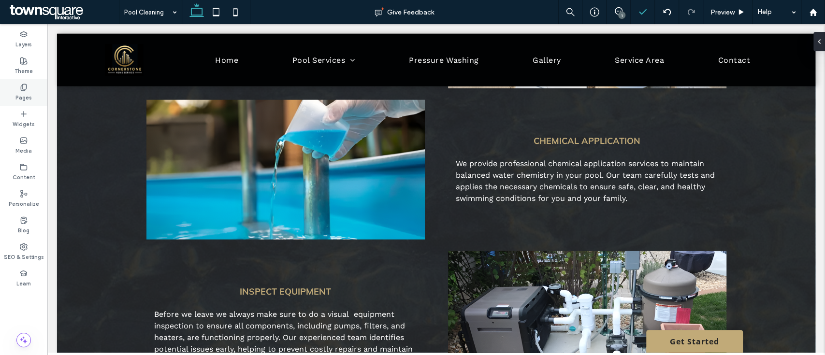
click at [20, 89] on icon at bounding box center [24, 88] width 8 height 8
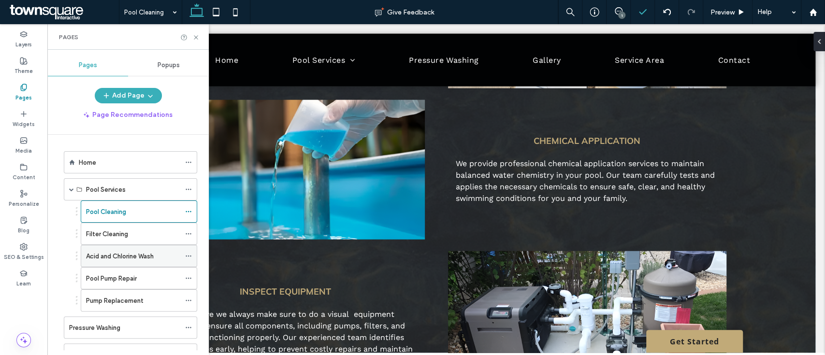
click at [103, 258] on label "Acid and Chlorine Wash" at bounding box center [120, 256] width 68 height 17
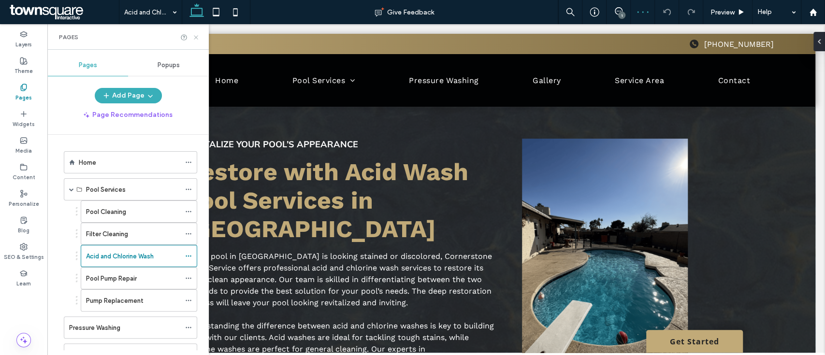
click at [194, 37] on icon at bounding box center [195, 37] width 7 height 7
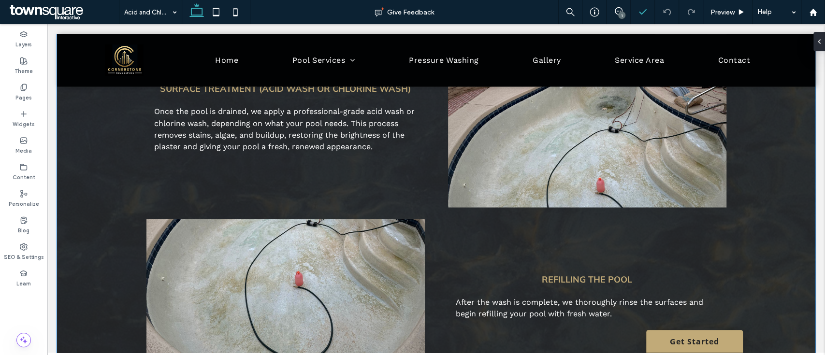
scroll to position [1160, 0]
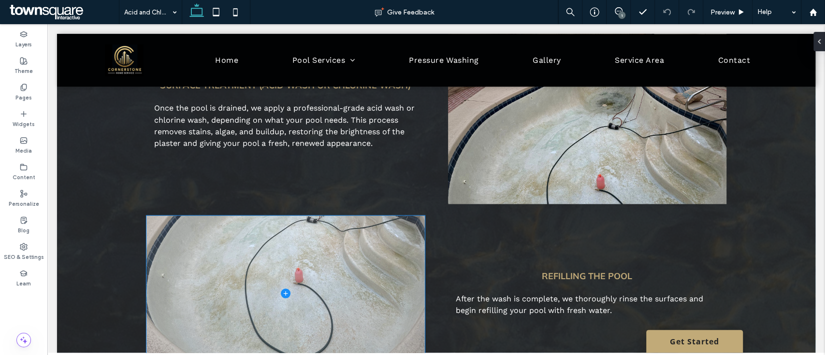
scroll to position [1224, 0]
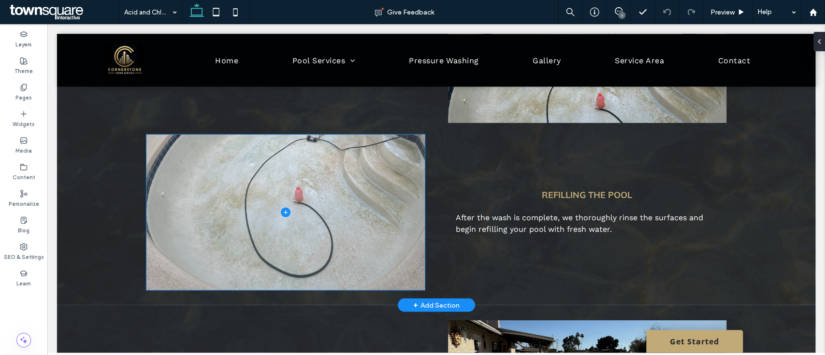
click at [285, 204] on span at bounding box center [285, 212] width 278 height 156
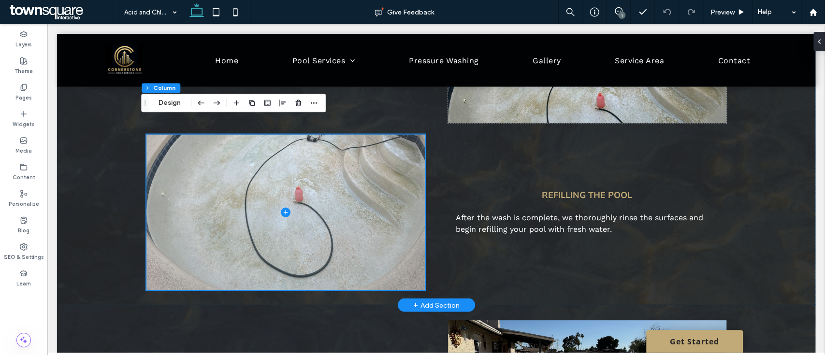
click at [285, 207] on icon at bounding box center [286, 212] width 10 height 10
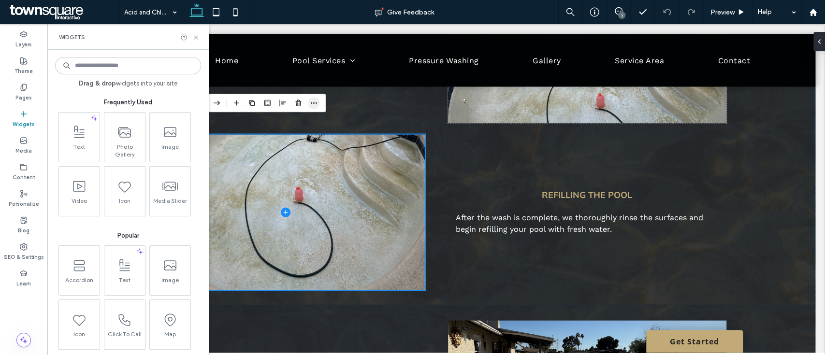
click at [318, 106] on span "button" at bounding box center [314, 103] width 12 height 12
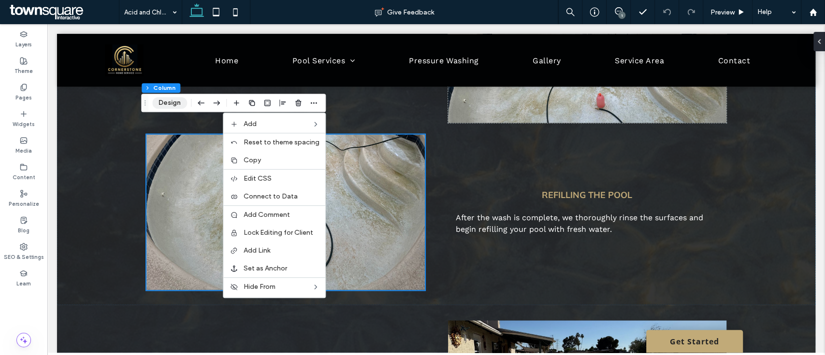
click at [174, 104] on button "Design" at bounding box center [169, 103] width 35 height 12
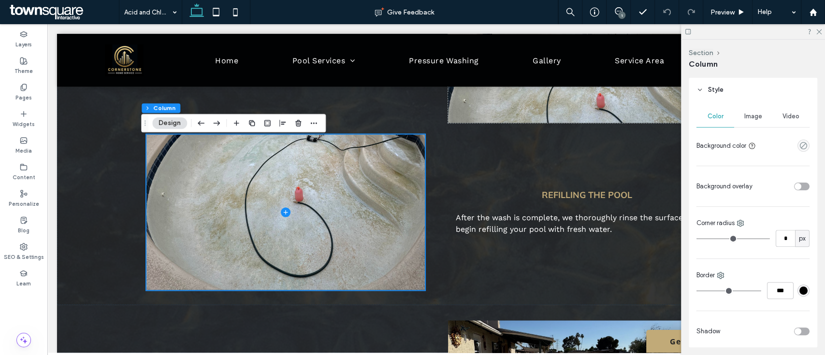
scroll to position [193, 0]
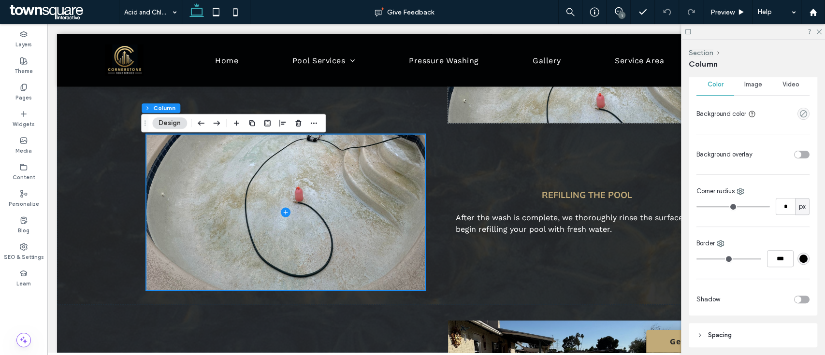
drag, startPoint x: 754, startPoint y: 89, endPoint x: 746, endPoint y: 102, distance: 14.9
click at [752, 89] on div "Image" at bounding box center [753, 84] width 38 height 21
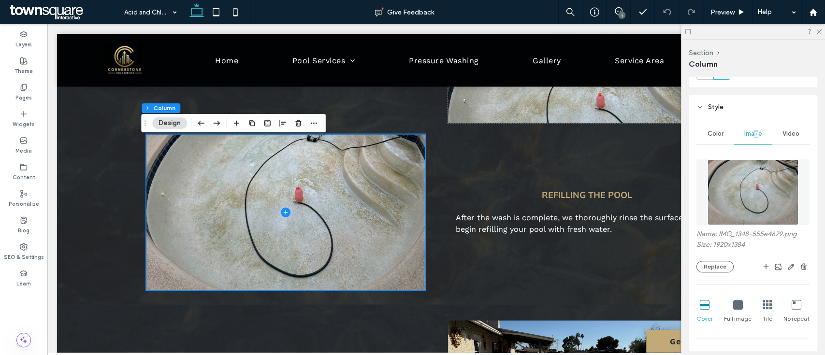
scroll to position [129, 0]
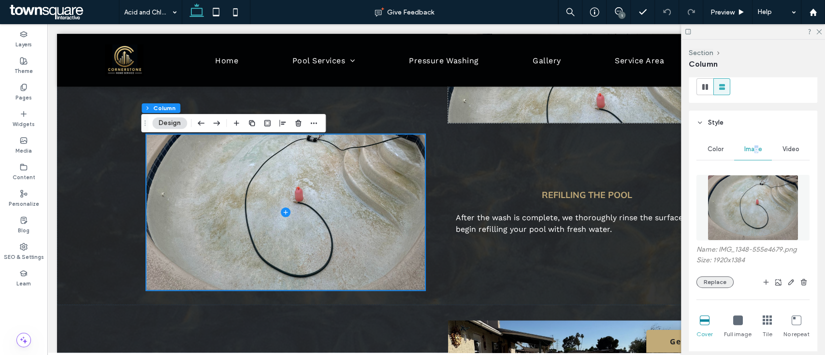
click at [717, 283] on button "Replace" at bounding box center [714, 282] width 37 height 12
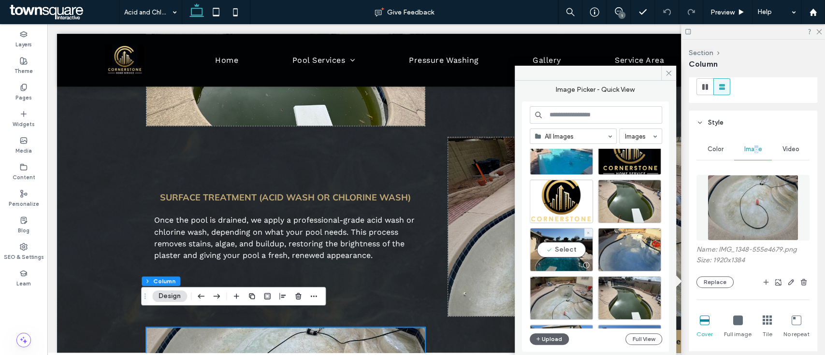
scroll to position [193, 0]
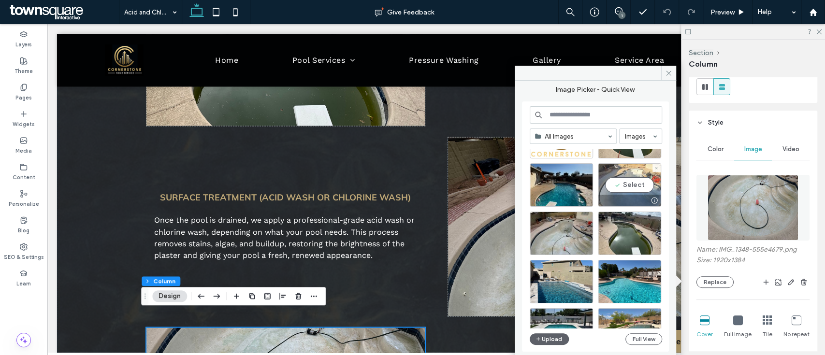
click at [625, 188] on div "Select" at bounding box center [629, 184] width 63 height 43
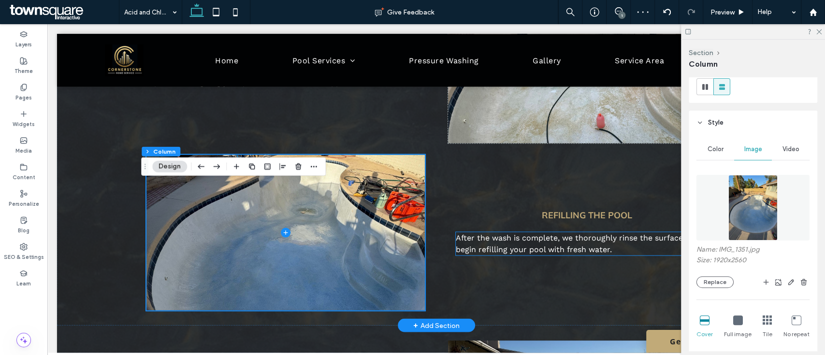
scroll to position [1289, 0]
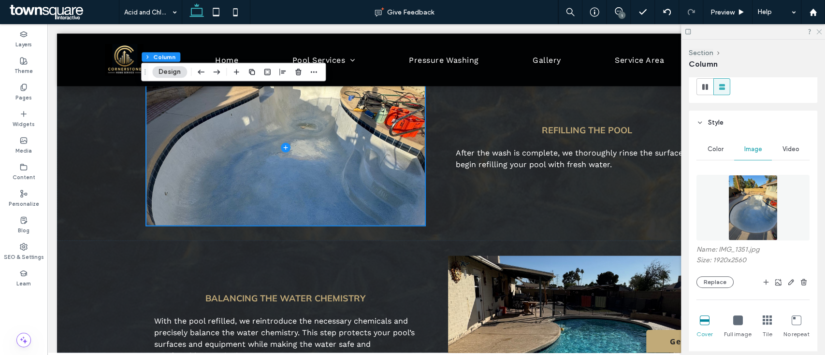
click at [819, 29] on icon at bounding box center [818, 31] width 6 height 6
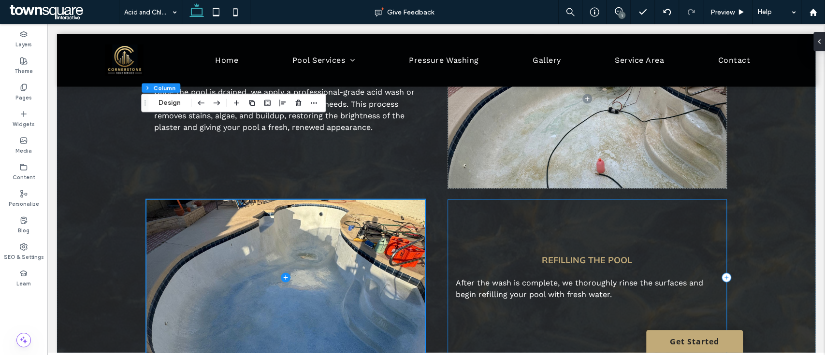
scroll to position [1095, 0]
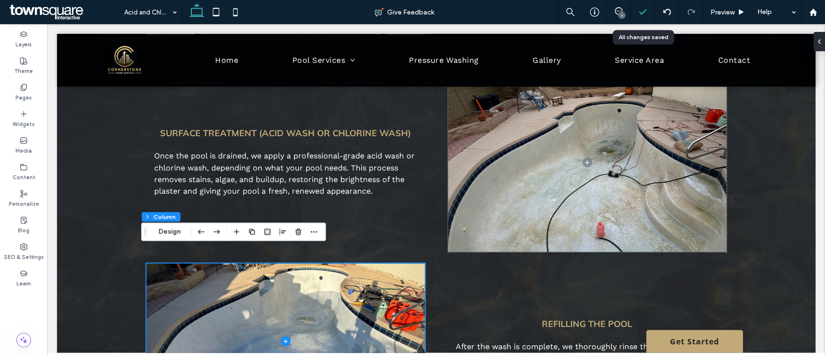
click at [646, 6] on div at bounding box center [643, 12] width 24 height 24
click at [644, 11] on polyline at bounding box center [642, 12] width 6 height 4
click at [641, 13] on polyline at bounding box center [642, 12] width 6 height 4
click at [639, 11] on icon at bounding box center [643, 12] width 10 height 10
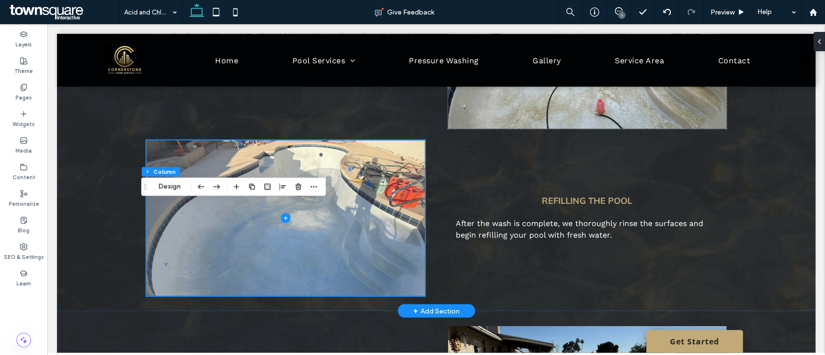
scroll to position [1224, 0]
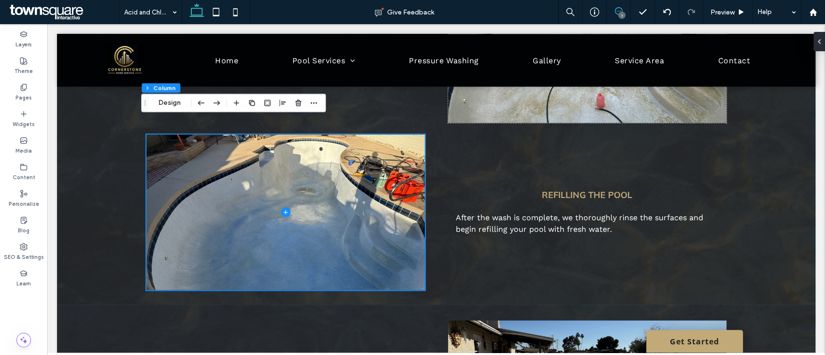
click at [616, 11] on icon at bounding box center [619, 11] width 8 height 8
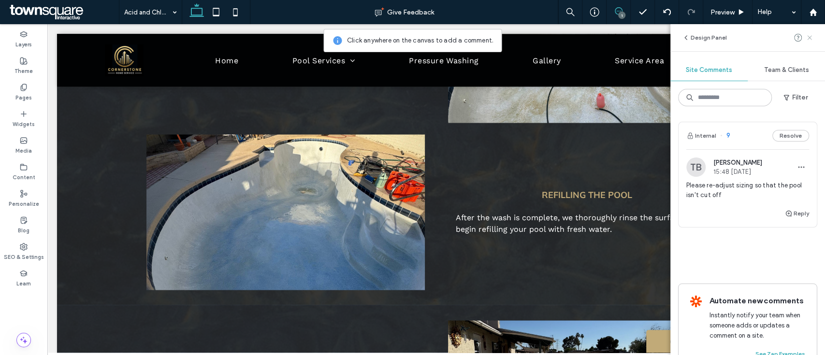
click at [811, 39] on use at bounding box center [809, 37] width 4 height 4
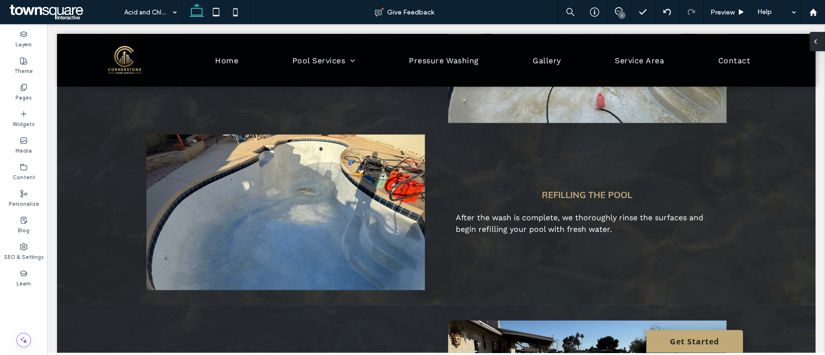
click at [821, 41] on div at bounding box center [817, 41] width 15 height 19
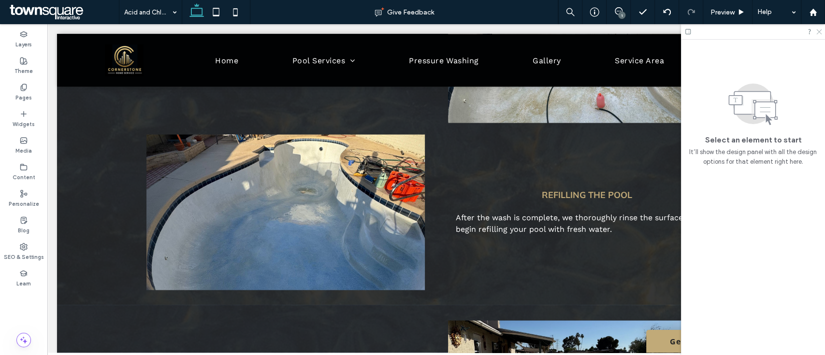
click at [820, 29] on icon at bounding box center [818, 31] width 6 height 6
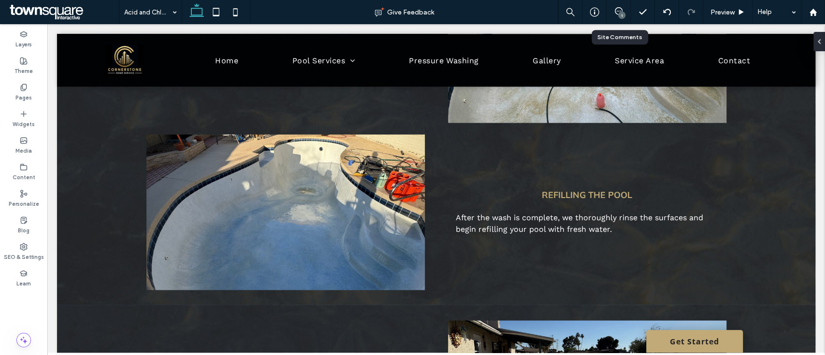
click at [616, 6] on div "1" at bounding box center [619, 12] width 24 height 24
click at [619, 11] on icon at bounding box center [619, 11] width 8 height 8
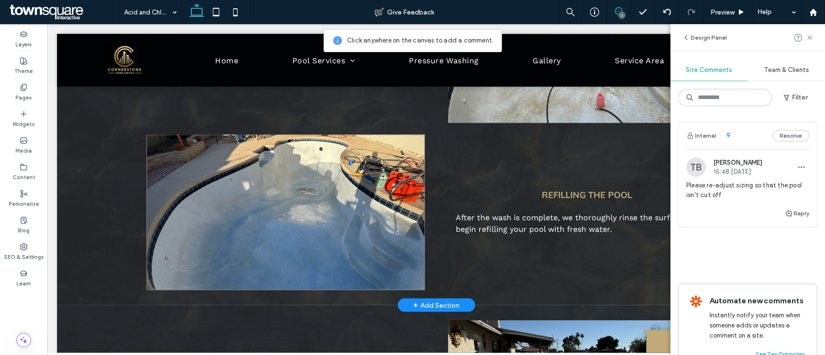
click at [334, 165] on span at bounding box center [285, 212] width 278 height 156
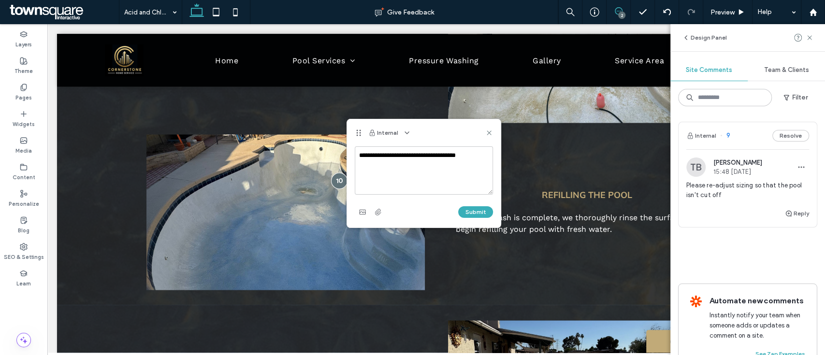
click at [437, 156] on textarea "**********" at bounding box center [424, 170] width 138 height 48
click at [382, 158] on textarea "**********" at bounding box center [424, 170] width 138 height 48
click at [407, 157] on textarea "**********" at bounding box center [424, 170] width 138 height 48
click at [380, 156] on textarea "**********" at bounding box center [424, 170] width 138 height 48
type textarea "**********"
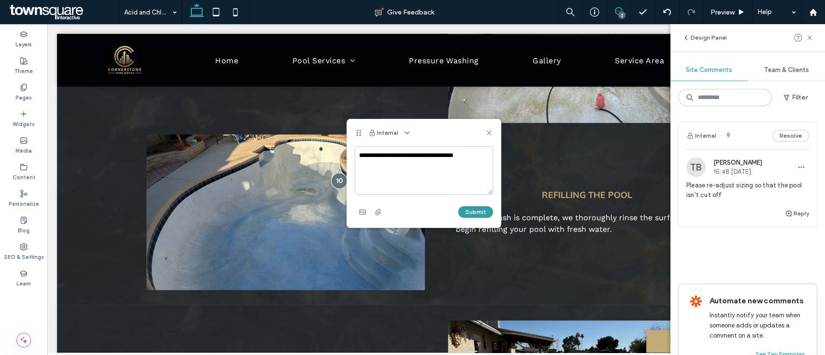
click at [474, 211] on button "Submit" at bounding box center [475, 212] width 35 height 12
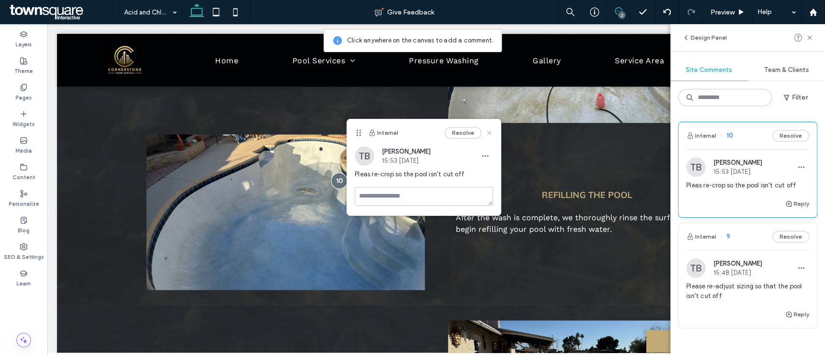
click at [491, 133] on icon at bounding box center [489, 133] width 8 height 8
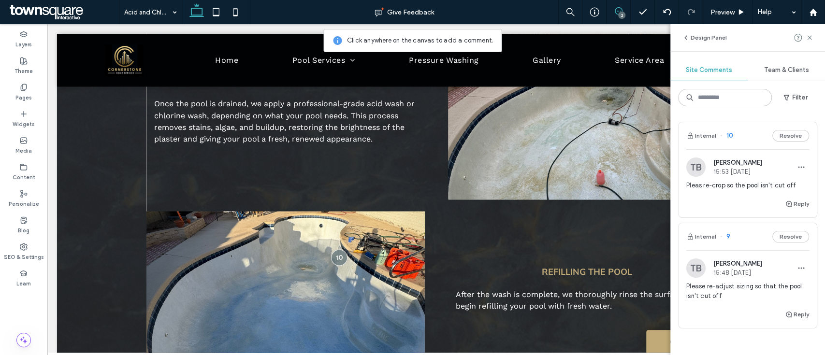
scroll to position [1031, 0]
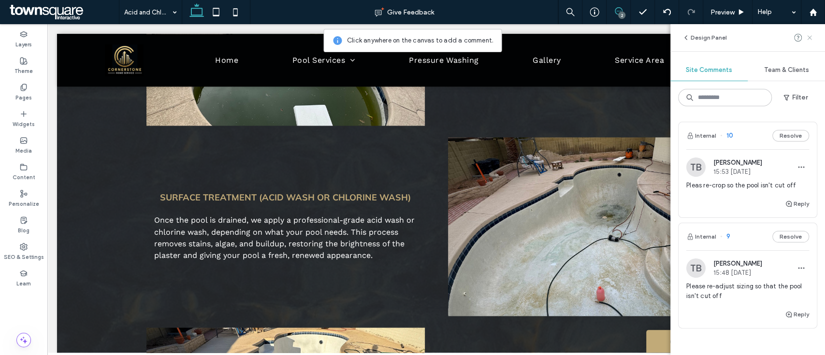
click at [812, 37] on icon at bounding box center [810, 38] width 8 height 8
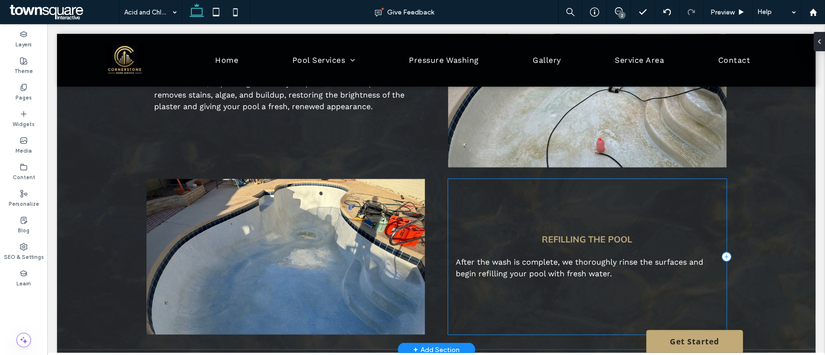
scroll to position [1160, 0]
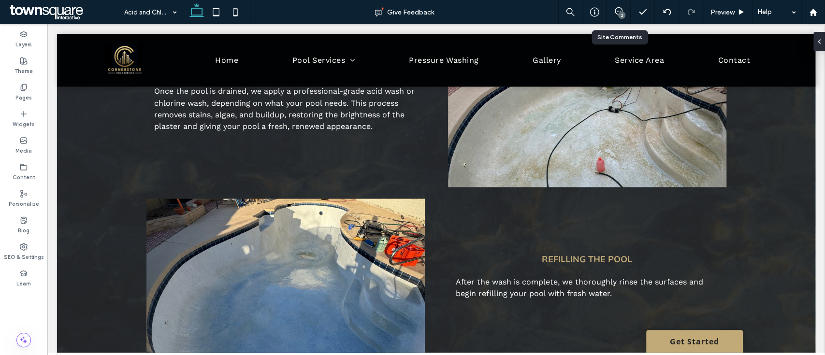
click at [618, 17] on div "2" at bounding box center [621, 15] width 7 height 7
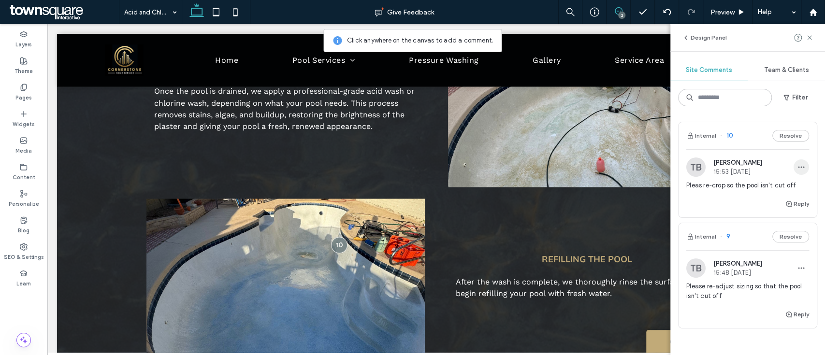
click at [797, 168] on icon "button" at bounding box center [801, 167] width 8 height 8
click at [770, 195] on div "Edit" at bounding box center [756, 192] width 86 height 18
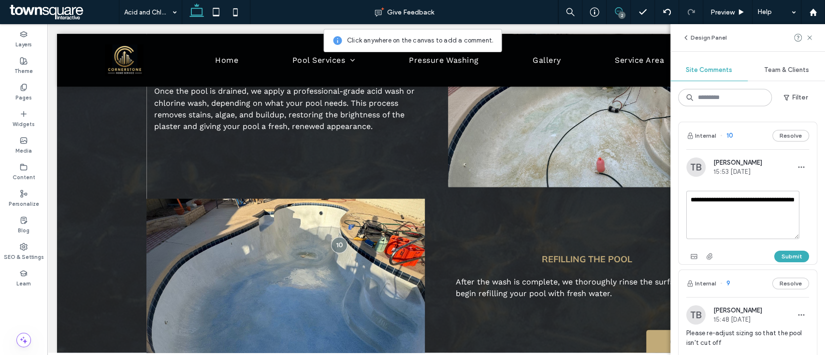
drag, startPoint x: 765, startPoint y: 235, endPoint x: 650, endPoint y: 182, distance: 126.7
type textarea "*"
click at [776, 134] on button "Resolve" at bounding box center [790, 136] width 37 height 12
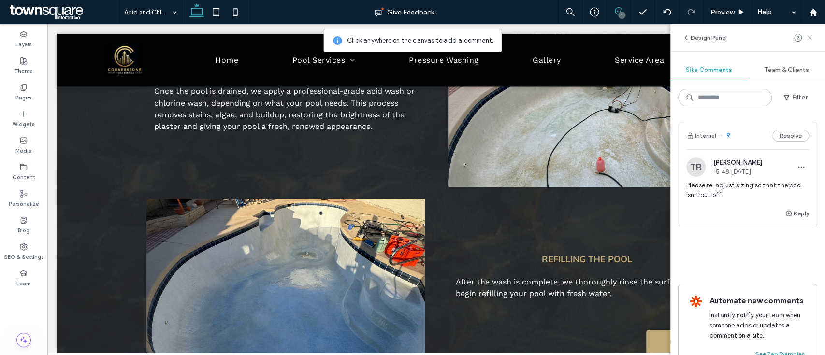
click at [812, 38] on icon at bounding box center [810, 38] width 8 height 8
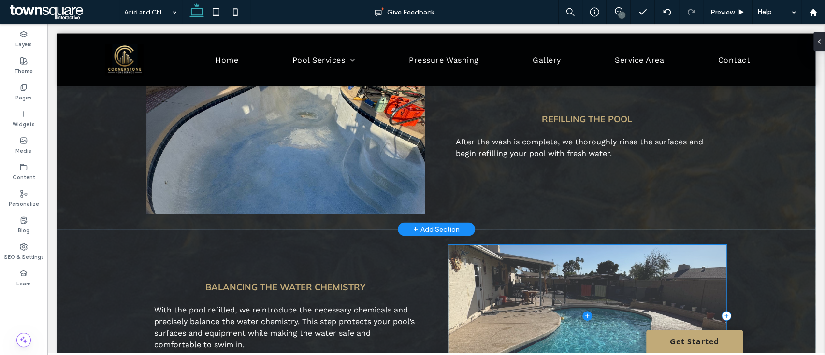
scroll to position [1223, 0]
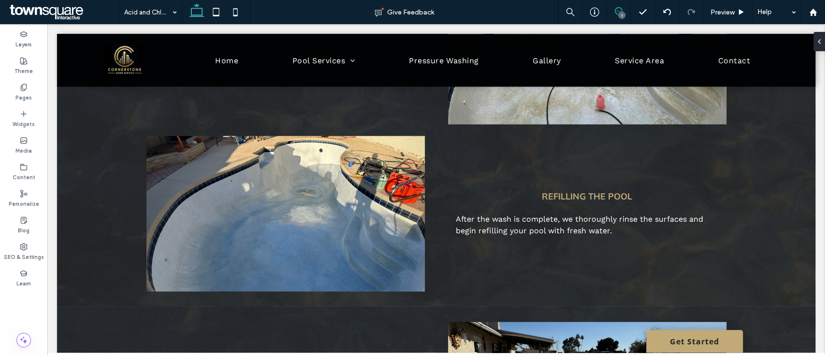
click at [618, 11] on use at bounding box center [619, 11] width 8 height 8
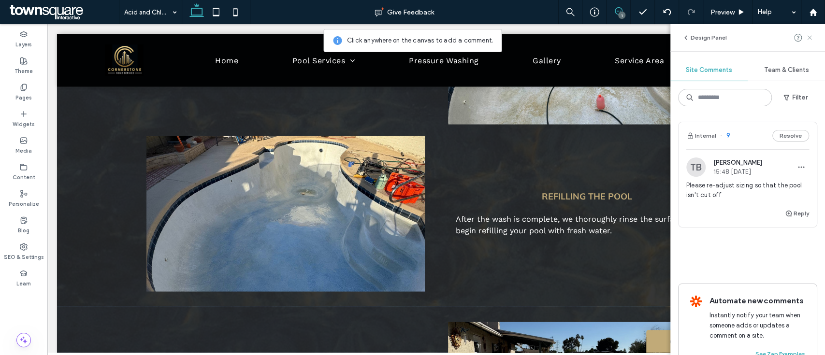
click at [809, 37] on use at bounding box center [809, 37] width 4 height 4
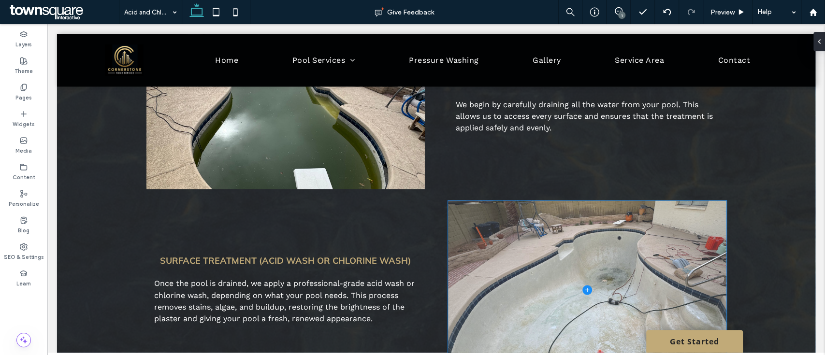
scroll to position [965, 0]
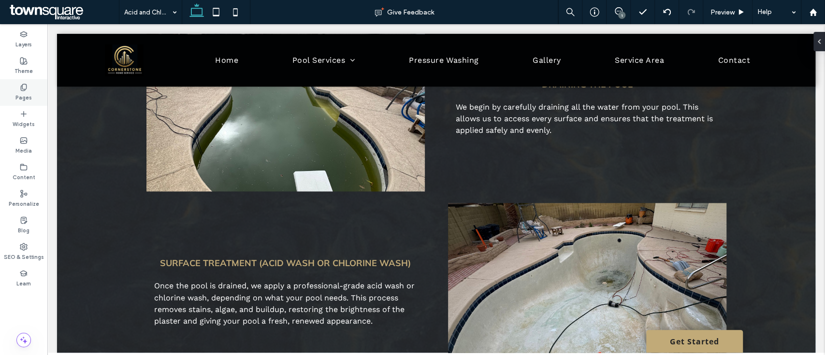
click at [23, 91] on icon at bounding box center [24, 88] width 8 height 8
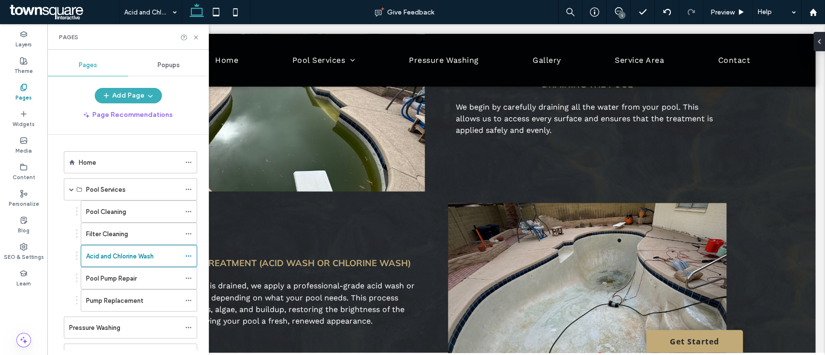
click at [104, 213] on label "Pool Cleaning" at bounding box center [106, 211] width 40 height 17
click at [194, 38] on icon at bounding box center [195, 37] width 7 height 7
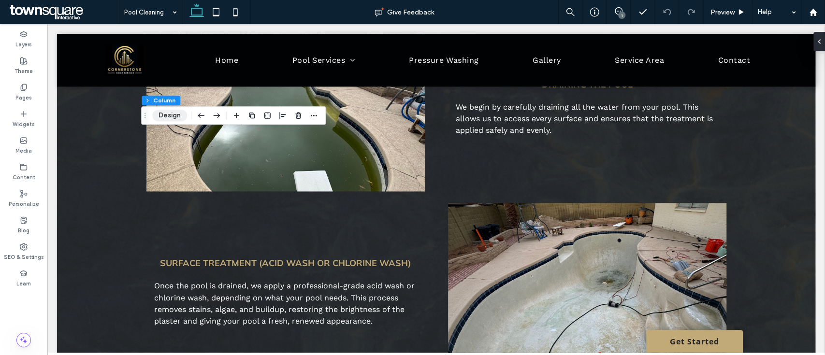
click at [170, 121] on button "Design" at bounding box center [169, 116] width 35 height 12
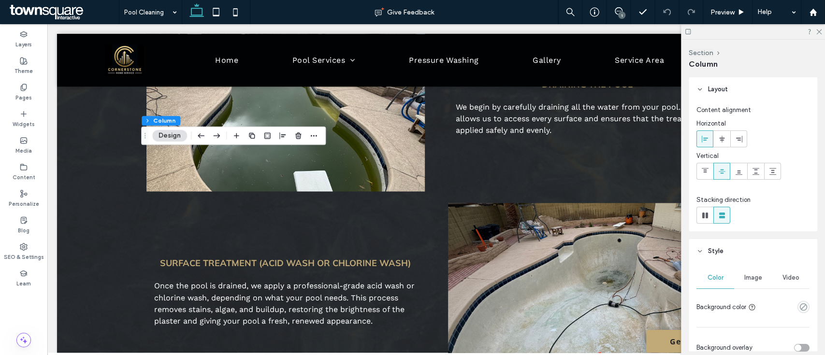
scroll to position [64, 0]
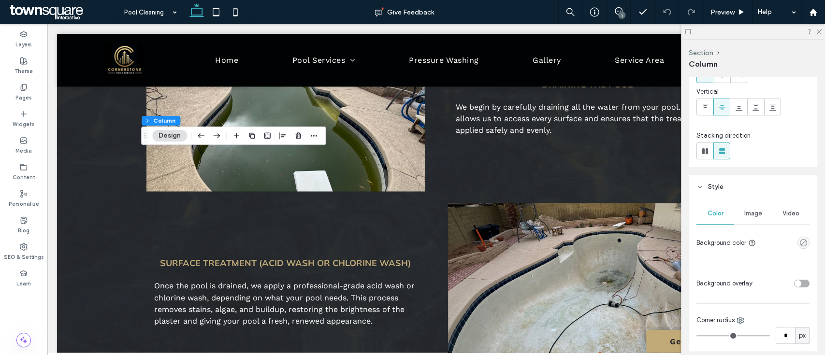
click at [754, 216] on span "Image" at bounding box center [753, 214] width 18 height 8
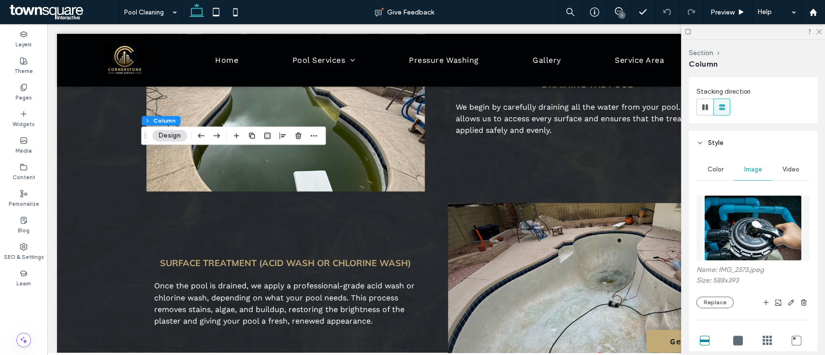
scroll to position [129, 0]
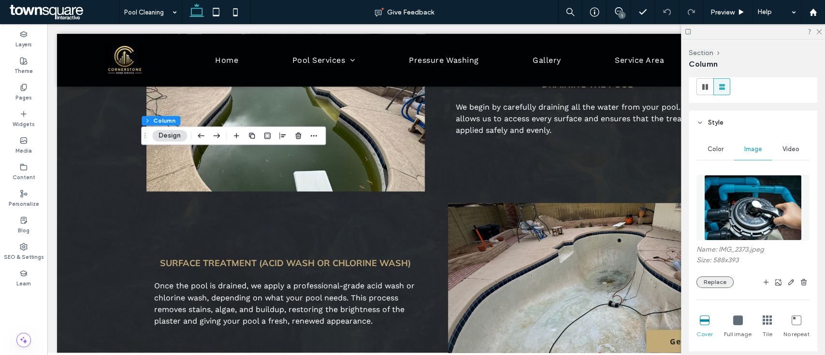
click at [727, 281] on button "Replace" at bounding box center [714, 282] width 37 height 12
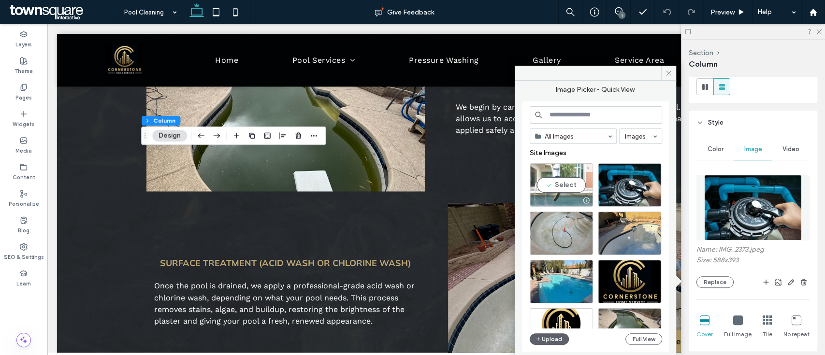
click at [553, 186] on div "Select" at bounding box center [561, 184] width 63 height 43
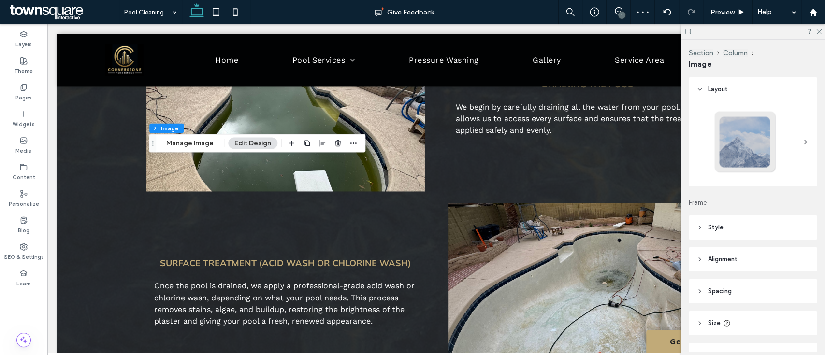
click at [244, 141] on button "Edit Design" at bounding box center [252, 143] width 49 height 12
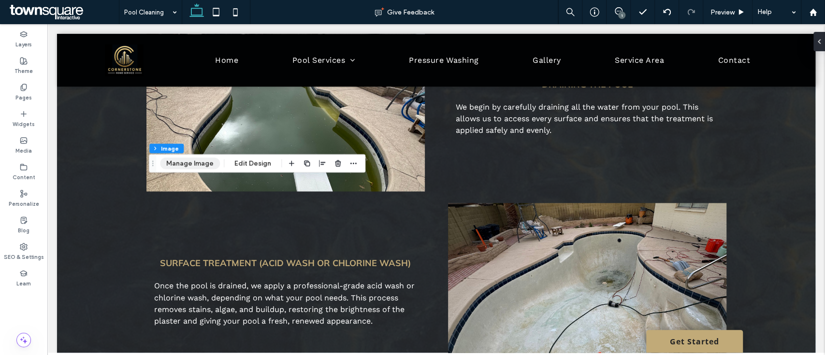
click at [191, 161] on button "Manage Image" at bounding box center [190, 164] width 60 height 12
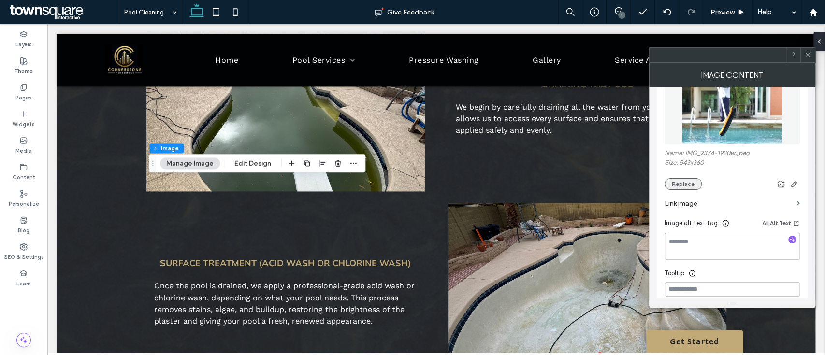
click at [688, 180] on button "Replace" at bounding box center [683, 184] width 37 height 12
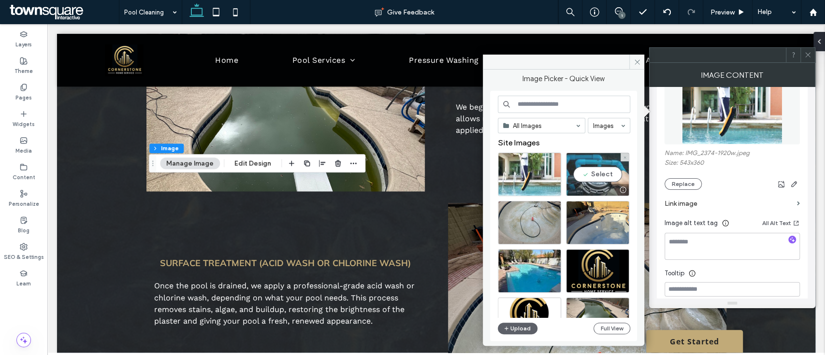
click at [590, 174] on div "Select" at bounding box center [597, 174] width 63 height 43
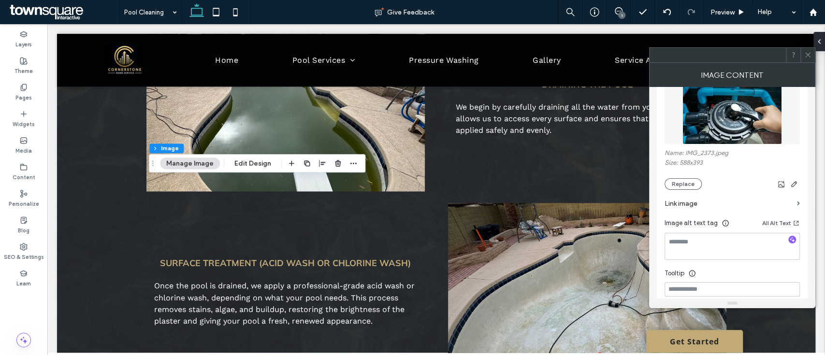
click at [810, 55] on icon at bounding box center [807, 54] width 7 height 7
